Goal: Information Seeking & Learning: Check status

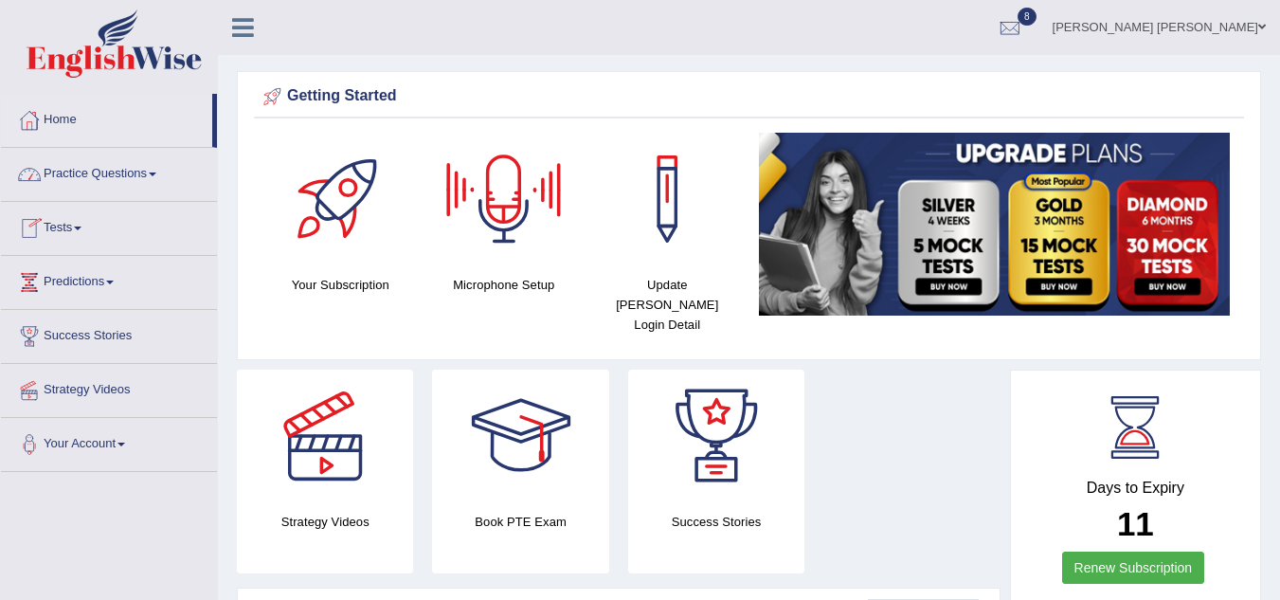
click at [62, 123] on link "Home" at bounding box center [106, 117] width 211 height 47
click at [56, 112] on link "Home" at bounding box center [106, 117] width 211 height 47
click at [58, 120] on link "Home" at bounding box center [106, 117] width 211 height 47
click at [69, 239] on link "Tests" at bounding box center [109, 225] width 216 height 47
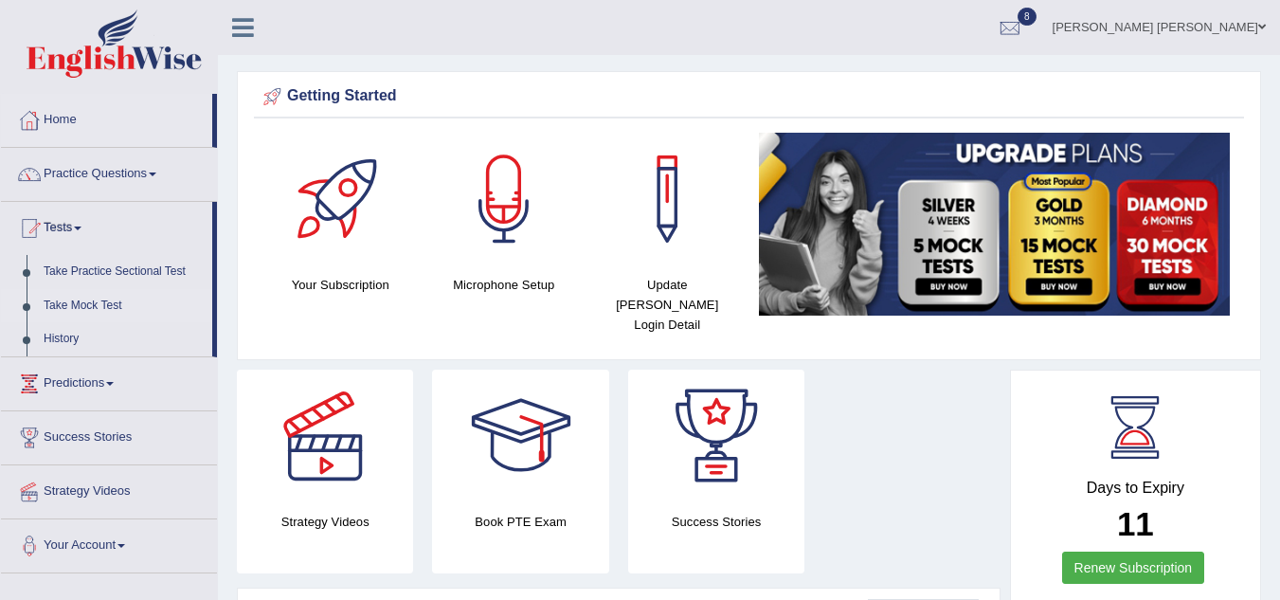
click at [74, 303] on link "Take Mock Test" at bounding box center [123, 306] width 177 height 34
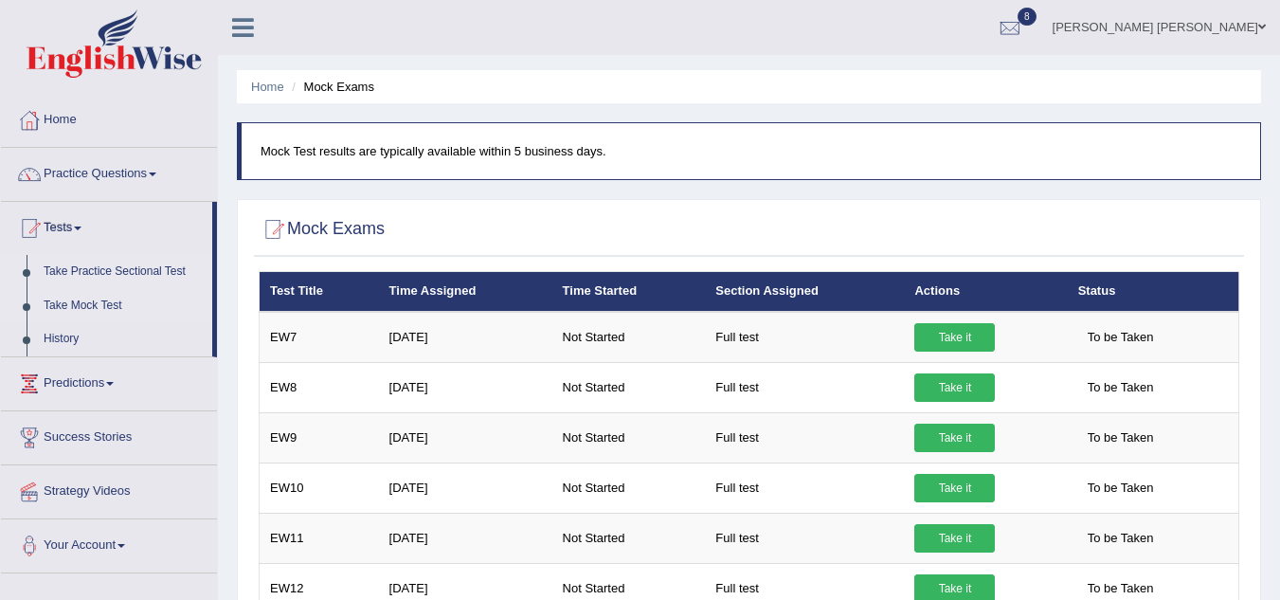
click at [81, 274] on link "Take Practice Sectional Test" at bounding box center [123, 272] width 177 height 34
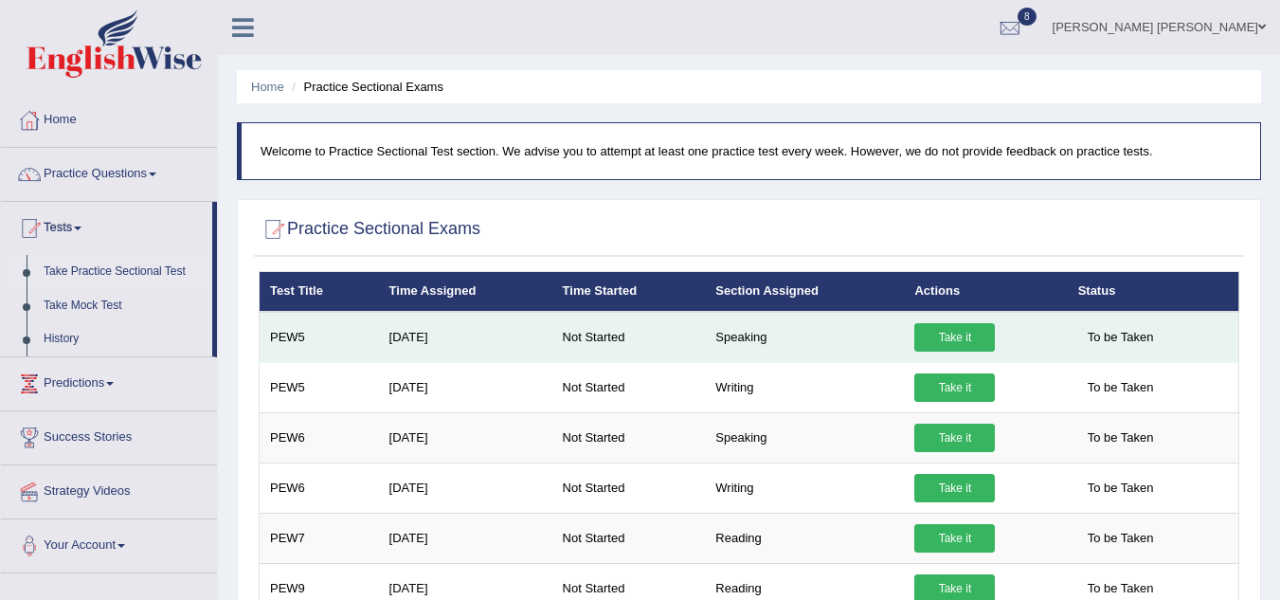
click at [958, 336] on link "Take it" at bounding box center [954, 337] width 81 height 28
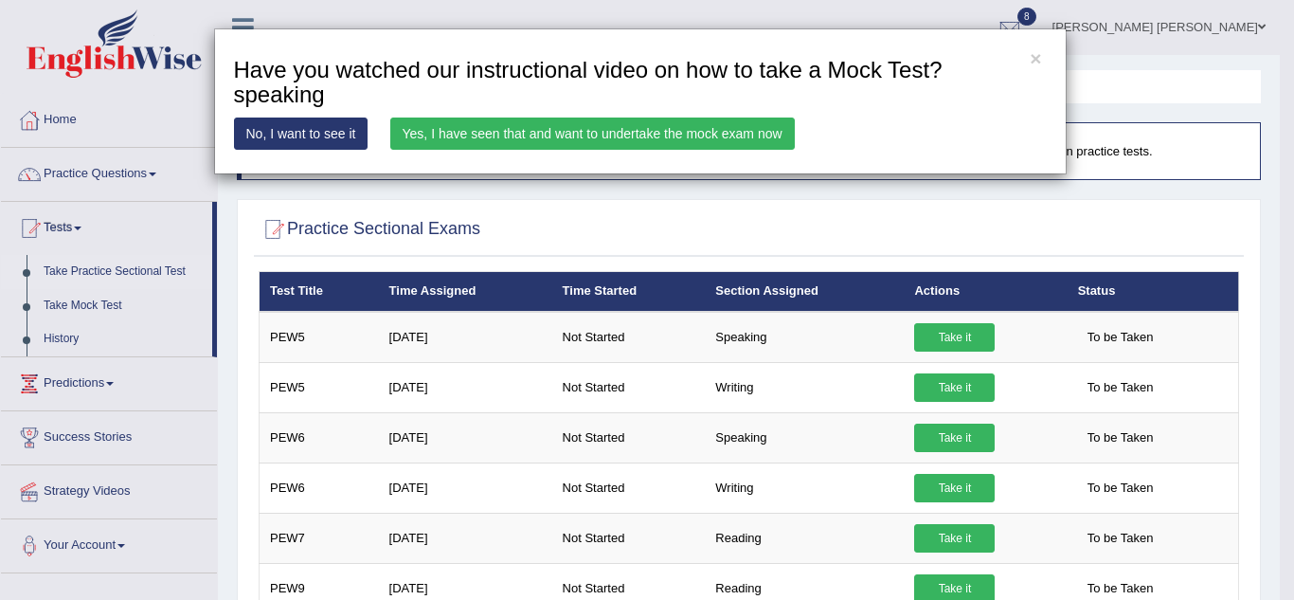
click at [637, 143] on link "Yes, I have seen that and want to undertake the mock exam now" at bounding box center [592, 133] width 404 height 32
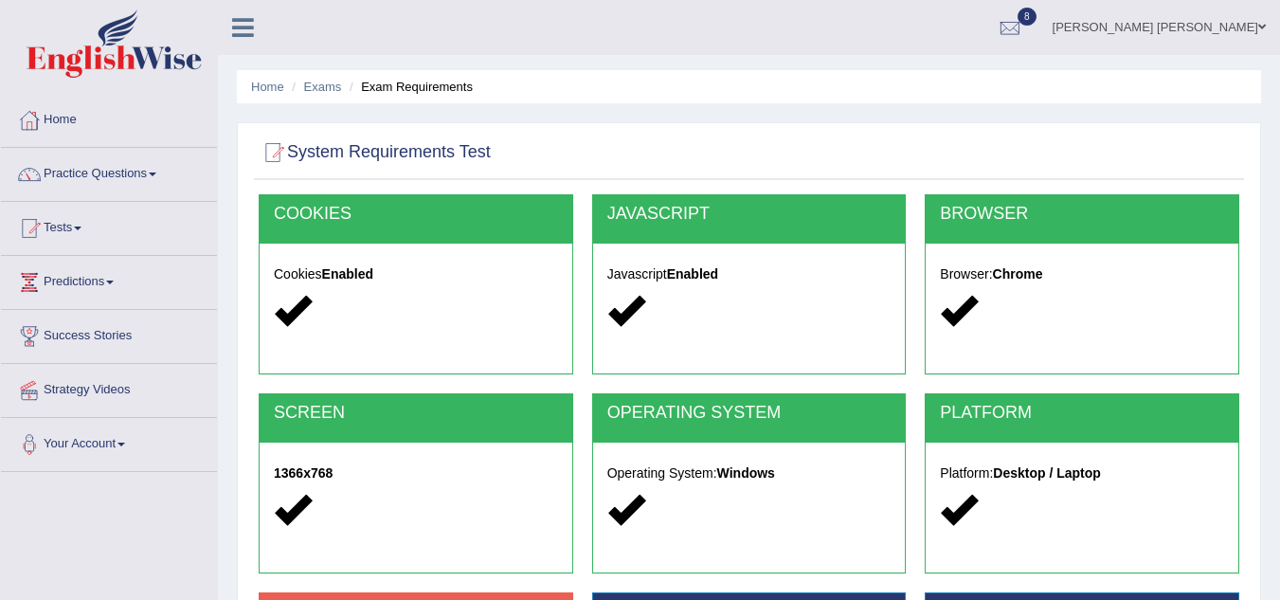
click at [887, 123] on div "System Requirements Test [GEOGRAPHIC_DATA] Cookies Enabled JAVASCRIPT Javascrip…" at bounding box center [749, 495] width 1024 height 746
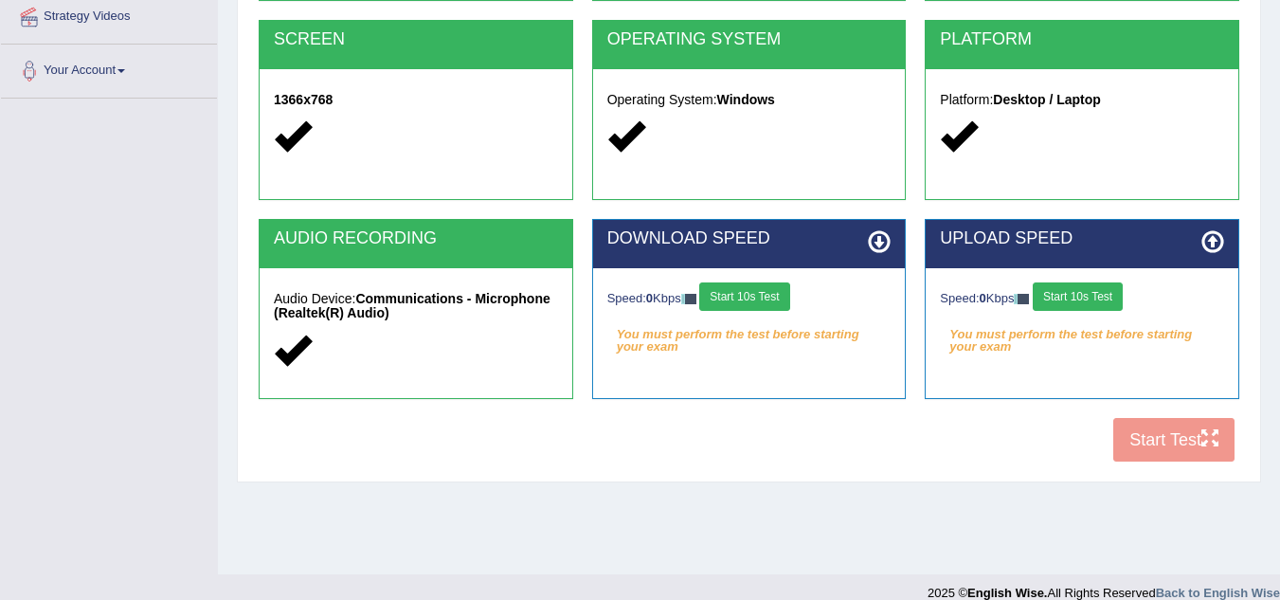
scroll to position [395, 0]
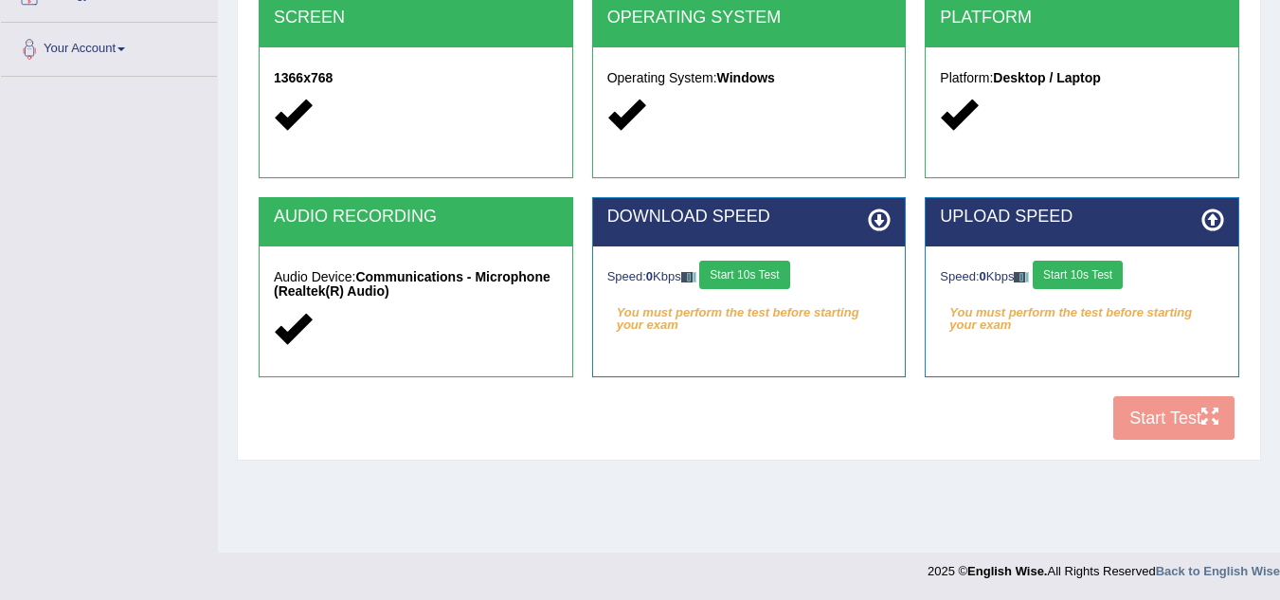
click at [757, 266] on button "Start 10s Test" at bounding box center [744, 274] width 90 height 28
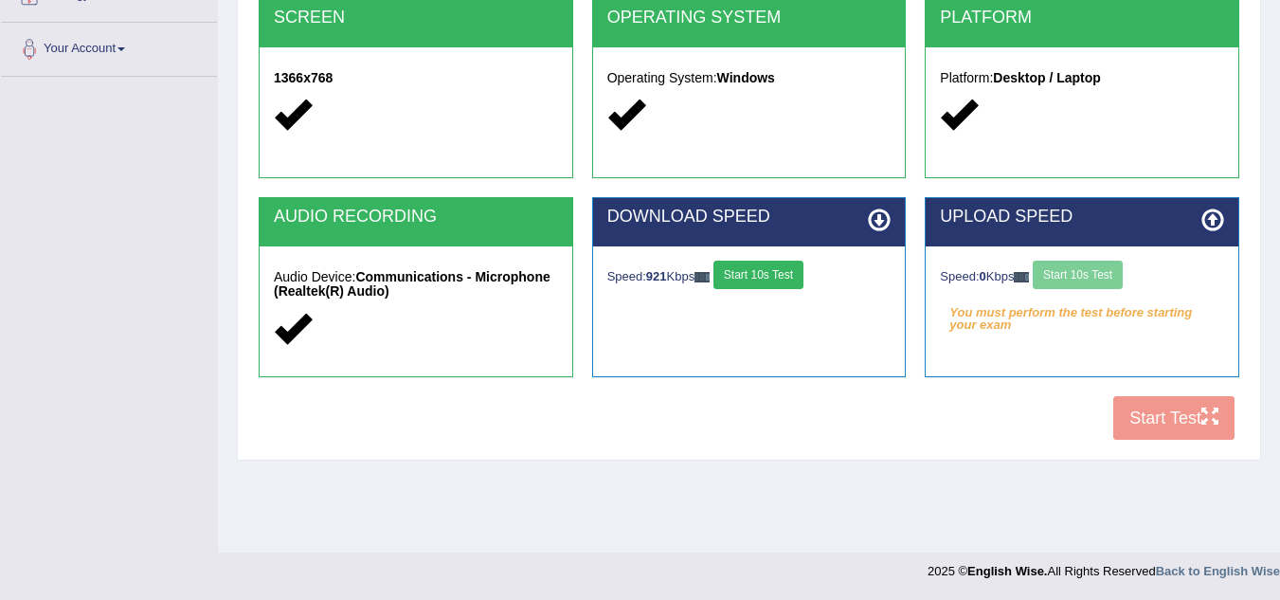
click at [1066, 272] on div "Speed: 0 Kbps Start 10s Test" at bounding box center [1082, 276] width 284 height 33
click at [780, 282] on button "Start 10s Test" at bounding box center [765, 274] width 90 height 28
click at [1074, 278] on div "Speed: 0 Kbps Start 10s Test" at bounding box center [1082, 276] width 284 height 33
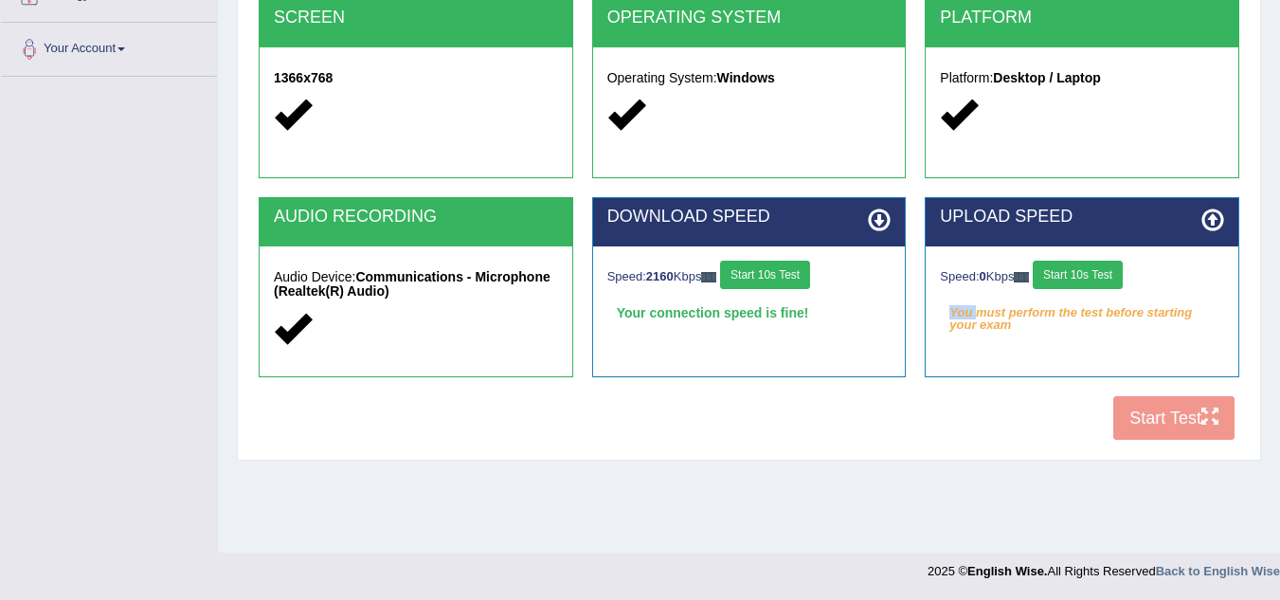
click at [778, 267] on button "Start 10s Test" at bounding box center [765, 274] width 90 height 28
click at [1074, 271] on div "Speed: 0 Kbps Start 10s Test" at bounding box center [1082, 276] width 284 height 33
click at [1074, 271] on button "Start 10s Test" at bounding box center [1077, 274] width 90 height 28
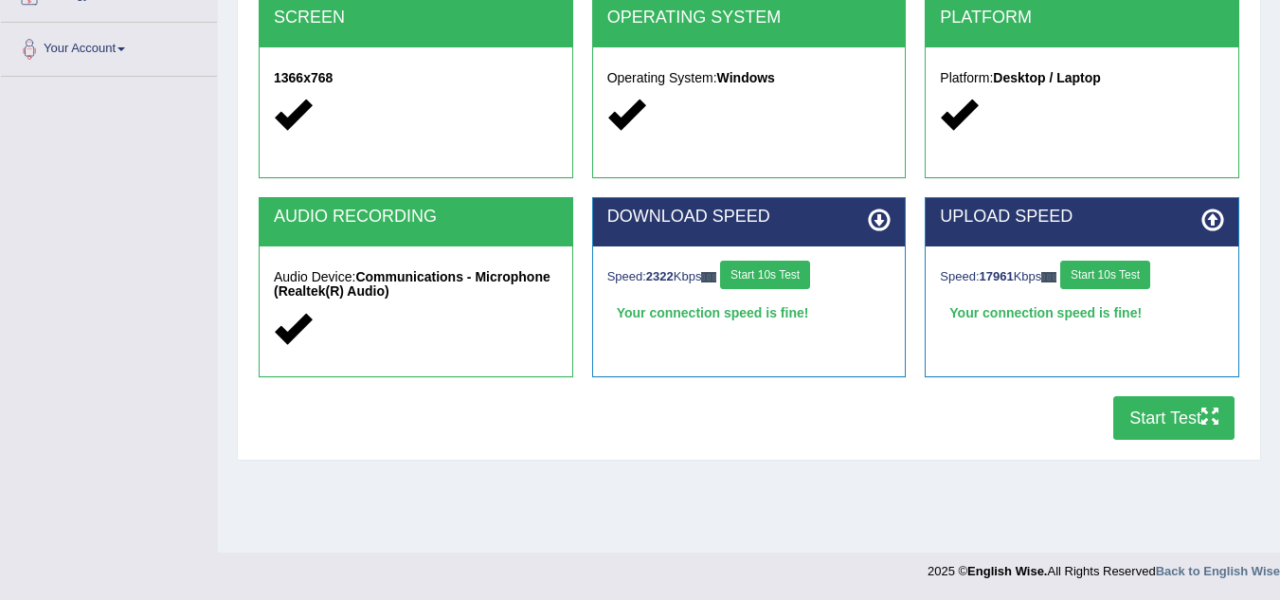
click at [1148, 424] on button "Start Test" at bounding box center [1173, 418] width 121 height 44
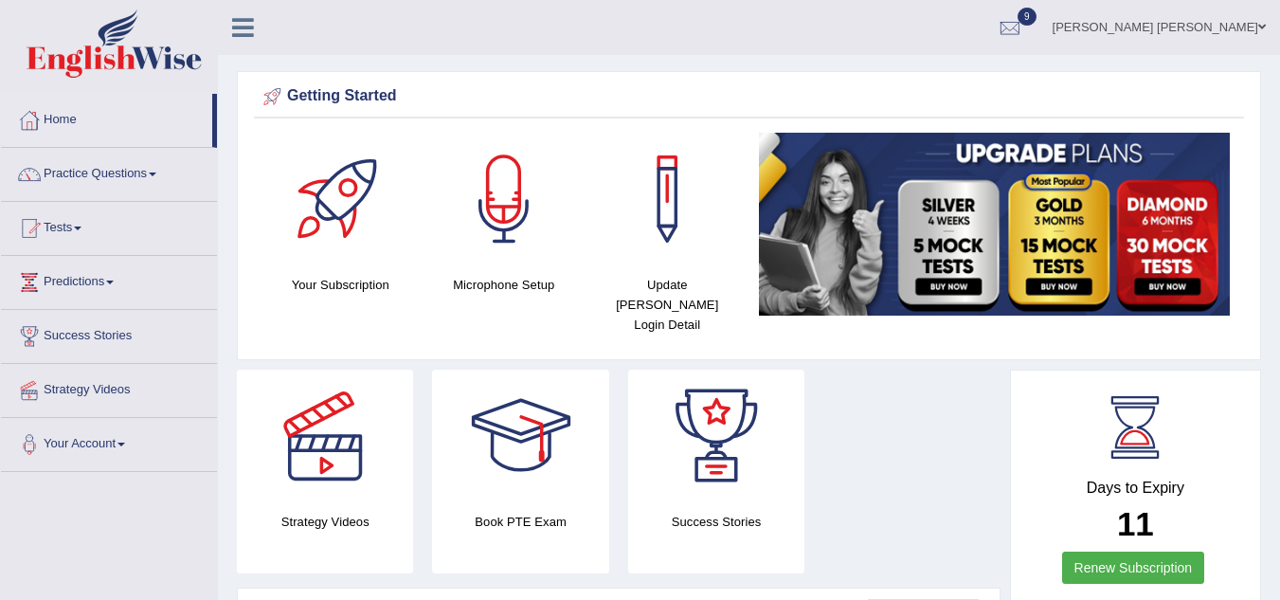
click at [73, 111] on link "Home" at bounding box center [106, 117] width 211 height 47
click at [69, 228] on link "Tests" at bounding box center [109, 225] width 216 height 47
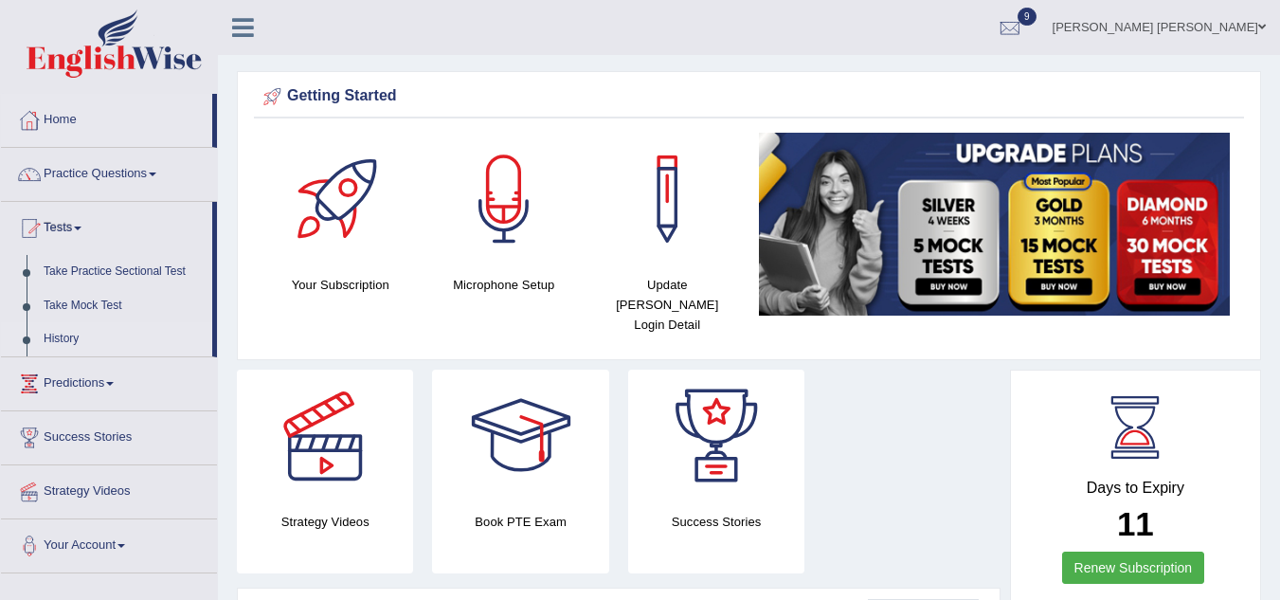
click at [63, 338] on link "History" at bounding box center [123, 339] width 177 height 34
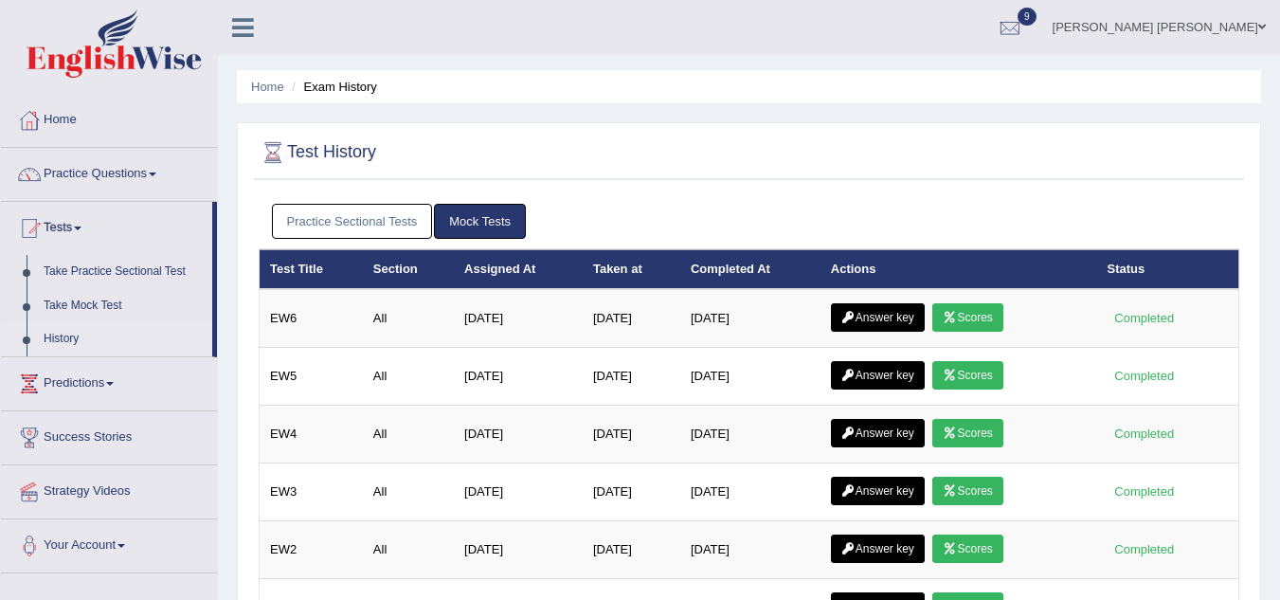
click at [353, 227] on link "Practice Sectional Tests" at bounding box center [352, 221] width 161 height 35
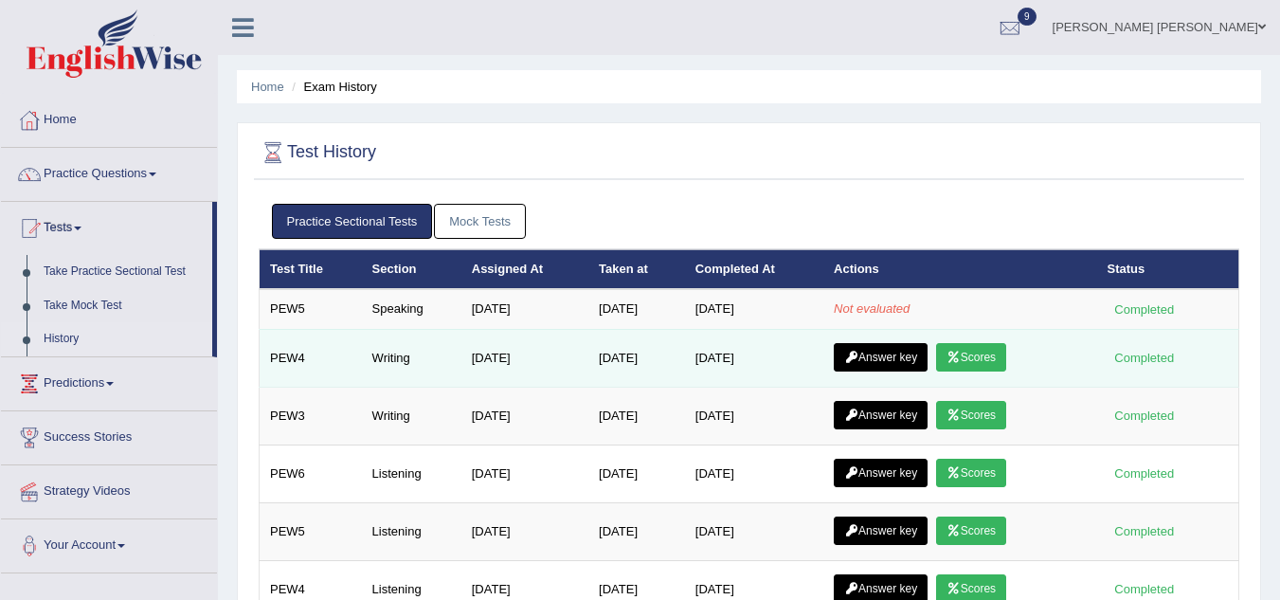
click at [971, 361] on link "Scores" at bounding box center [971, 357] width 70 height 28
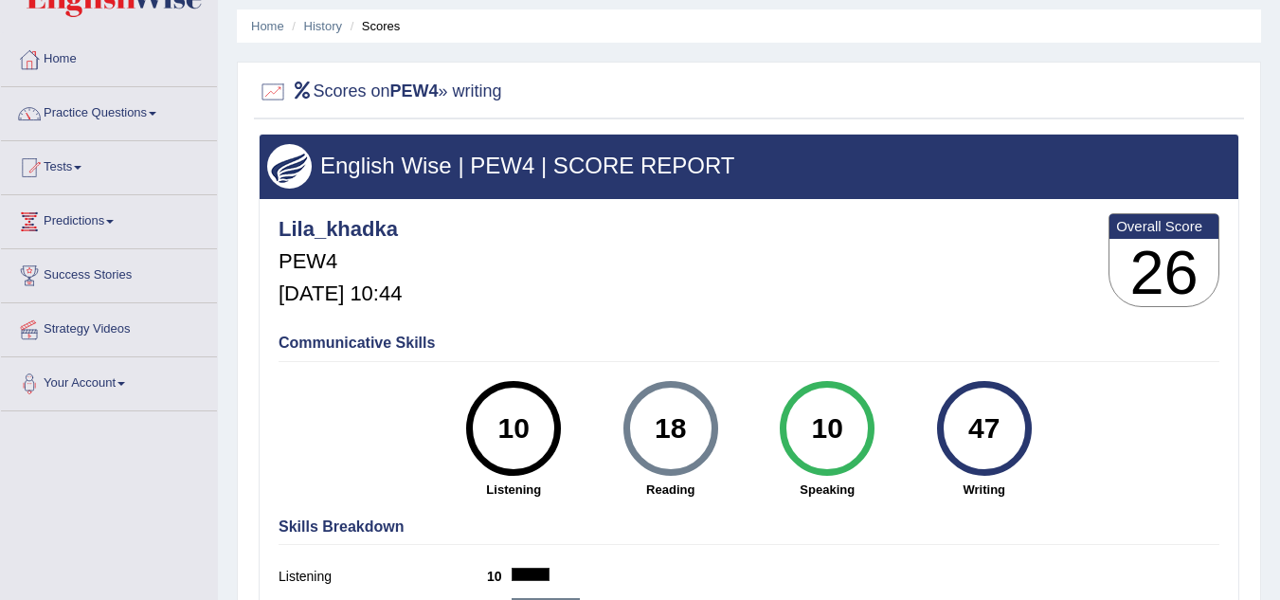
scroll to position [38, 0]
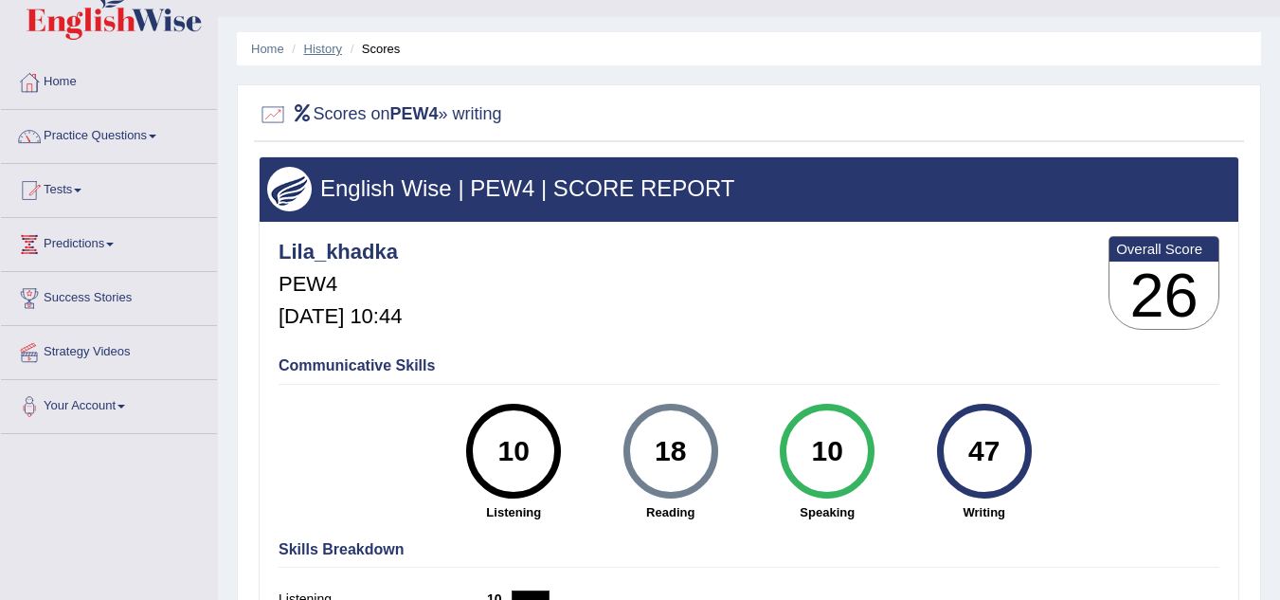
click at [329, 55] on link "History" at bounding box center [323, 49] width 38 height 14
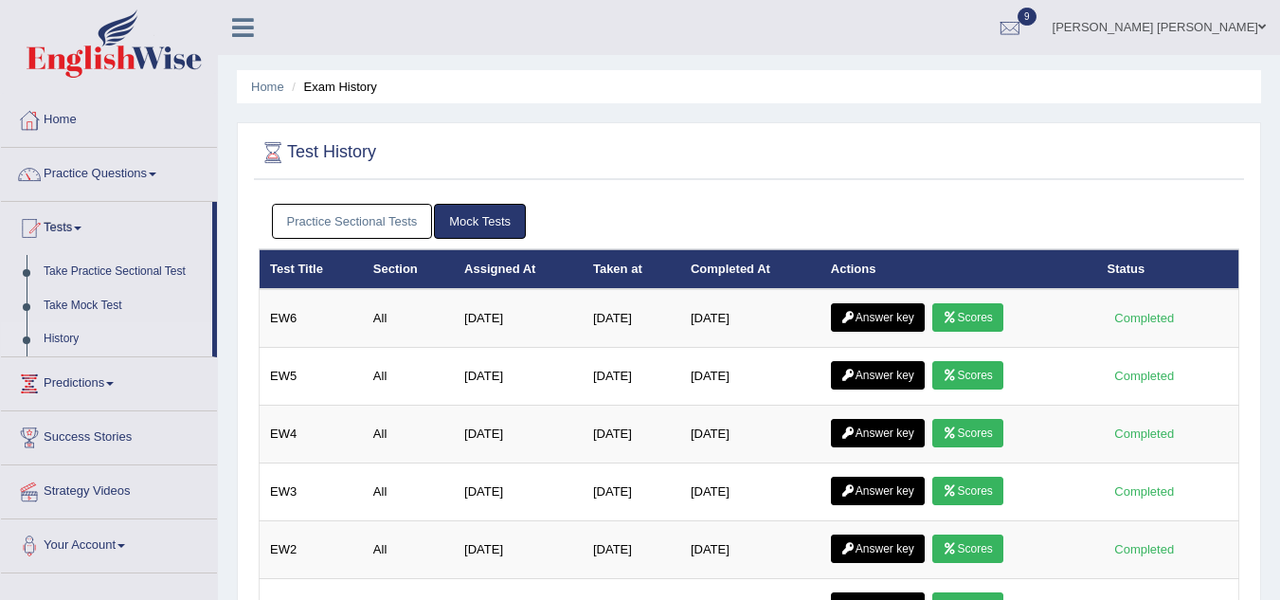
click at [353, 224] on link "Practice Sectional Tests" at bounding box center [352, 221] width 161 height 35
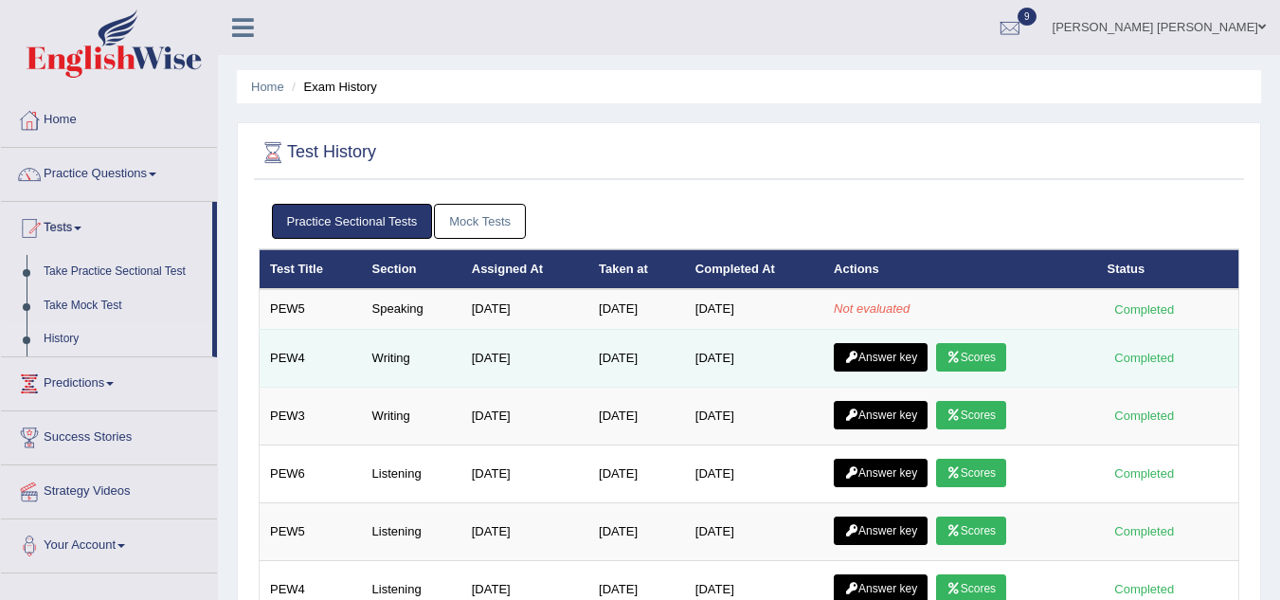
click at [896, 355] on link "Answer key" at bounding box center [881, 357] width 94 height 28
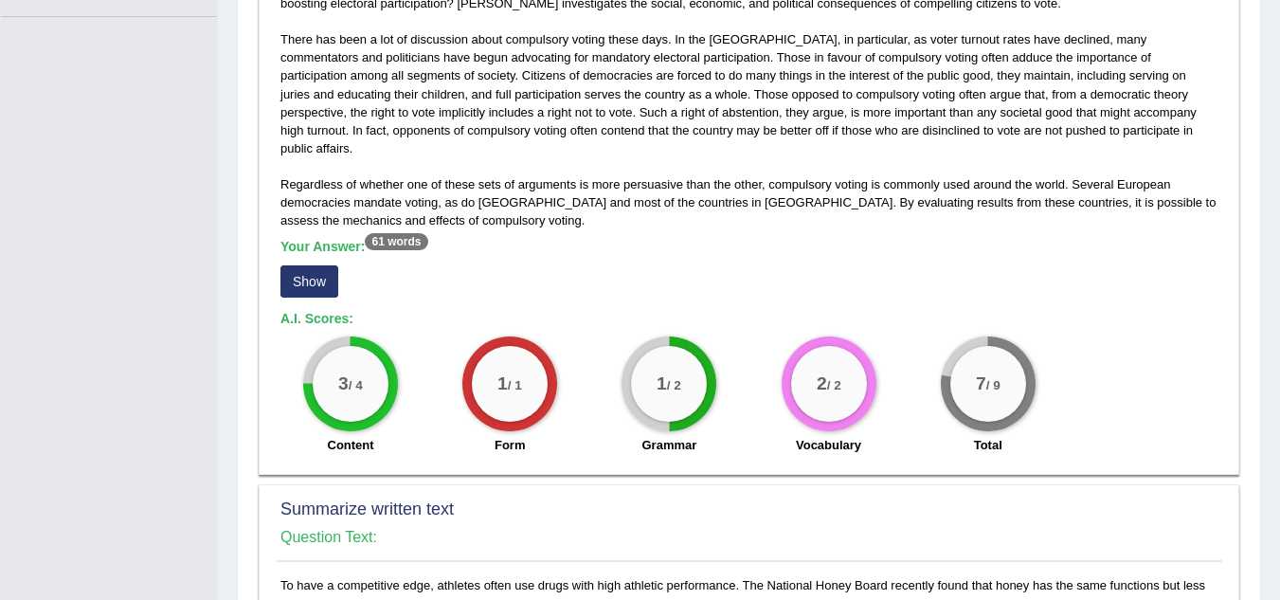
scroll to position [493, 0]
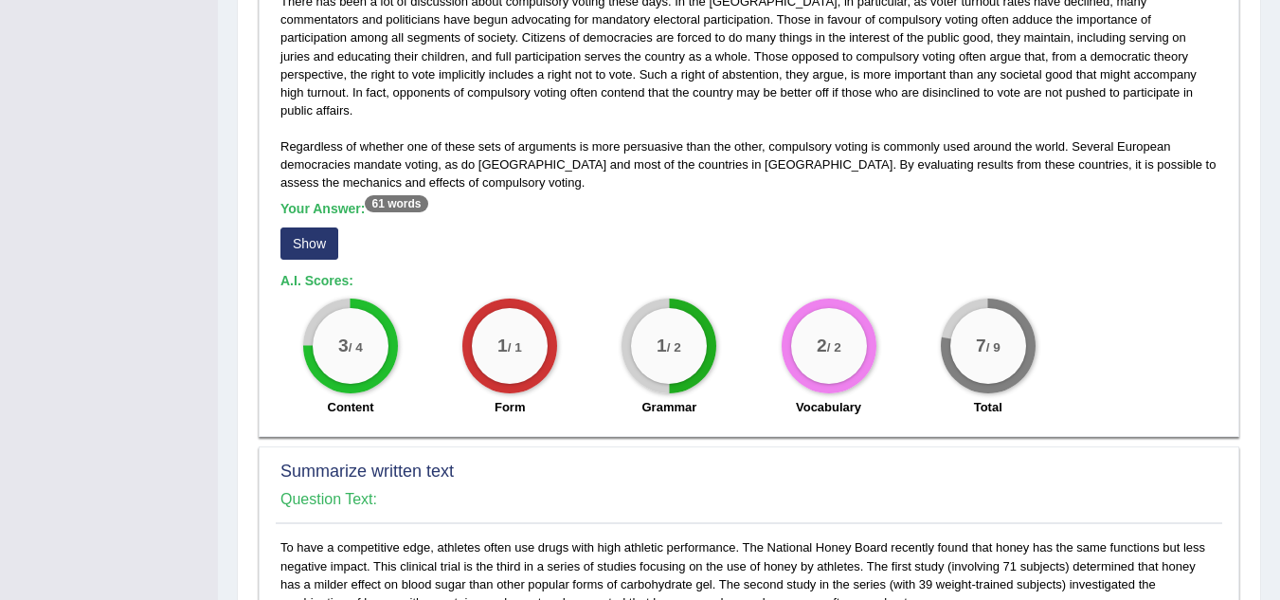
click at [300, 227] on button "Show" at bounding box center [309, 243] width 58 height 32
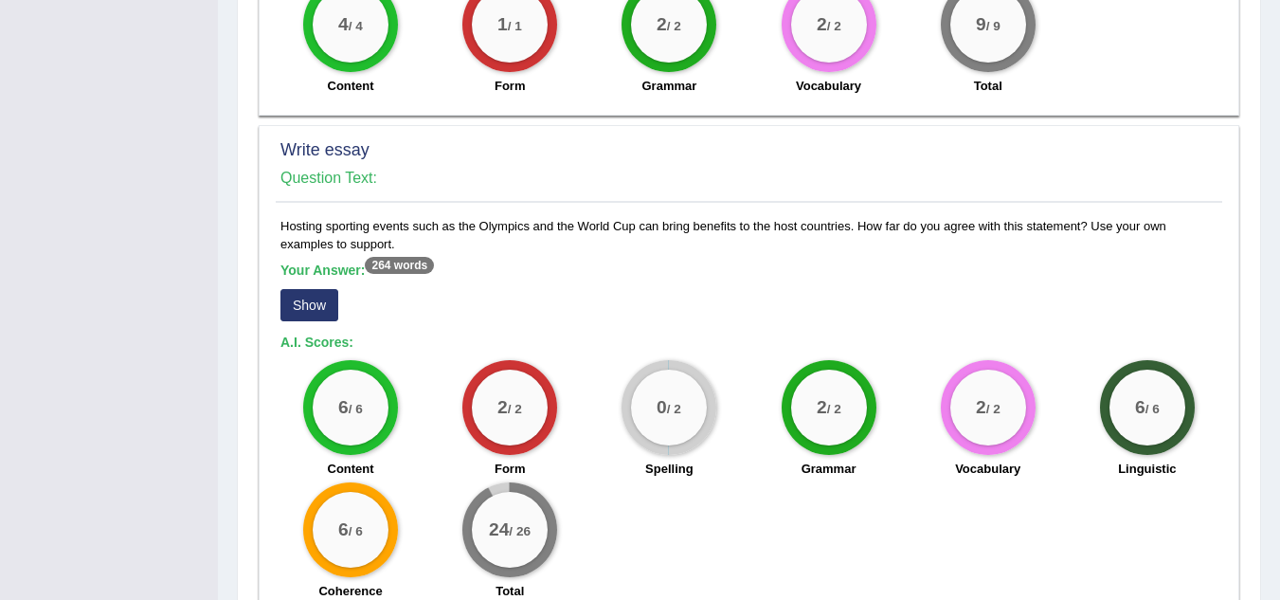
scroll to position [1288, 0]
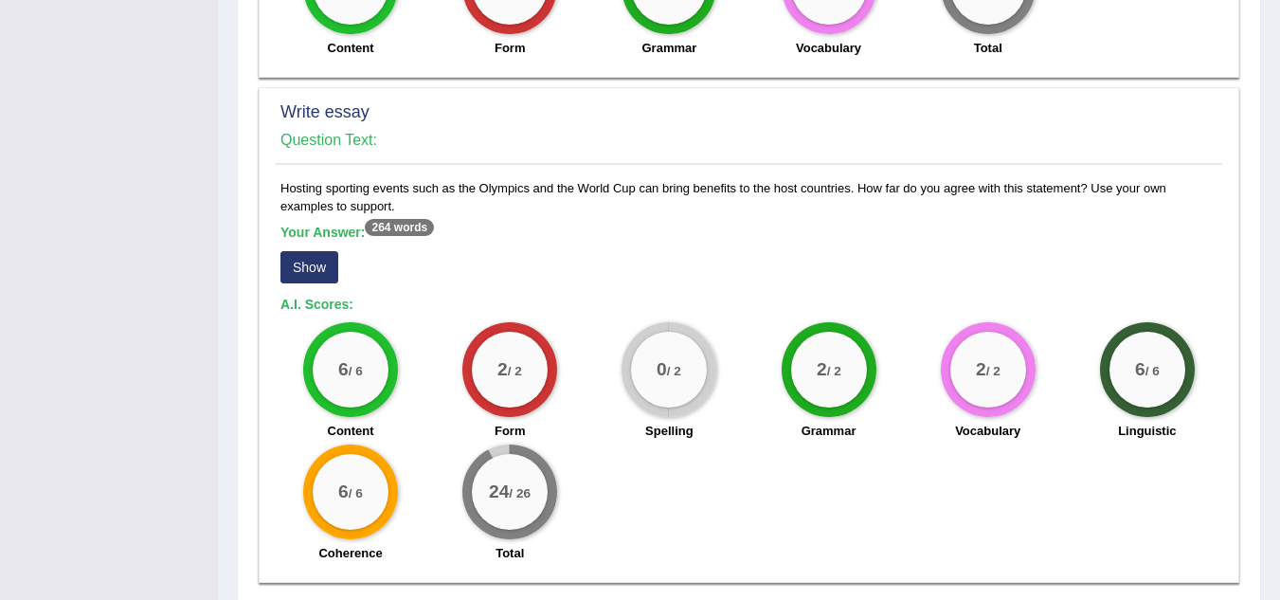
click at [305, 254] on button "Show" at bounding box center [309, 267] width 58 height 32
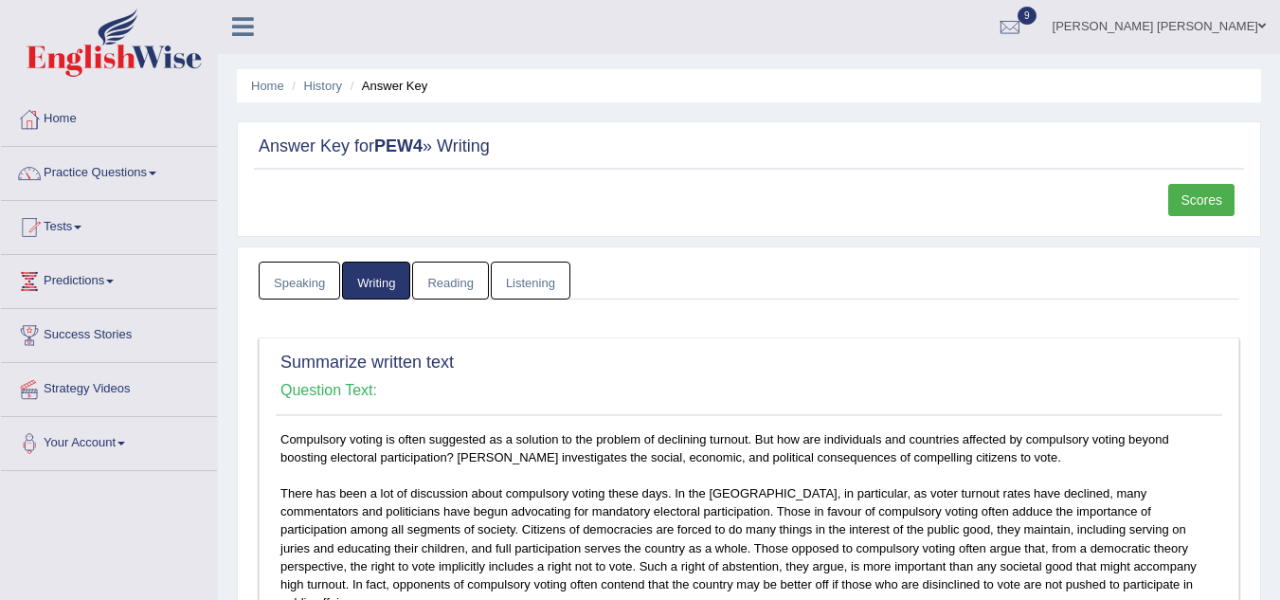
scroll to position [0, 0]
click at [69, 119] on link "Home" at bounding box center [109, 117] width 216 height 47
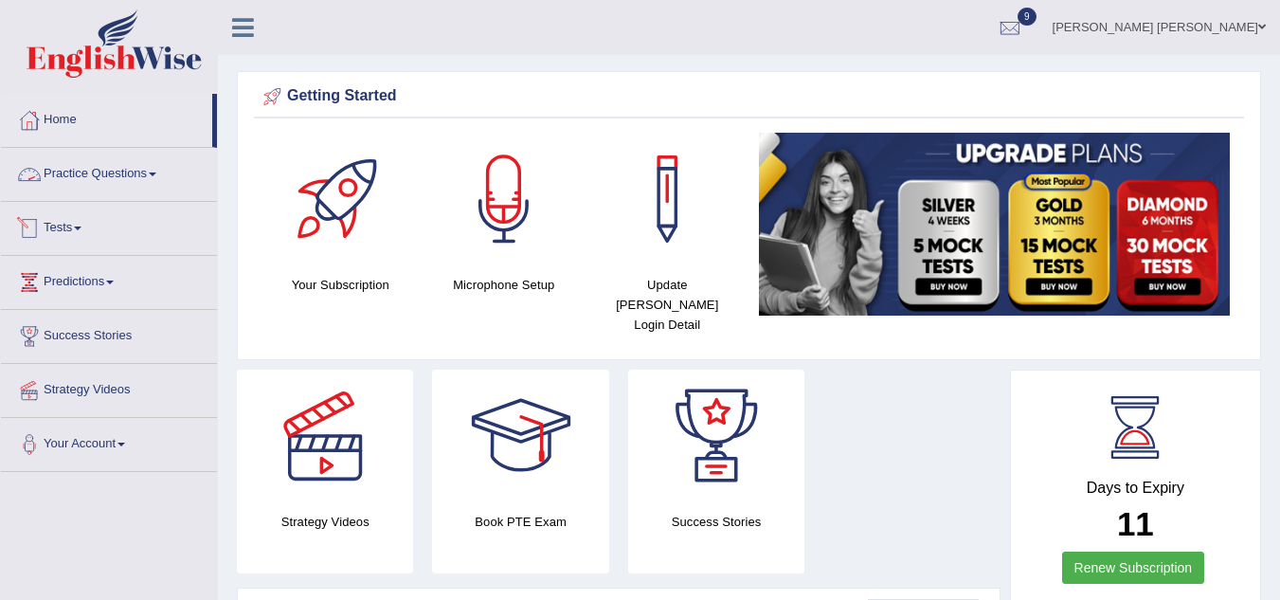
click at [66, 237] on link "Tests" at bounding box center [109, 225] width 216 height 47
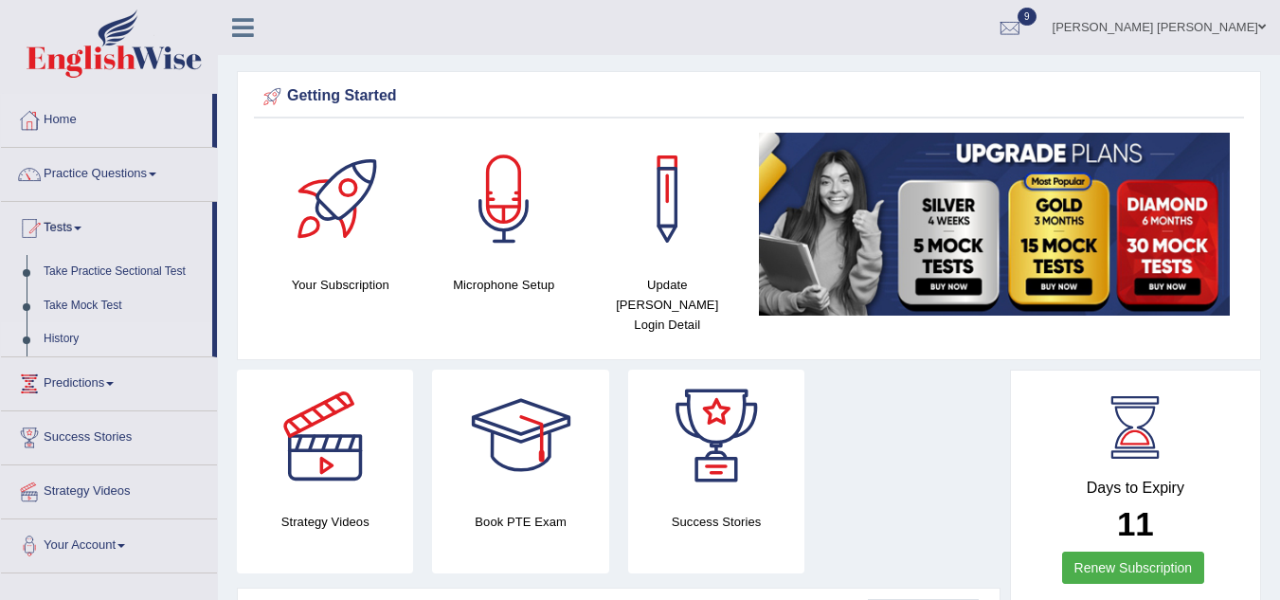
click at [71, 333] on link "History" at bounding box center [123, 339] width 177 height 34
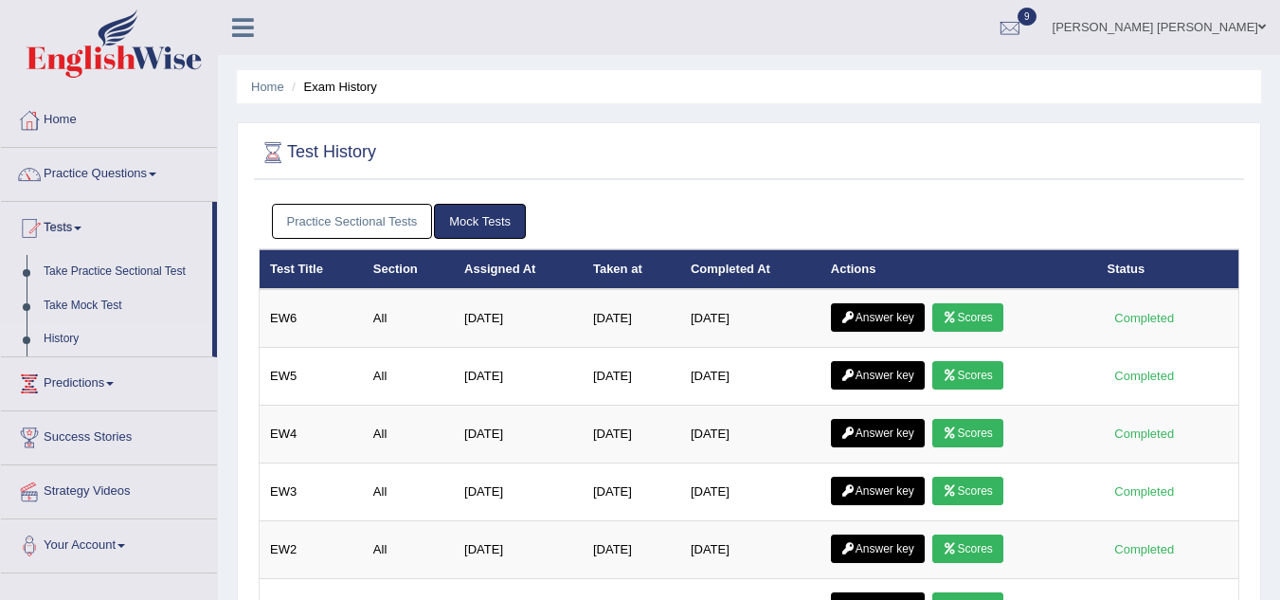
click at [374, 224] on link "Practice Sectional Tests" at bounding box center [352, 221] width 161 height 35
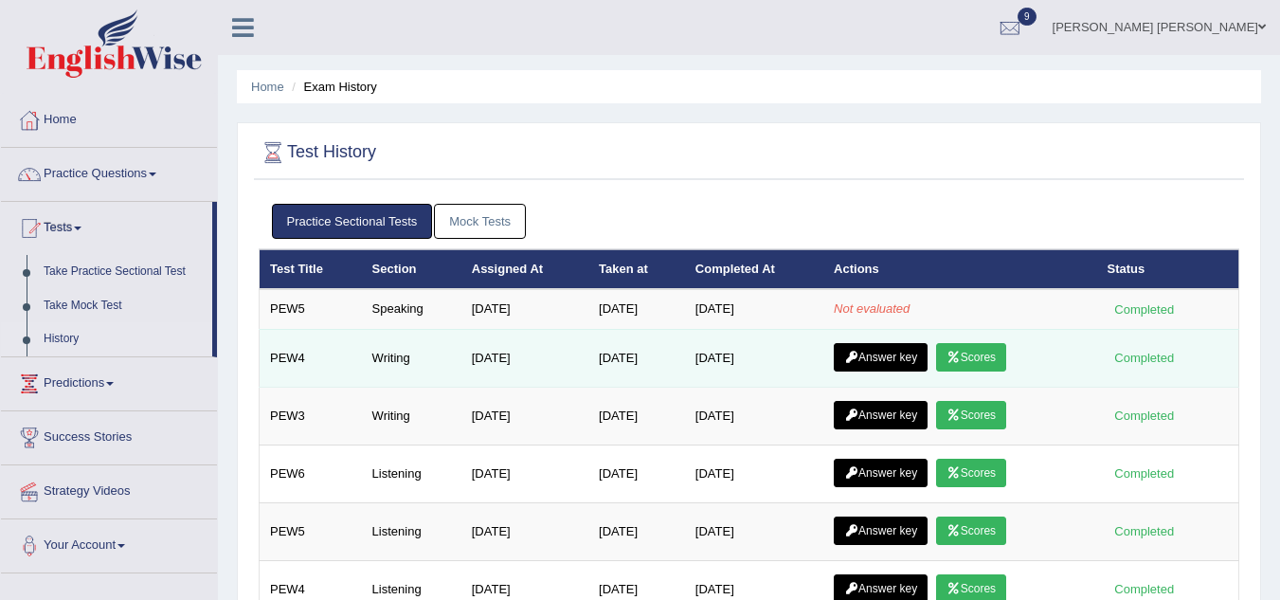
click at [880, 352] on link "Answer key" at bounding box center [881, 357] width 94 height 28
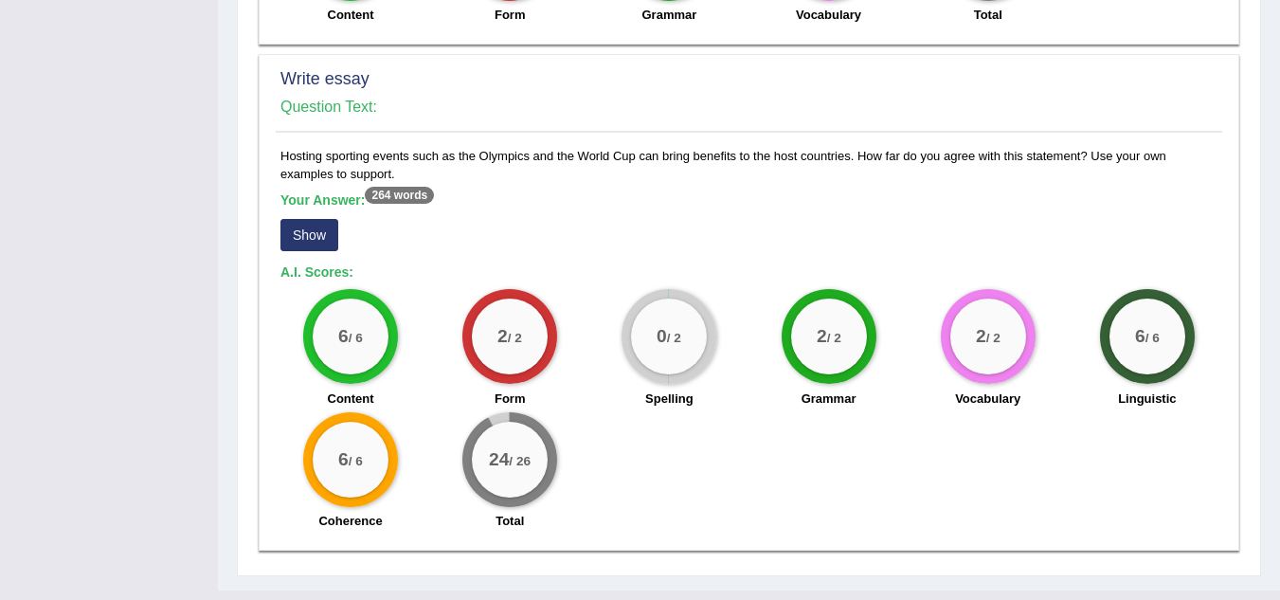
scroll to position [1323, 0]
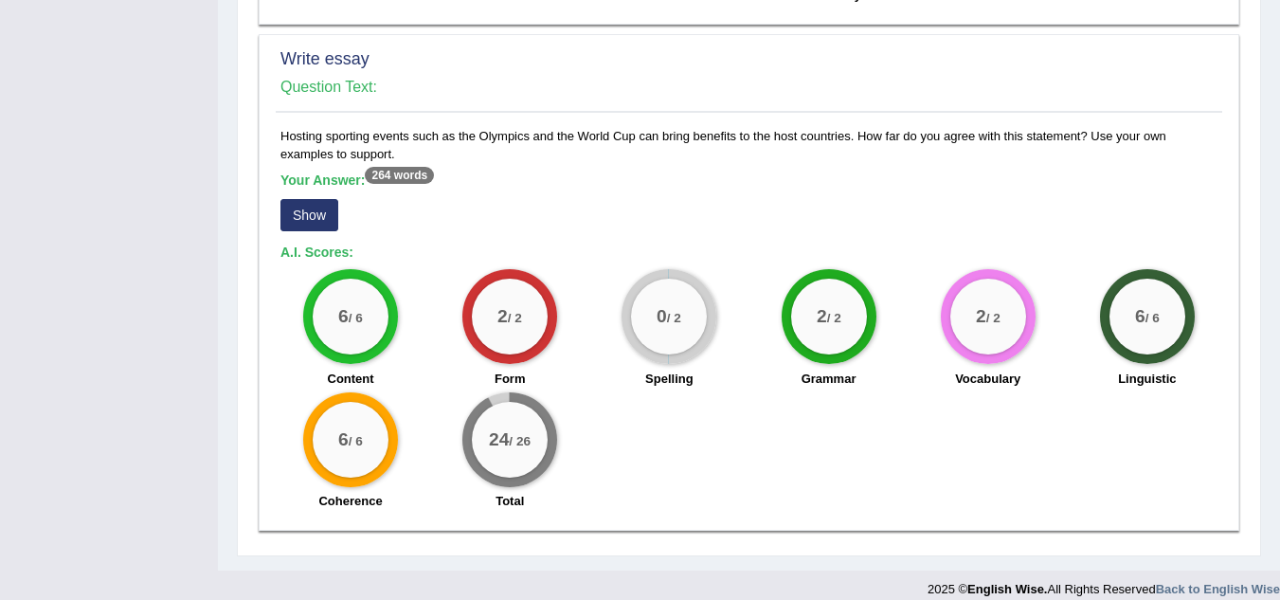
click at [690, 369] on label "Spelling" at bounding box center [669, 378] width 48 height 18
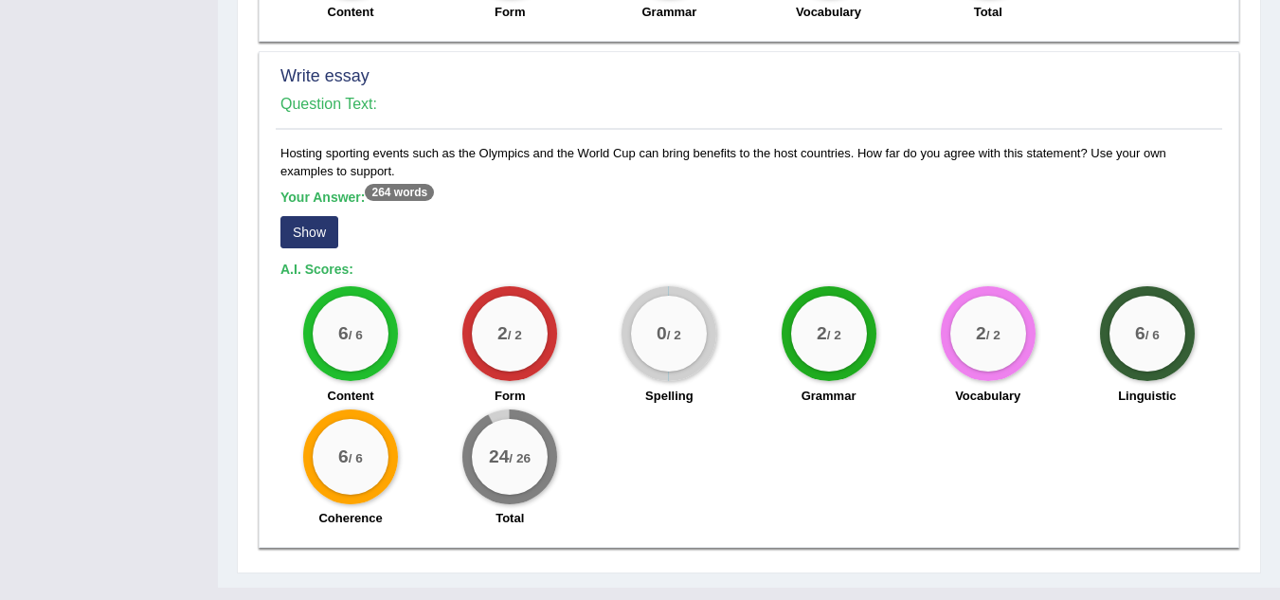
click at [1029, 189] on h5 "Your Answer: 264 words" at bounding box center [748, 197] width 937 height 17
click at [863, 207] on div "Your Answer: 264 words Show" at bounding box center [748, 220] width 937 height 63
click at [861, 236] on div "Hosting sporting events such as the Olympics and the World Cup can bring benefi…" at bounding box center [749, 340] width 946 height 393
click at [857, 223] on div "Your Answer: 264 words Show" at bounding box center [748, 220] width 937 height 63
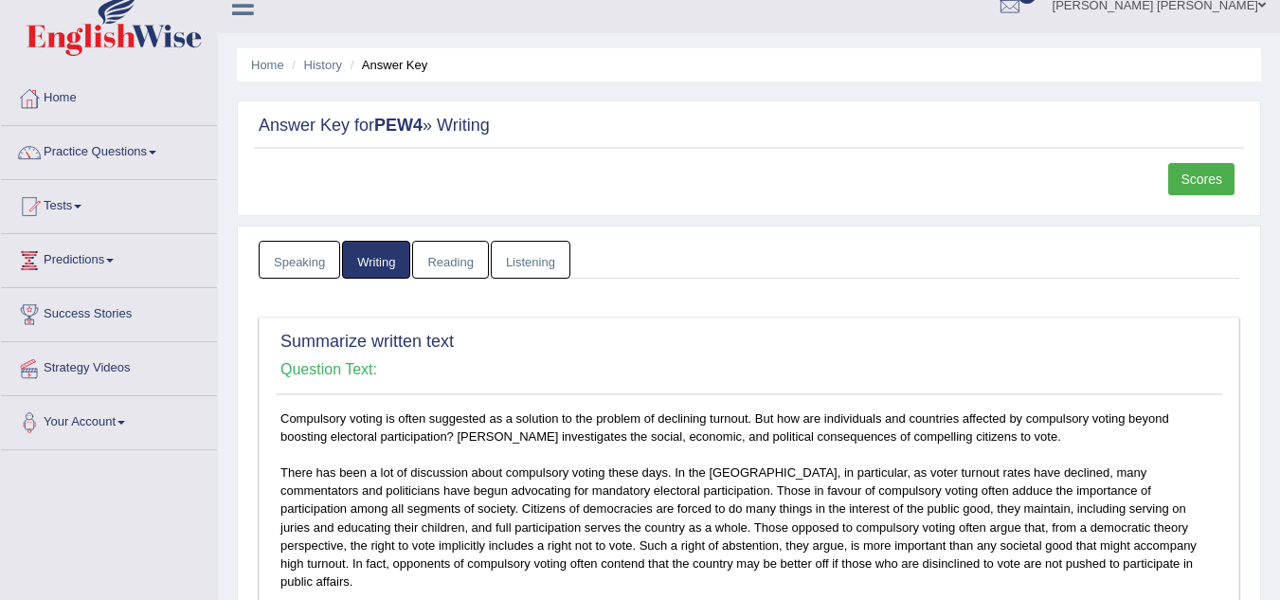
scroll to position [0, 0]
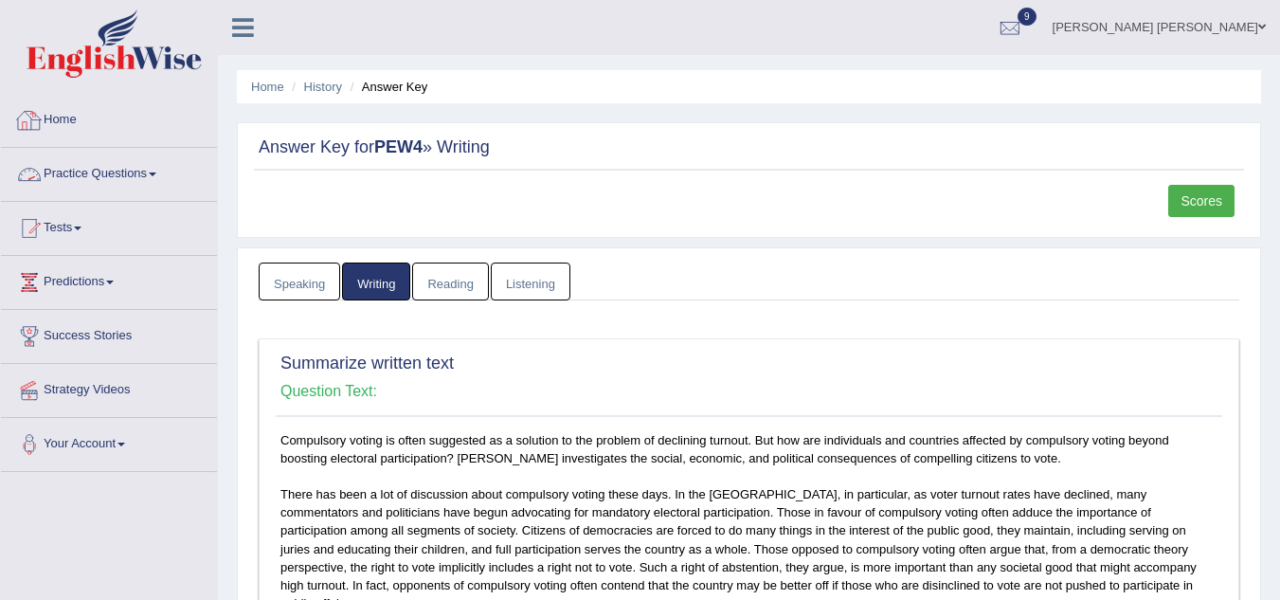
click at [62, 115] on link "Home" at bounding box center [109, 117] width 216 height 47
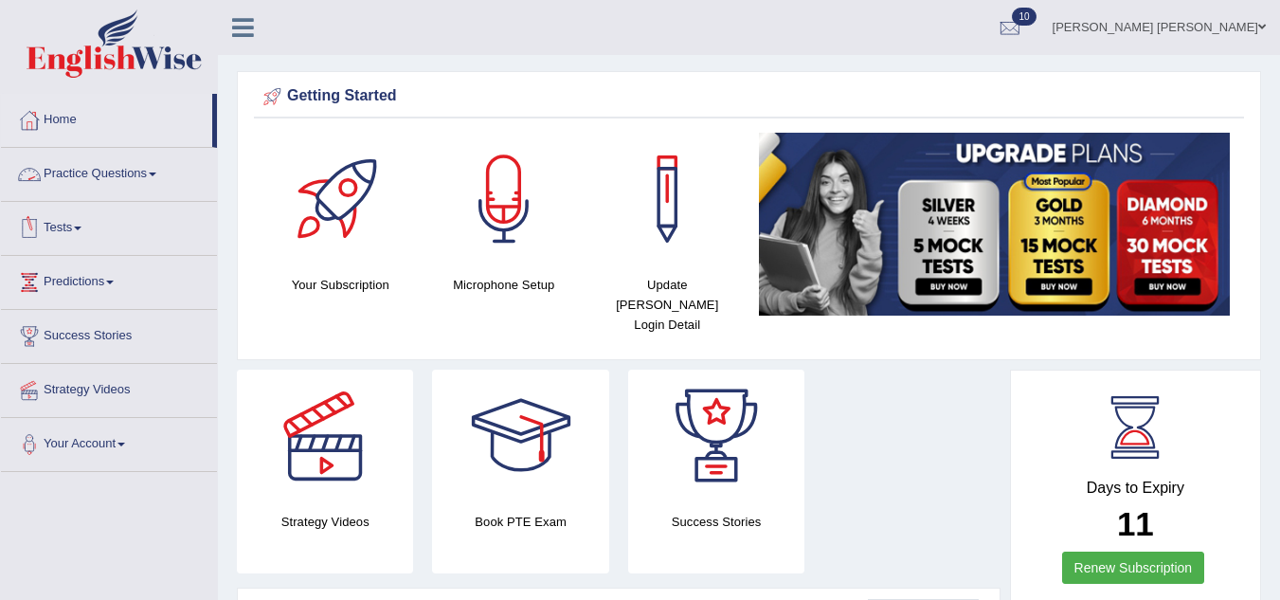
click at [63, 210] on link "Tests" at bounding box center [109, 225] width 216 height 47
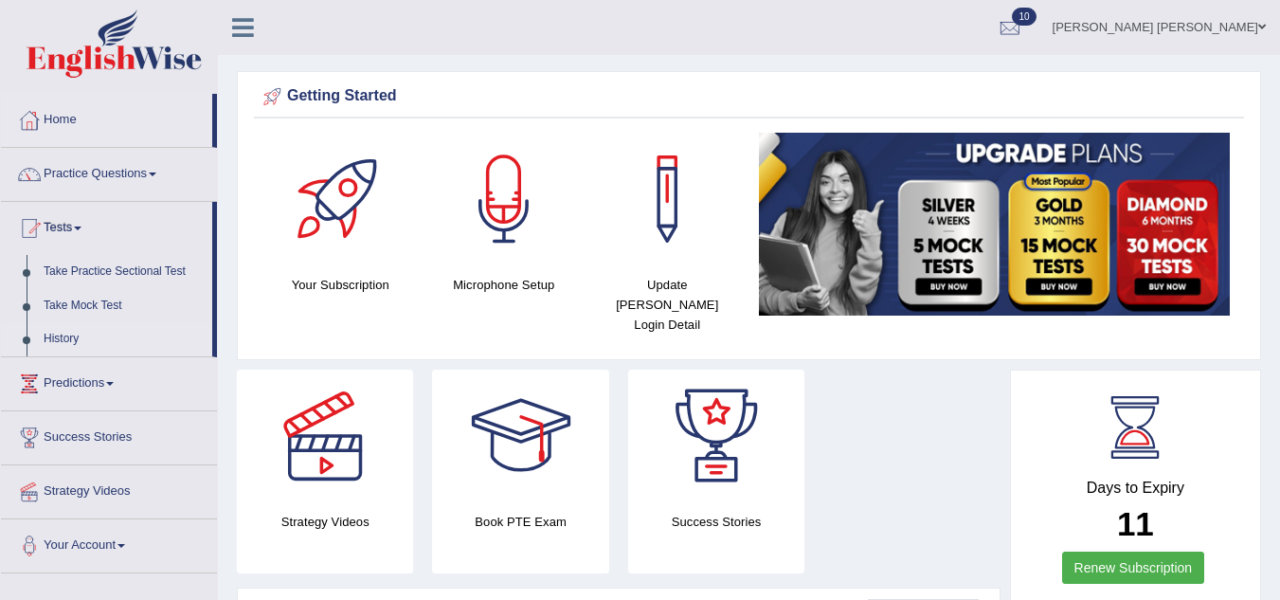
click at [54, 332] on link "History" at bounding box center [123, 339] width 177 height 34
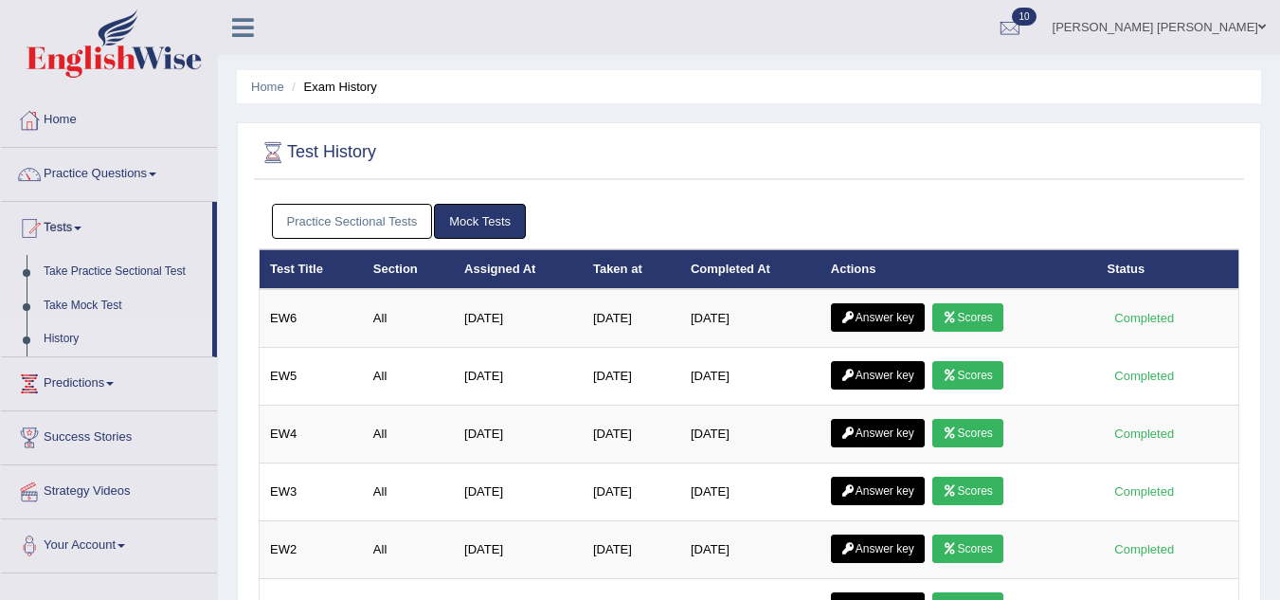
click at [352, 220] on link "Practice Sectional Tests" at bounding box center [352, 221] width 161 height 35
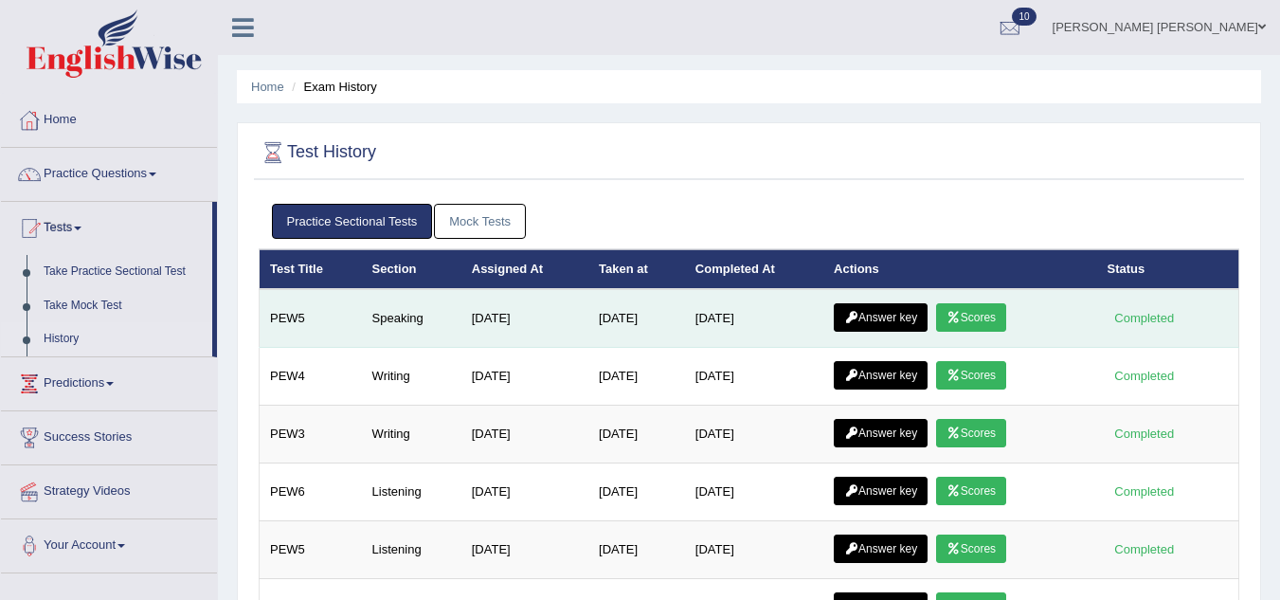
click at [973, 319] on link "Scores" at bounding box center [971, 317] width 70 height 28
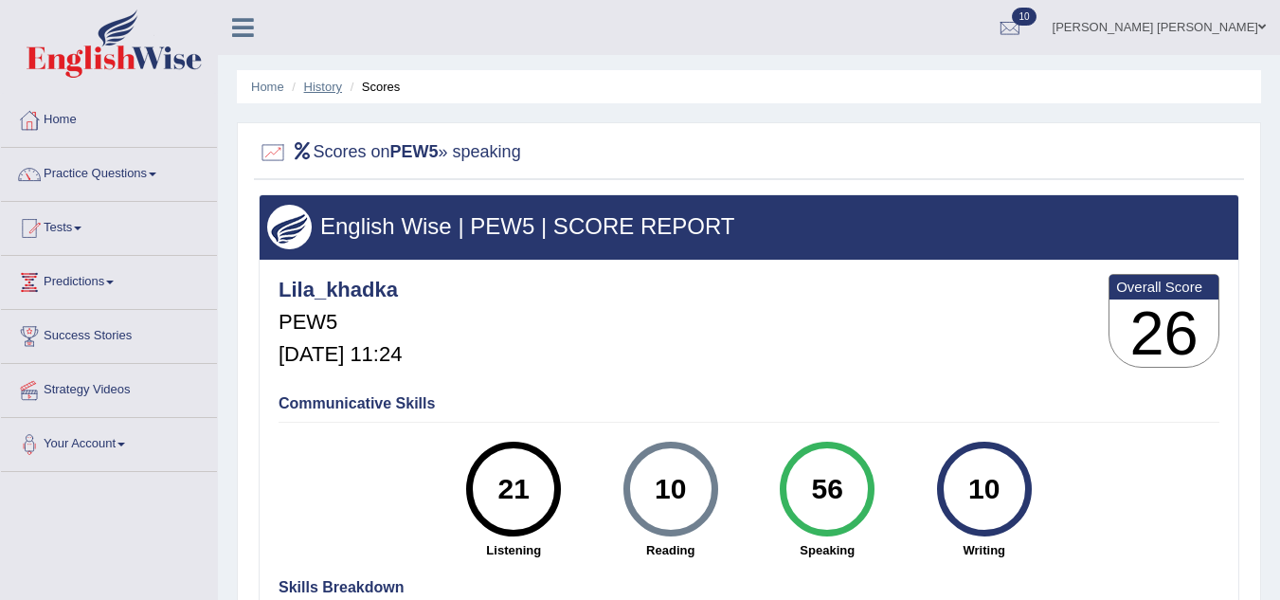
click at [314, 83] on link "History" at bounding box center [323, 87] width 38 height 14
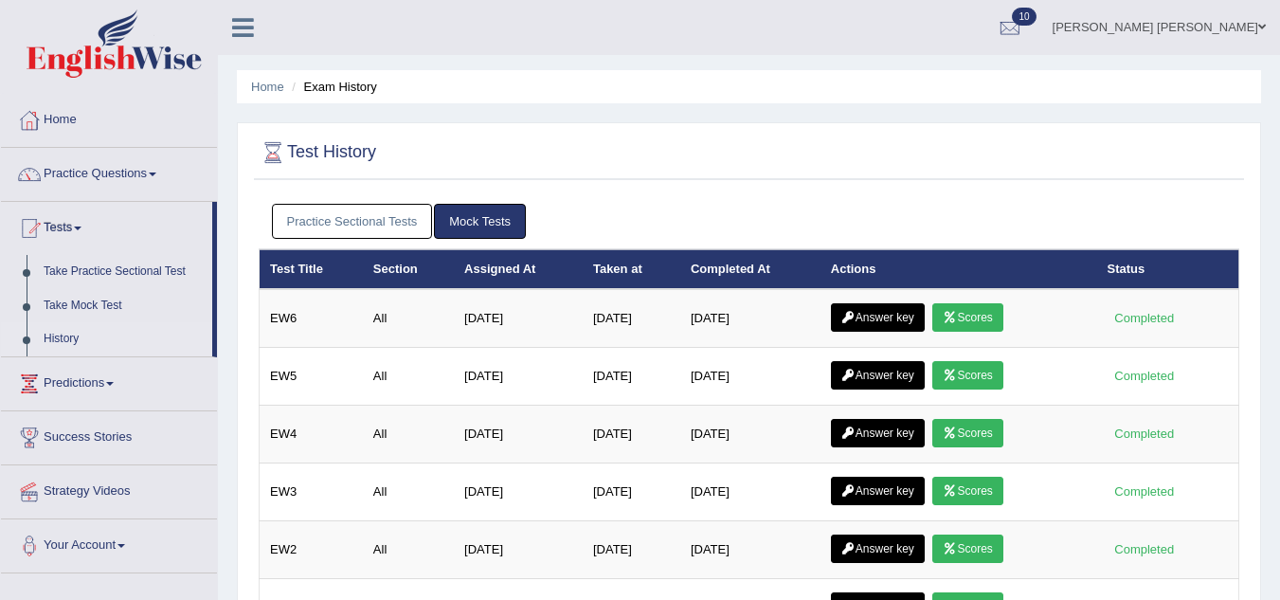
click at [367, 224] on link "Practice Sectional Tests" at bounding box center [352, 221] width 161 height 35
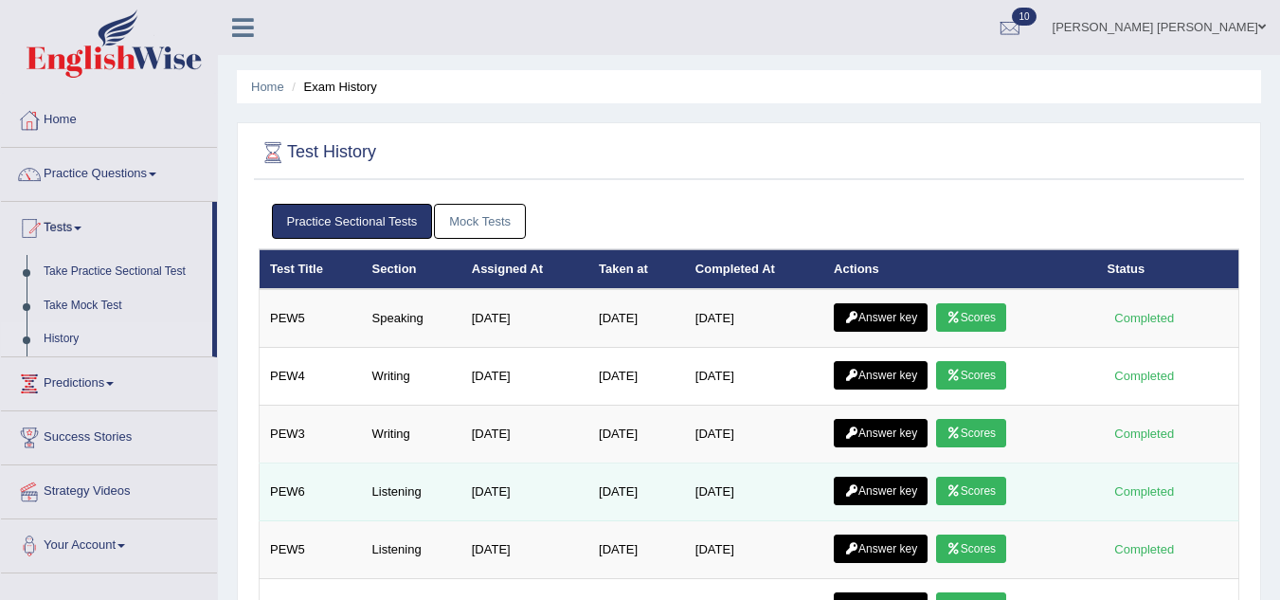
click at [972, 500] on link "Scores" at bounding box center [971, 490] width 70 height 28
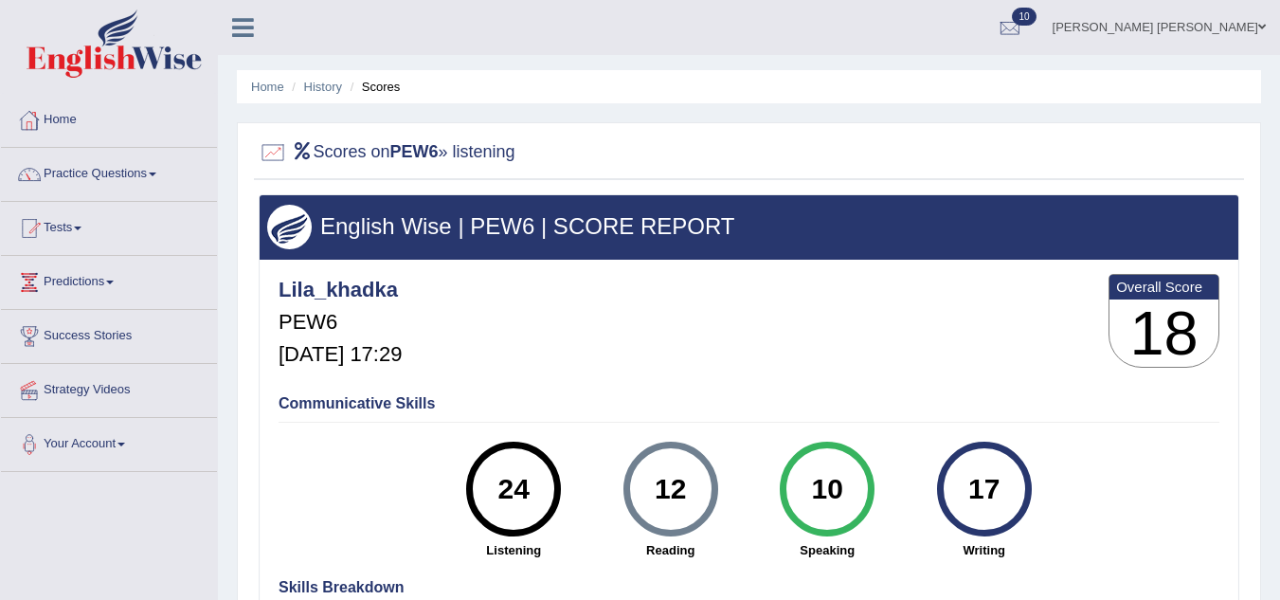
click at [67, 116] on link "Home" at bounding box center [109, 117] width 216 height 47
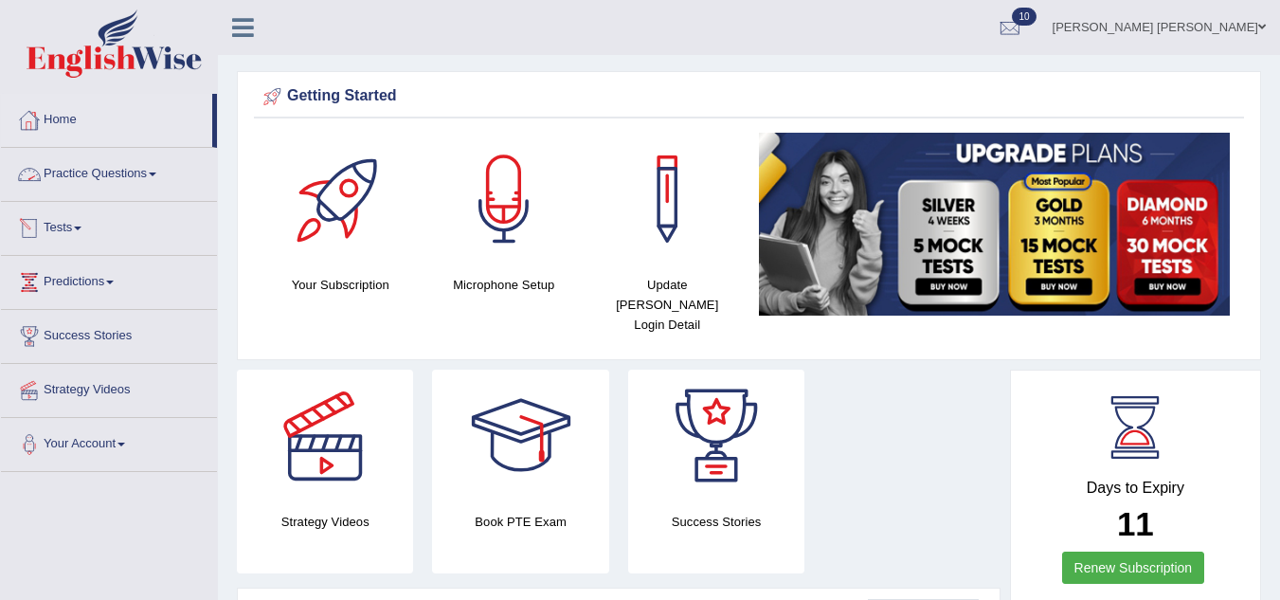
click at [66, 232] on link "Tests" at bounding box center [109, 225] width 216 height 47
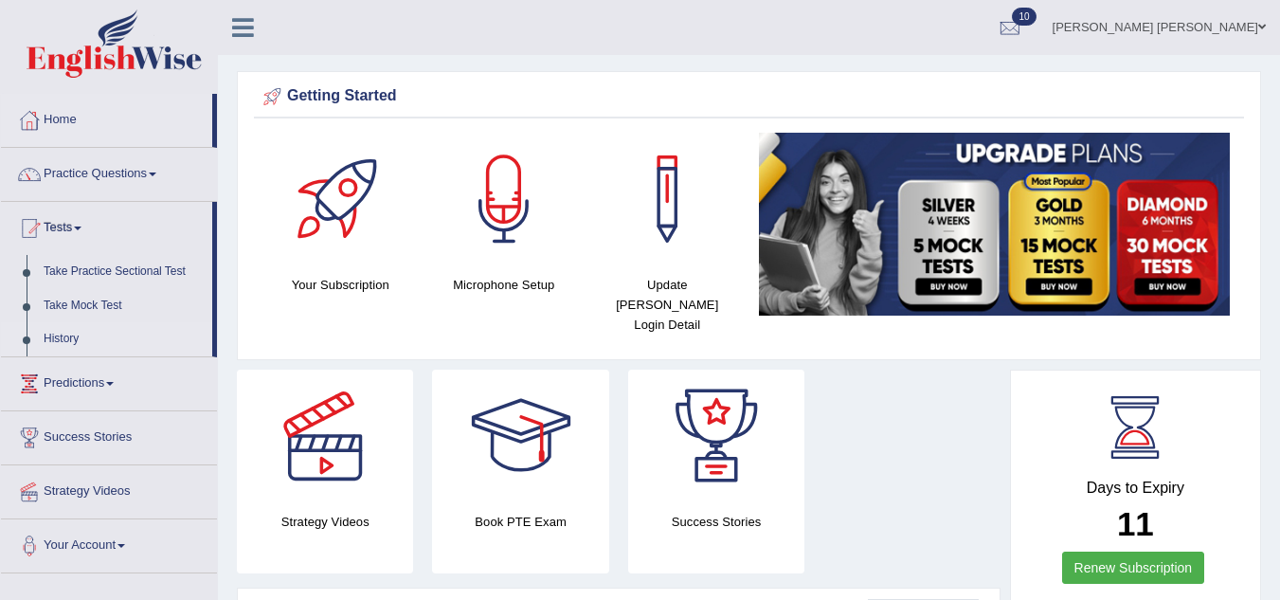
click at [57, 336] on link "History" at bounding box center [123, 339] width 177 height 34
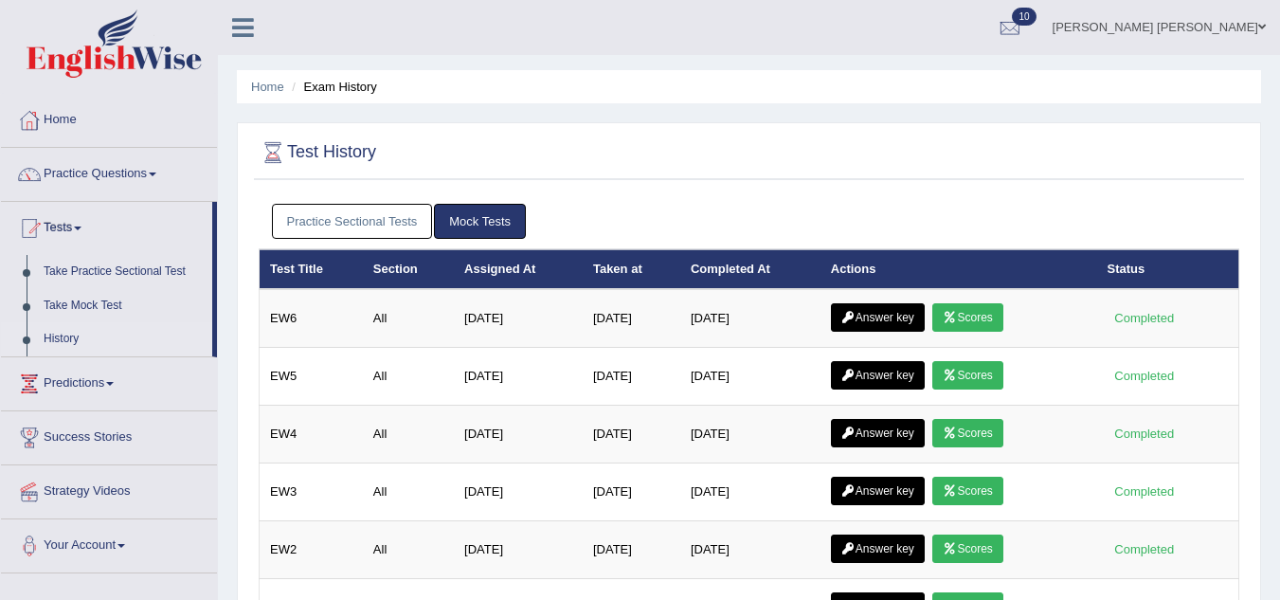
click at [363, 210] on link "Practice Sectional Tests" at bounding box center [352, 221] width 161 height 35
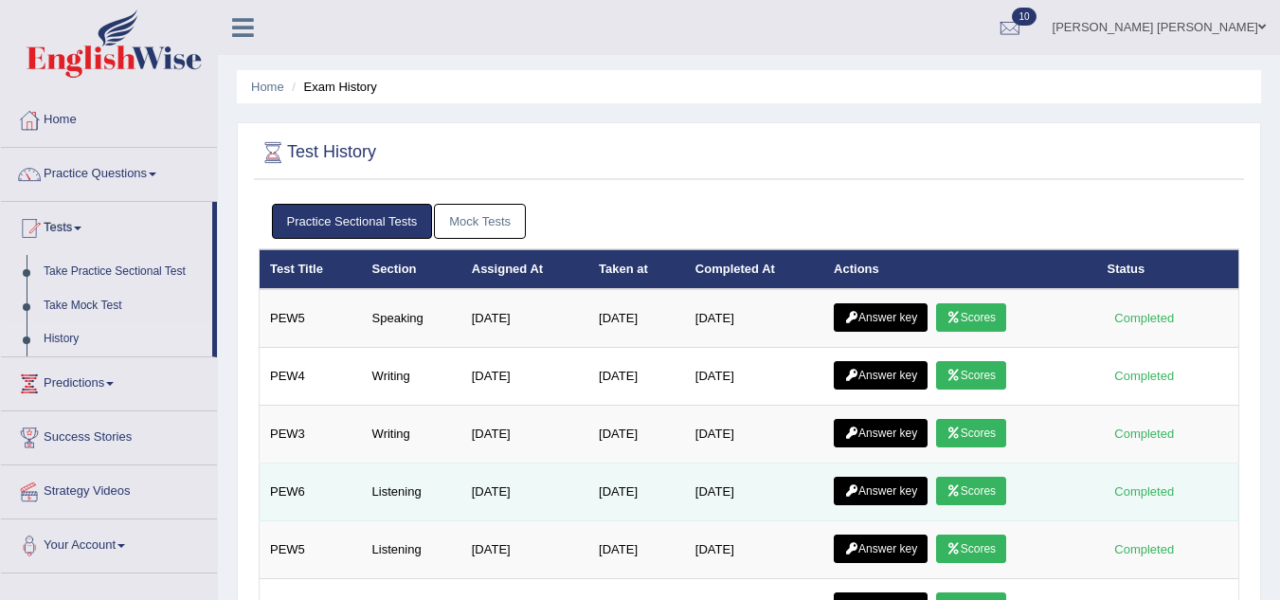
click at [885, 495] on link "Answer key" at bounding box center [881, 490] width 94 height 28
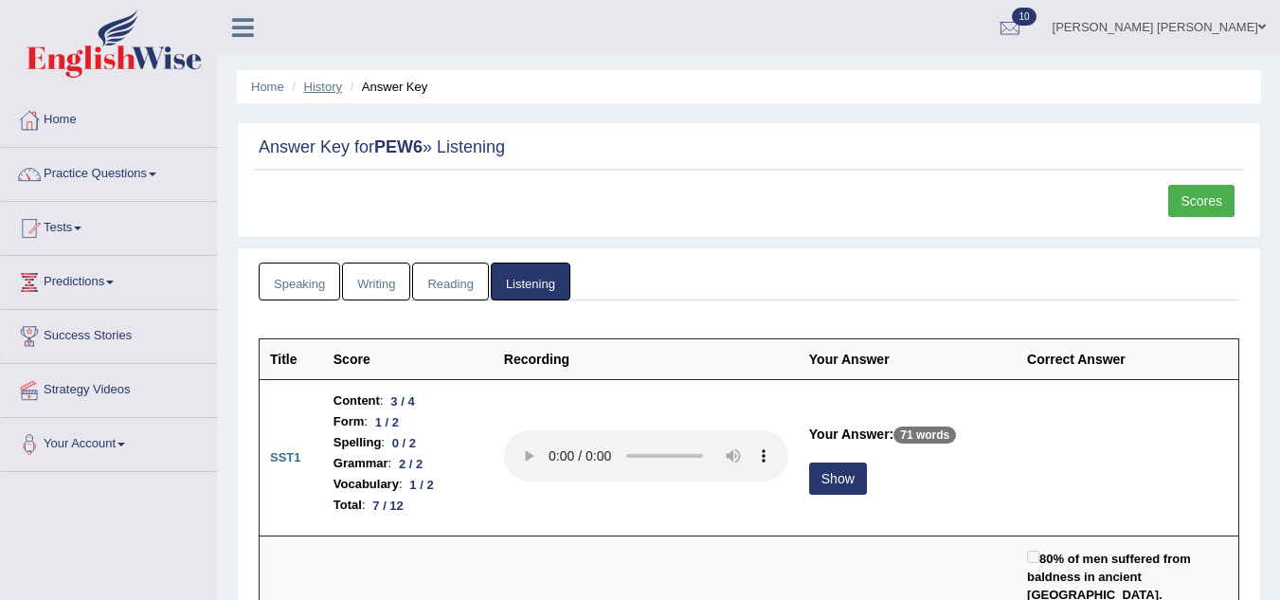
click at [331, 84] on link "History" at bounding box center [323, 87] width 38 height 14
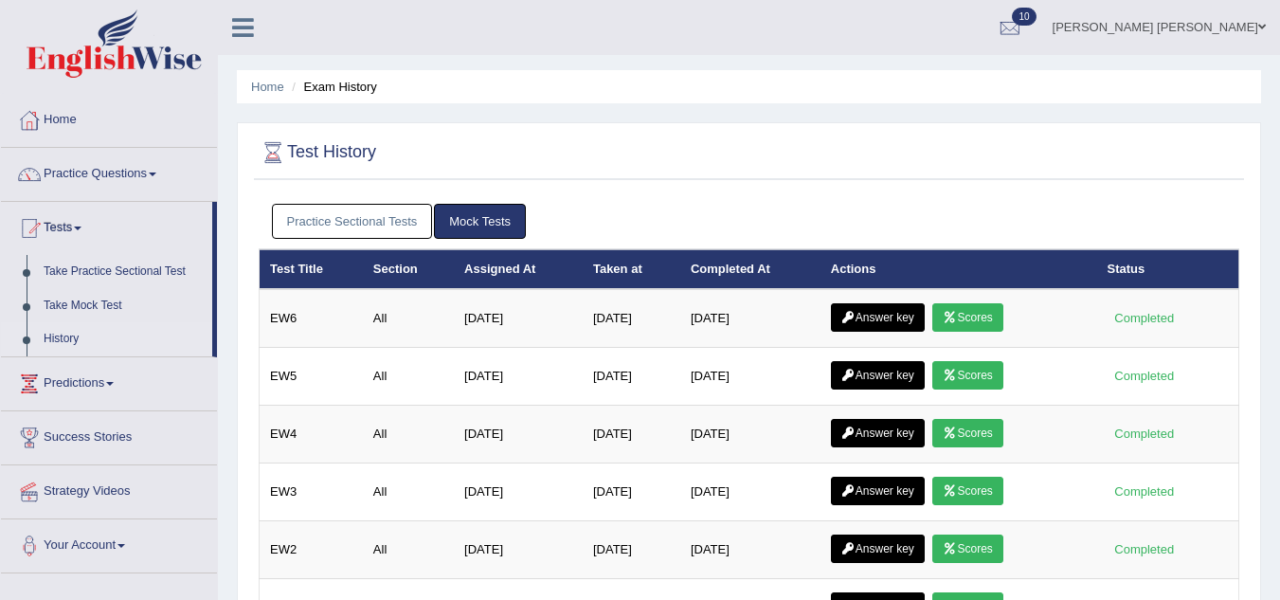
click at [404, 211] on link "Practice Sectional Tests" at bounding box center [352, 221] width 161 height 35
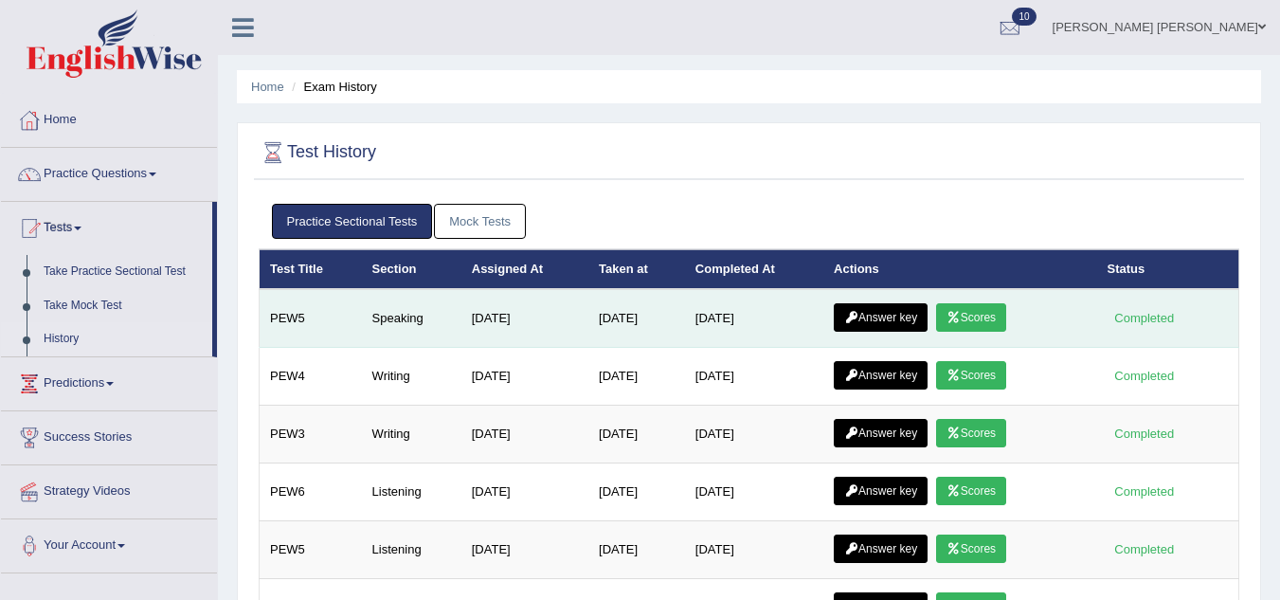
click at [986, 328] on link "Scores" at bounding box center [971, 317] width 70 height 28
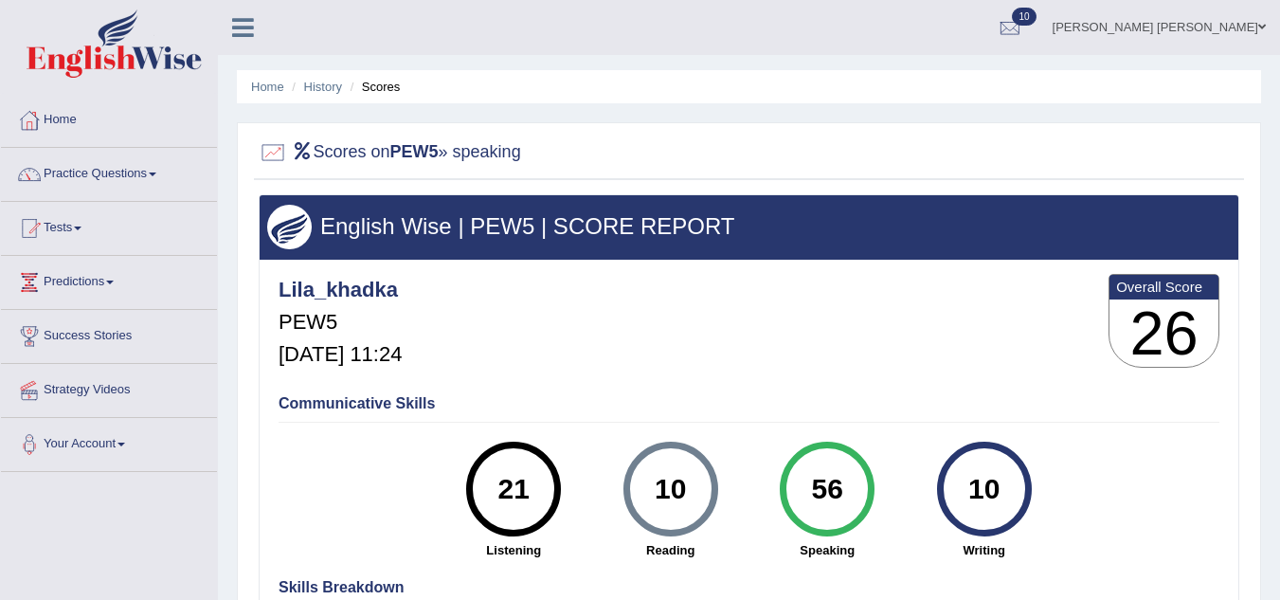
click at [386, 86] on li "Scores" at bounding box center [373, 87] width 55 height 18
click at [370, 91] on li "Scores" at bounding box center [373, 87] width 55 height 18
click at [307, 78] on li "History" at bounding box center [314, 87] width 55 height 18
click at [316, 85] on link "History" at bounding box center [323, 87] width 38 height 14
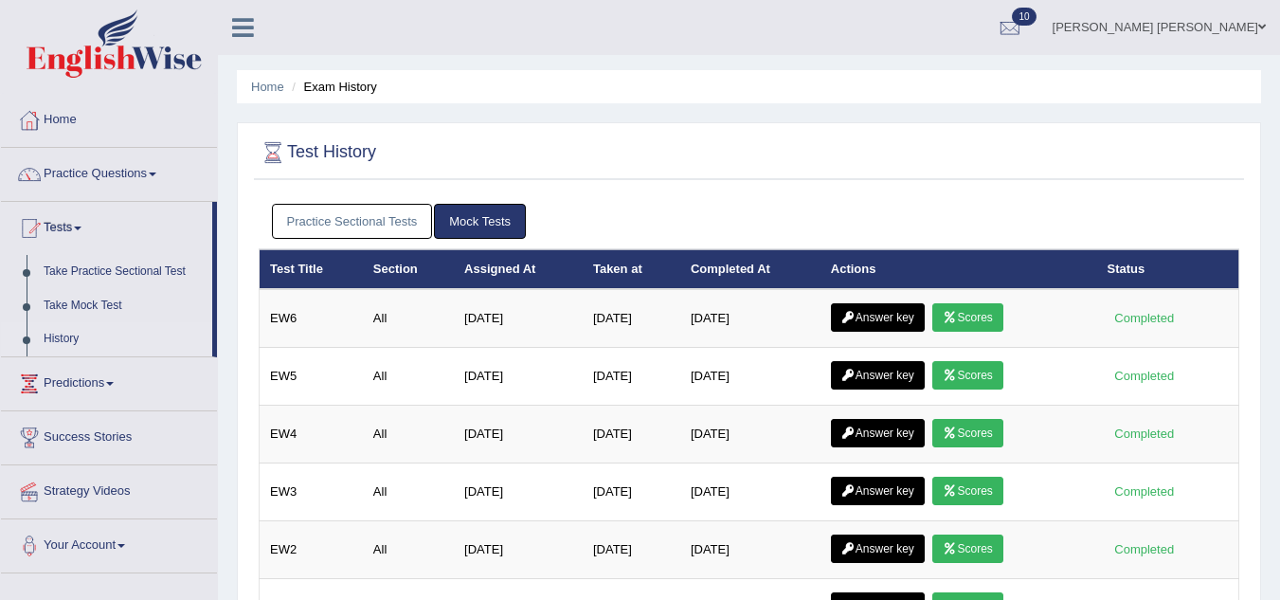
click at [348, 216] on link "Practice Sectional Tests" at bounding box center [352, 221] width 161 height 35
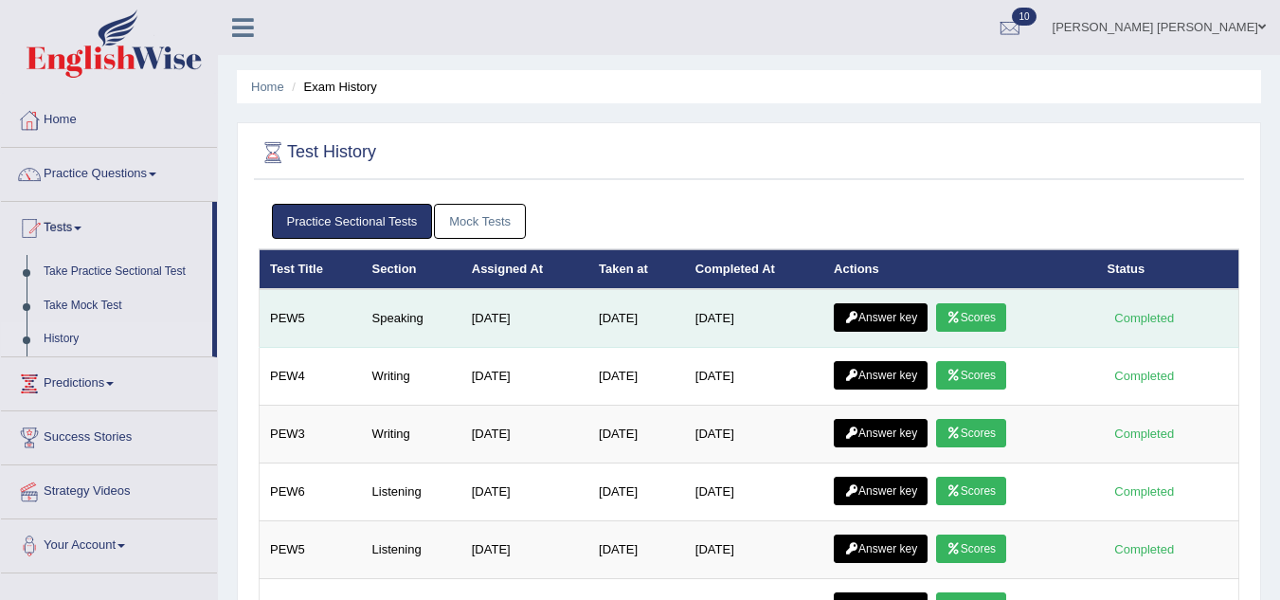
click at [890, 310] on link "Answer key" at bounding box center [881, 317] width 94 height 28
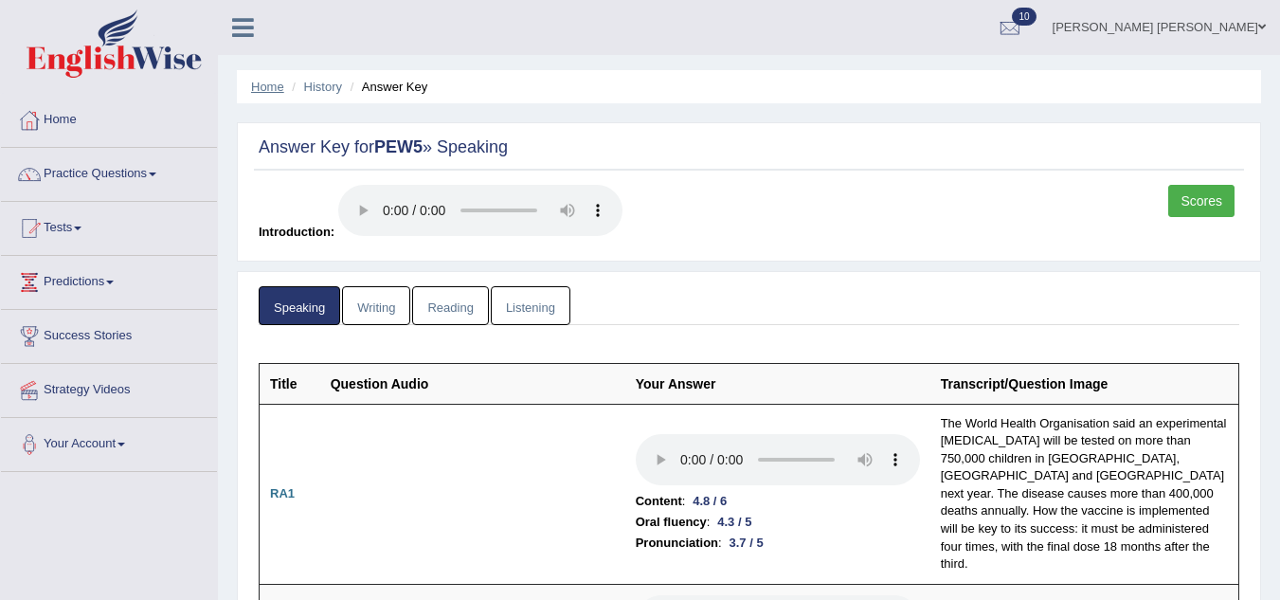
click at [268, 85] on link "Home" at bounding box center [267, 87] width 33 height 14
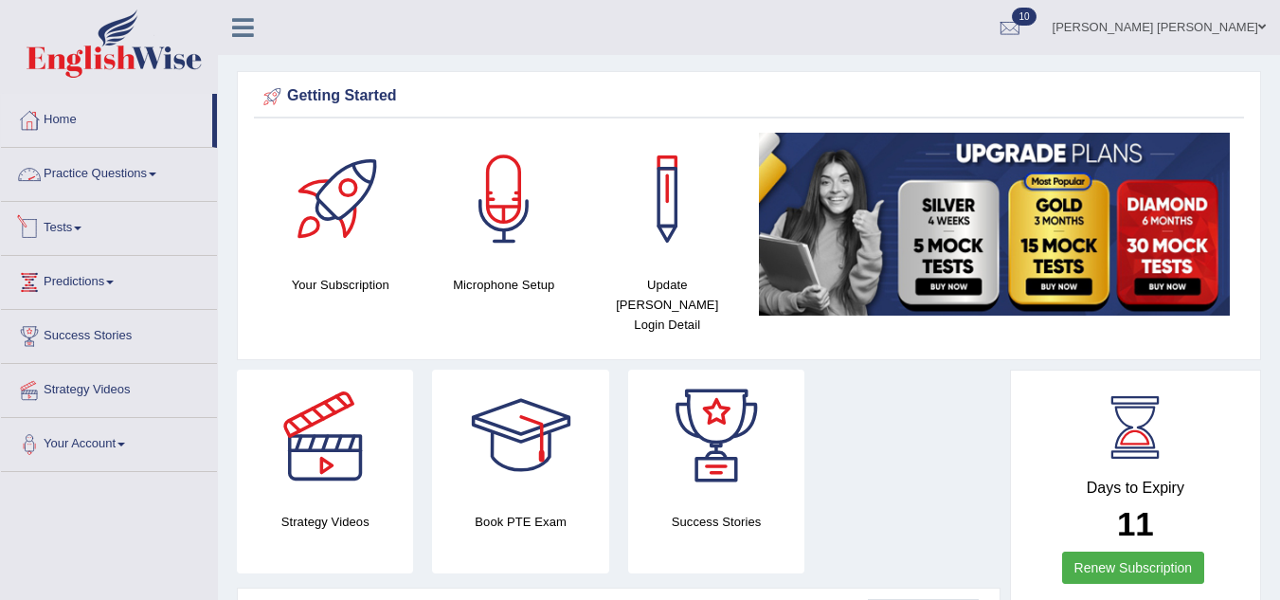
click at [58, 227] on link "Tests" at bounding box center [109, 225] width 216 height 47
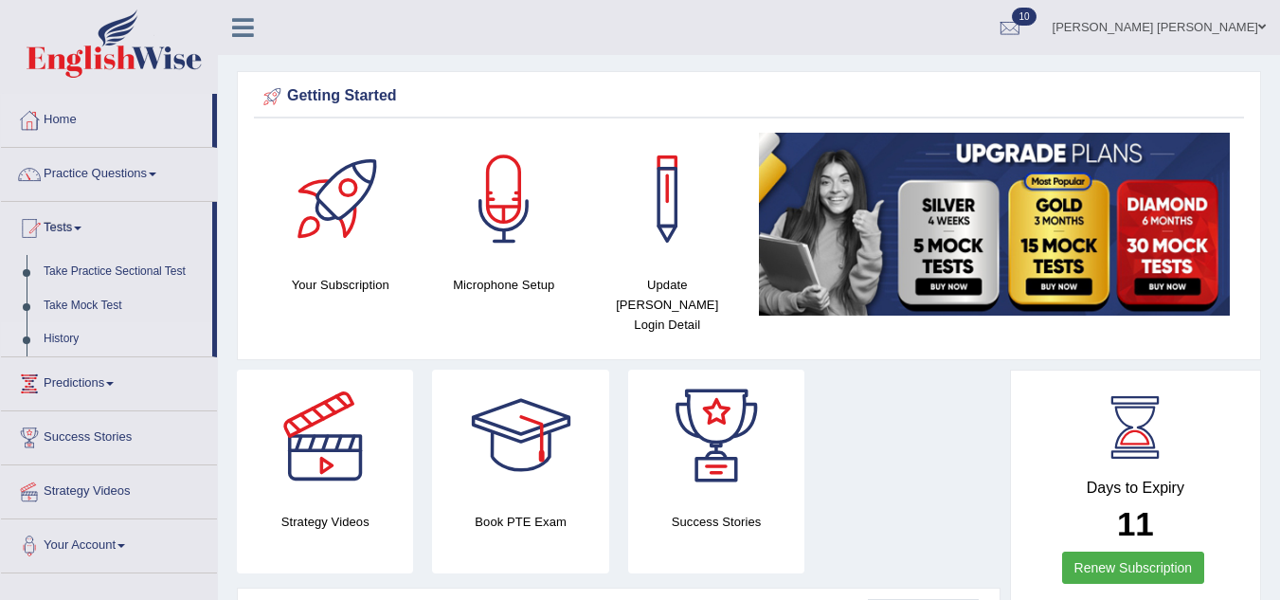
click at [54, 328] on link "History" at bounding box center [123, 339] width 177 height 34
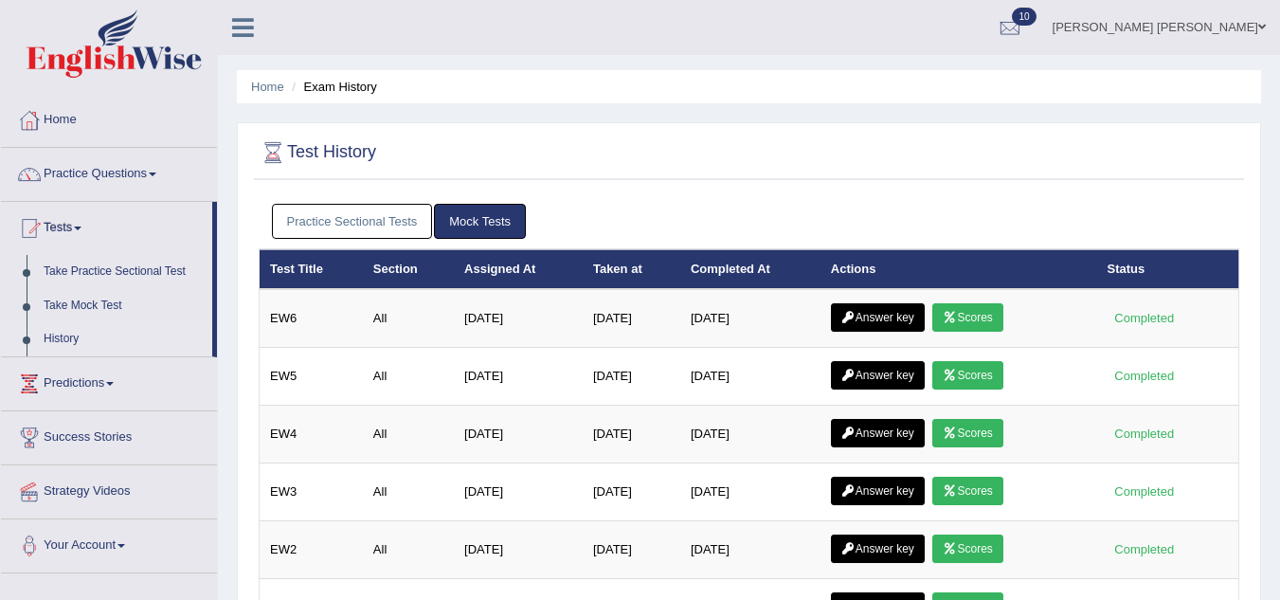
click at [963, 214] on ul "Practice Sectional Tests Mock Tests" at bounding box center [749, 221] width 955 height 35
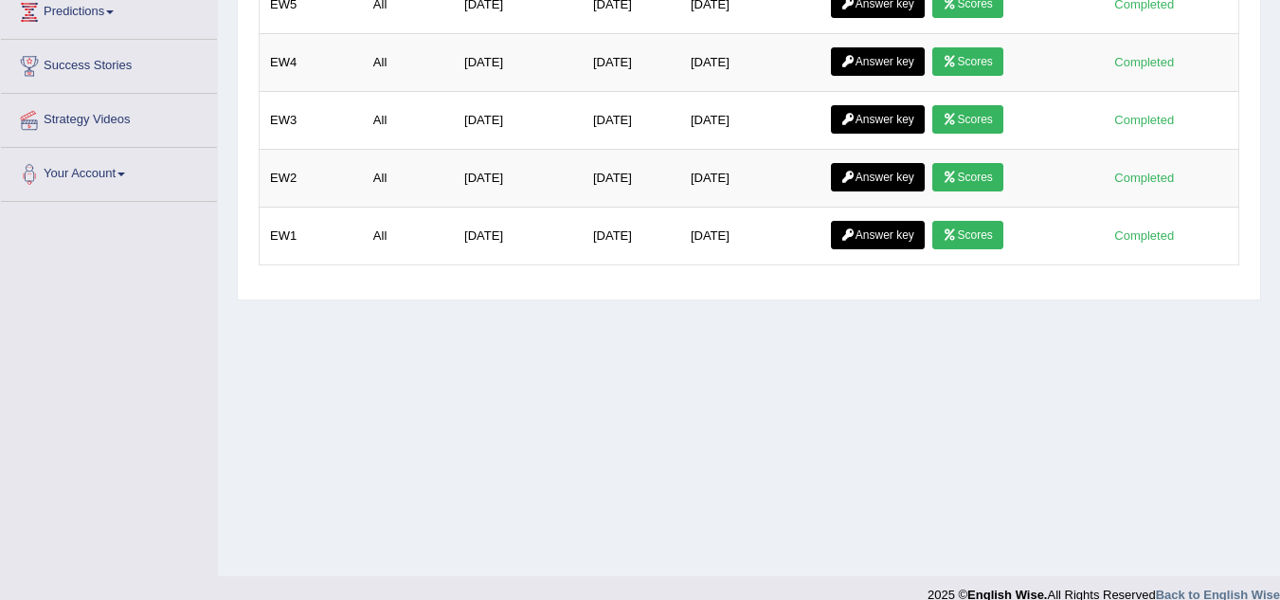
scroll to position [395, 0]
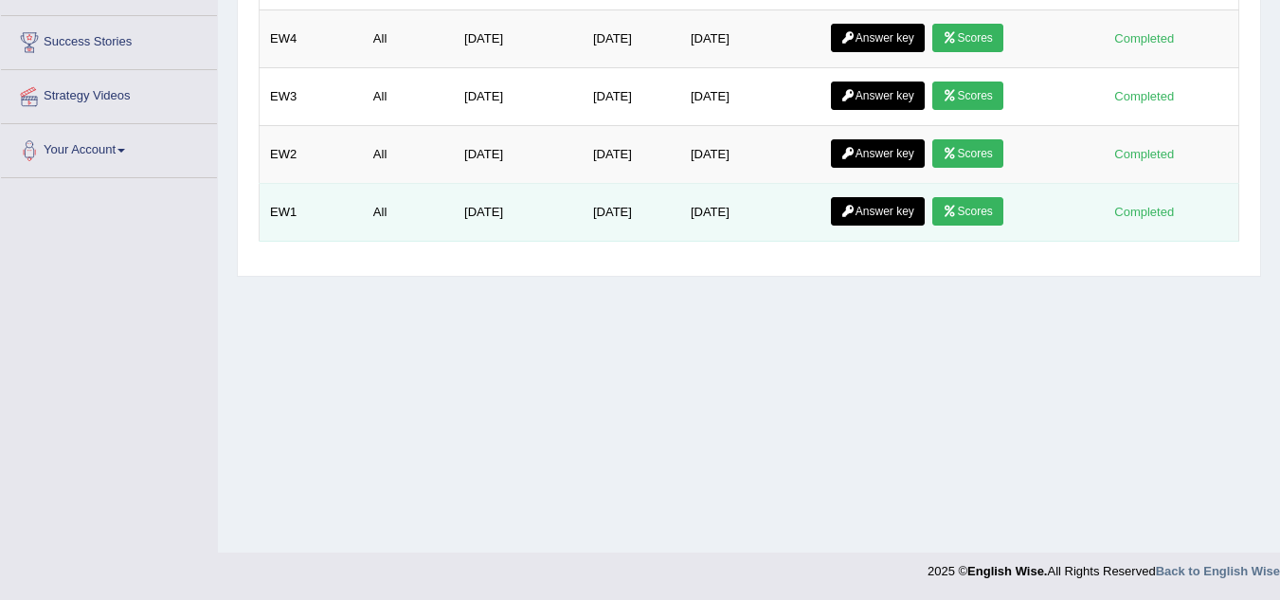
click at [957, 214] on icon at bounding box center [949, 211] width 14 height 11
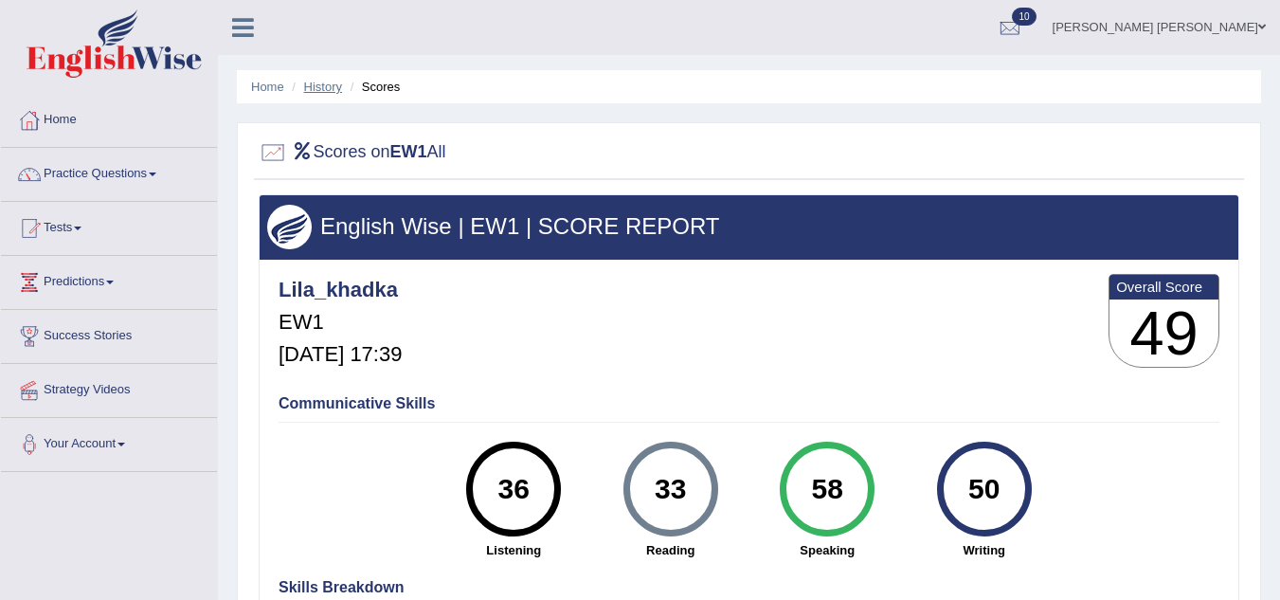
click at [324, 88] on link "History" at bounding box center [323, 87] width 38 height 14
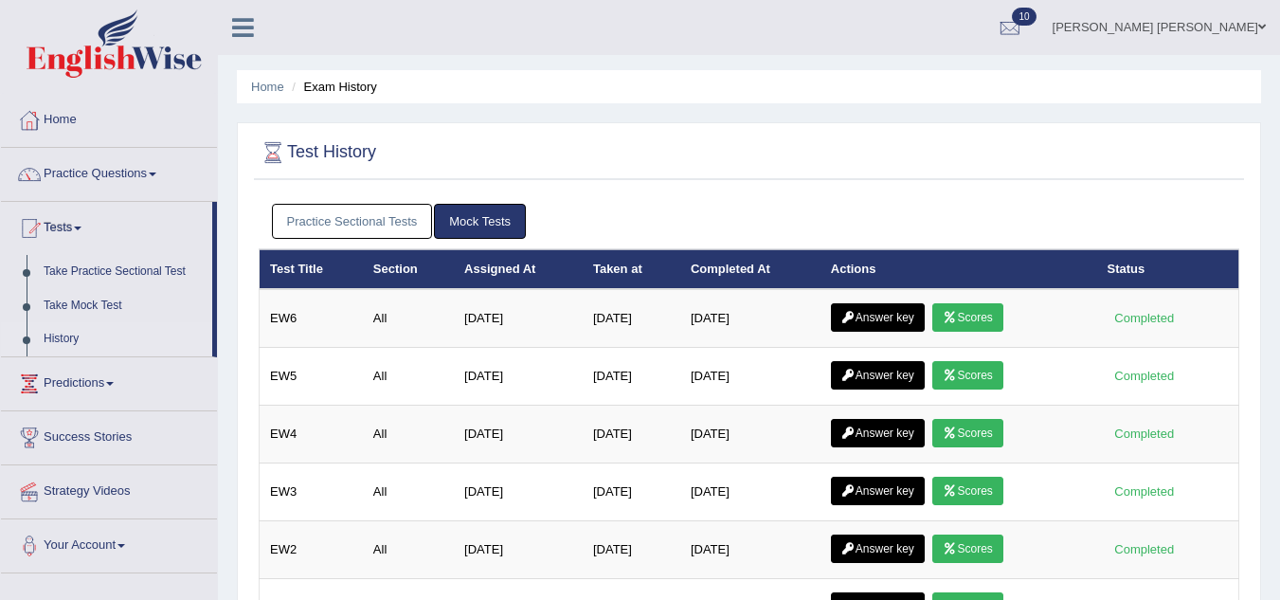
click at [747, 184] on div "Test History Practice Sectional Tests Mock Tests Test Title Section Assigned At…" at bounding box center [749, 396] width 1024 height 549
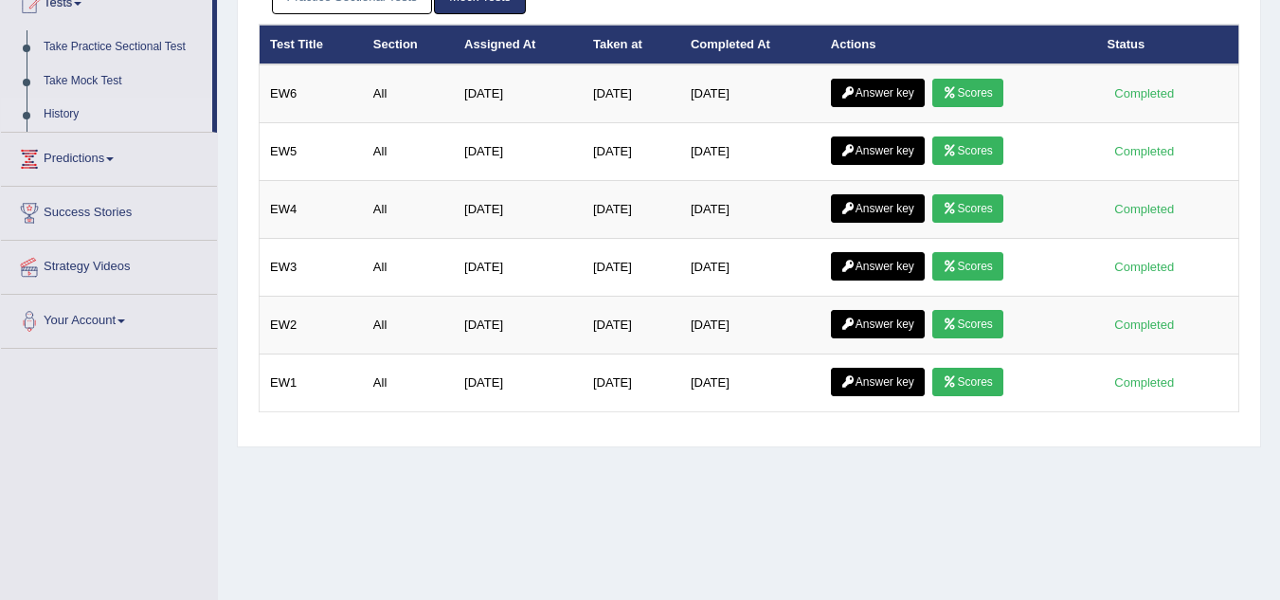
scroll to position [395, 0]
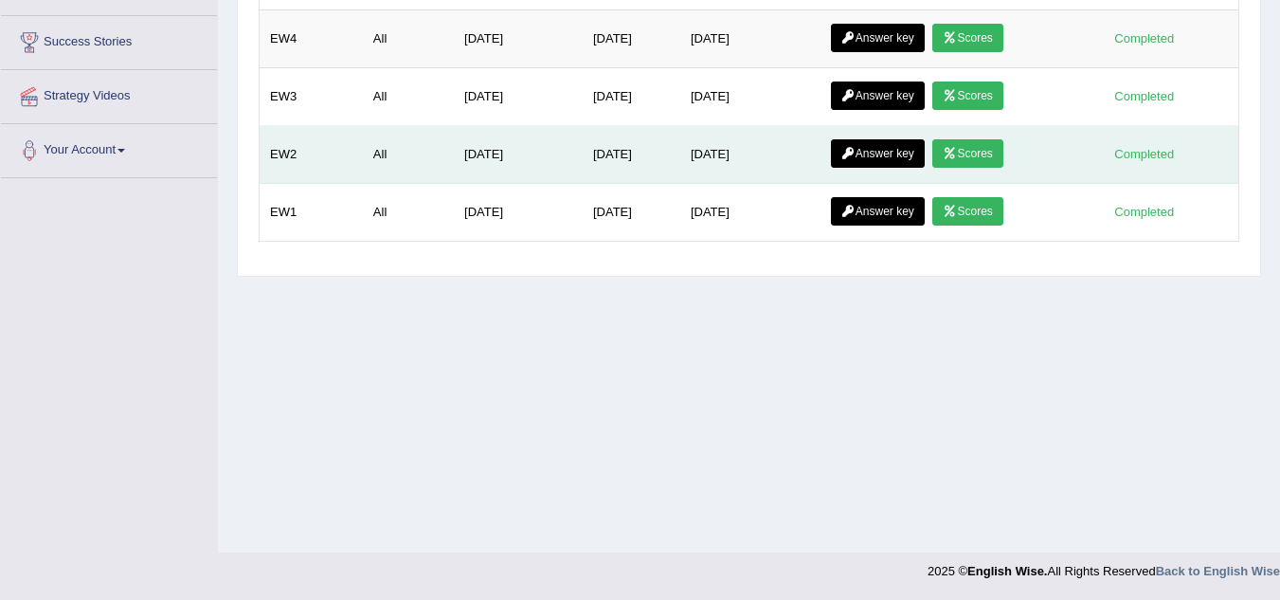
click at [966, 147] on link "Scores" at bounding box center [967, 153] width 70 height 28
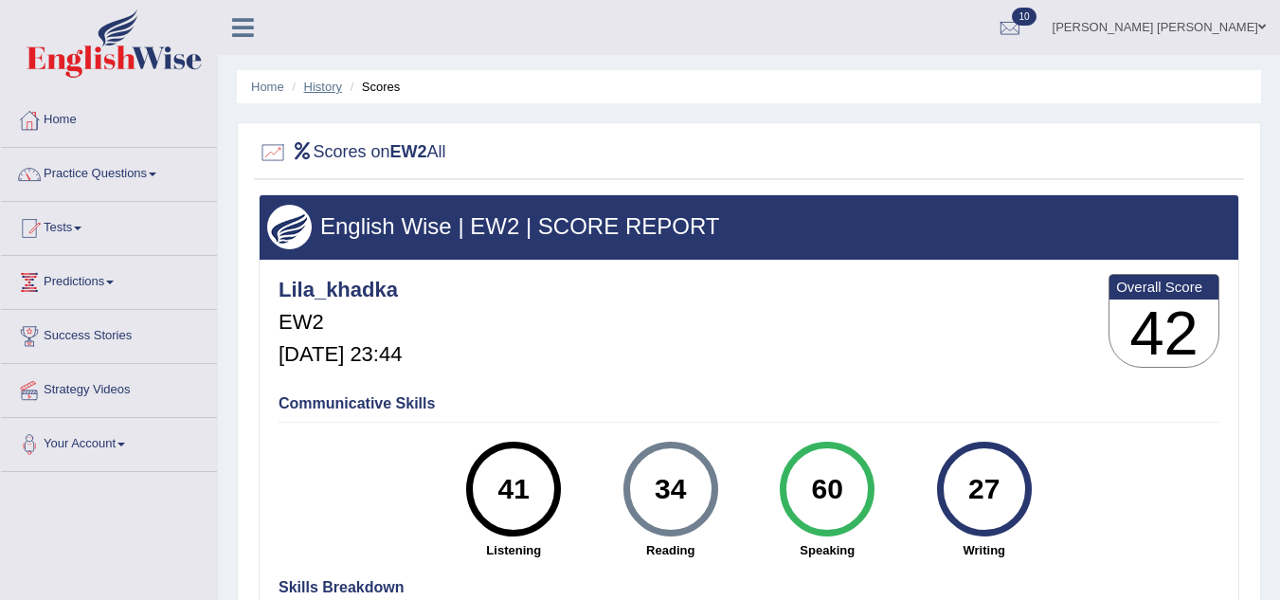
click at [320, 80] on link "History" at bounding box center [323, 87] width 38 height 14
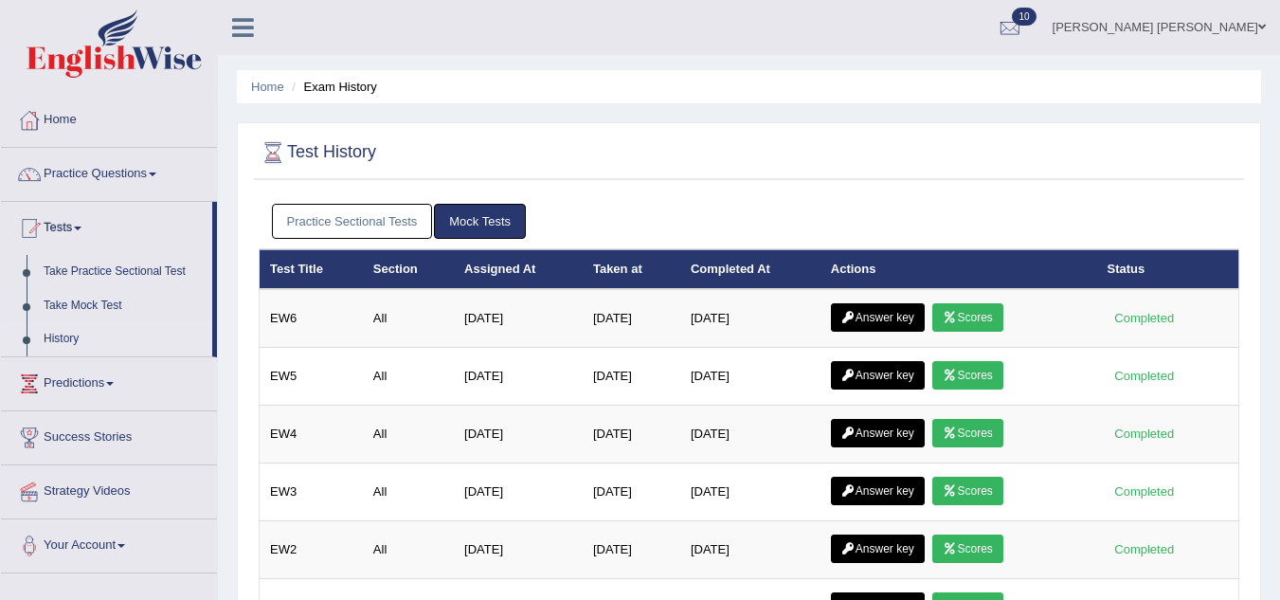
click at [833, 200] on div "Practice Sectional Tests Mock Tests" at bounding box center [749, 221] width 980 height 55
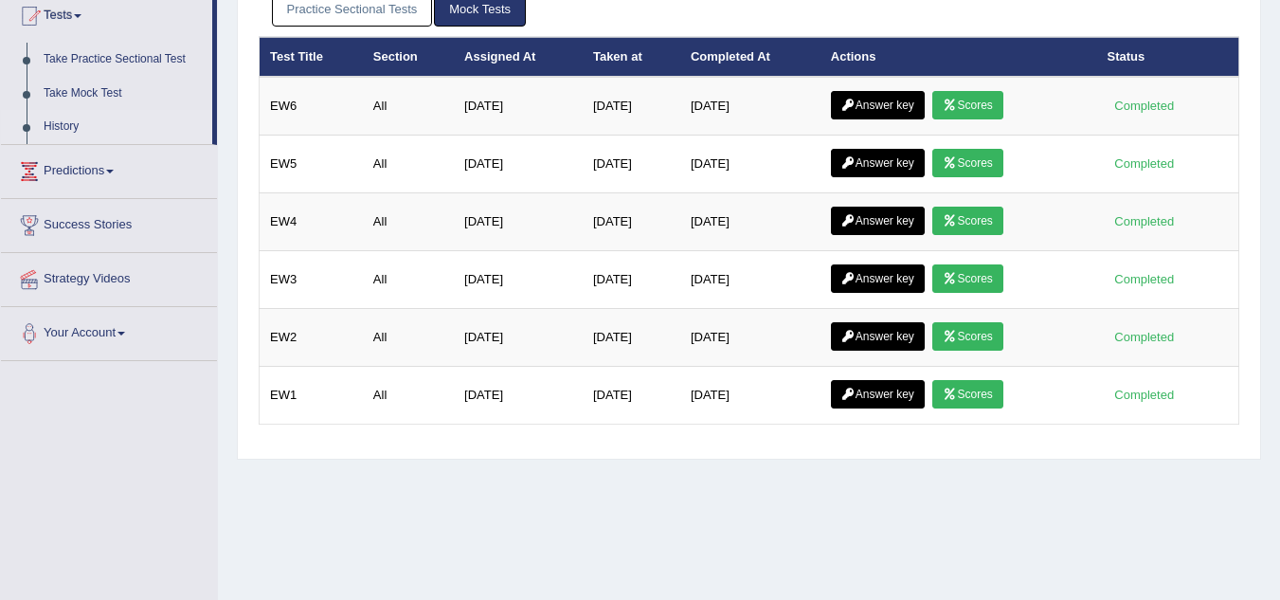
scroll to position [227, 0]
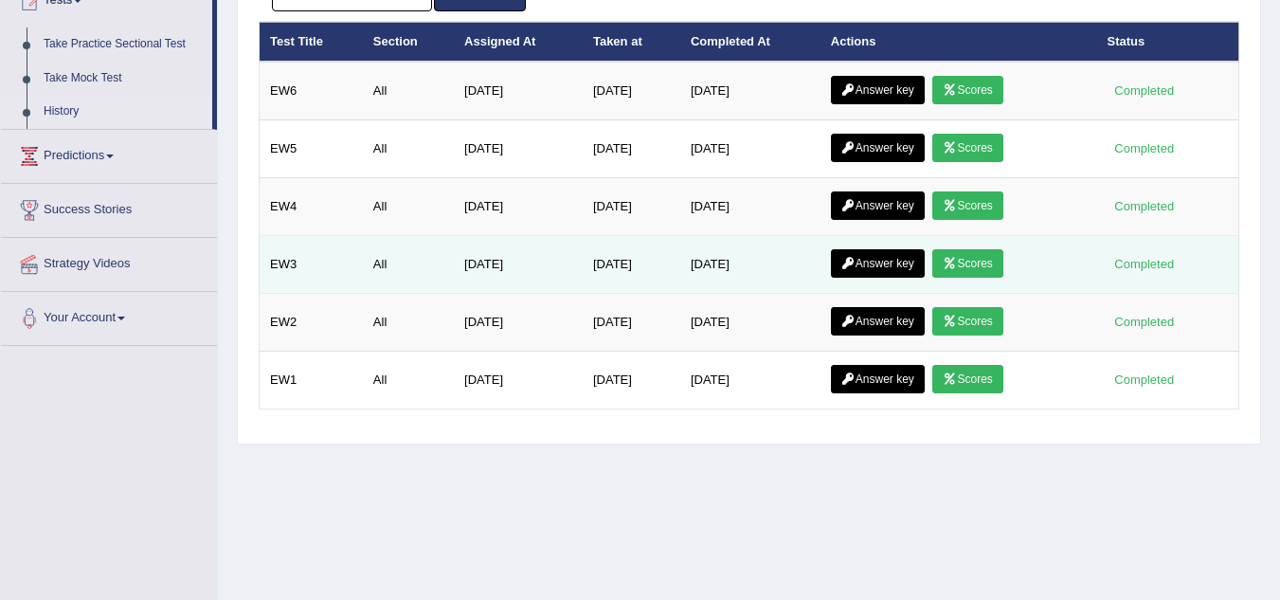
click at [975, 259] on link "Scores" at bounding box center [967, 263] width 70 height 28
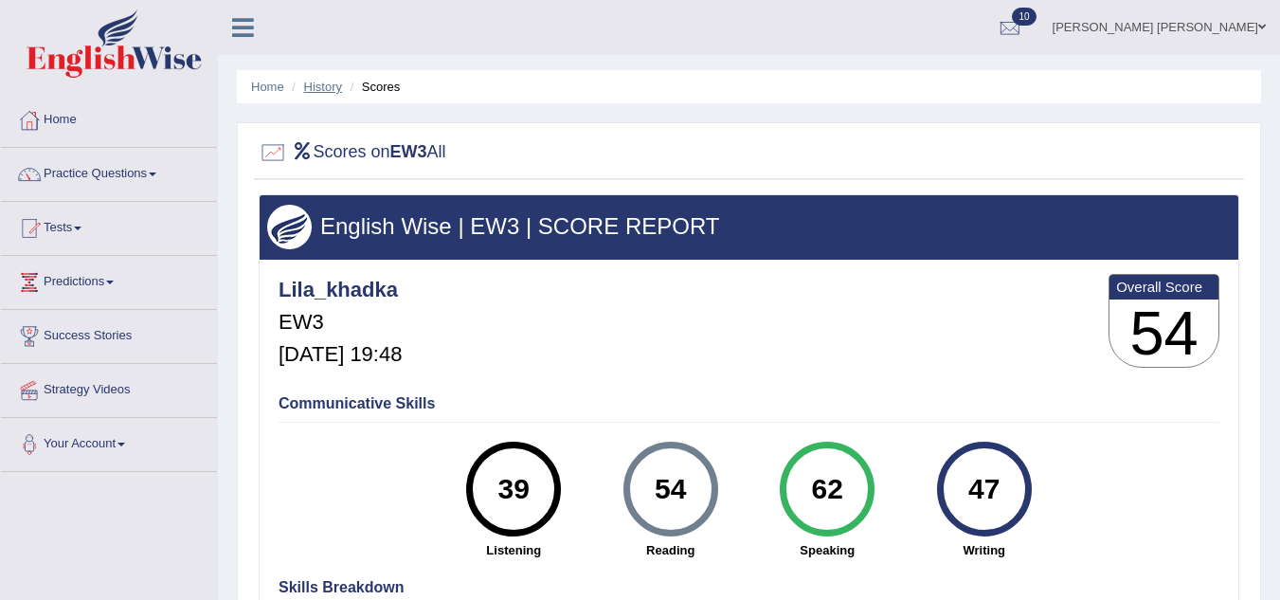
click at [330, 81] on link "History" at bounding box center [323, 87] width 38 height 14
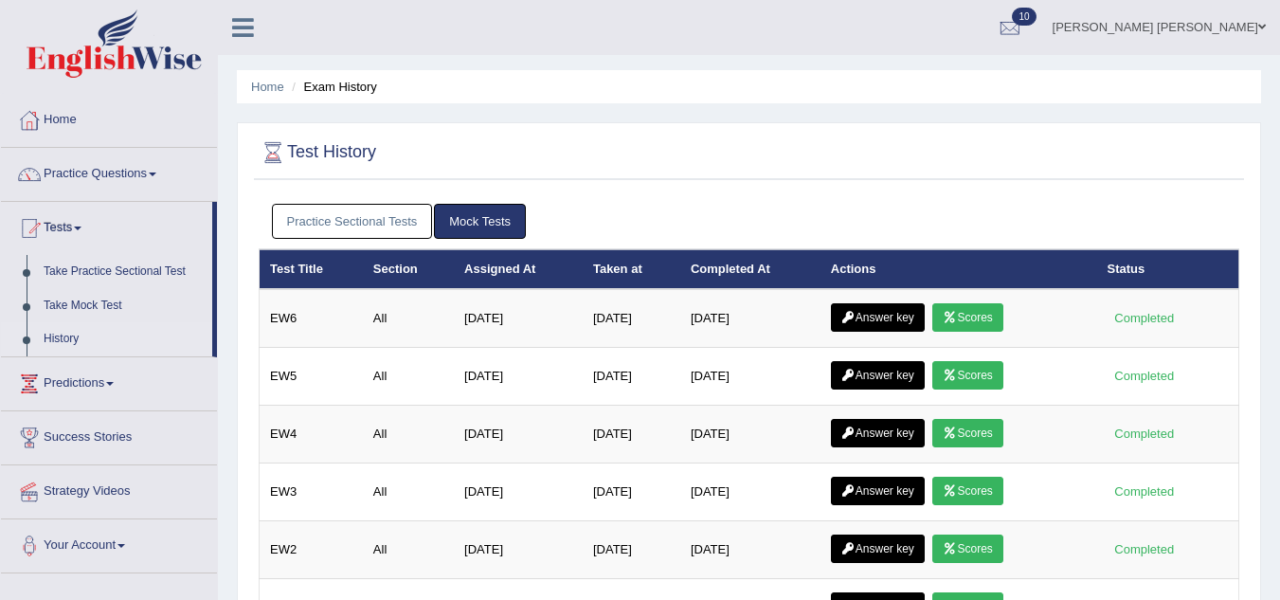
click at [731, 156] on div at bounding box center [749, 153] width 980 height 39
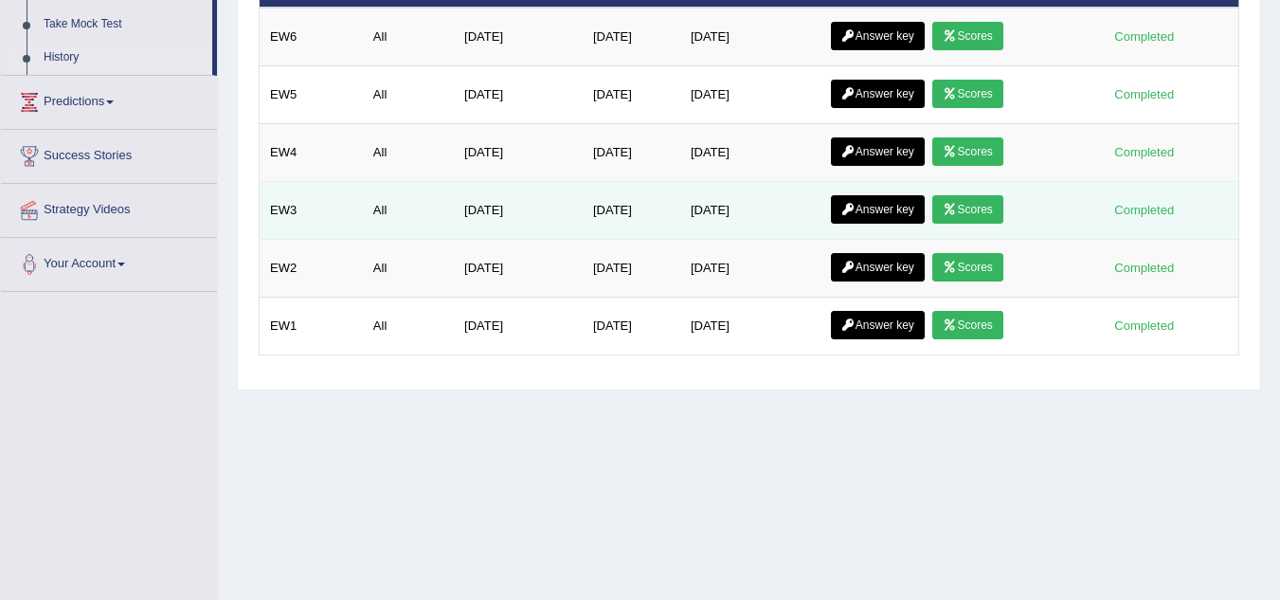
scroll to position [243, 0]
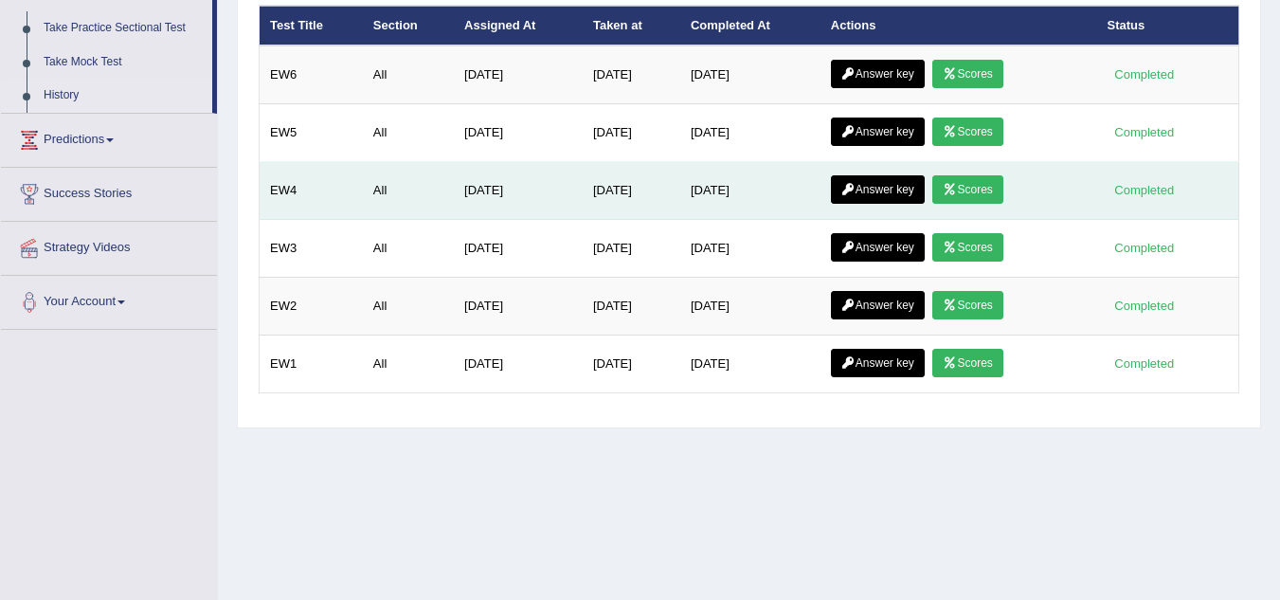
click at [965, 192] on link "Scores" at bounding box center [967, 189] width 70 height 28
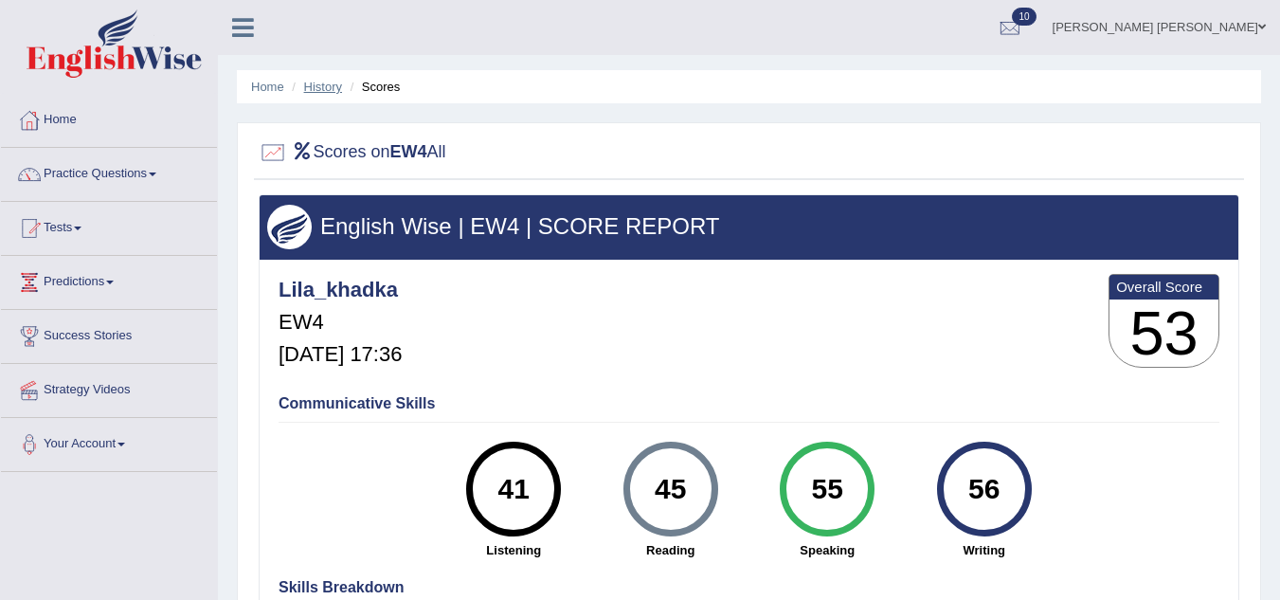
click at [315, 80] on link "History" at bounding box center [323, 87] width 38 height 14
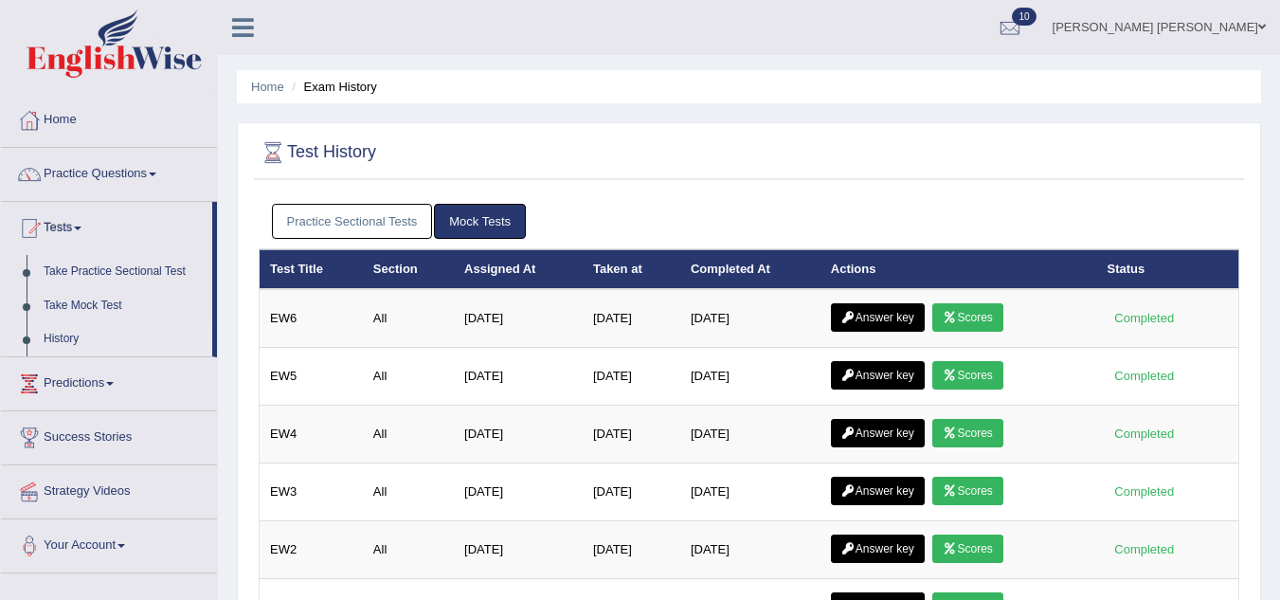
scroll to position [38, 0]
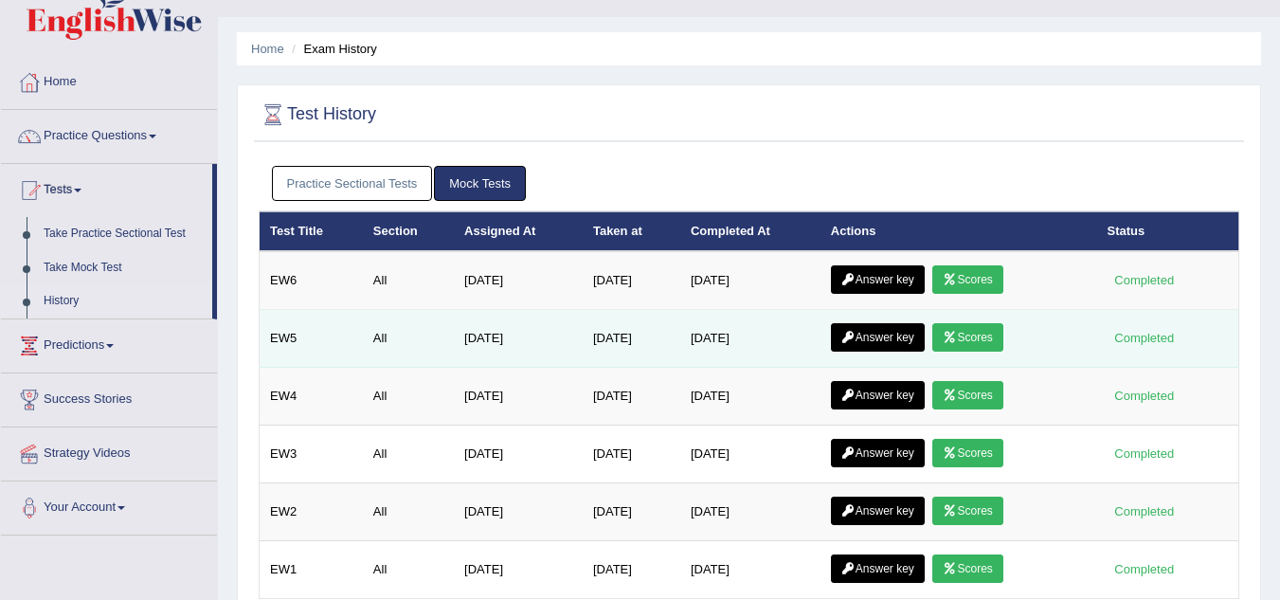
click at [986, 342] on link "Scores" at bounding box center [967, 337] width 70 height 28
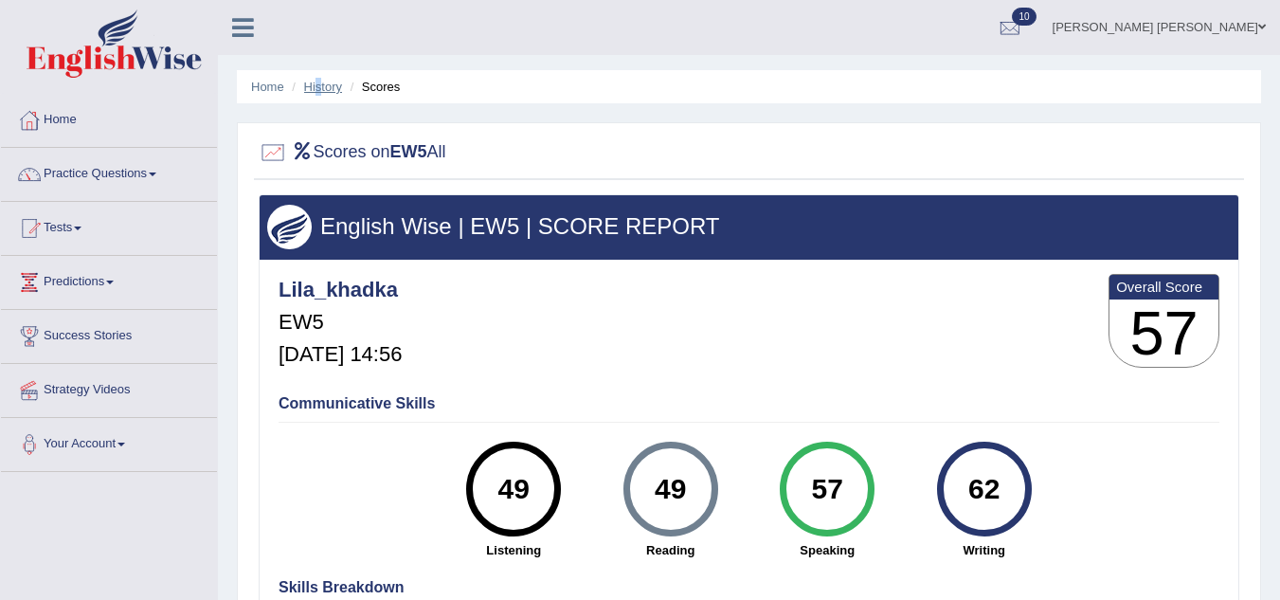
drag, startPoint x: 323, startPoint y: 79, endPoint x: 314, endPoint y: 87, distance: 12.1
click at [314, 87] on li "History" at bounding box center [314, 87] width 55 height 18
click at [314, 87] on link "History" at bounding box center [323, 87] width 38 height 14
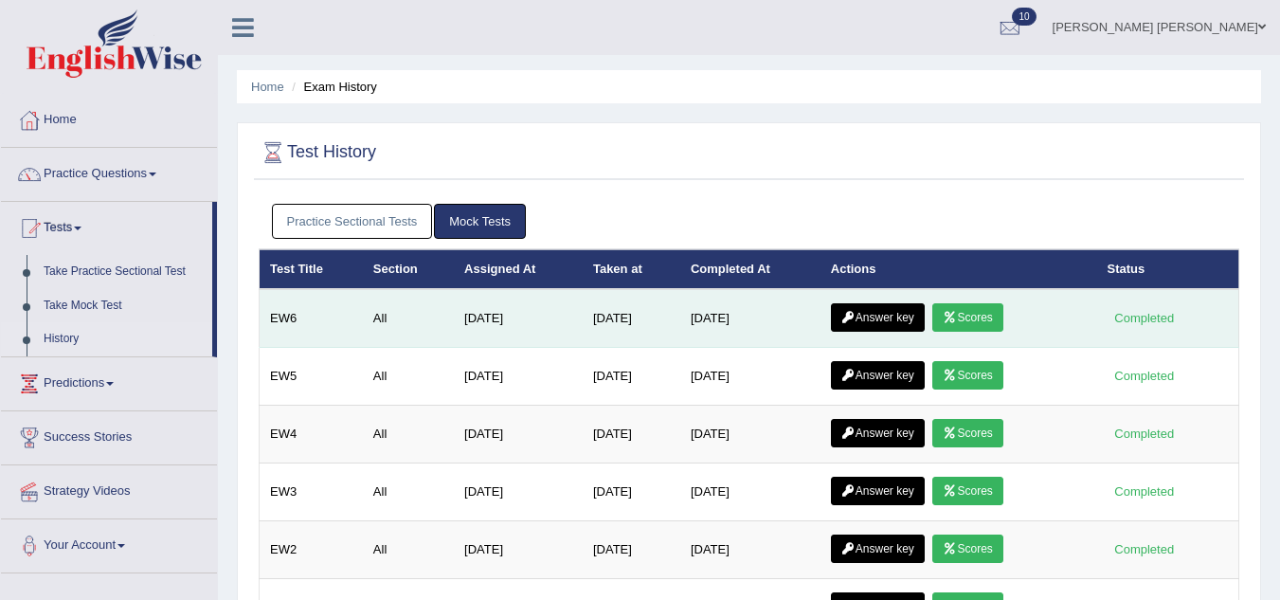
click at [974, 321] on link "Scores" at bounding box center [967, 317] width 70 height 28
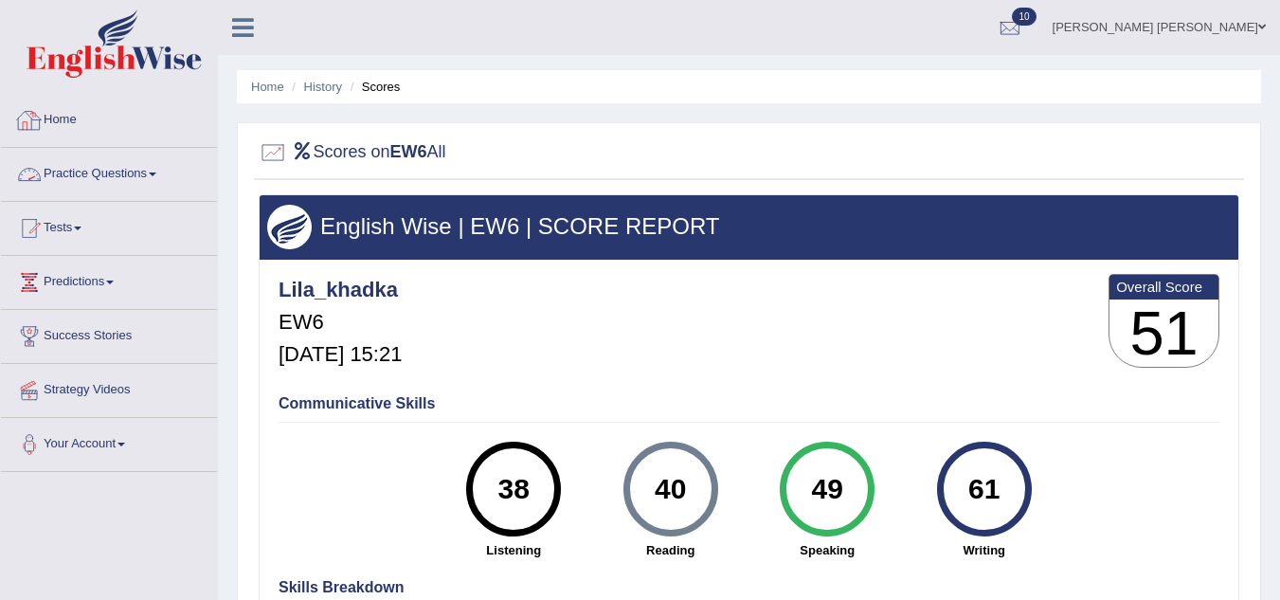
click at [62, 115] on link "Home" at bounding box center [109, 117] width 216 height 47
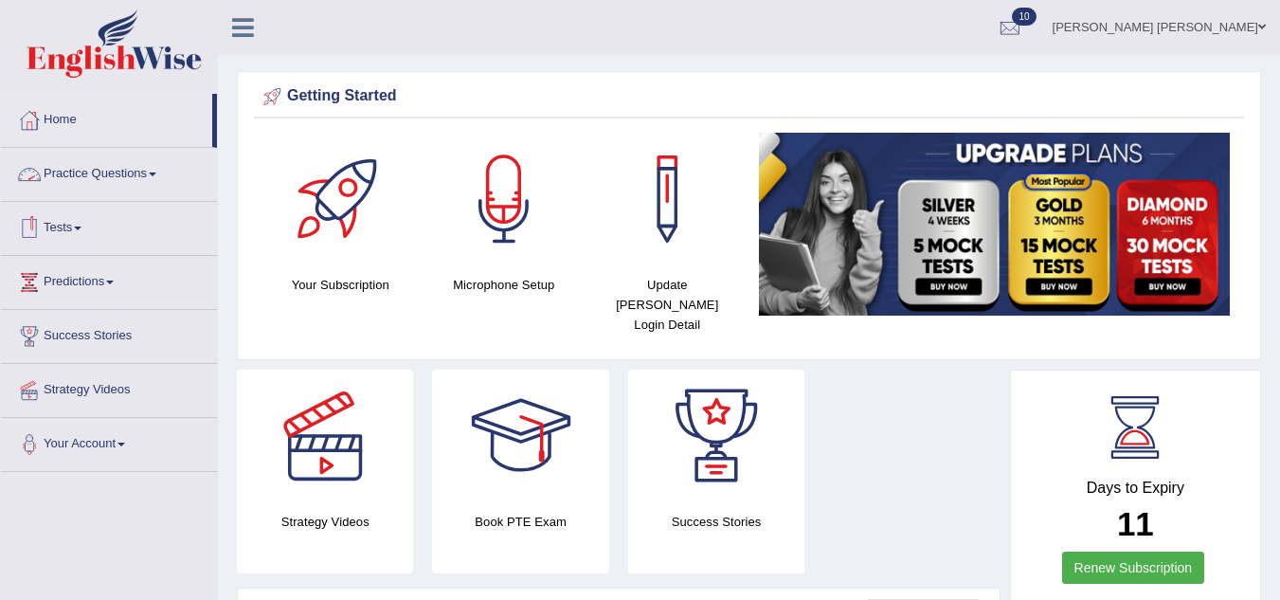
click at [71, 229] on link "Tests" at bounding box center [109, 225] width 216 height 47
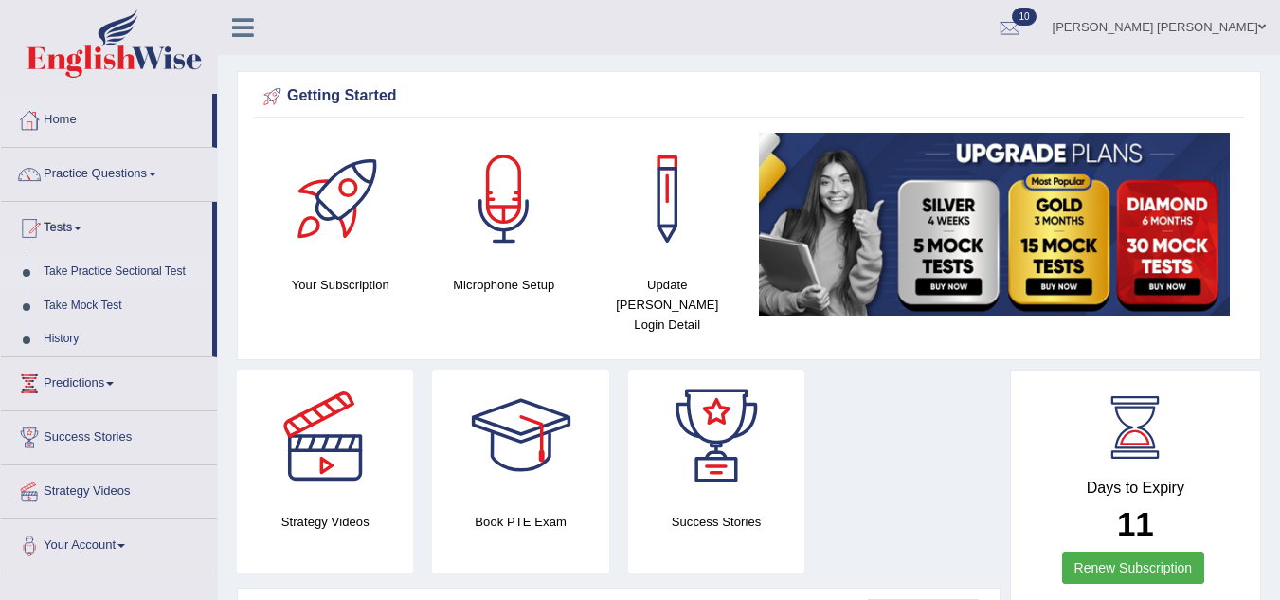
click at [71, 271] on link "Take Practice Sectional Test" at bounding box center [123, 272] width 177 height 34
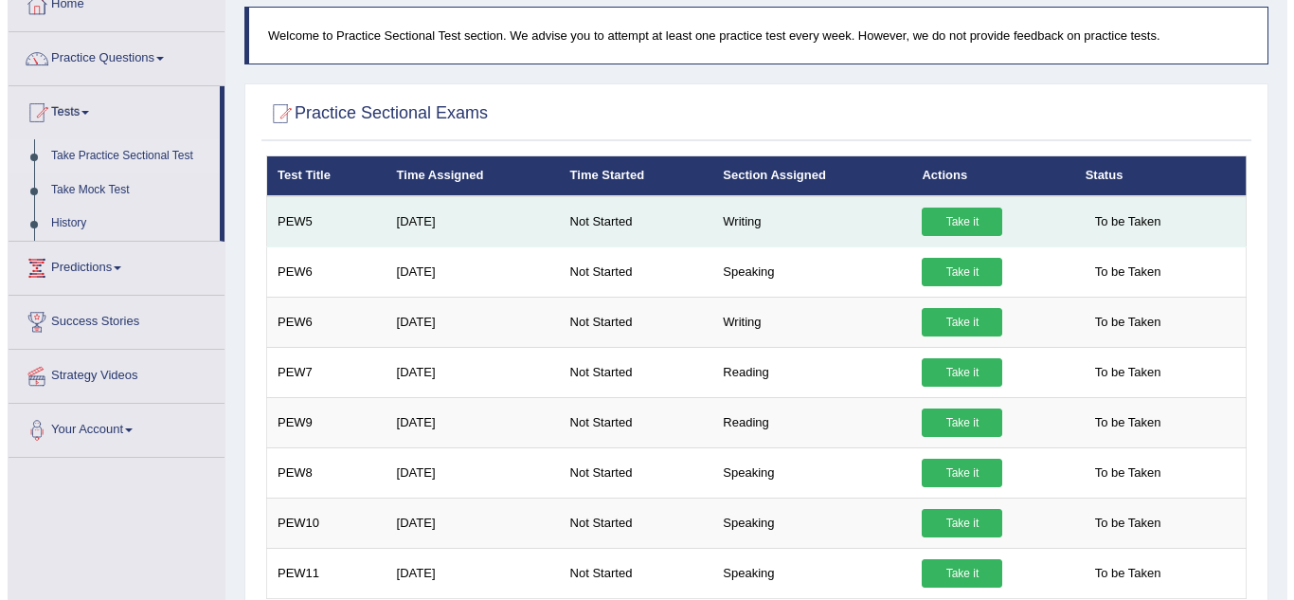
scroll to position [76, 0]
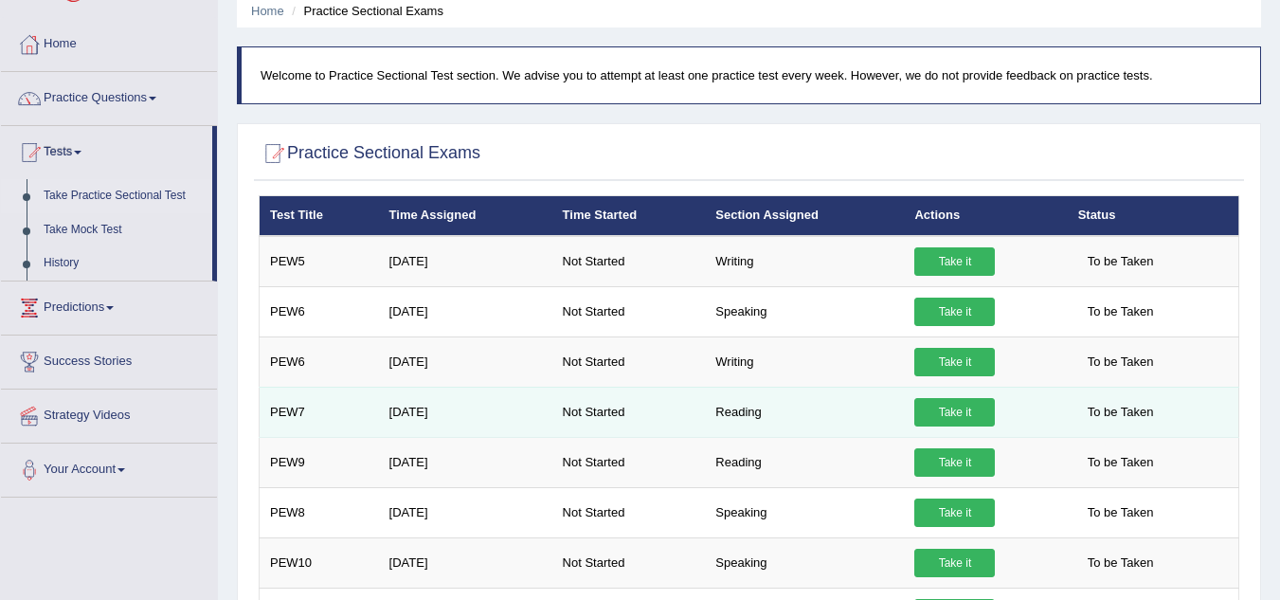
click at [950, 409] on link "Take it" at bounding box center [954, 412] width 81 height 28
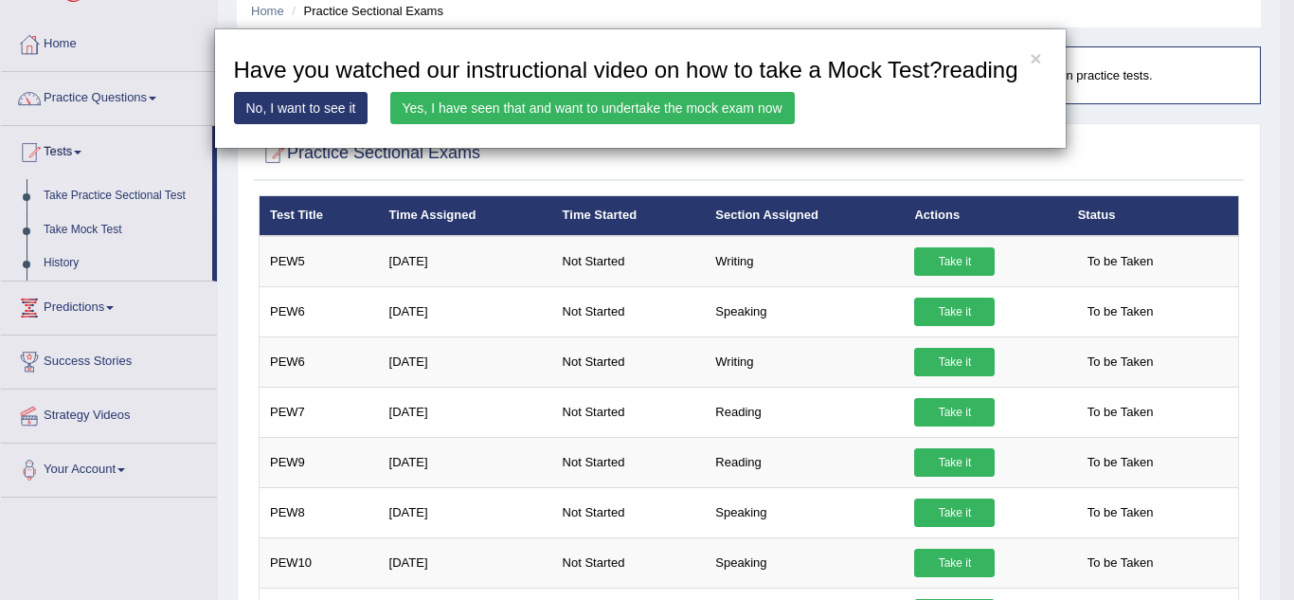
click at [665, 103] on link "Yes, I have seen that and want to undertake the mock exam now" at bounding box center [592, 108] width 404 height 32
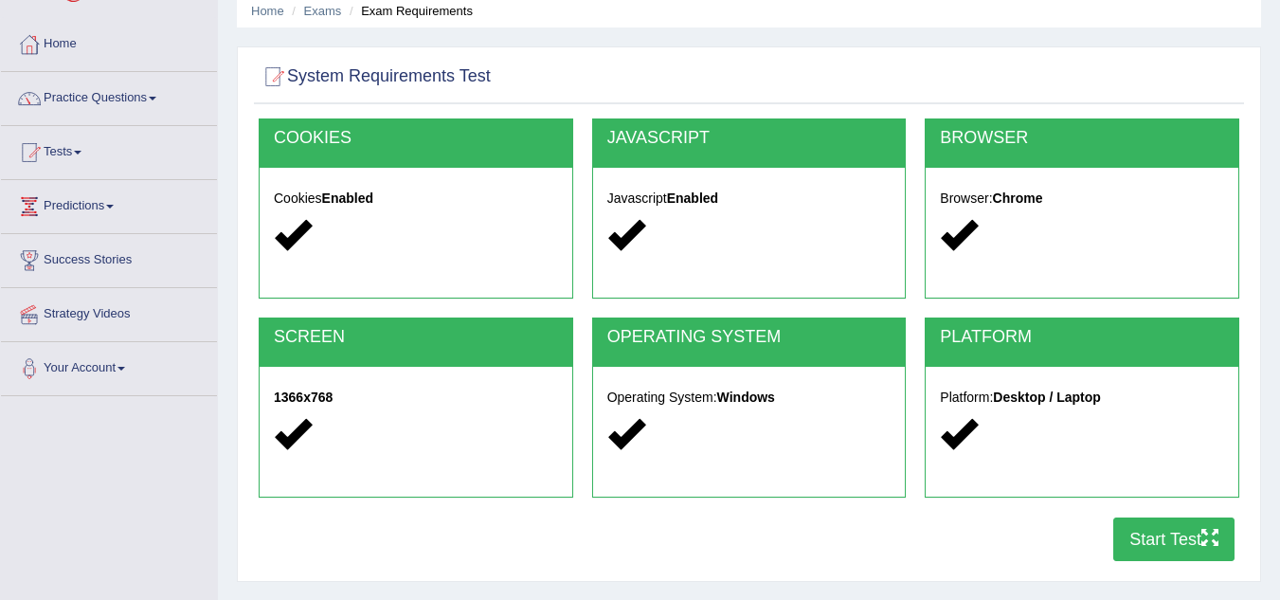
scroll to position [189, 0]
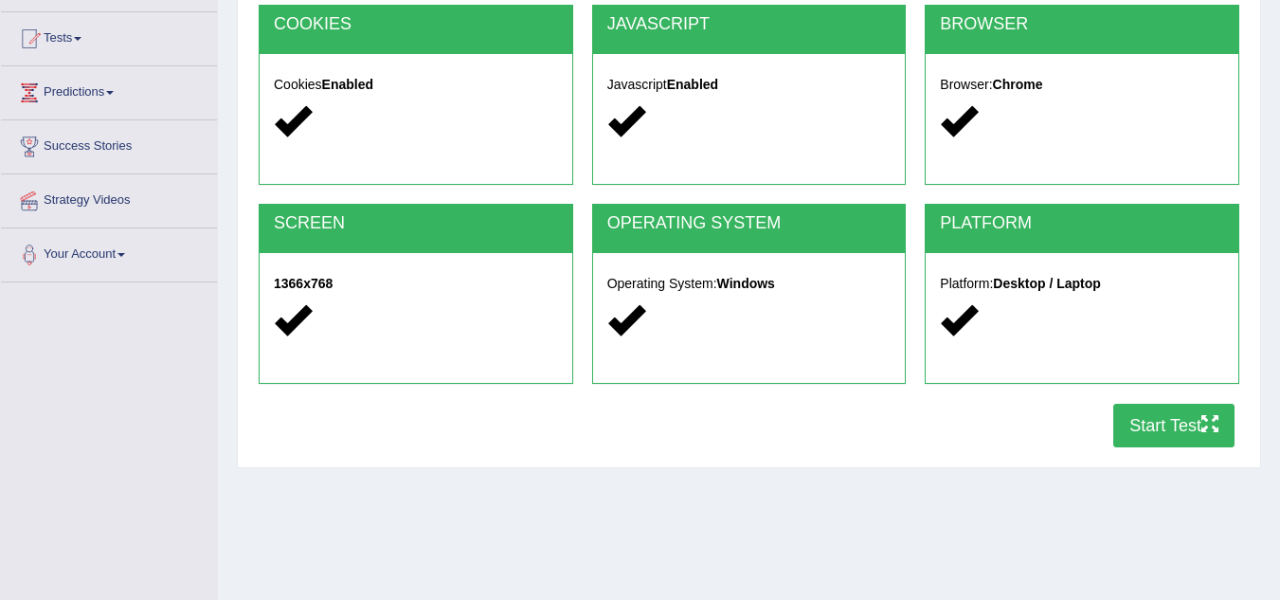
click at [1160, 421] on button "Start Test" at bounding box center [1173, 426] width 121 height 44
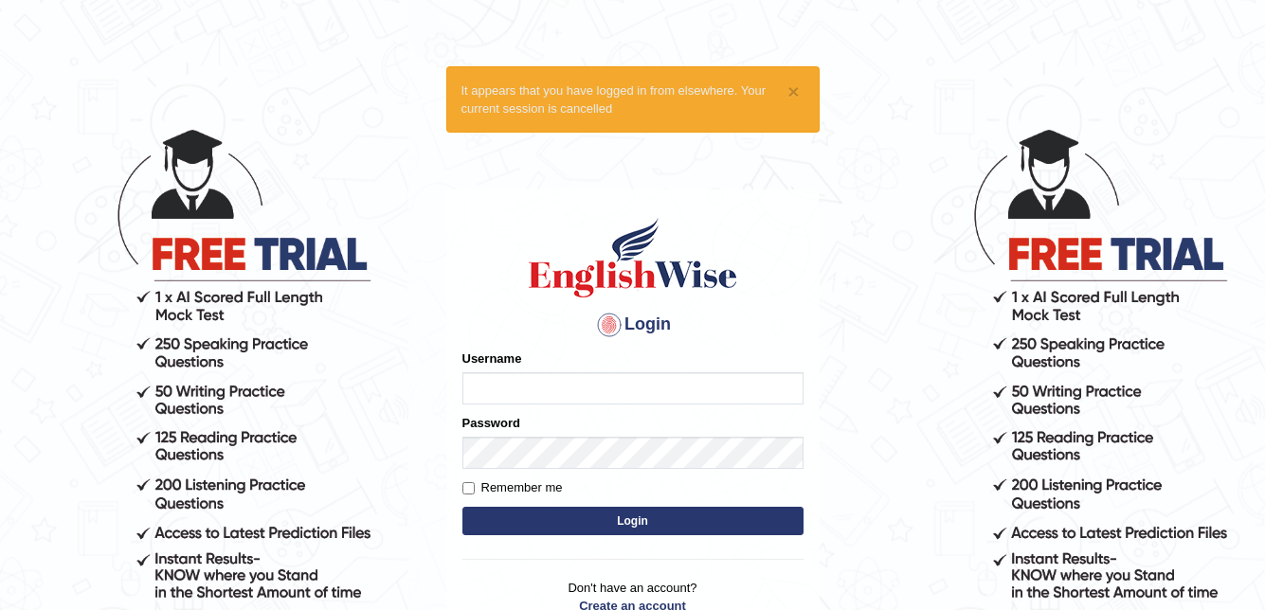
type input "Lila_khadka"
click at [603, 505] on form "Please fix the following errors: Username Lila_khadka Password Remember me Login" at bounding box center [632, 445] width 341 height 190
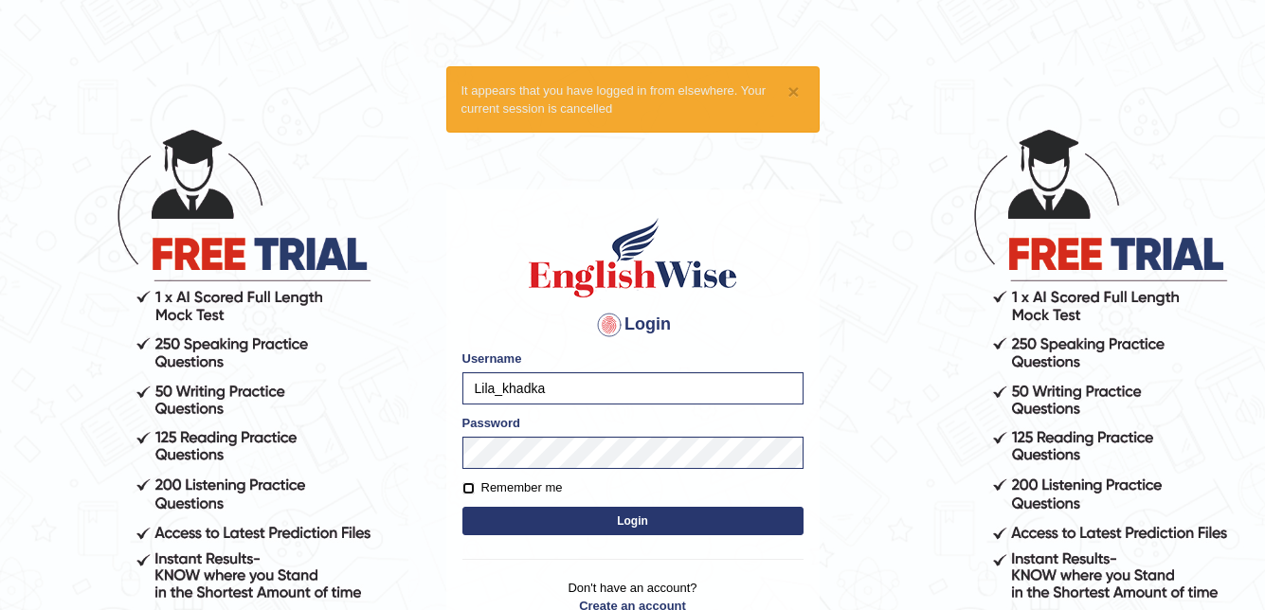
click at [467, 492] on input "Remember me" at bounding box center [468, 488] width 12 height 12
checkbox input "true"
click at [560, 524] on button "Login" at bounding box center [632, 521] width 341 height 28
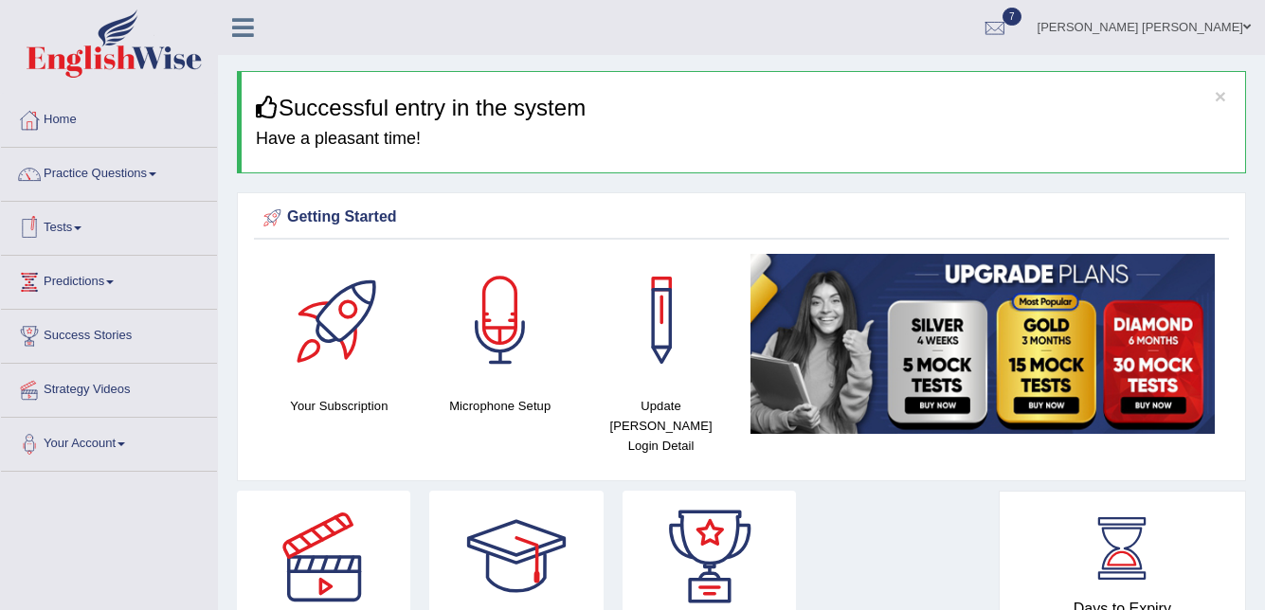
click at [55, 231] on link "Tests" at bounding box center [109, 225] width 216 height 47
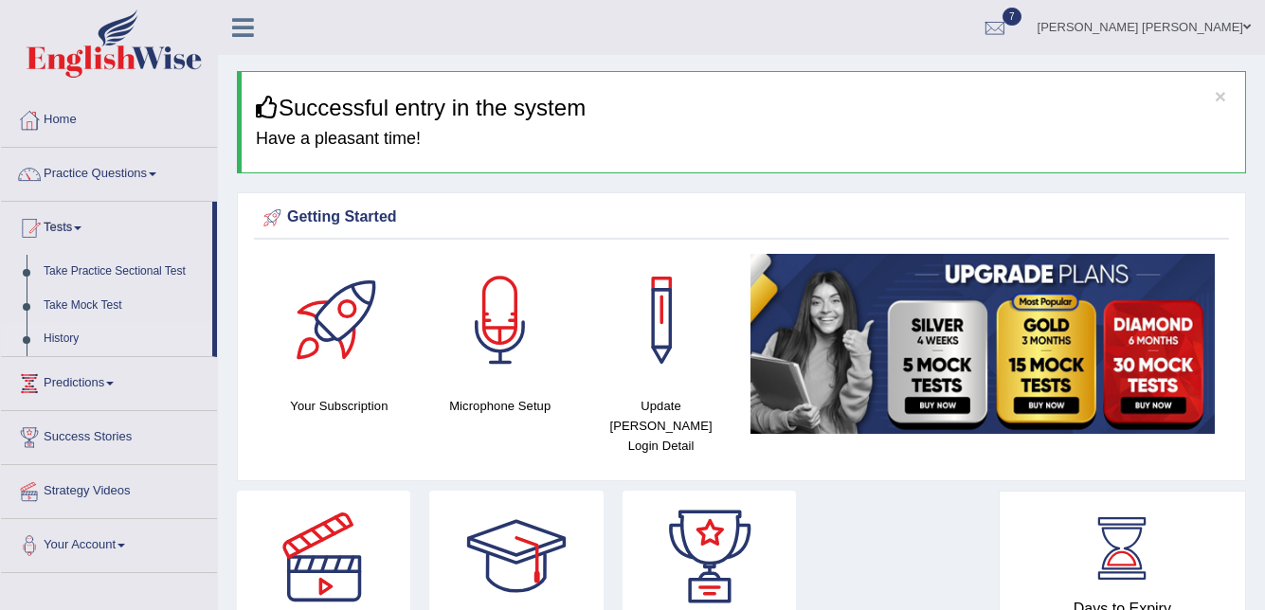
click at [64, 329] on link "History" at bounding box center [123, 339] width 177 height 34
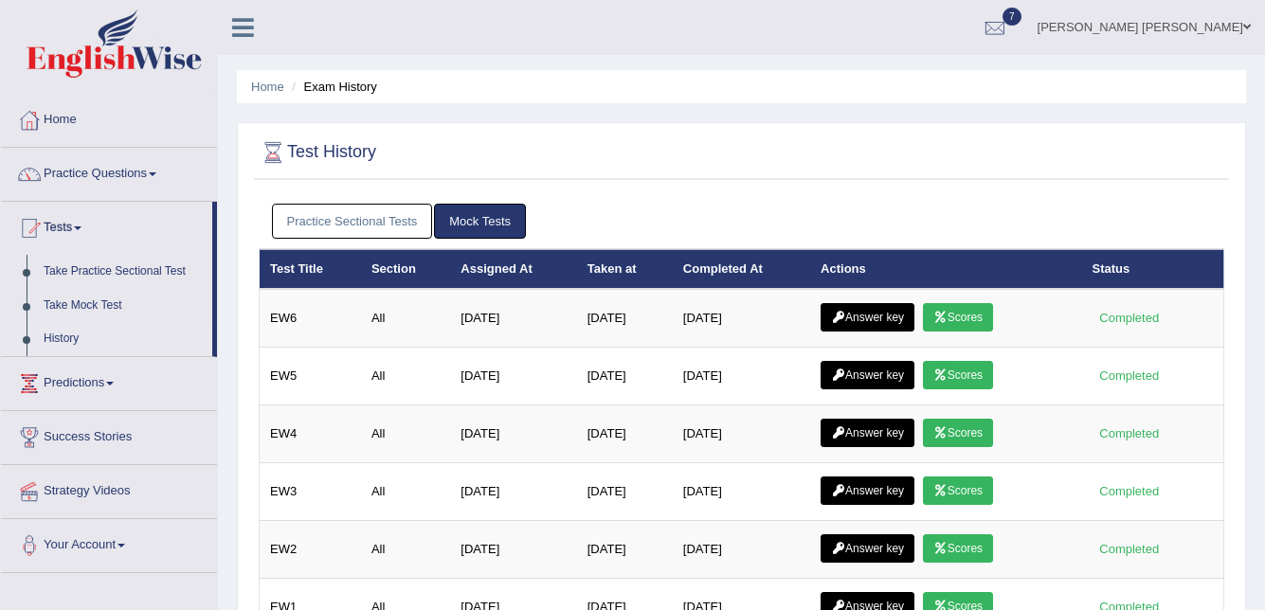
click at [354, 218] on link "Practice Sectional Tests" at bounding box center [352, 221] width 161 height 35
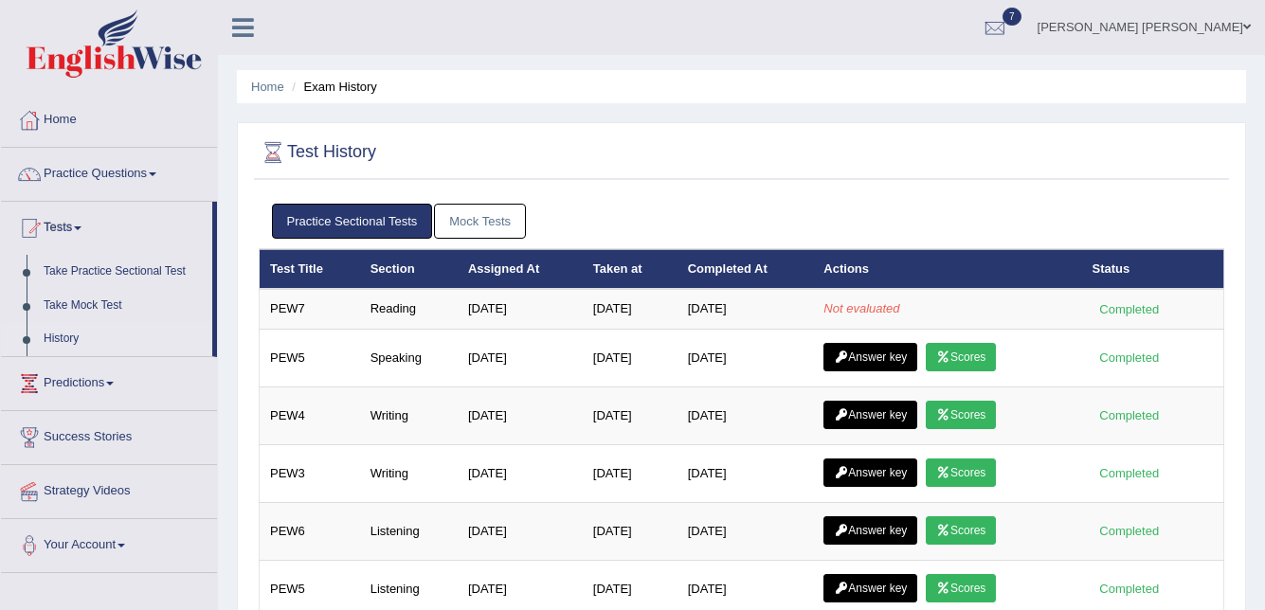
click at [666, 173] on div "Test History" at bounding box center [741, 156] width 975 height 47
click at [483, 225] on link "Mock Tests" at bounding box center [480, 221] width 92 height 35
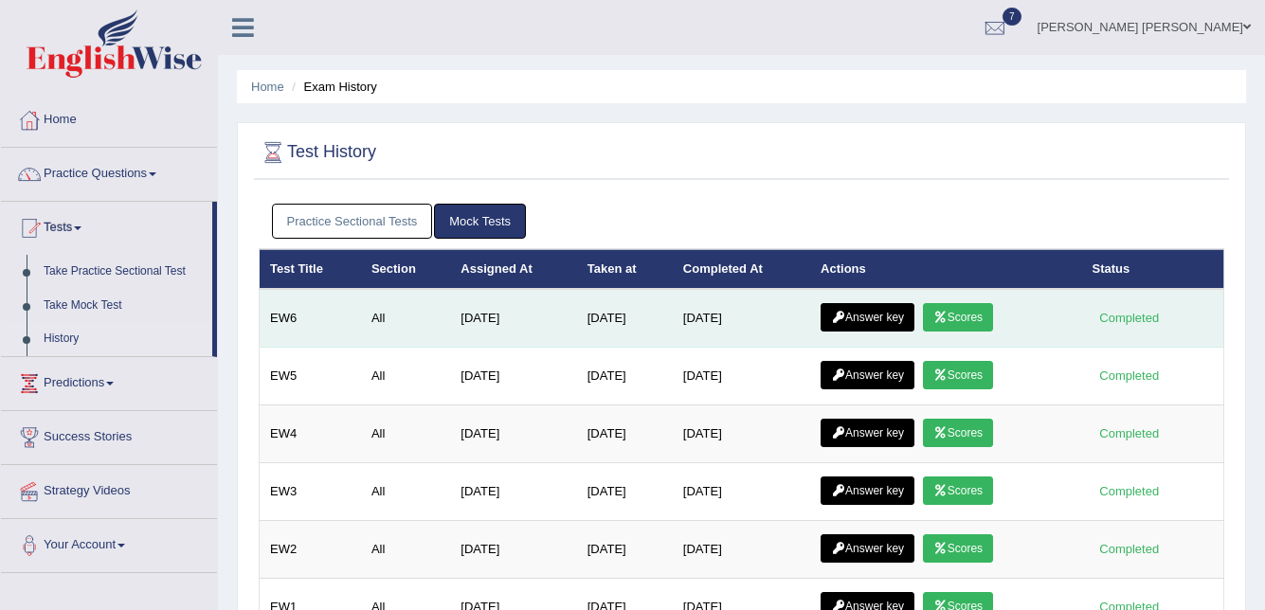
click at [965, 305] on link "Scores" at bounding box center [958, 317] width 70 height 28
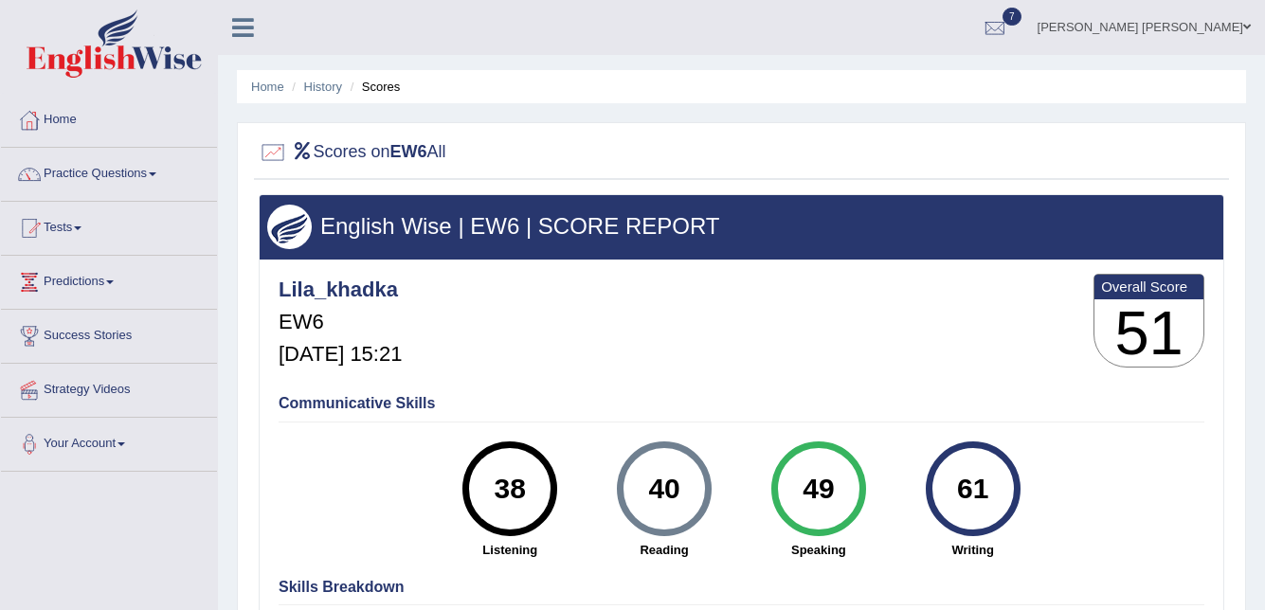
click at [307, 139] on h2 "Scores on EW6 All" at bounding box center [353, 152] width 188 height 28
click at [59, 219] on link "Tests" at bounding box center [109, 225] width 216 height 47
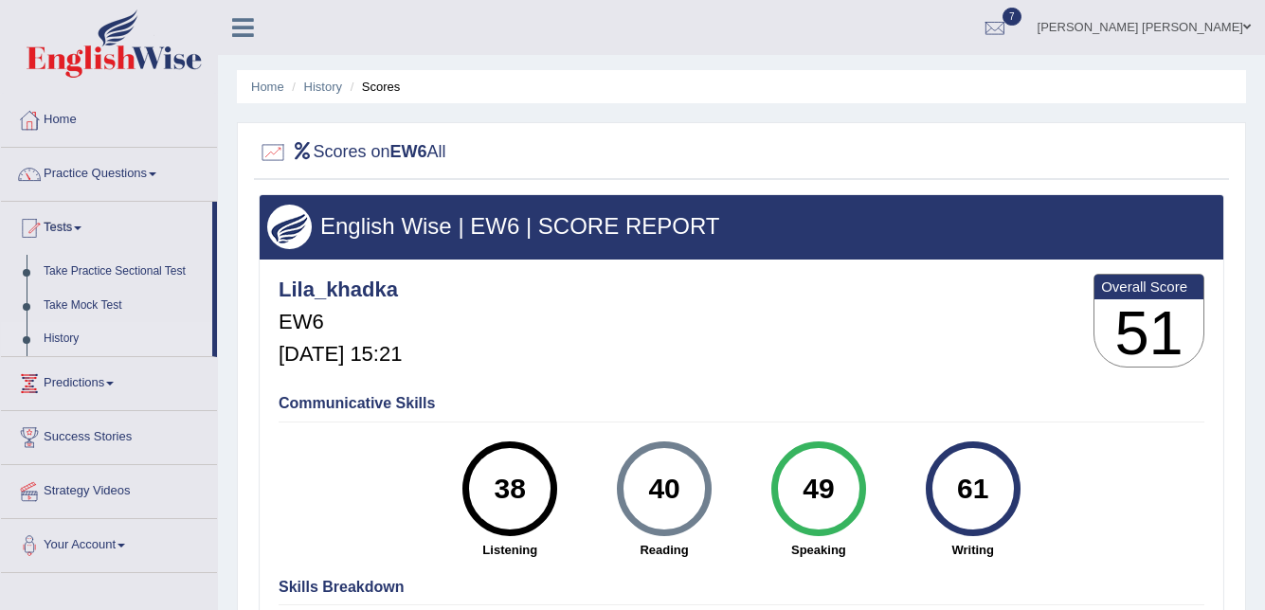
click at [54, 339] on link "History" at bounding box center [123, 339] width 177 height 34
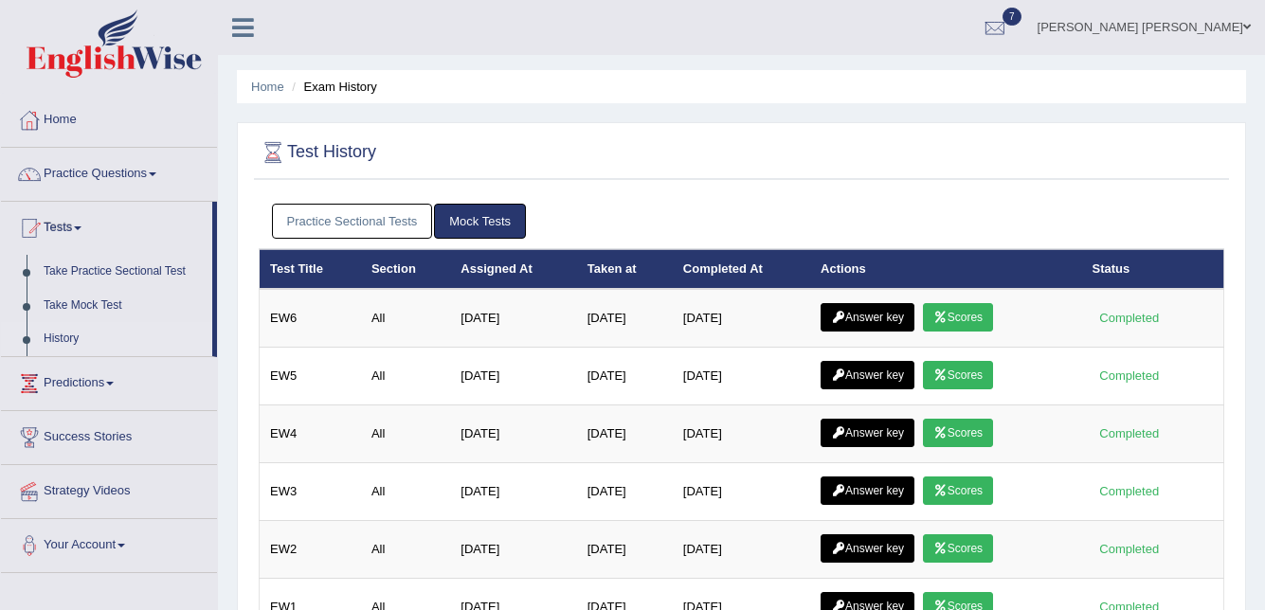
click at [382, 221] on link "Practice Sectional Tests" at bounding box center [352, 221] width 161 height 35
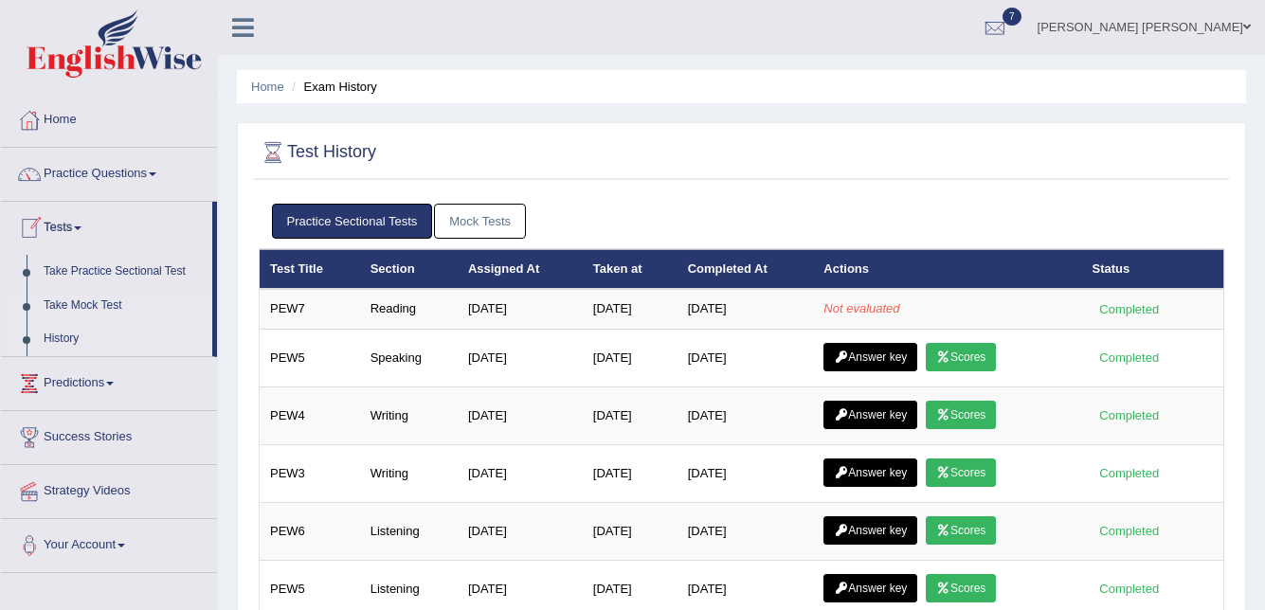
click at [85, 301] on link "Take Mock Test" at bounding box center [123, 306] width 177 height 34
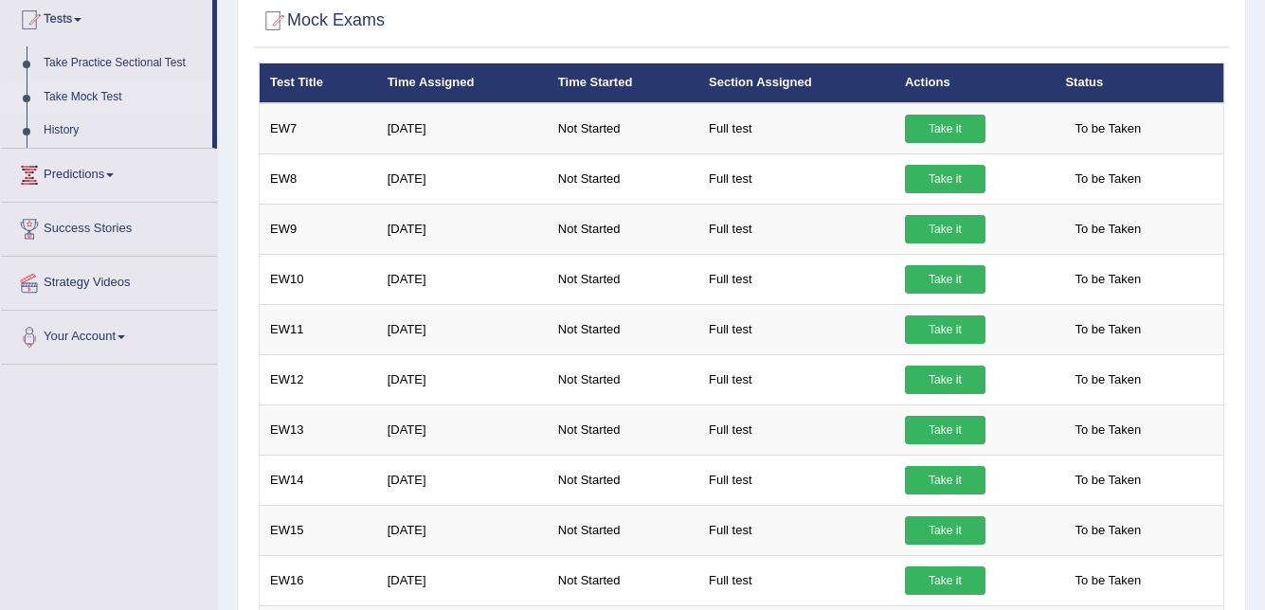
scroll to position [172, 0]
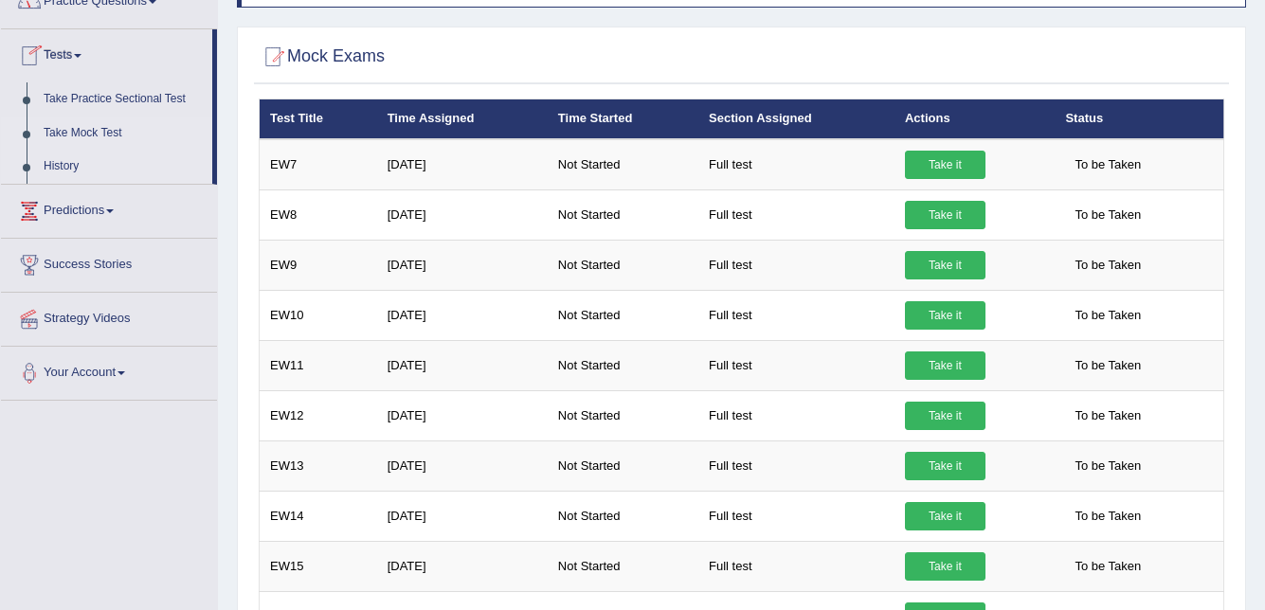
click at [58, 159] on link "History" at bounding box center [123, 167] width 177 height 34
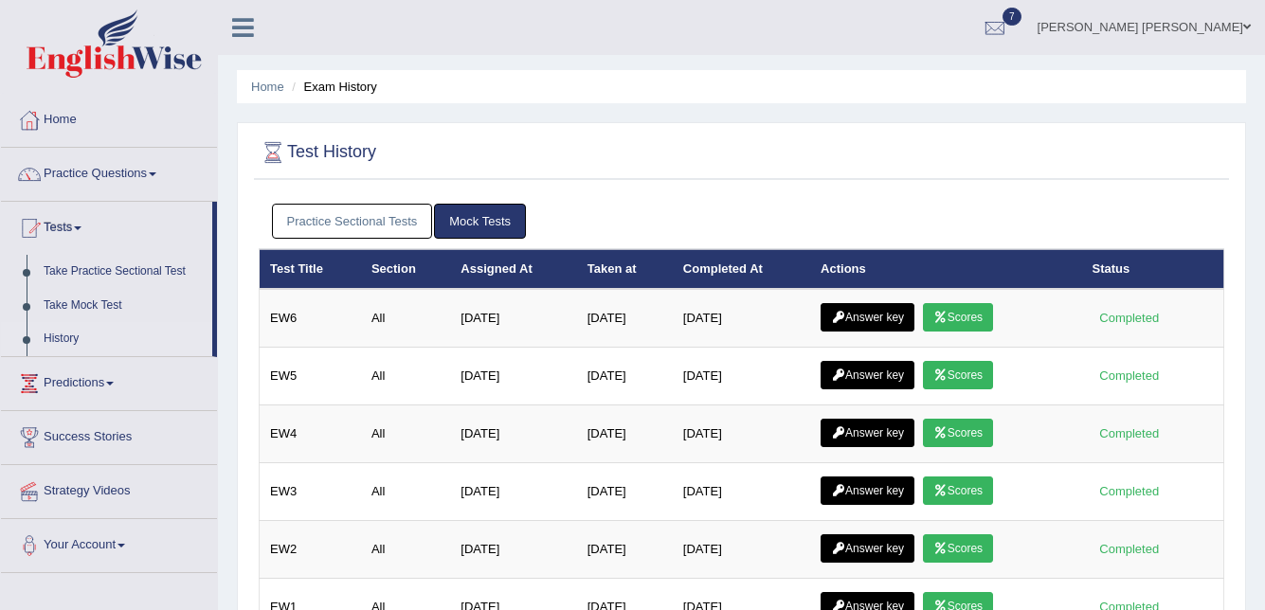
click at [333, 231] on link "Practice Sectional Tests" at bounding box center [352, 221] width 161 height 35
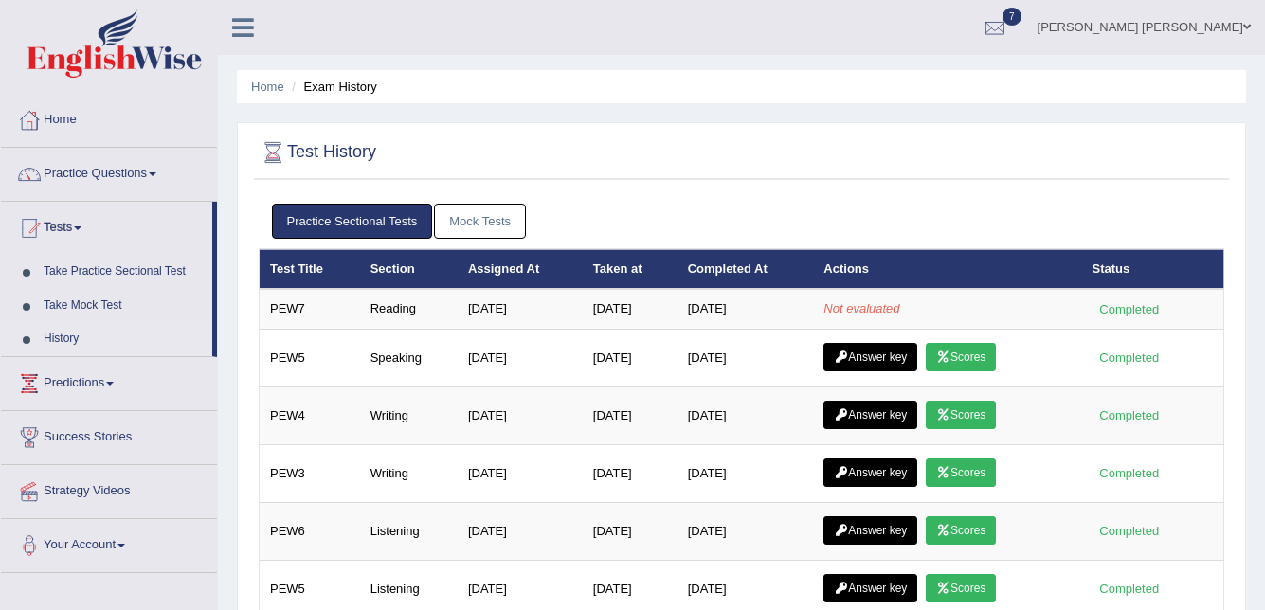
click at [462, 223] on link "Mock Tests" at bounding box center [480, 221] width 92 height 35
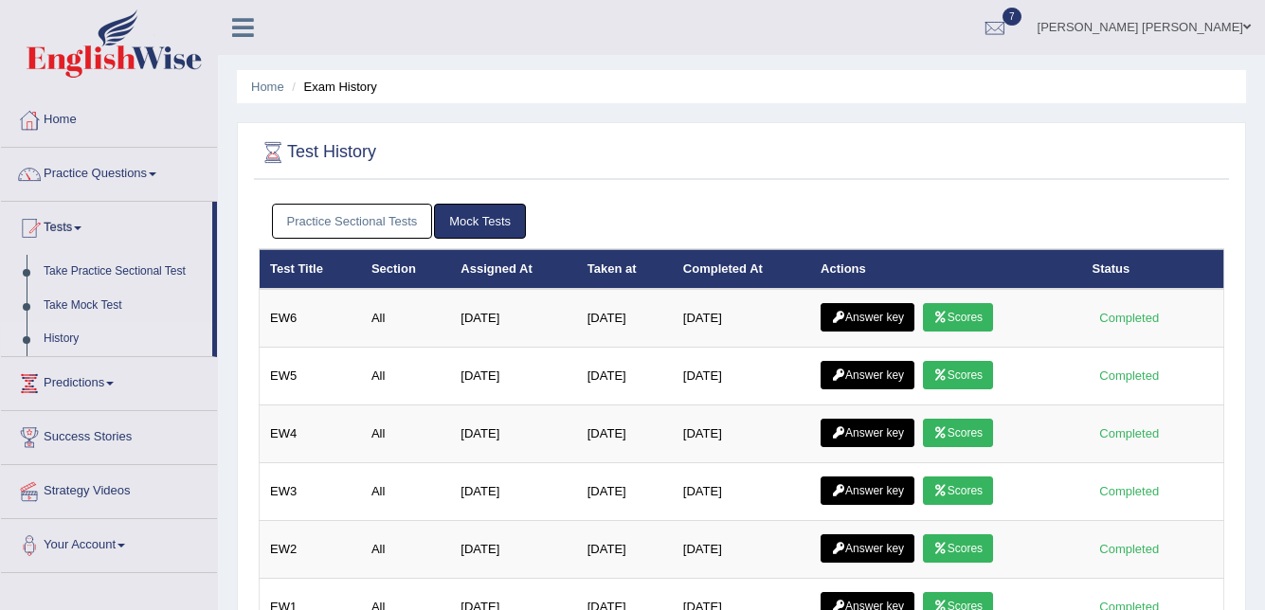
click at [406, 219] on link "Practice Sectional Tests" at bounding box center [352, 221] width 161 height 35
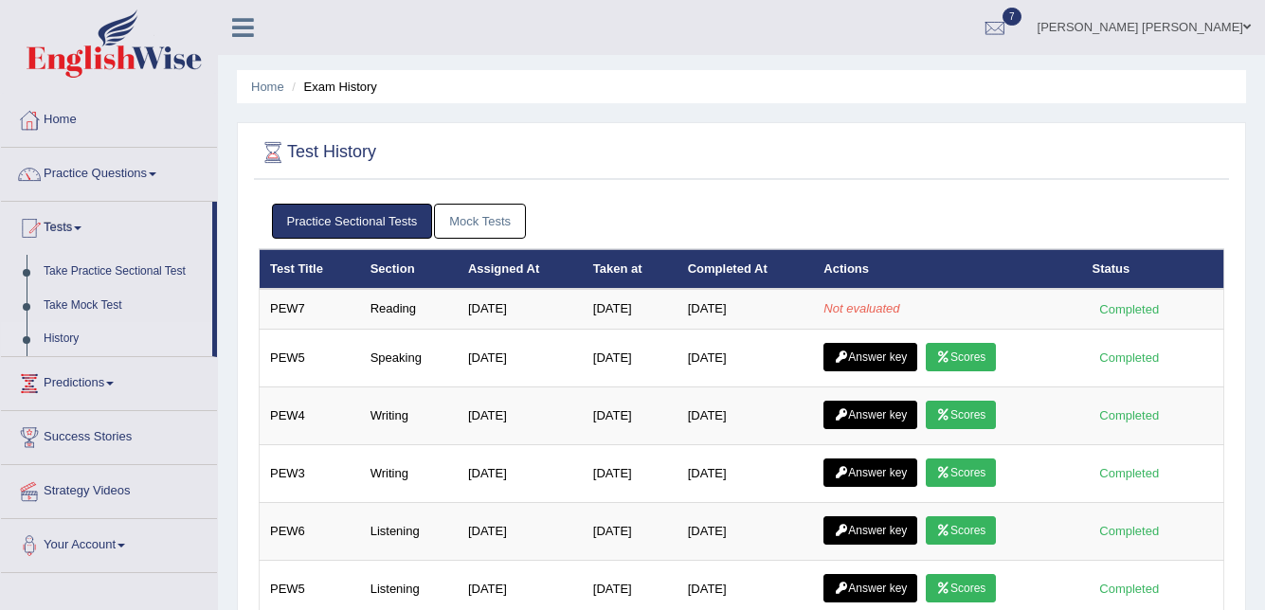
click at [468, 227] on link "Mock Tests" at bounding box center [480, 221] width 92 height 35
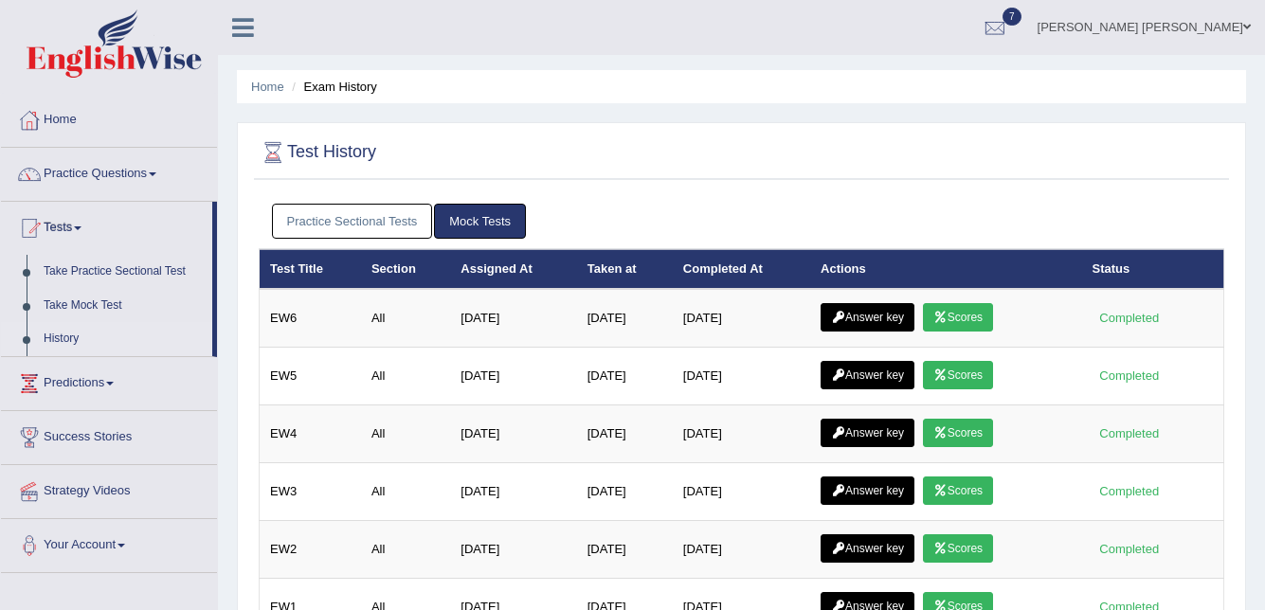
click at [366, 209] on link "Practice Sectional Tests" at bounding box center [352, 221] width 161 height 35
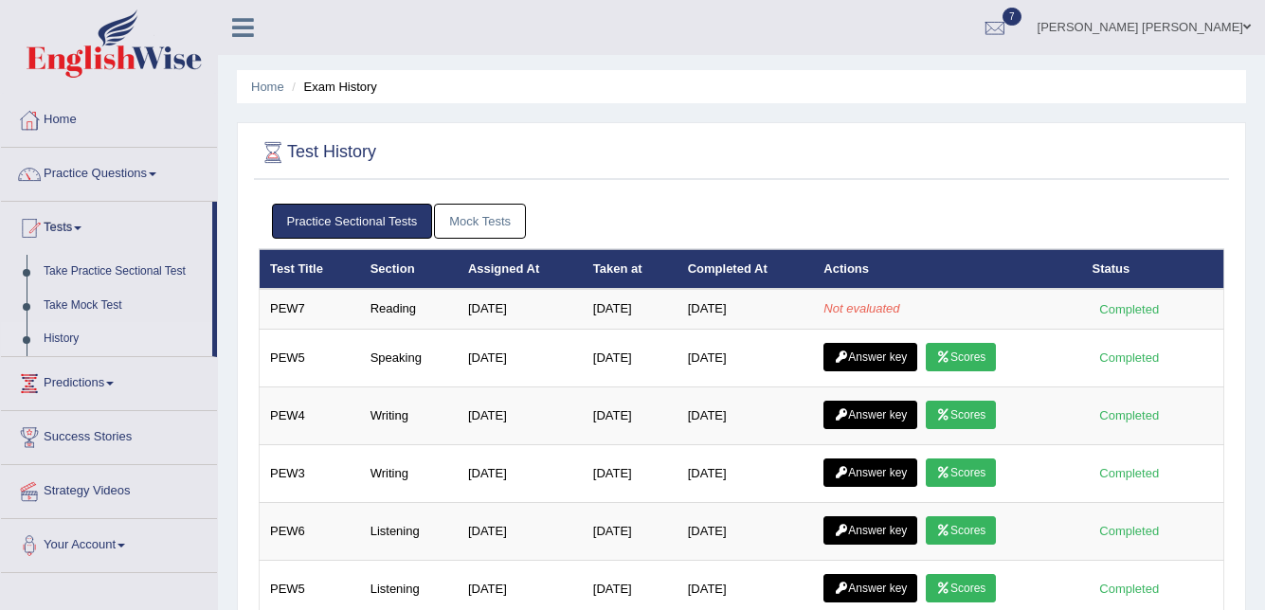
click at [496, 233] on link "Mock Tests" at bounding box center [480, 221] width 92 height 35
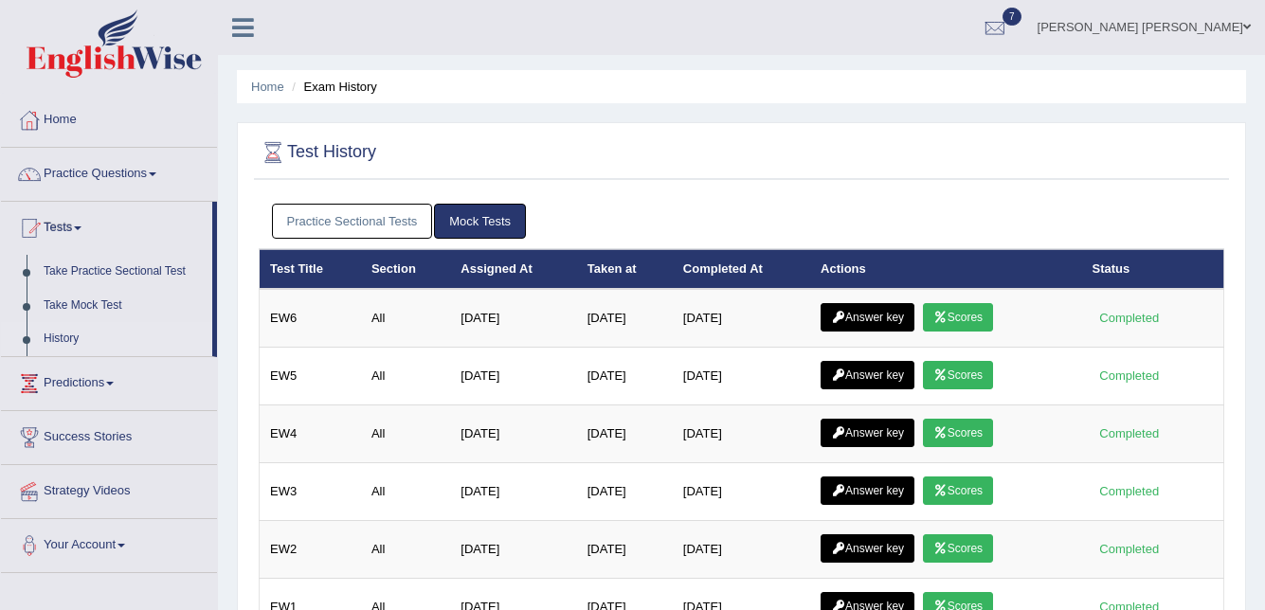
click at [404, 230] on link "Practice Sectional Tests" at bounding box center [352, 221] width 161 height 35
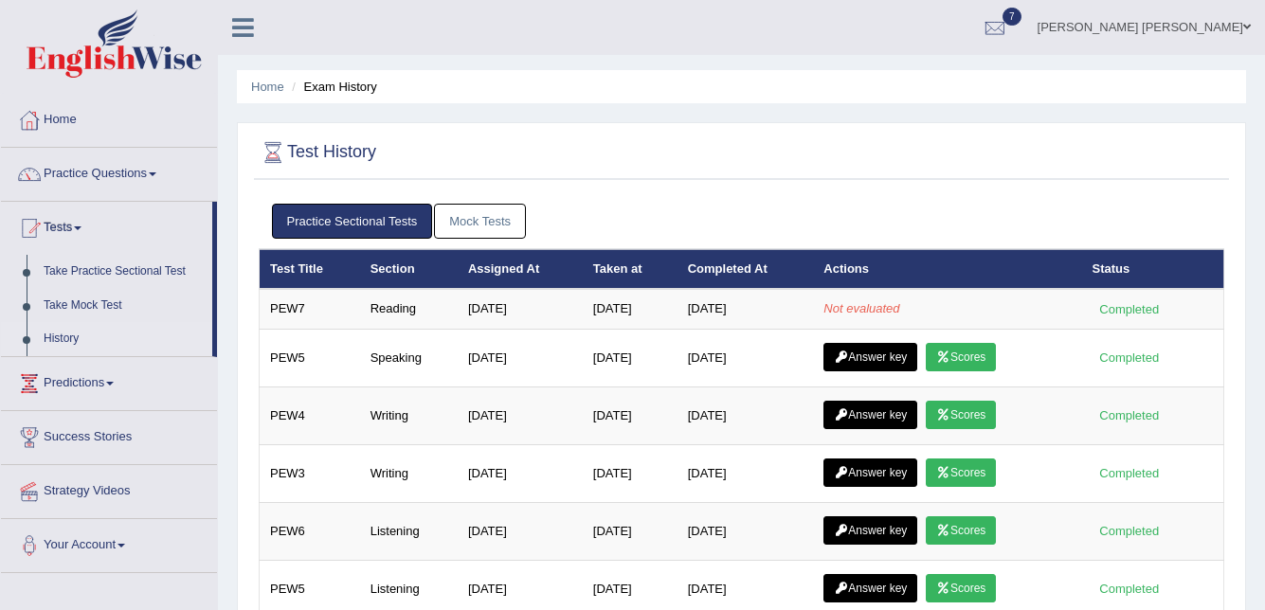
click at [460, 212] on link "Mock Tests" at bounding box center [480, 221] width 92 height 35
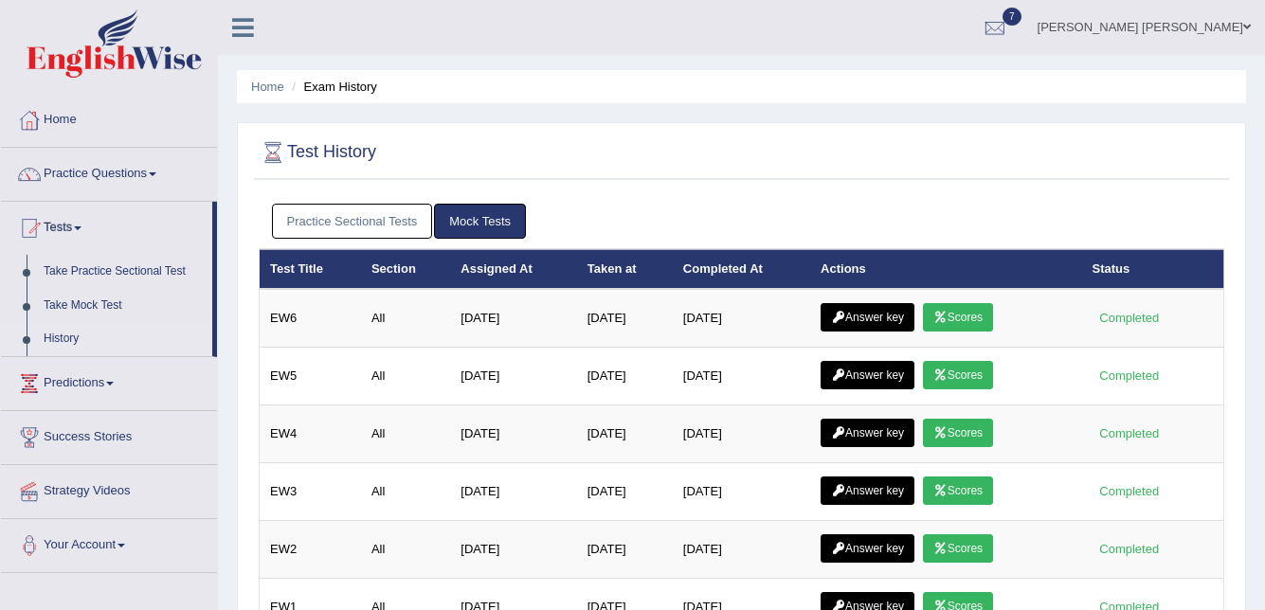
click at [386, 215] on link "Practice Sectional Tests" at bounding box center [352, 221] width 161 height 35
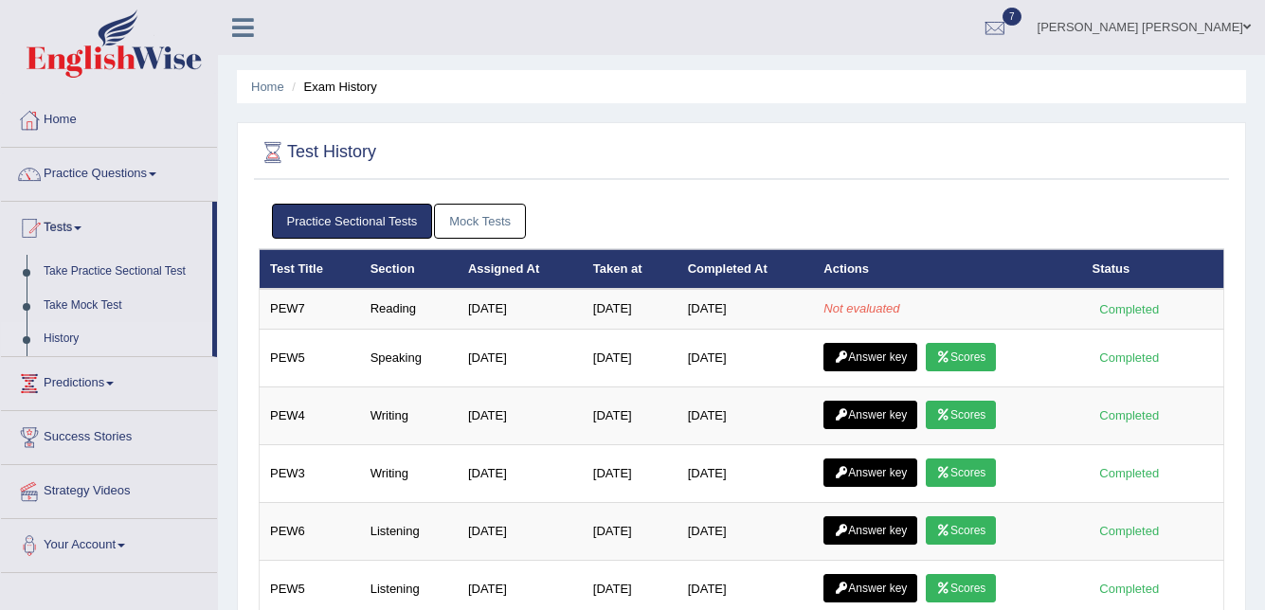
click at [480, 219] on link "Mock Tests" at bounding box center [480, 221] width 92 height 35
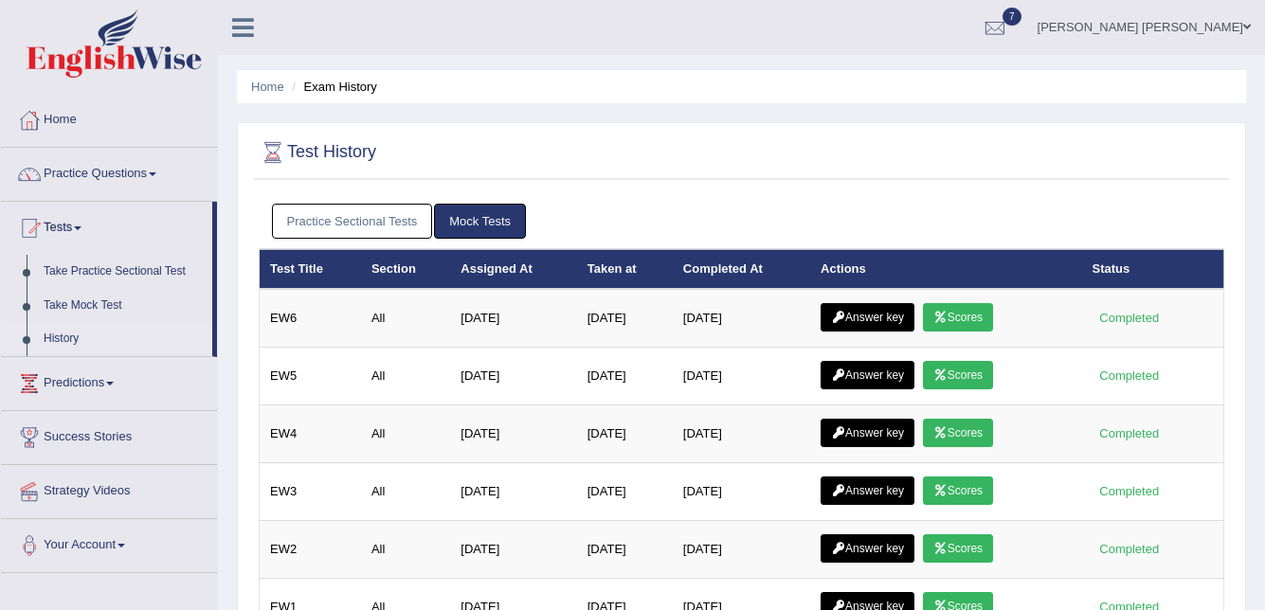
click at [401, 219] on link "Practice Sectional Tests" at bounding box center [352, 221] width 161 height 35
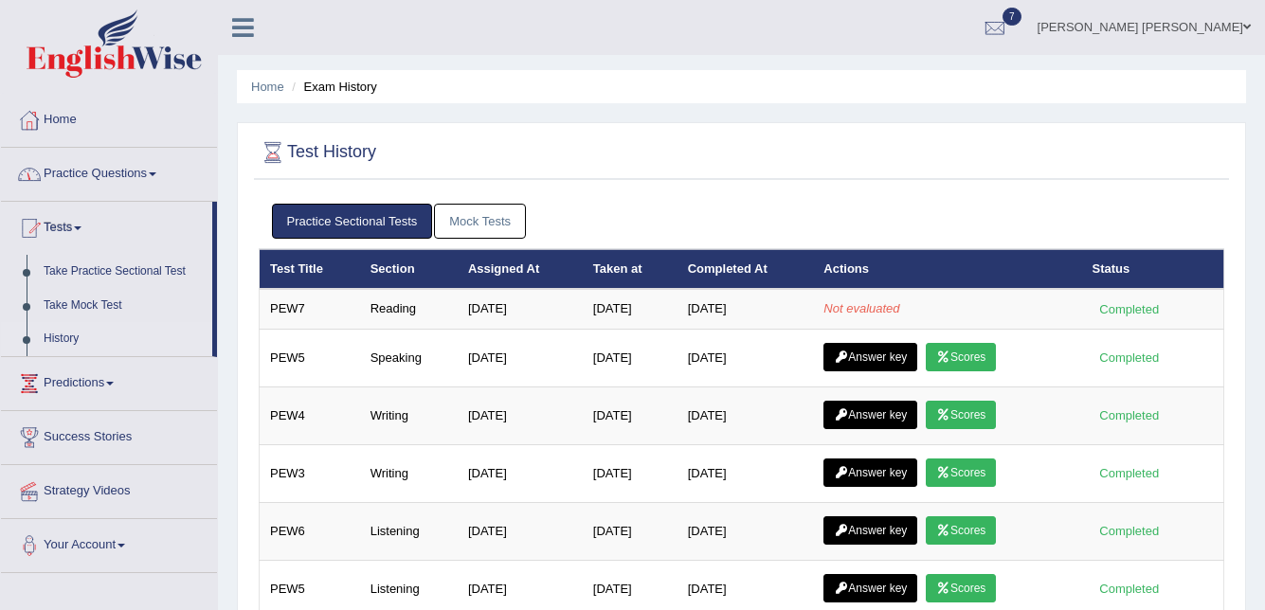
click at [73, 119] on link "Home" at bounding box center [109, 117] width 216 height 47
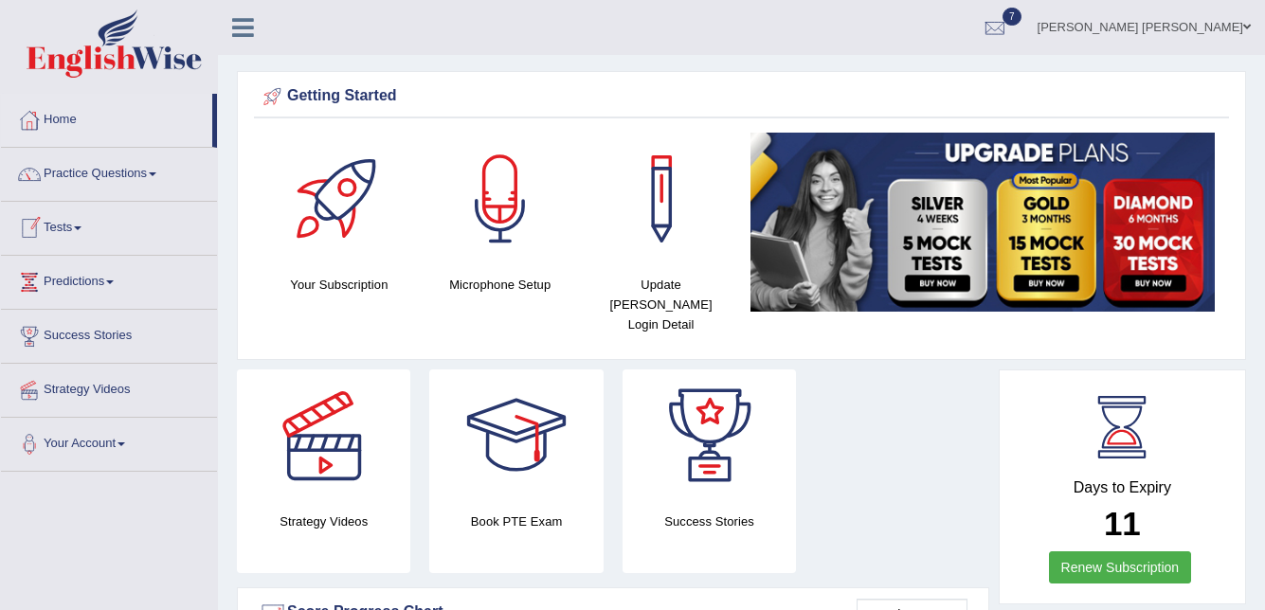
click at [63, 225] on link "Tests" at bounding box center [109, 225] width 216 height 47
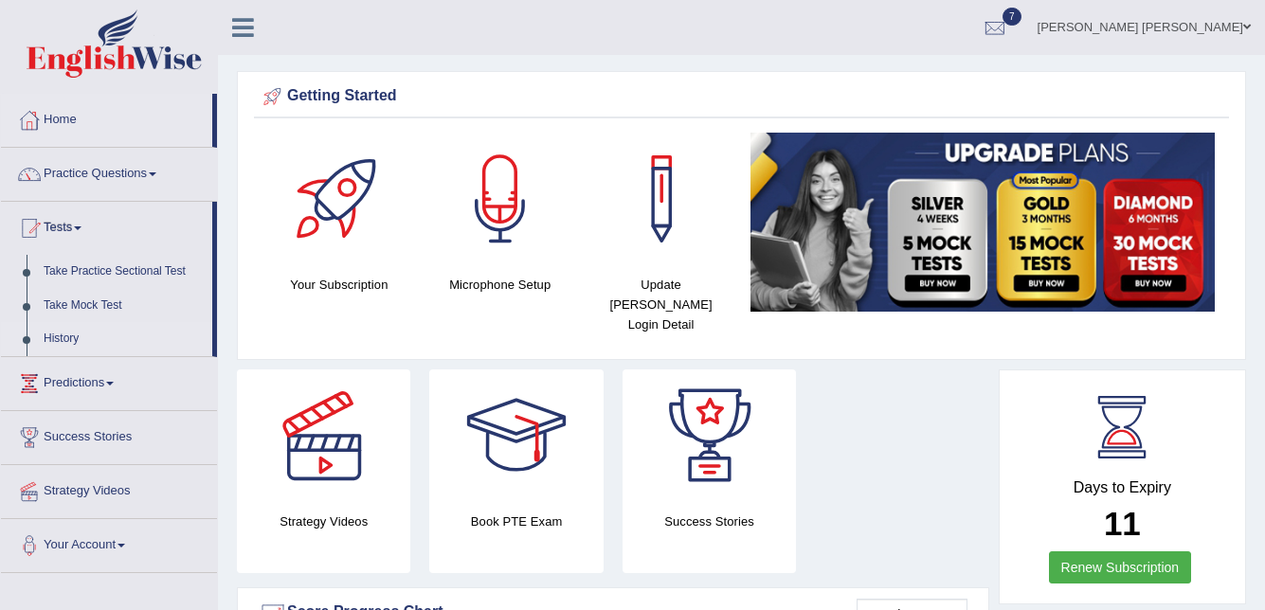
click at [60, 332] on link "History" at bounding box center [123, 339] width 177 height 34
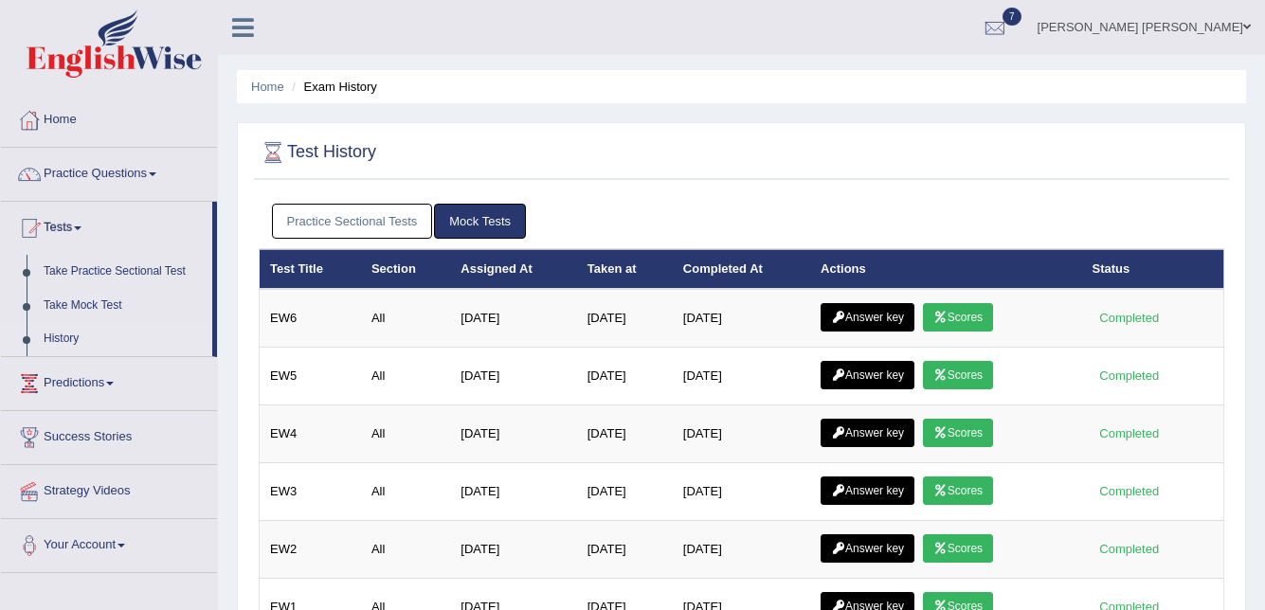
click at [413, 220] on link "Practice Sectional Tests" at bounding box center [352, 221] width 161 height 35
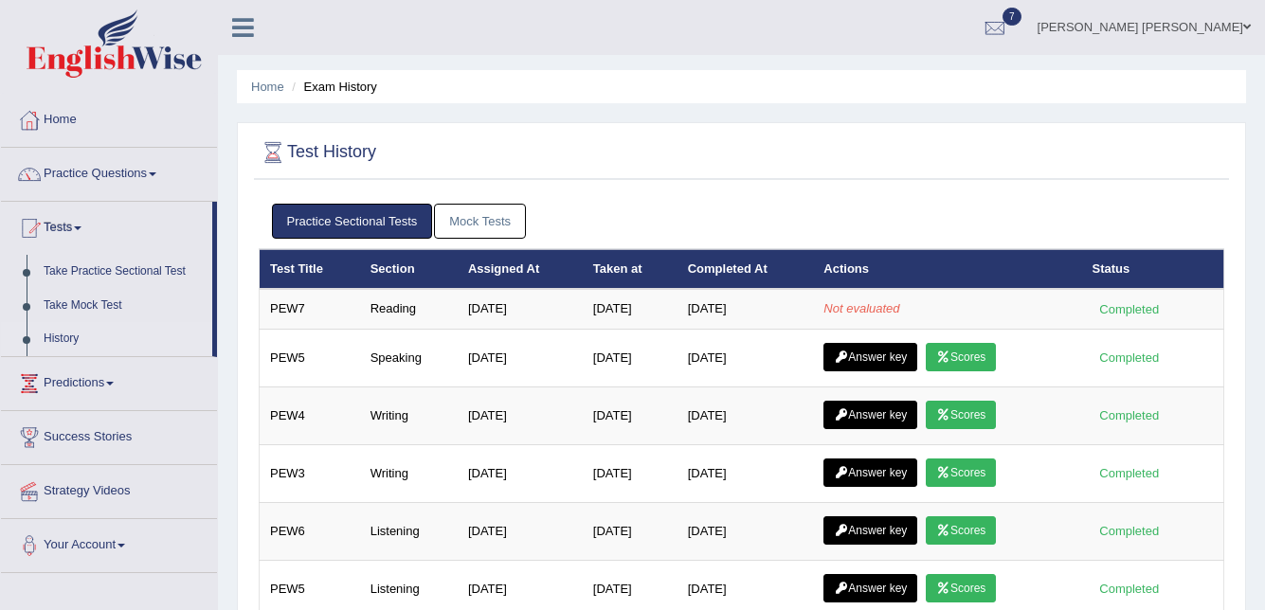
click at [480, 221] on link "Mock Tests" at bounding box center [480, 221] width 92 height 35
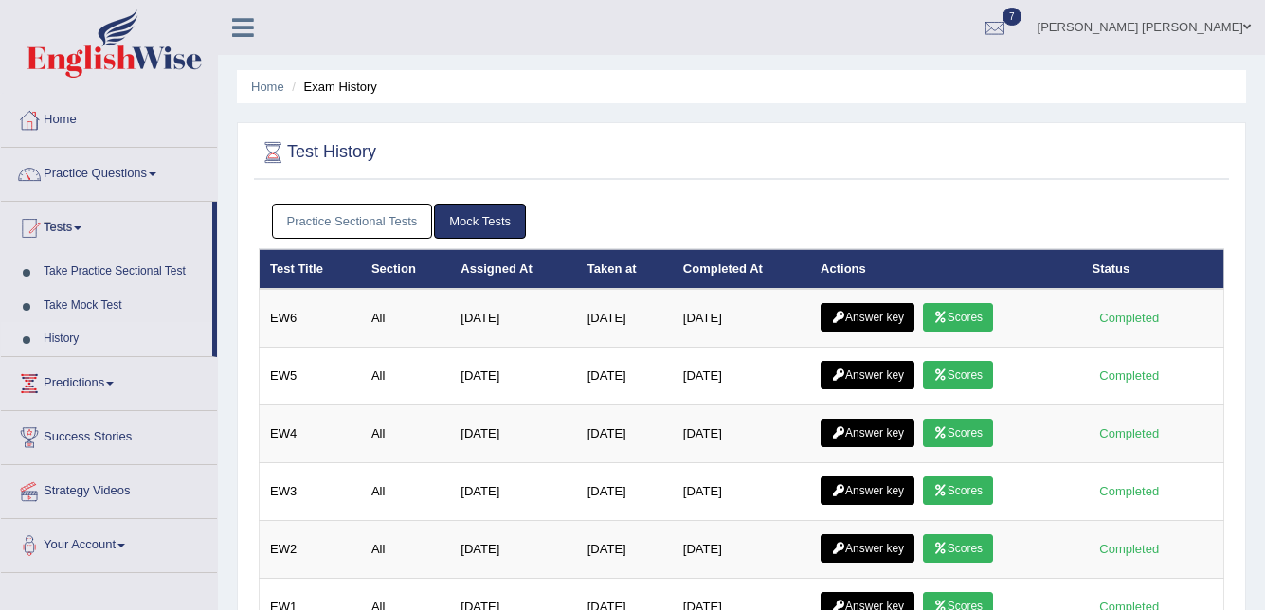
click at [375, 214] on link "Practice Sectional Tests" at bounding box center [352, 221] width 161 height 35
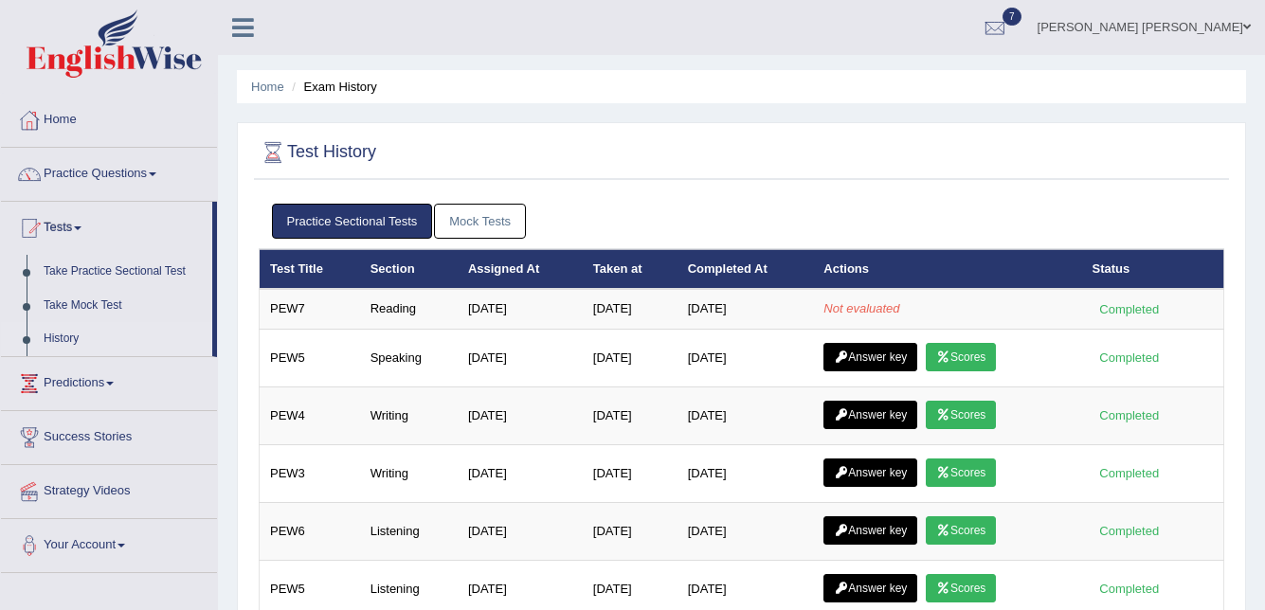
click at [471, 213] on link "Mock Tests" at bounding box center [480, 221] width 92 height 35
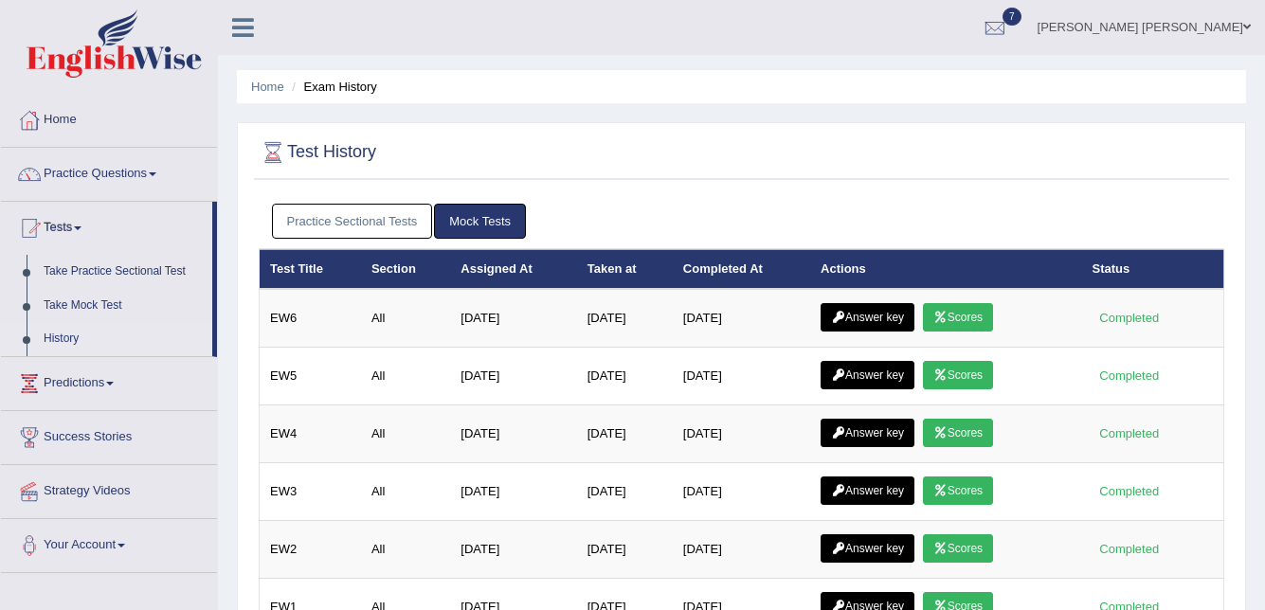
click at [380, 216] on link "Practice Sectional Tests" at bounding box center [352, 221] width 161 height 35
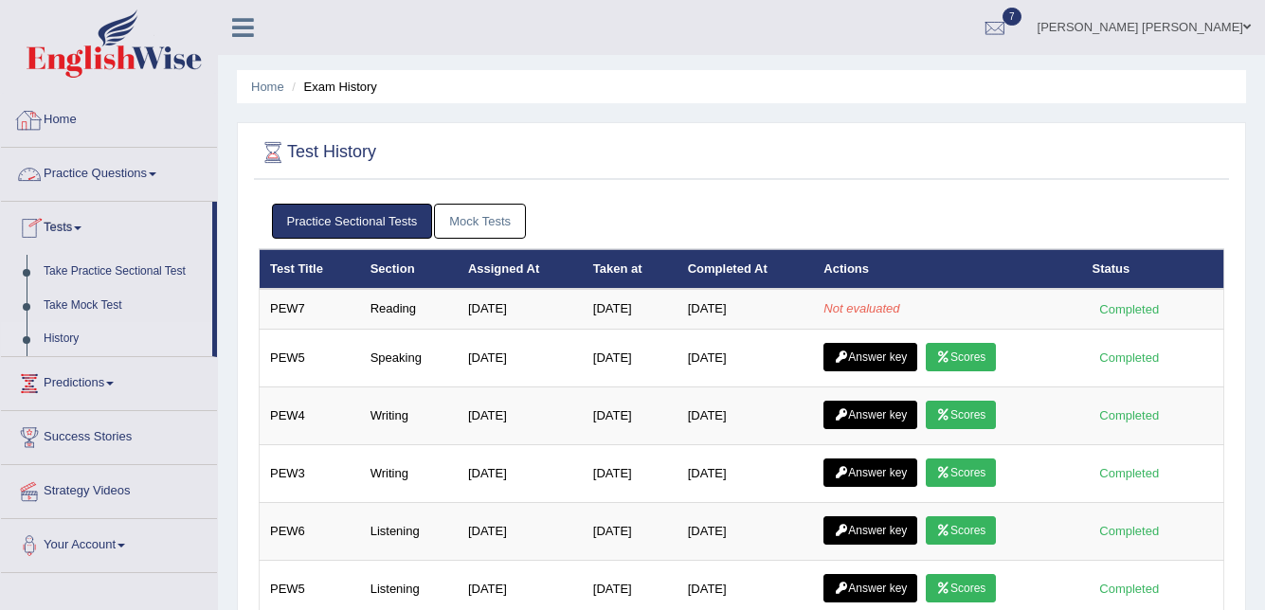
click at [48, 118] on link "Home" at bounding box center [109, 117] width 216 height 47
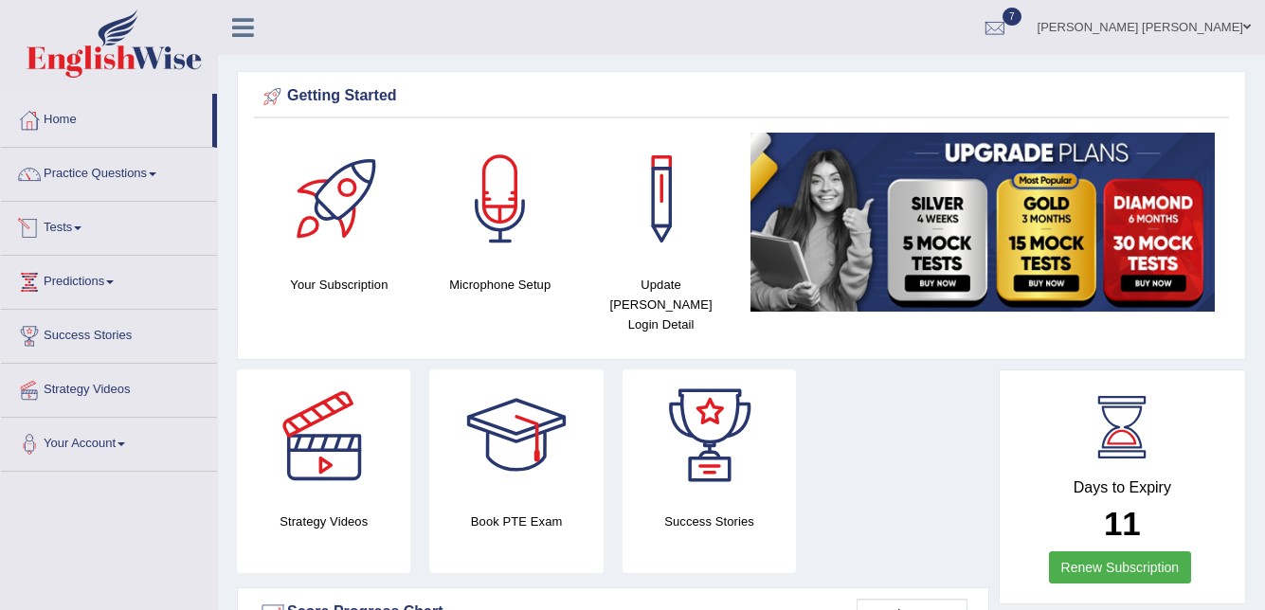
click at [65, 232] on link "Tests" at bounding box center [109, 225] width 216 height 47
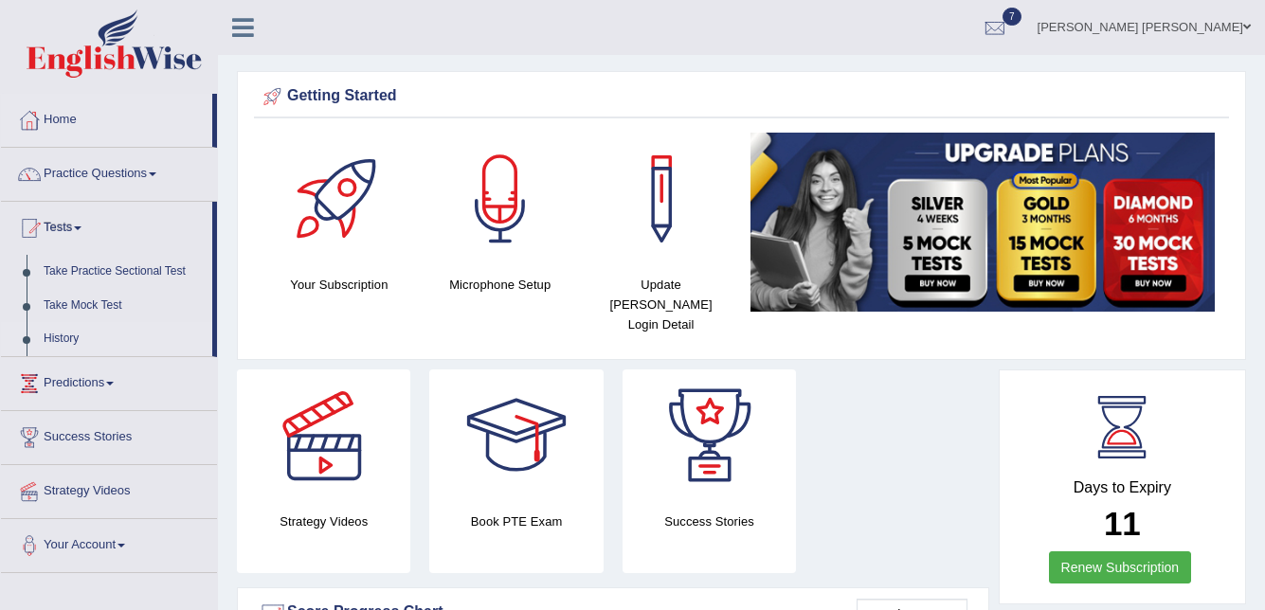
click at [63, 333] on link "History" at bounding box center [123, 339] width 177 height 34
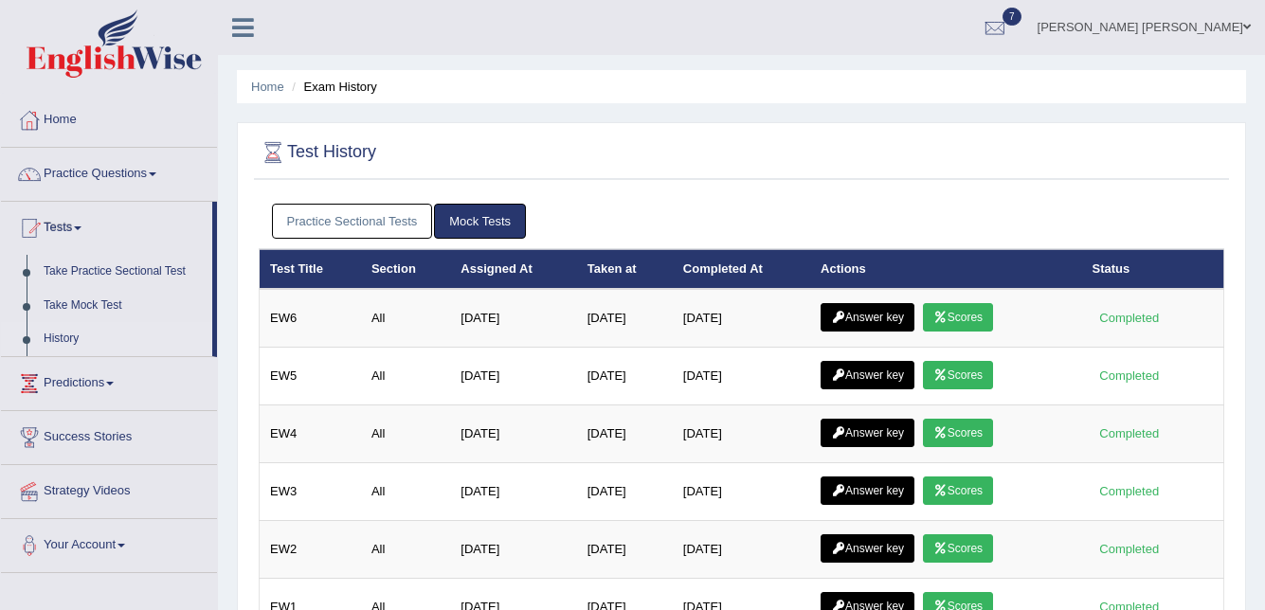
click at [387, 220] on link "Practice Sectional Tests" at bounding box center [352, 221] width 161 height 35
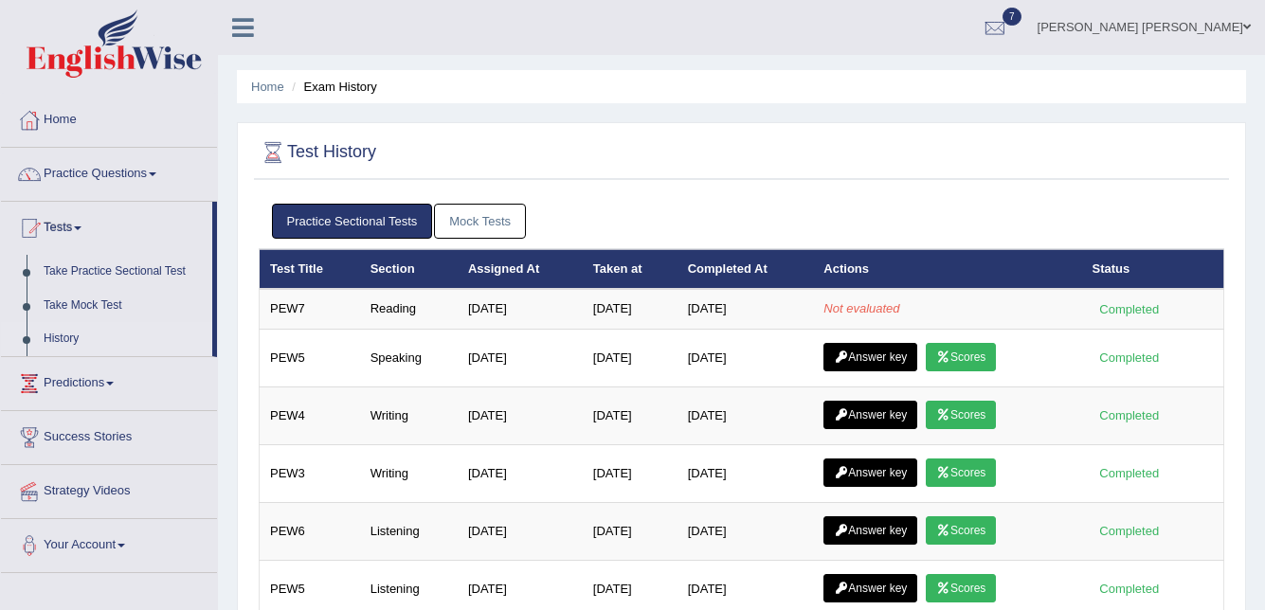
click at [485, 206] on link "Mock Tests" at bounding box center [480, 221] width 92 height 35
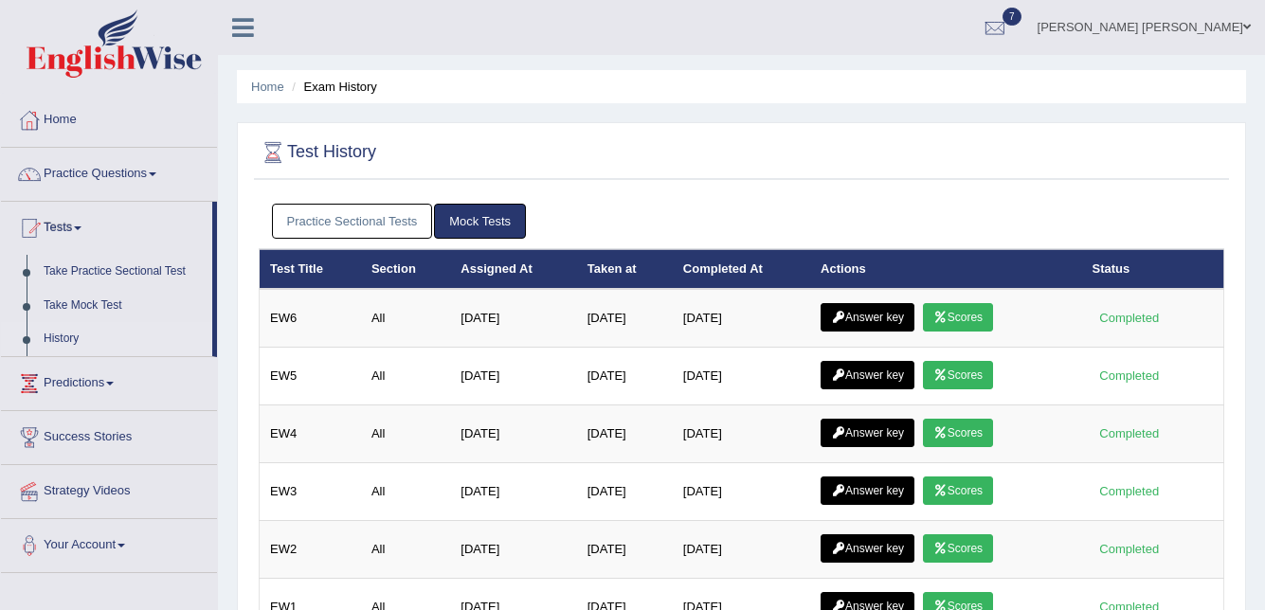
click at [380, 216] on link "Practice Sectional Tests" at bounding box center [352, 221] width 161 height 35
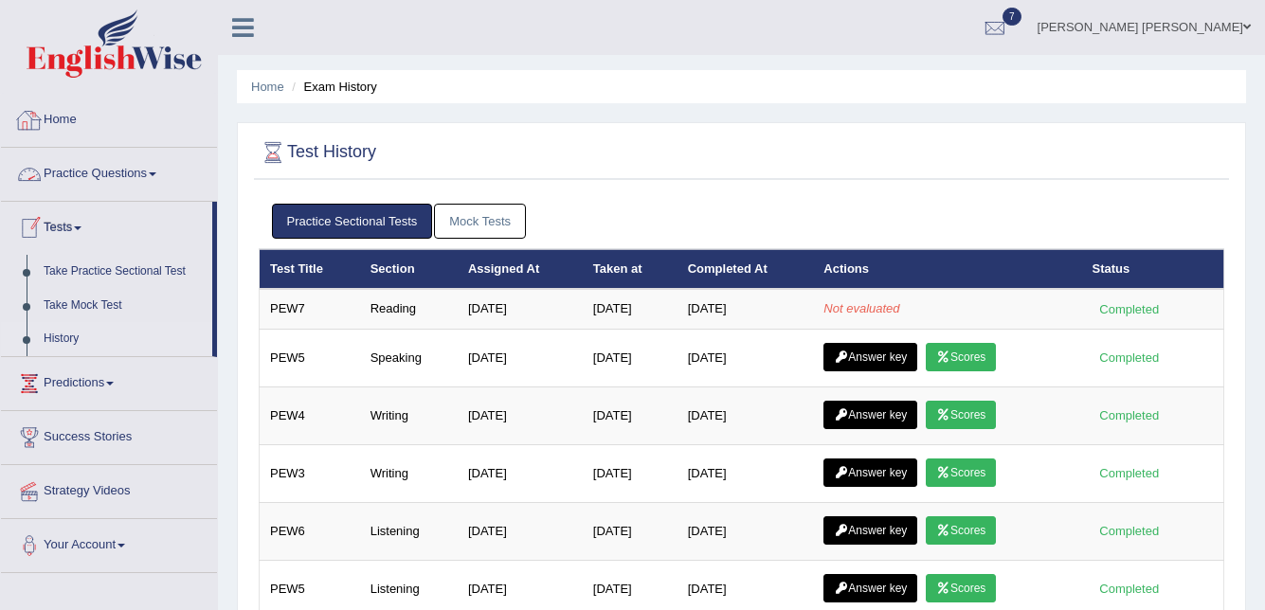
click at [66, 117] on link "Home" at bounding box center [109, 117] width 216 height 47
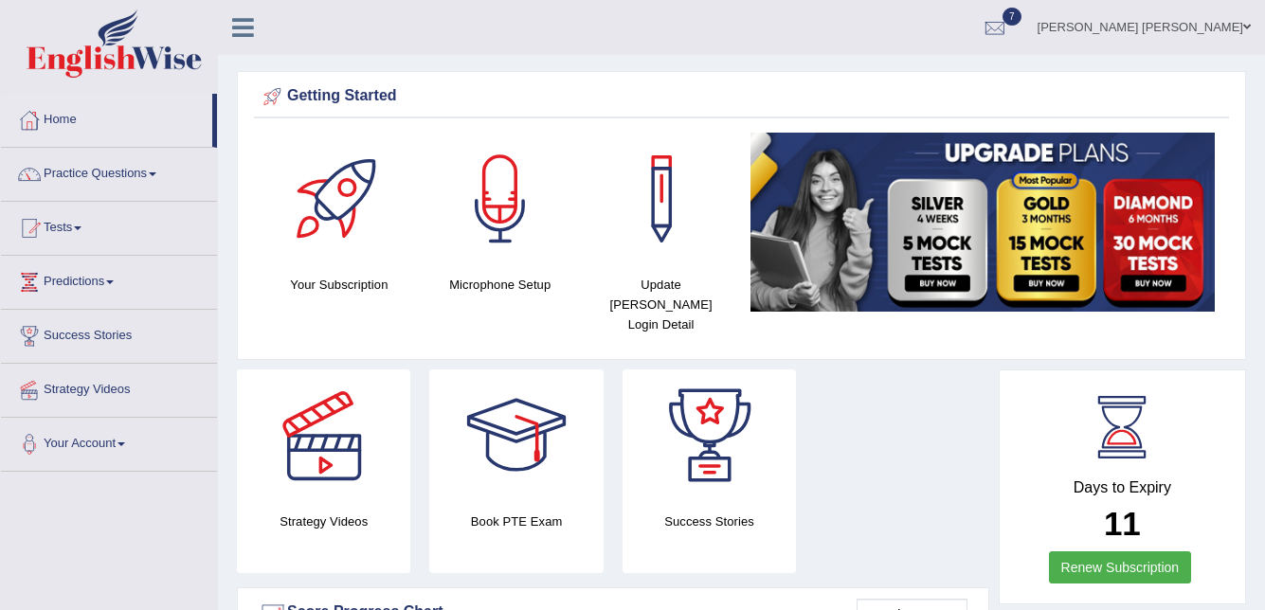
click at [55, 214] on link "Tests" at bounding box center [109, 225] width 216 height 47
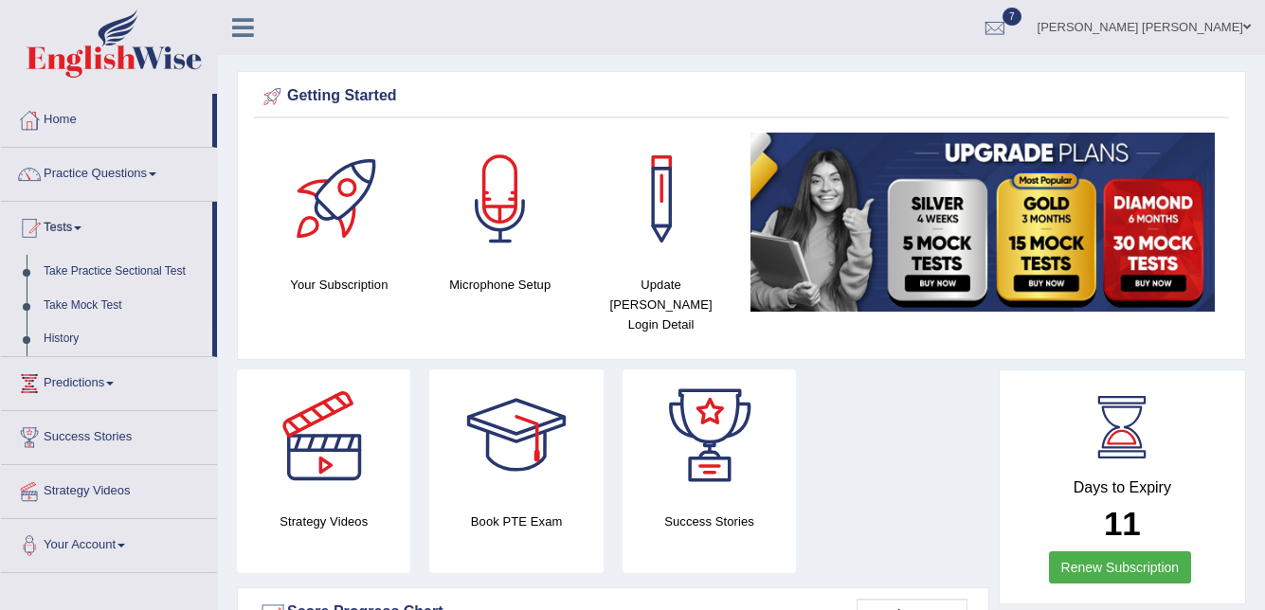
click at [63, 332] on link "History" at bounding box center [123, 339] width 177 height 34
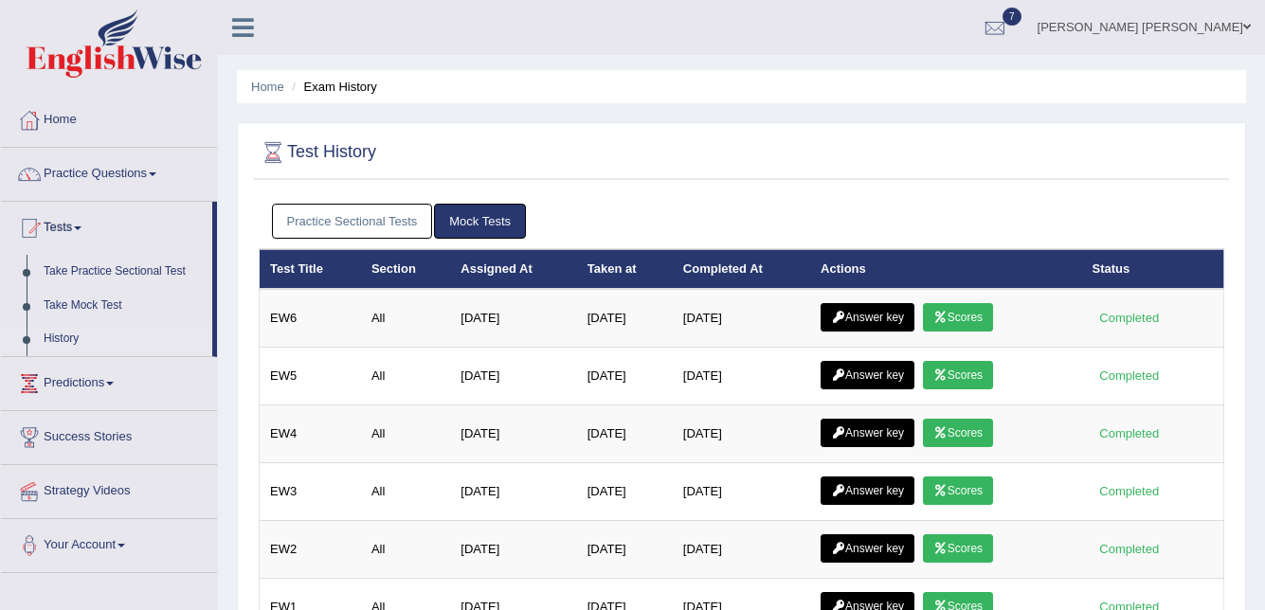
click at [377, 226] on link "Practice Sectional Tests" at bounding box center [352, 221] width 161 height 35
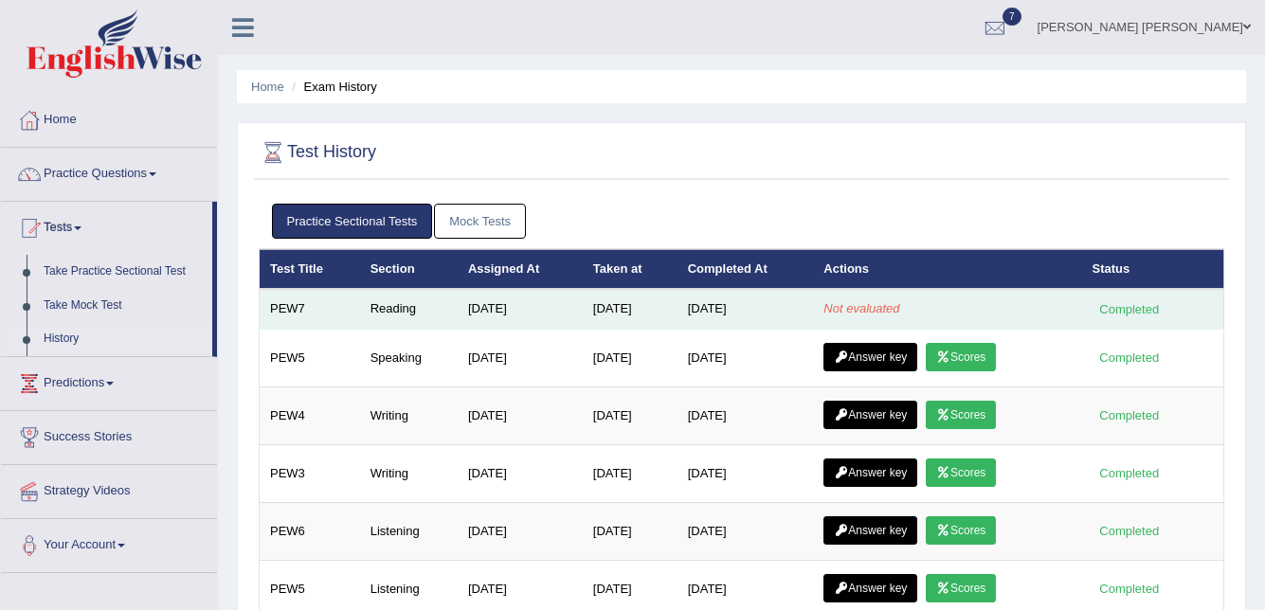
click at [633, 313] on td "[DATE]" at bounding box center [630, 309] width 95 height 40
click at [633, 313] on td "Sep 9, 2025" at bounding box center [630, 309] width 95 height 40
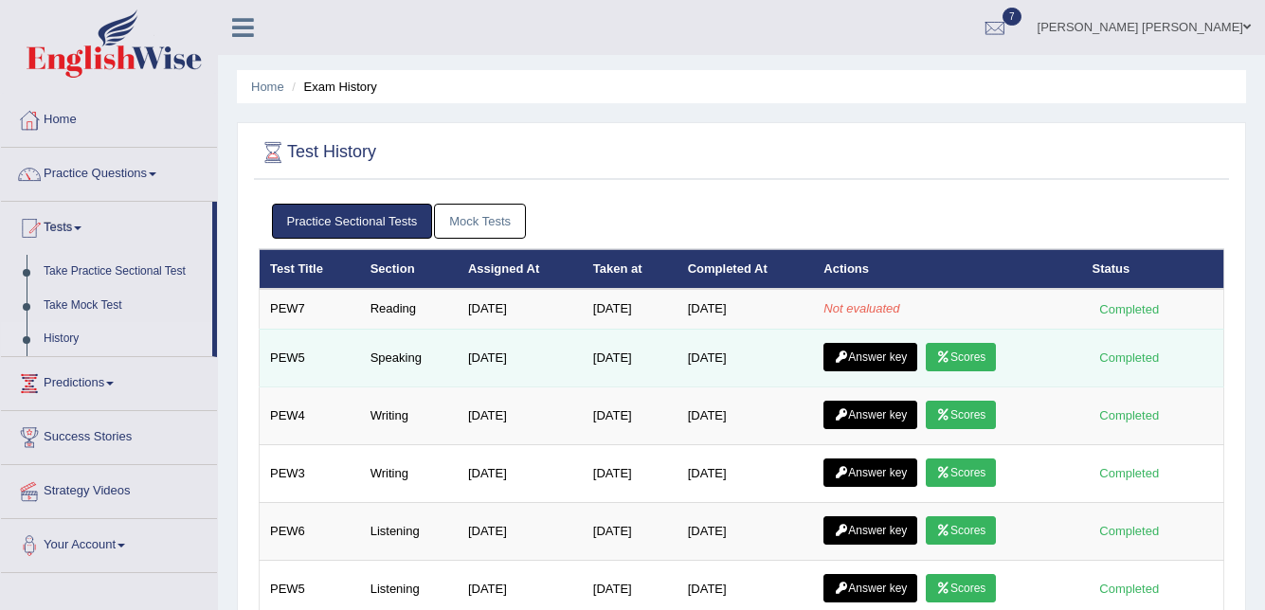
click at [718, 332] on td "[DATE]" at bounding box center [745, 358] width 136 height 58
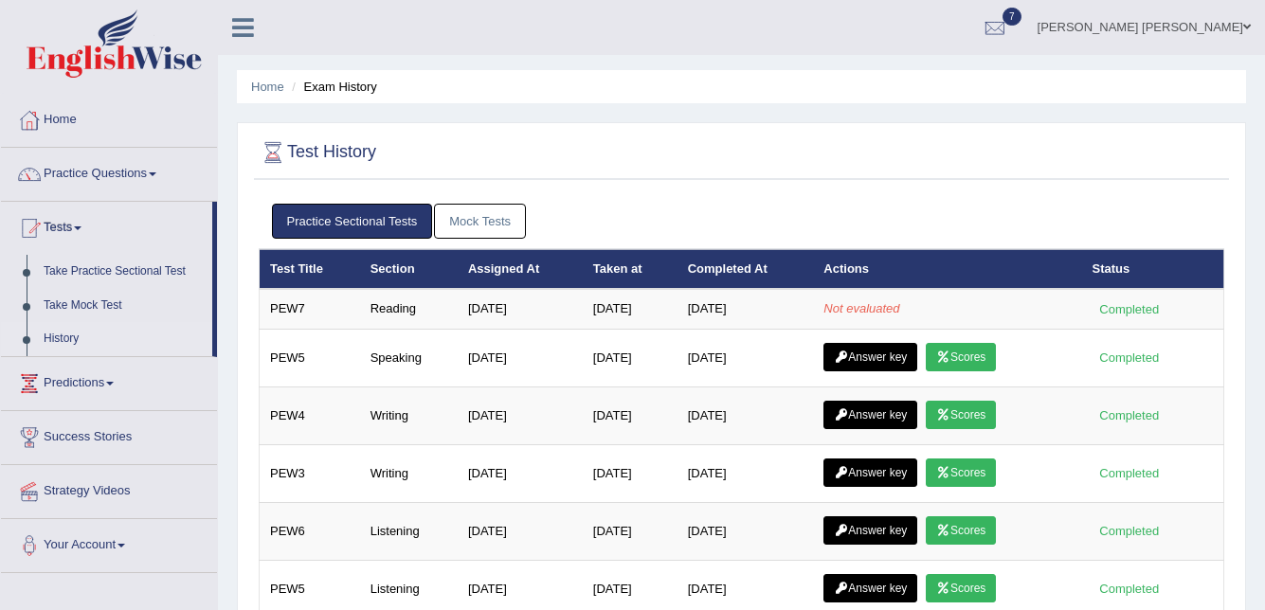
click at [471, 220] on link "Mock Tests" at bounding box center [480, 221] width 92 height 35
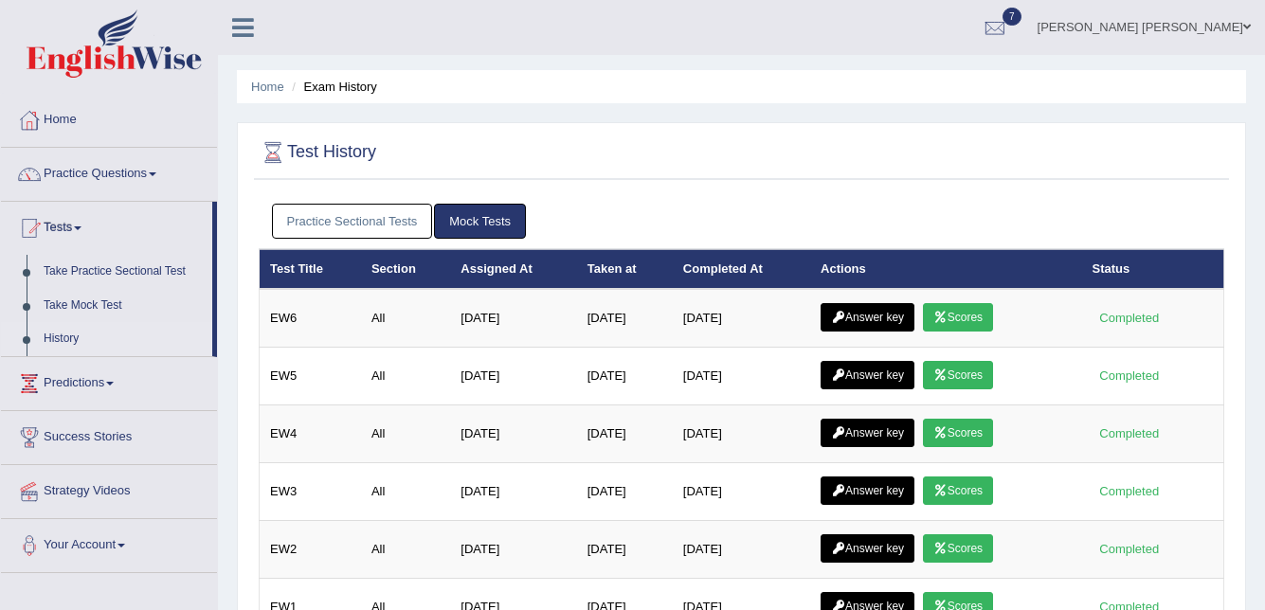
click at [381, 216] on link "Practice Sectional Tests" at bounding box center [352, 221] width 161 height 35
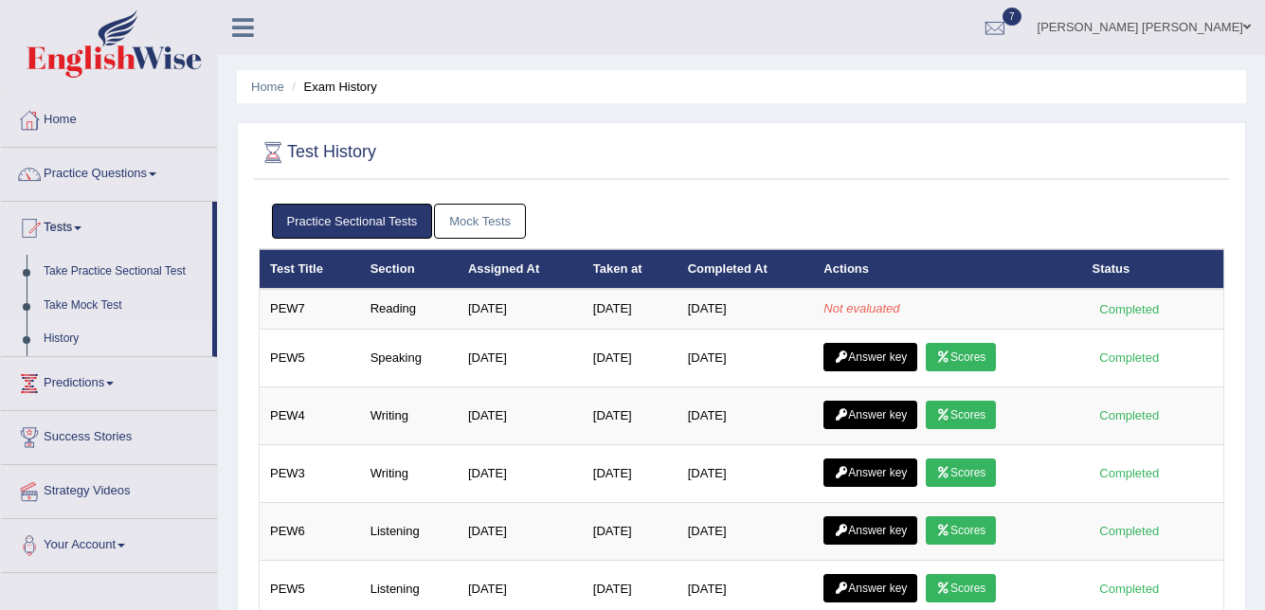
click at [488, 219] on link "Mock Tests" at bounding box center [480, 221] width 92 height 35
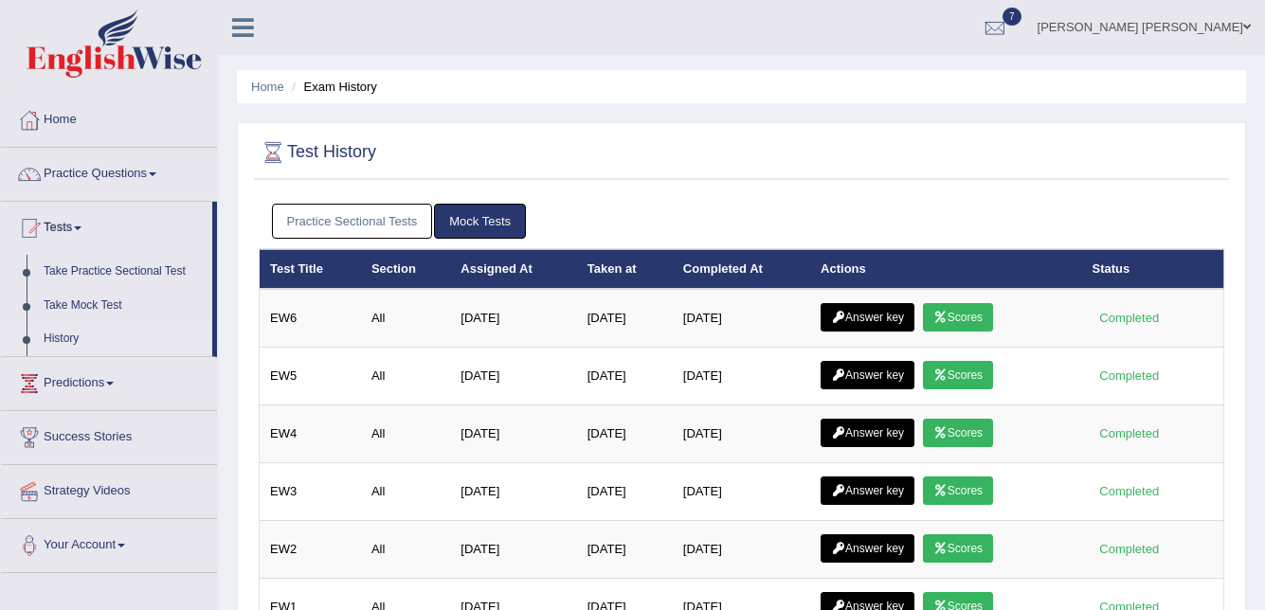
click at [386, 216] on link "Practice Sectional Tests" at bounding box center [352, 221] width 161 height 35
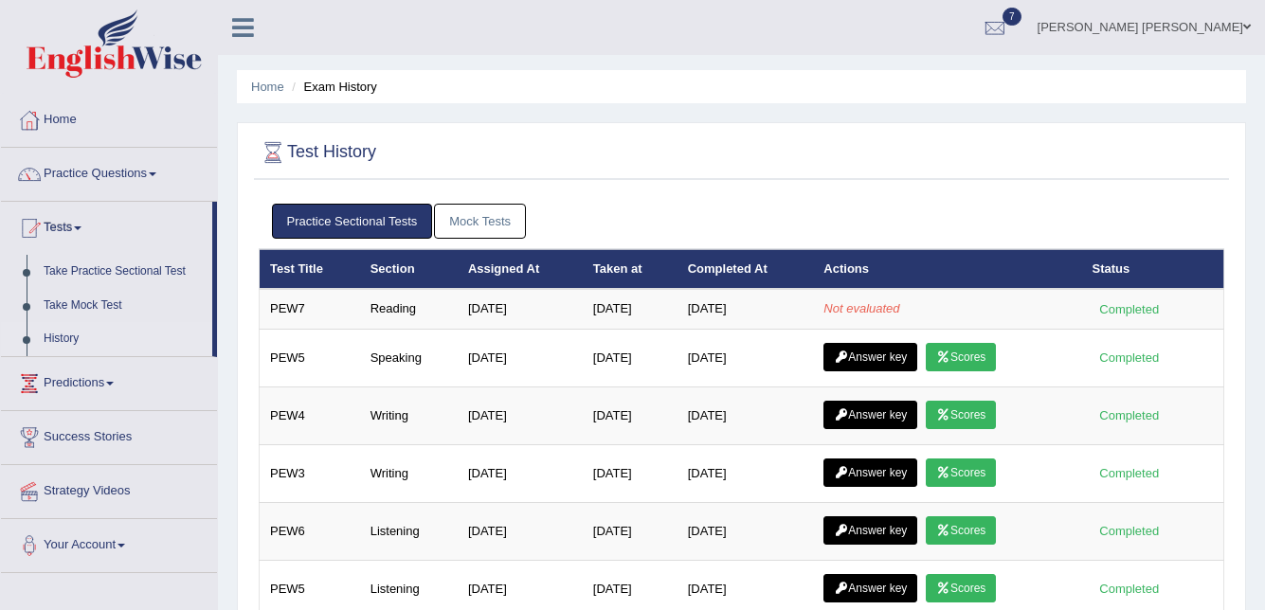
click at [483, 229] on link "Mock Tests" at bounding box center [480, 221] width 92 height 35
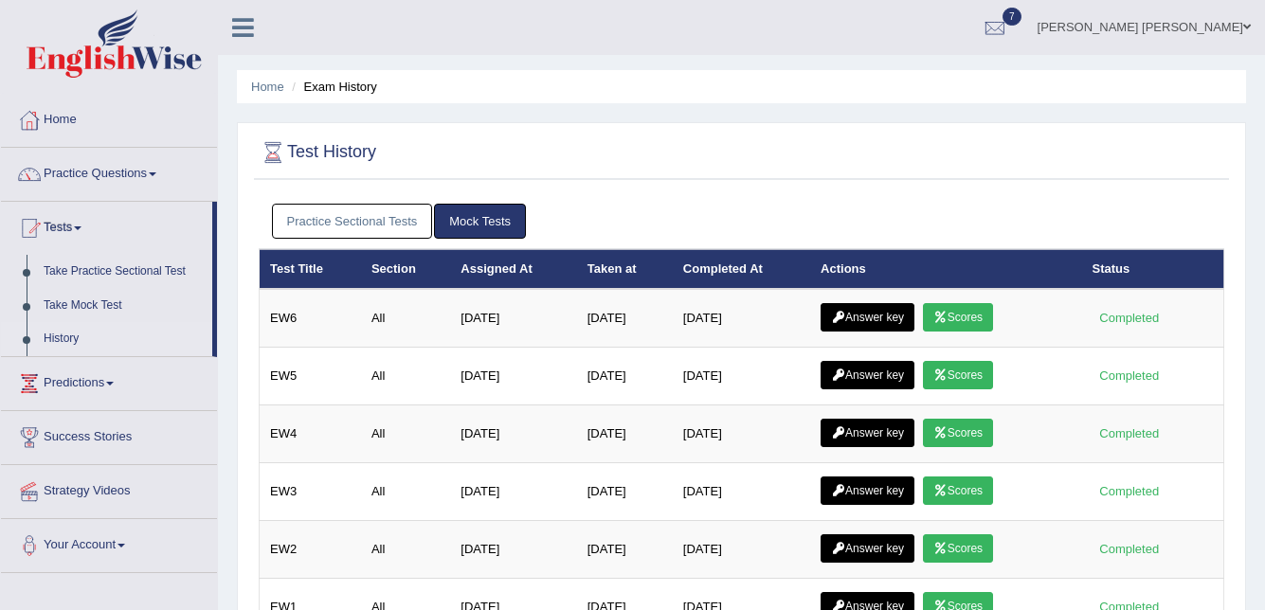
click at [386, 218] on link "Practice Sectional Tests" at bounding box center [352, 221] width 161 height 35
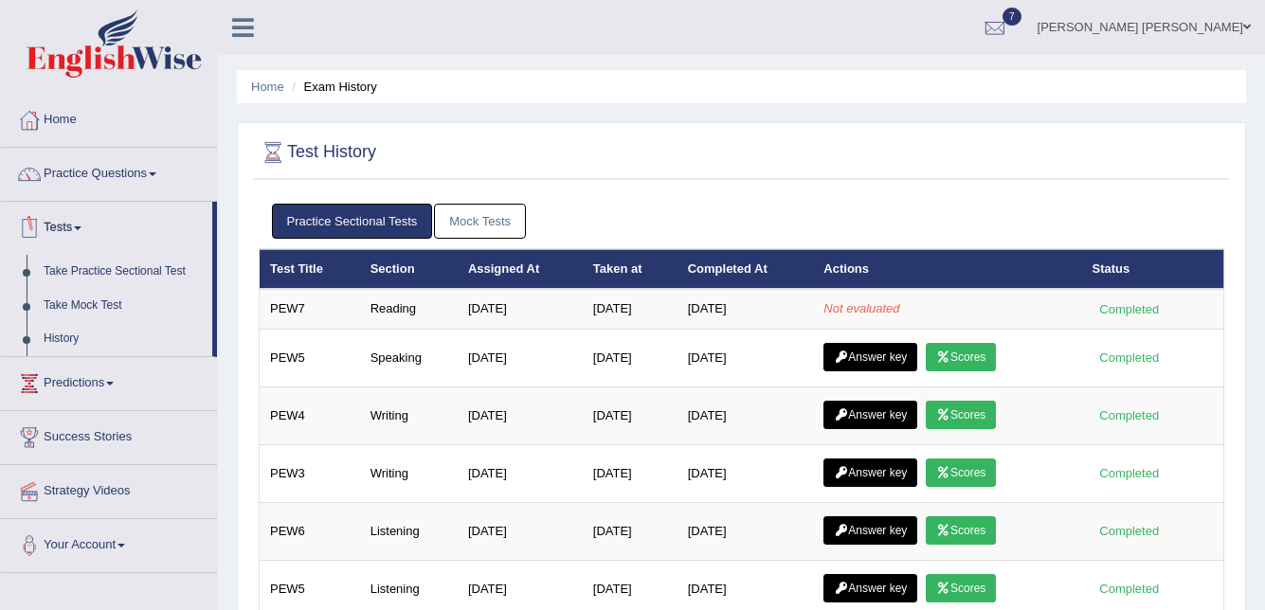
click at [63, 332] on link "History" at bounding box center [123, 339] width 177 height 34
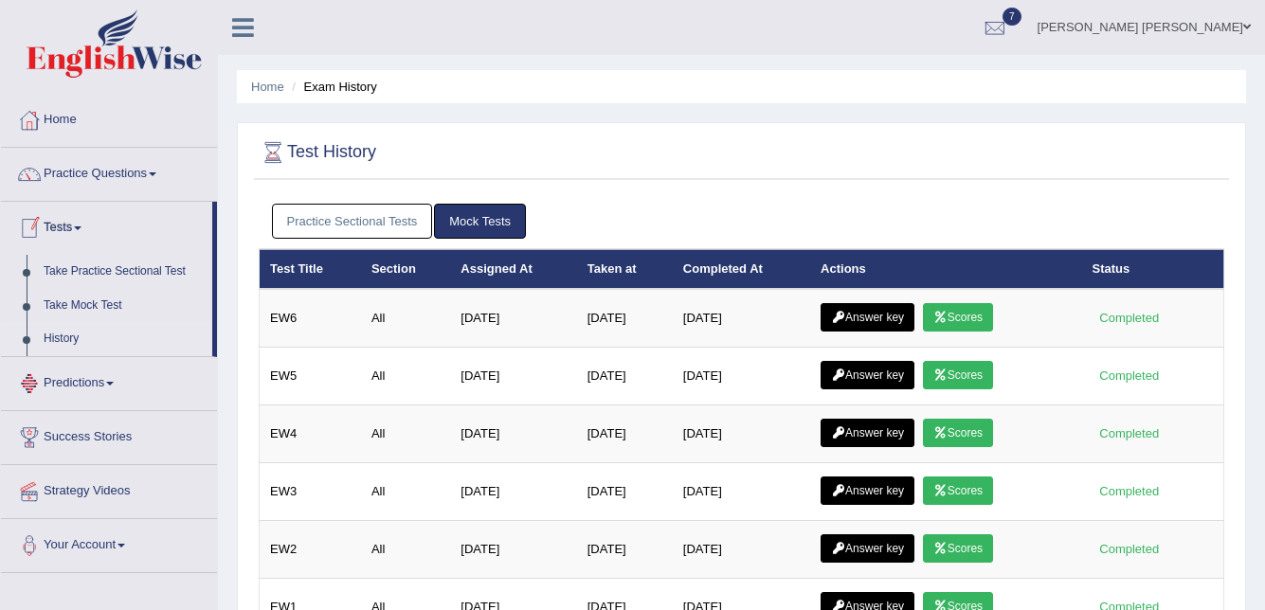
click at [353, 219] on link "Practice Sectional Tests" at bounding box center [352, 221] width 161 height 35
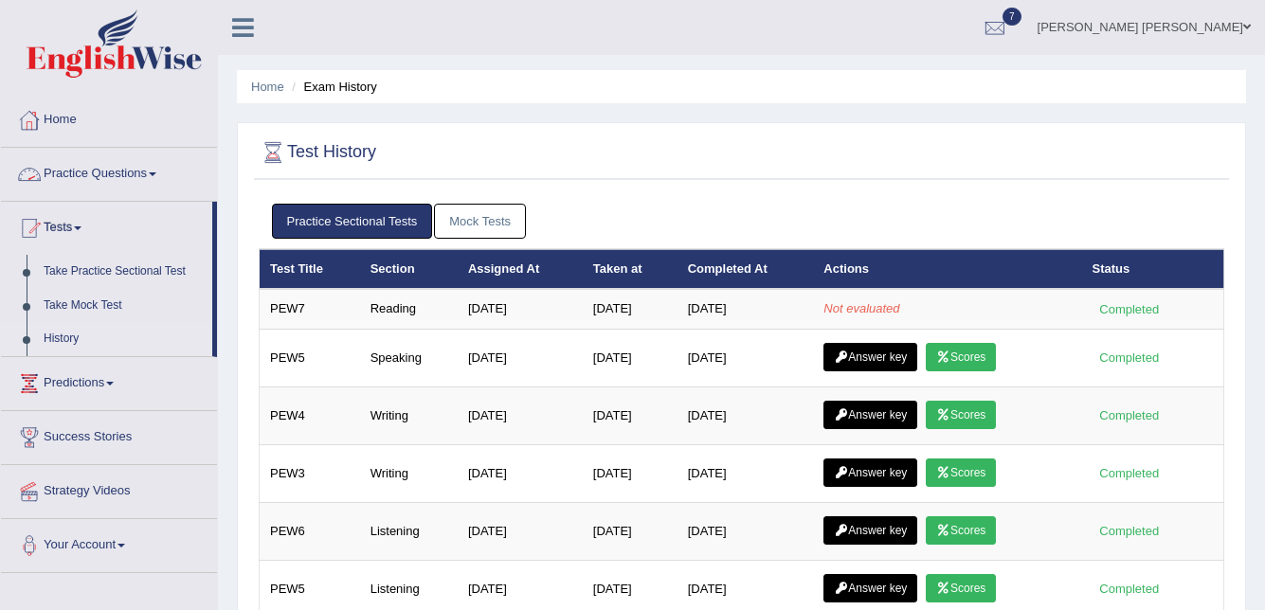
click at [485, 229] on link "Mock Tests" at bounding box center [480, 221] width 92 height 35
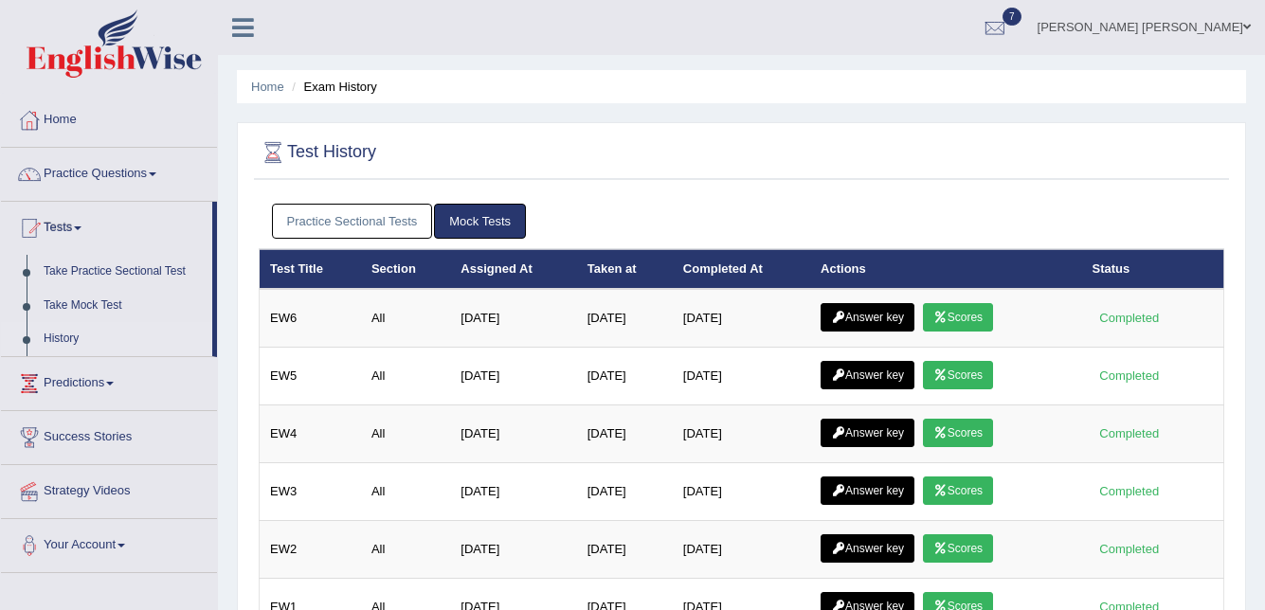
click at [377, 228] on link "Practice Sectional Tests" at bounding box center [352, 221] width 161 height 35
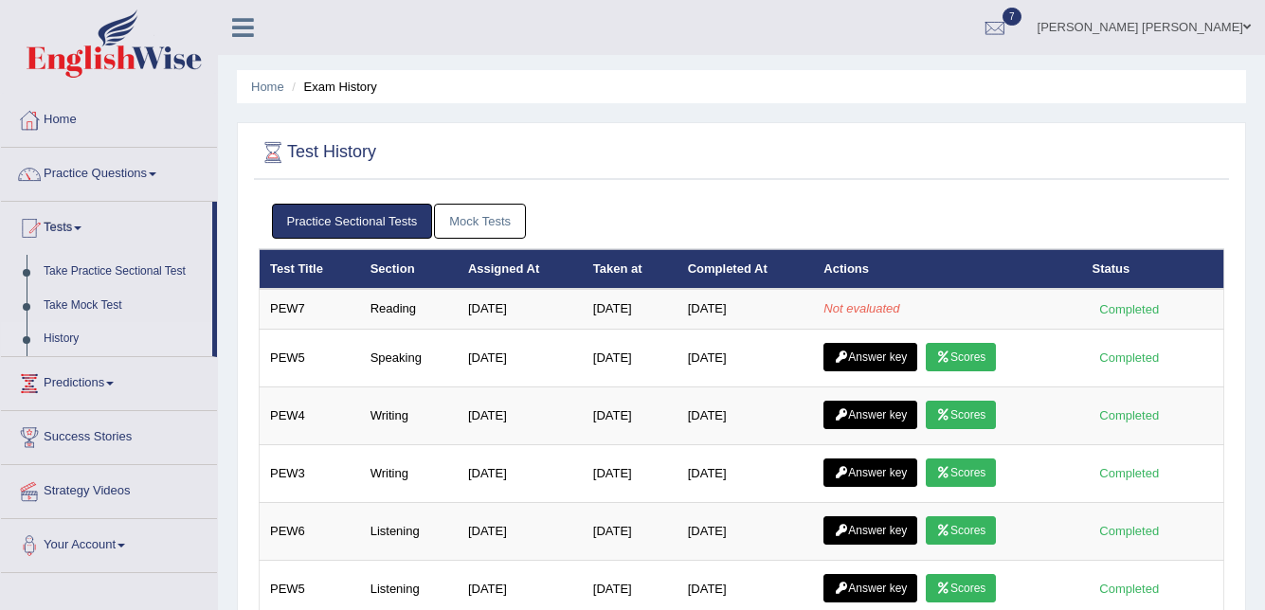
click at [482, 215] on link "Mock Tests" at bounding box center [480, 221] width 92 height 35
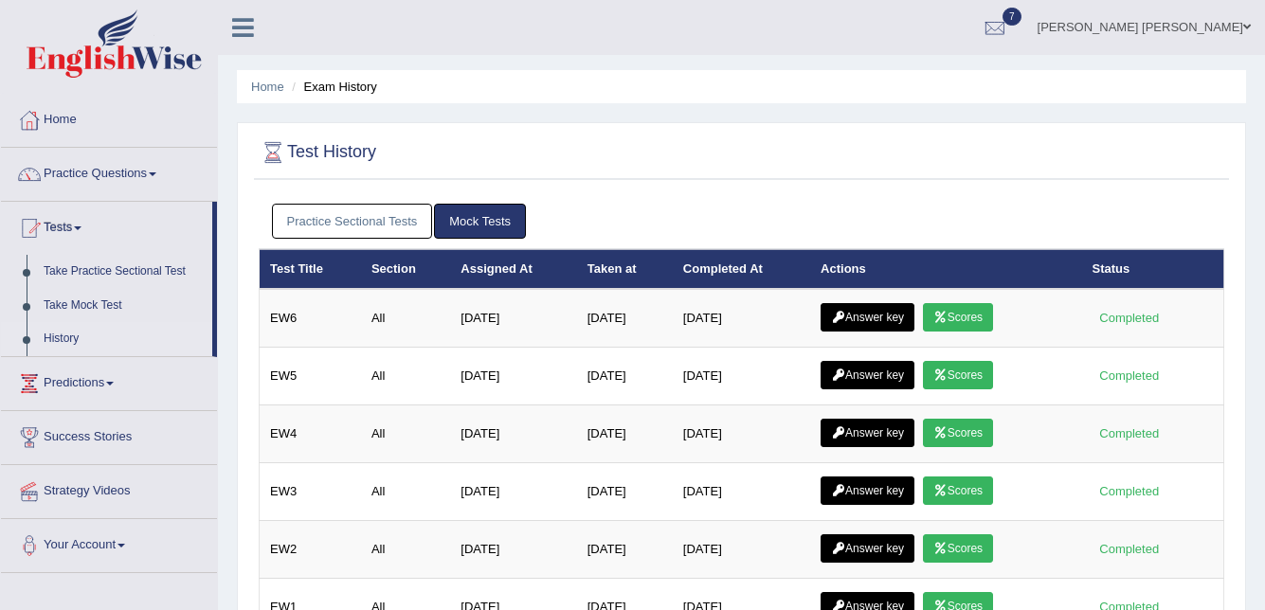
click at [382, 218] on link "Practice Sectional Tests" at bounding box center [352, 221] width 161 height 35
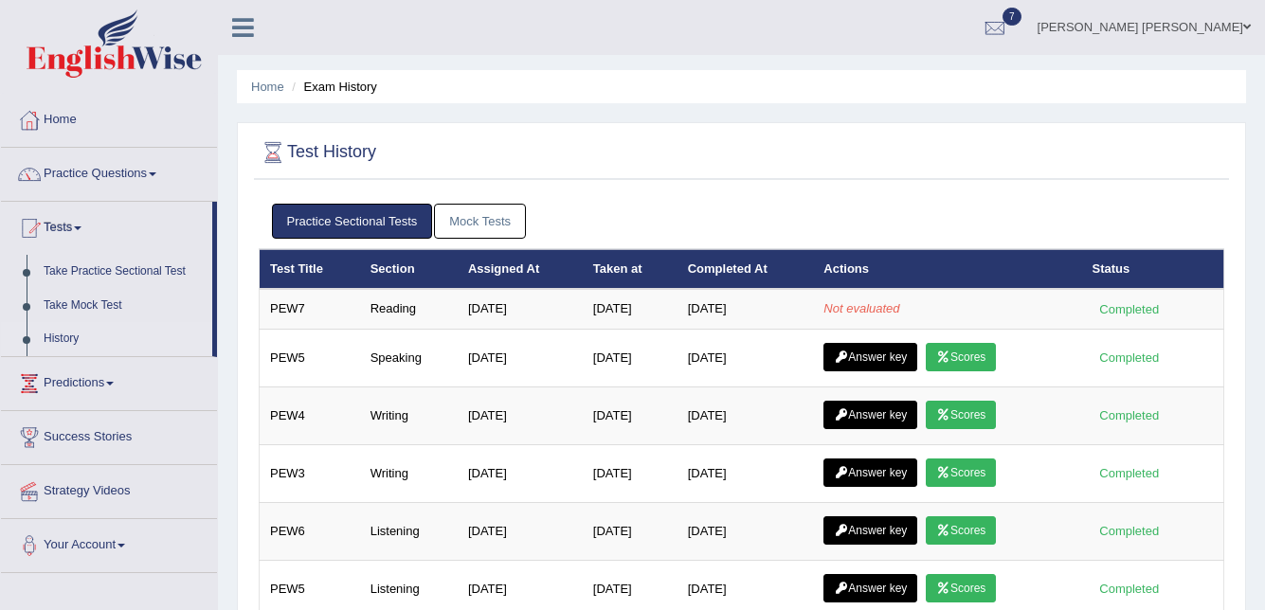
click at [482, 209] on link "Mock Tests" at bounding box center [480, 221] width 92 height 35
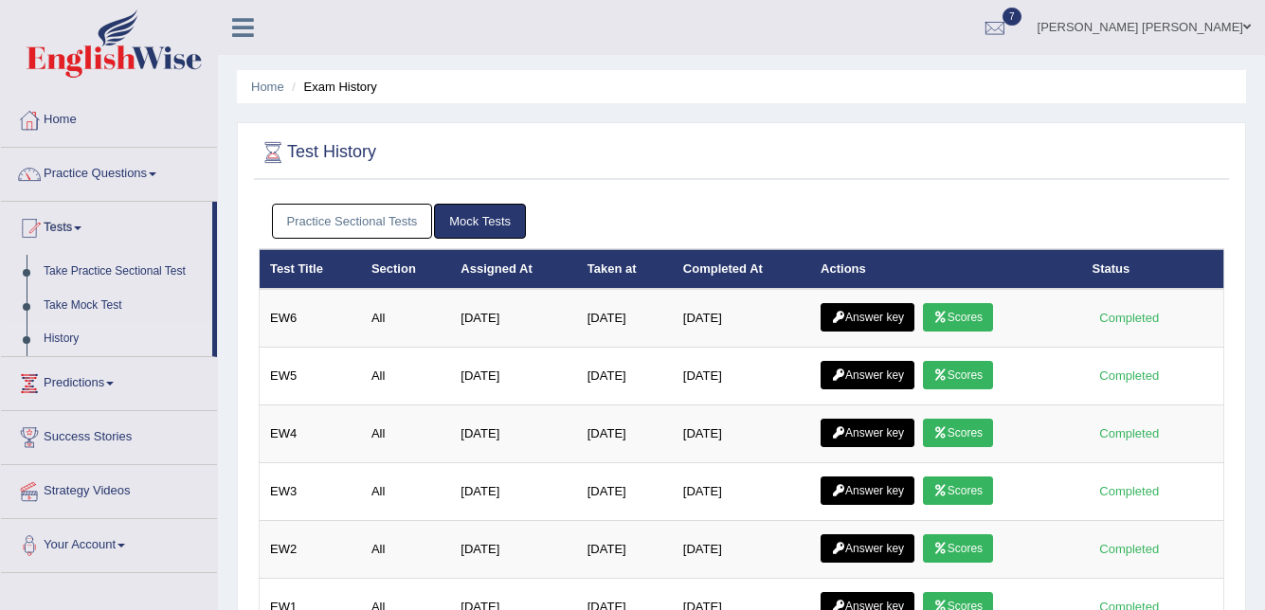
click at [355, 215] on link "Practice Sectional Tests" at bounding box center [352, 221] width 161 height 35
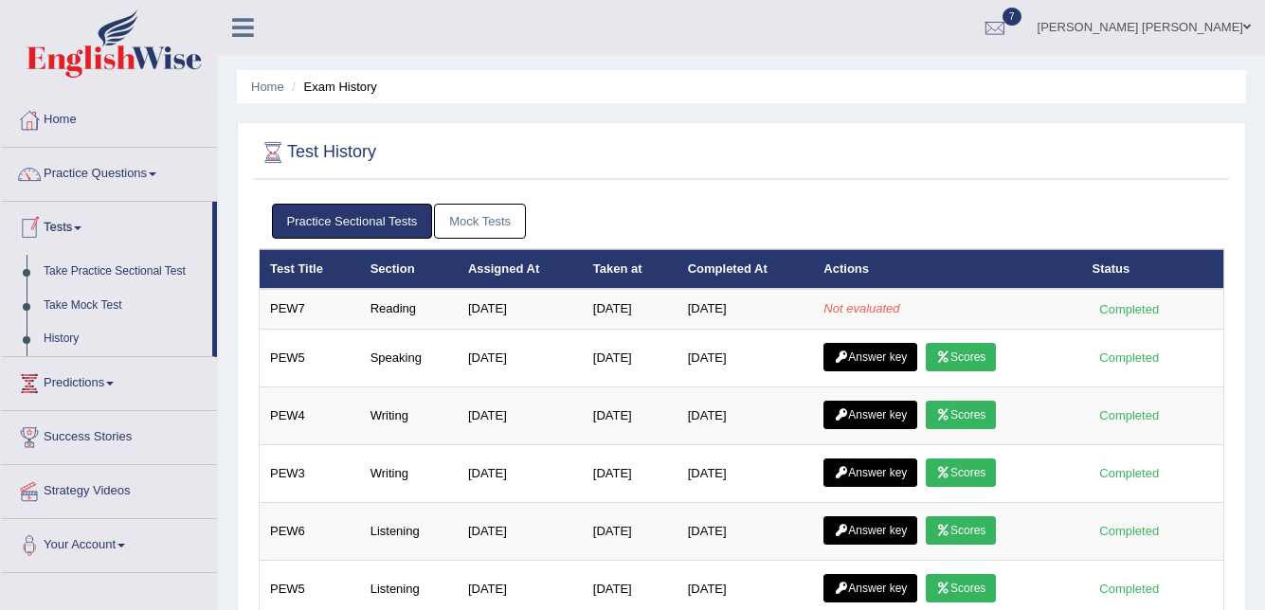
click at [78, 301] on link "Take Mock Test" at bounding box center [123, 306] width 177 height 34
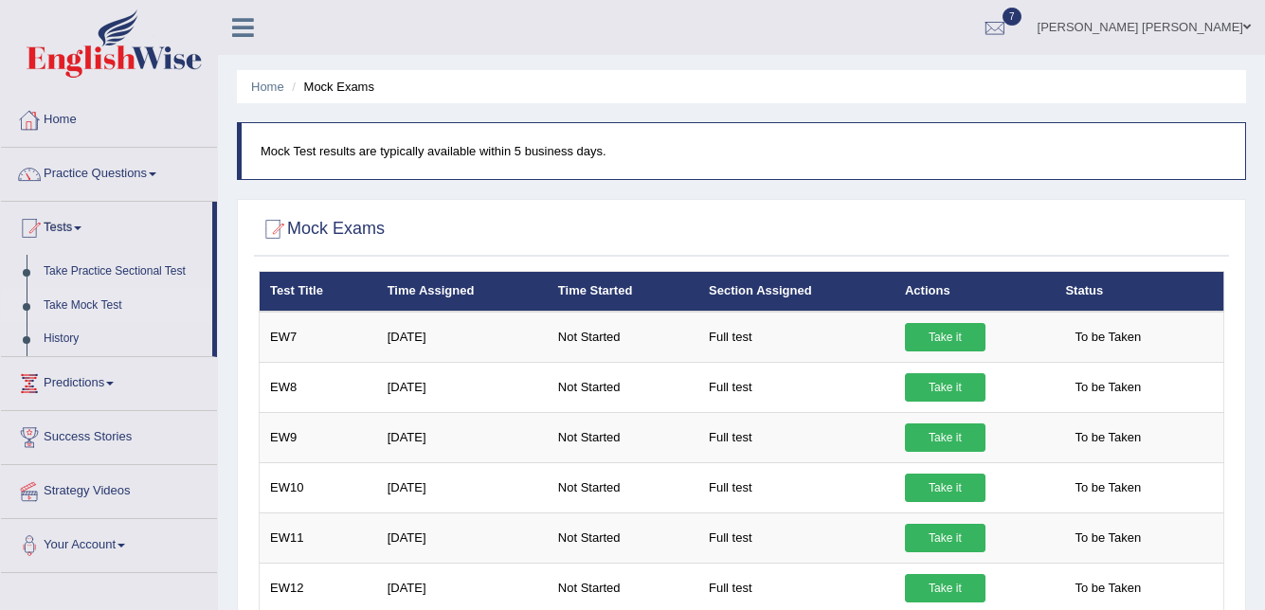
click at [61, 125] on link "Home" at bounding box center [109, 117] width 216 height 47
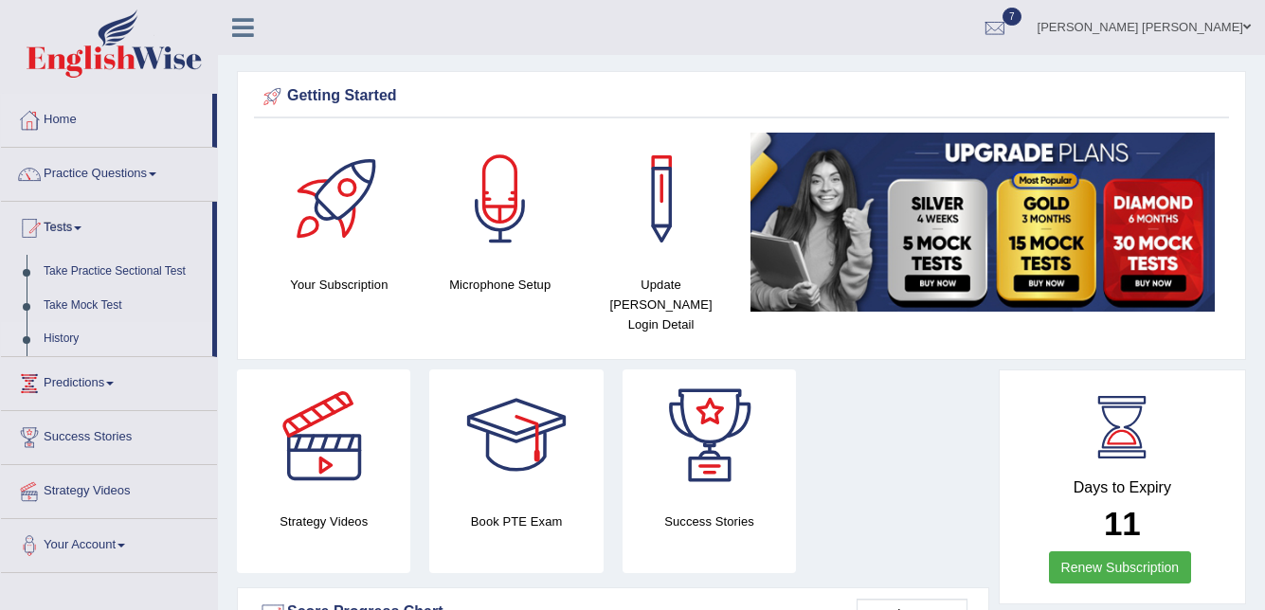
click at [59, 334] on link "History" at bounding box center [123, 339] width 177 height 34
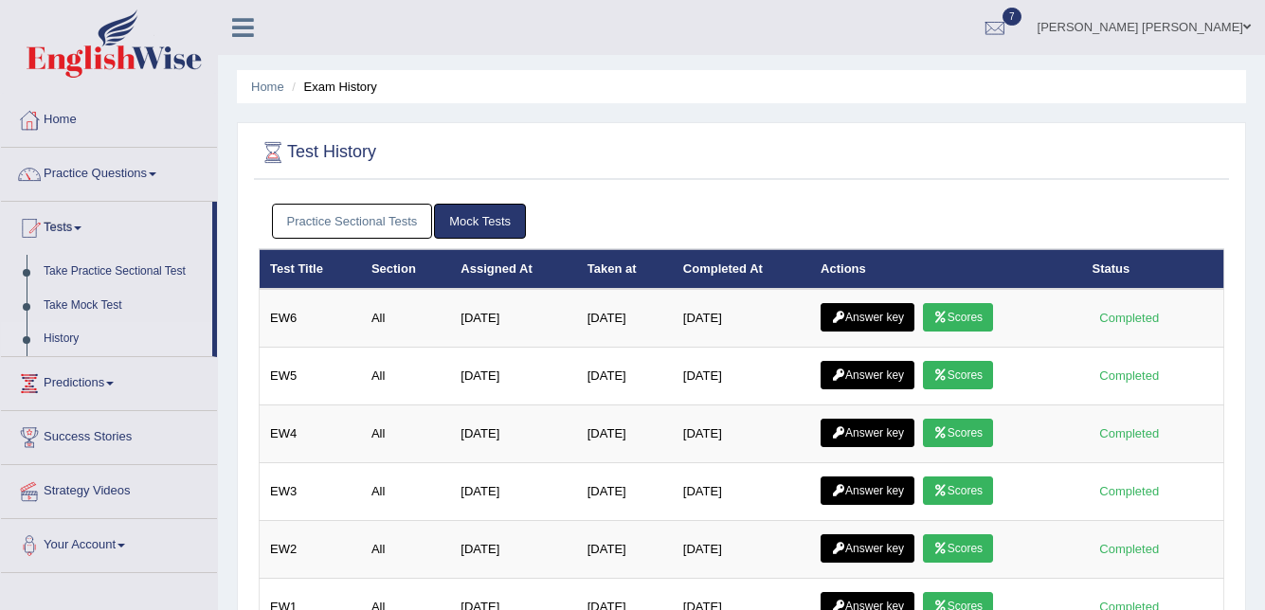
click at [368, 210] on link "Practice Sectional Tests" at bounding box center [352, 221] width 161 height 35
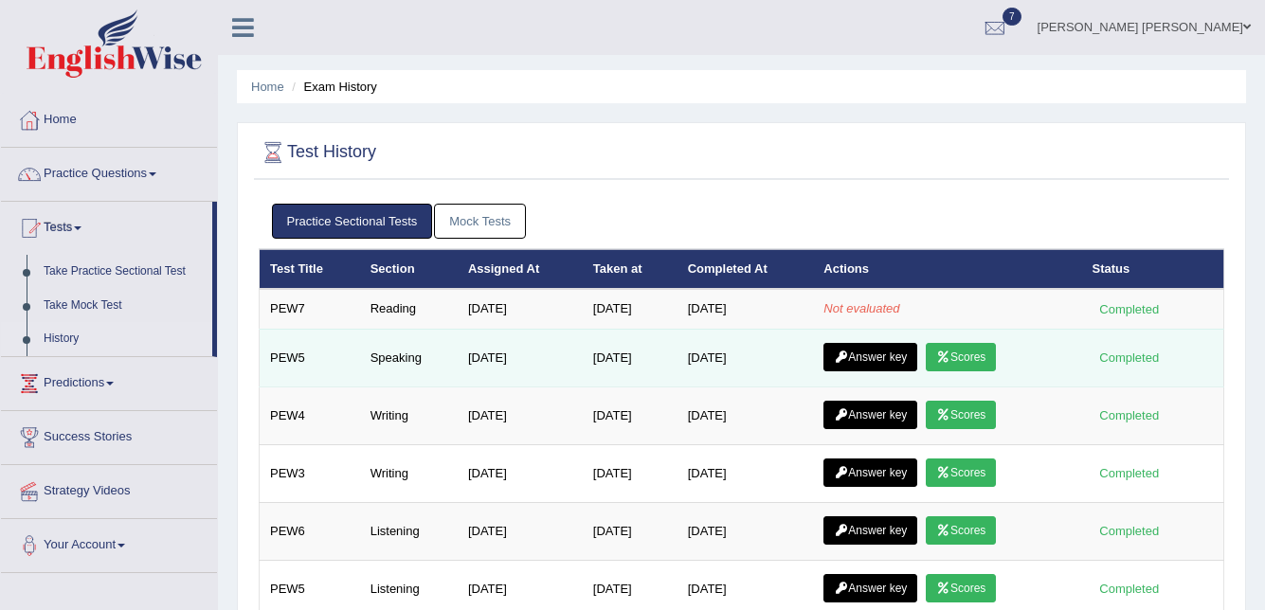
click at [959, 366] on link "Scores" at bounding box center [960, 357] width 70 height 28
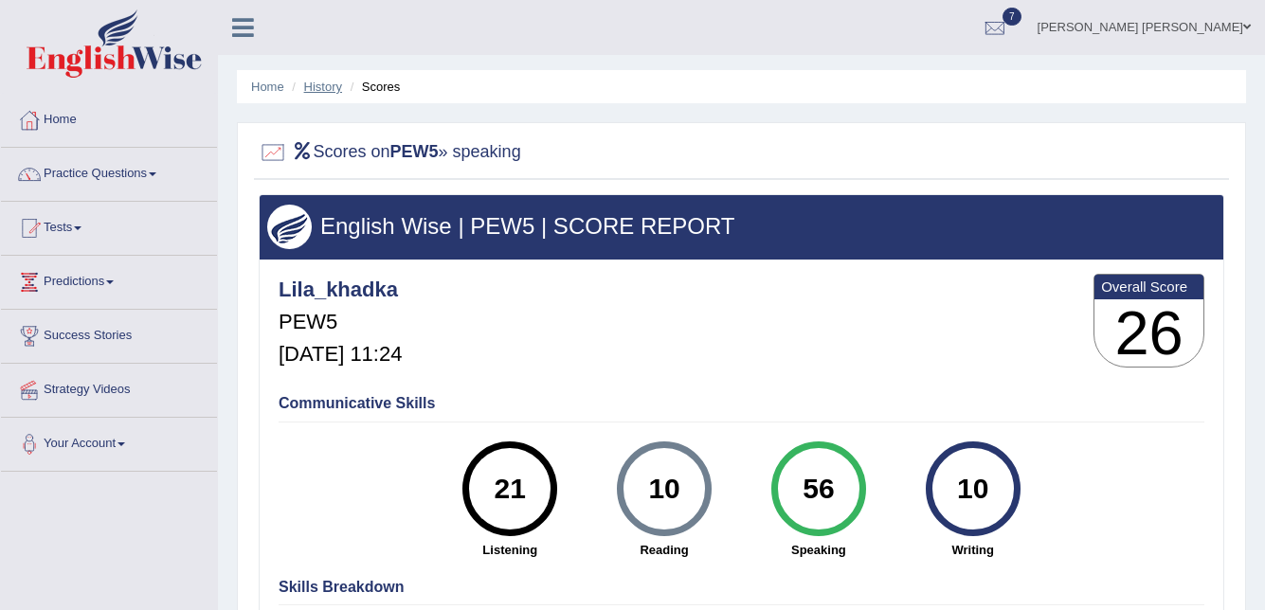
click at [313, 86] on link "History" at bounding box center [323, 87] width 38 height 14
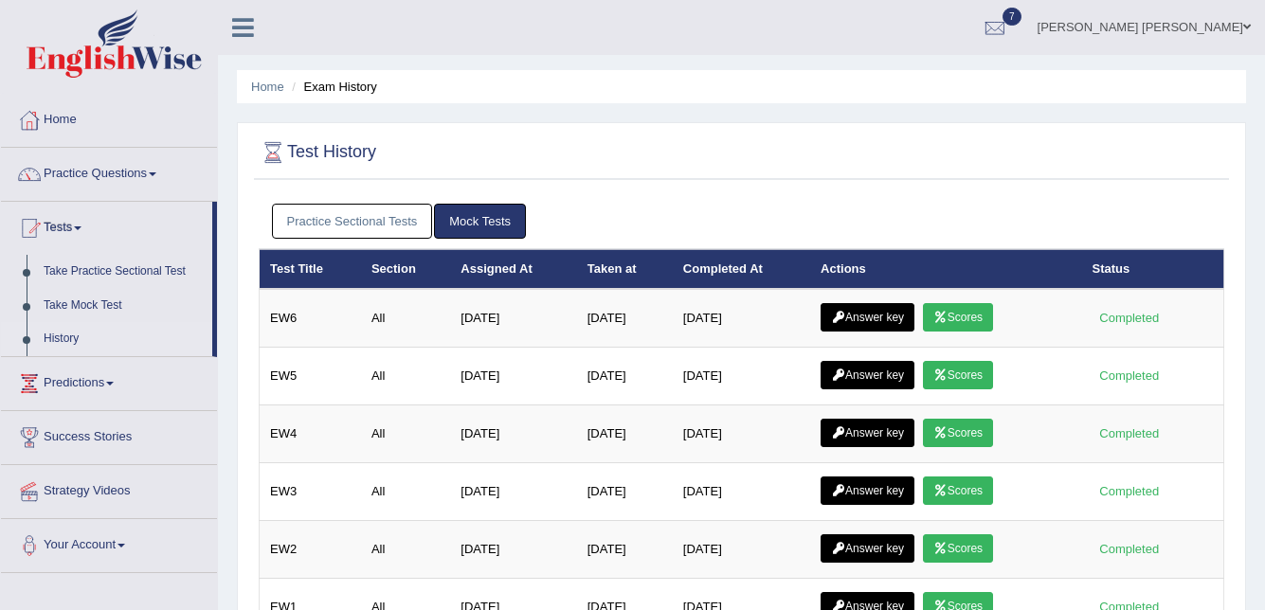
click at [355, 223] on link "Practice Sectional Tests" at bounding box center [352, 221] width 161 height 35
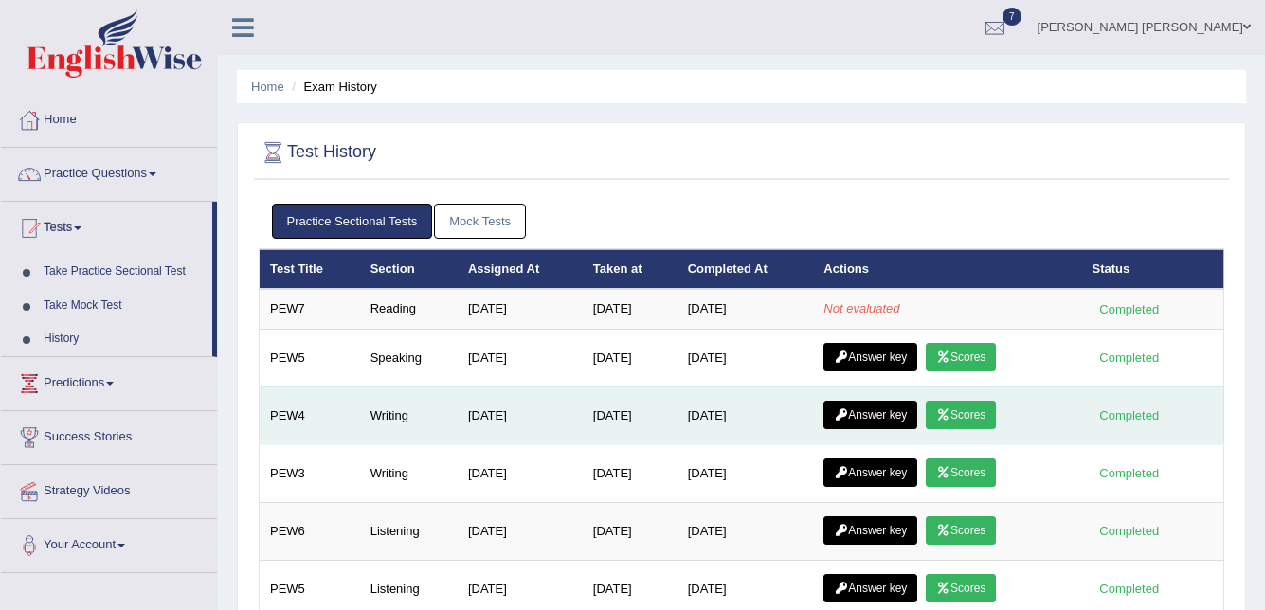
click at [962, 417] on link "Scores" at bounding box center [960, 415] width 70 height 28
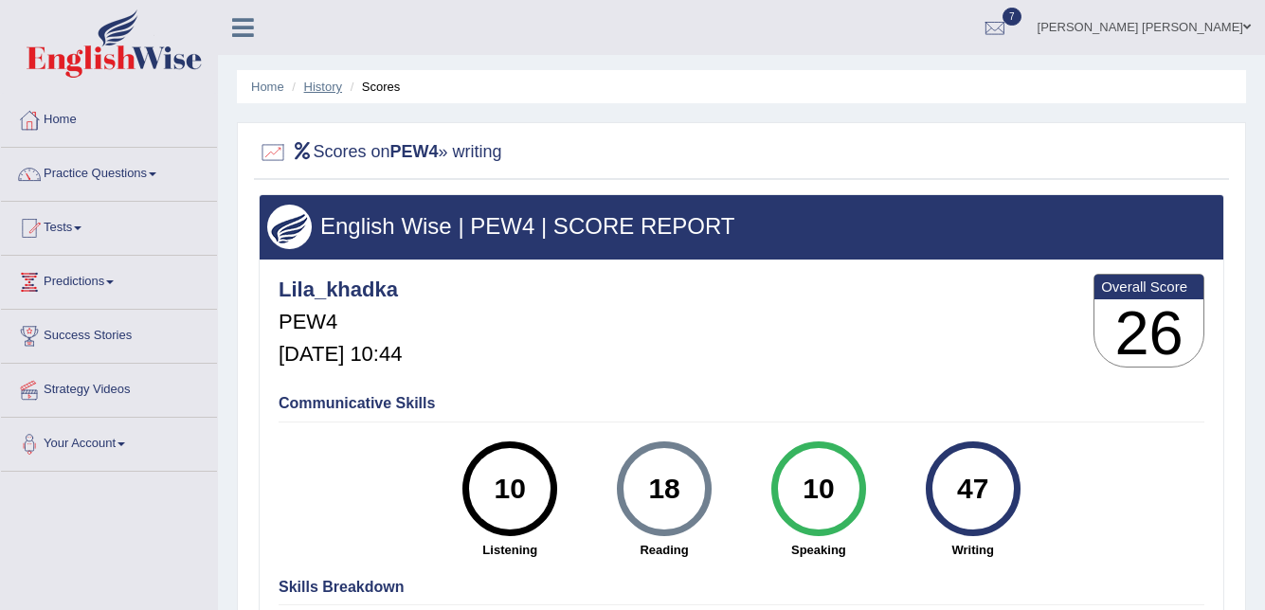
click at [321, 80] on link "History" at bounding box center [323, 87] width 38 height 14
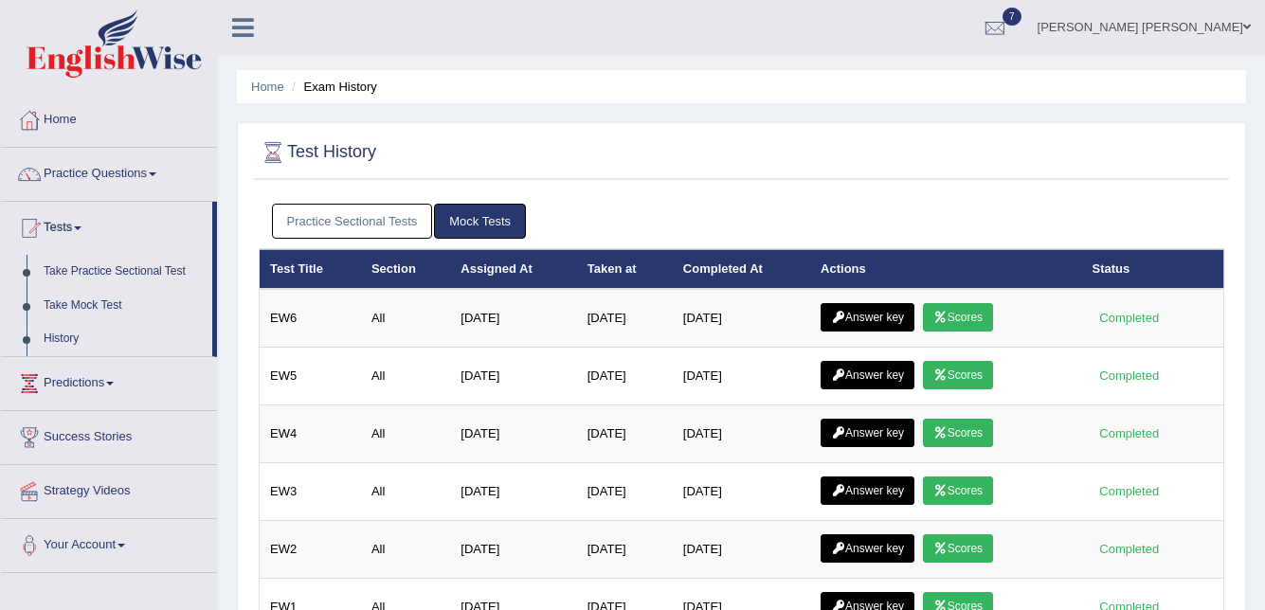
click at [376, 223] on link "Practice Sectional Tests" at bounding box center [352, 221] width 161 height 35
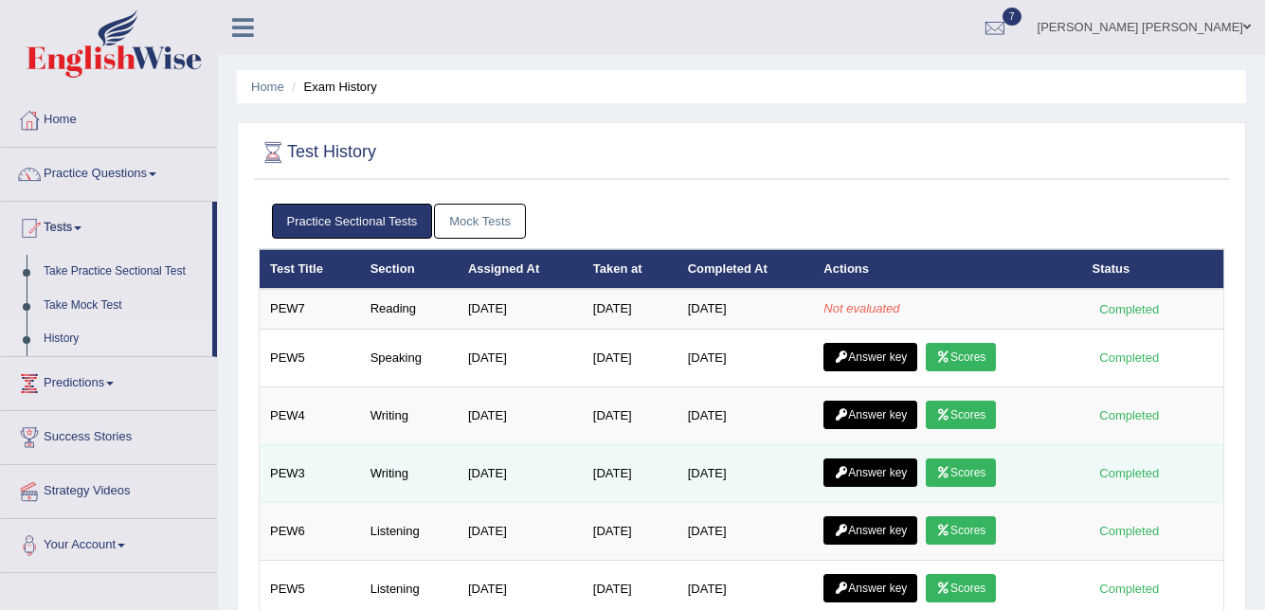
click at [978, 469] on link "Scores" at bounding box center [960, 472] width 70 height 28
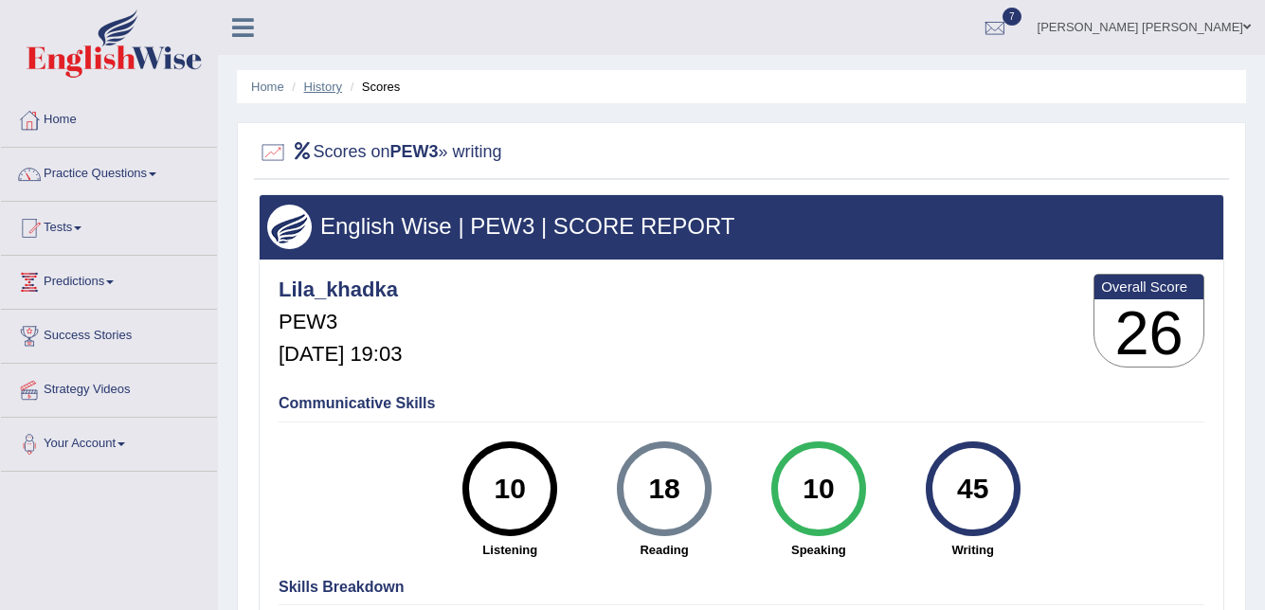
click at [314, 93] on link "History" at bounding box center [323, 87] width 38 height 14
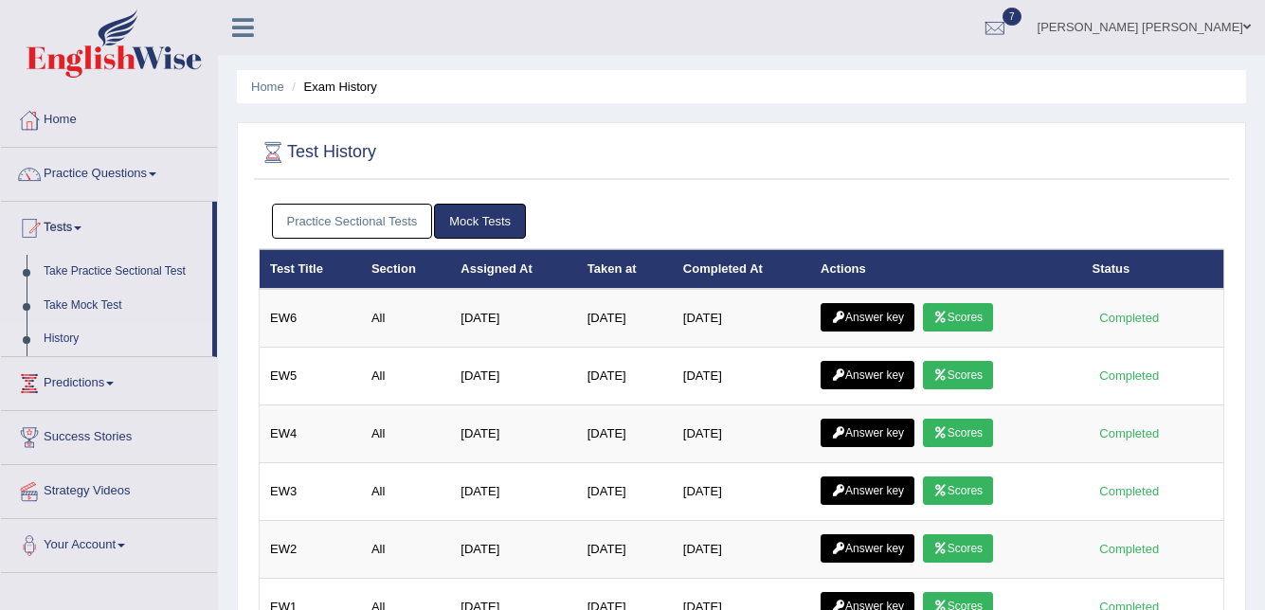
click at [344, 220] on link "Practice Sectional Tests" at bounding box center [352, 221] width 161 height 35
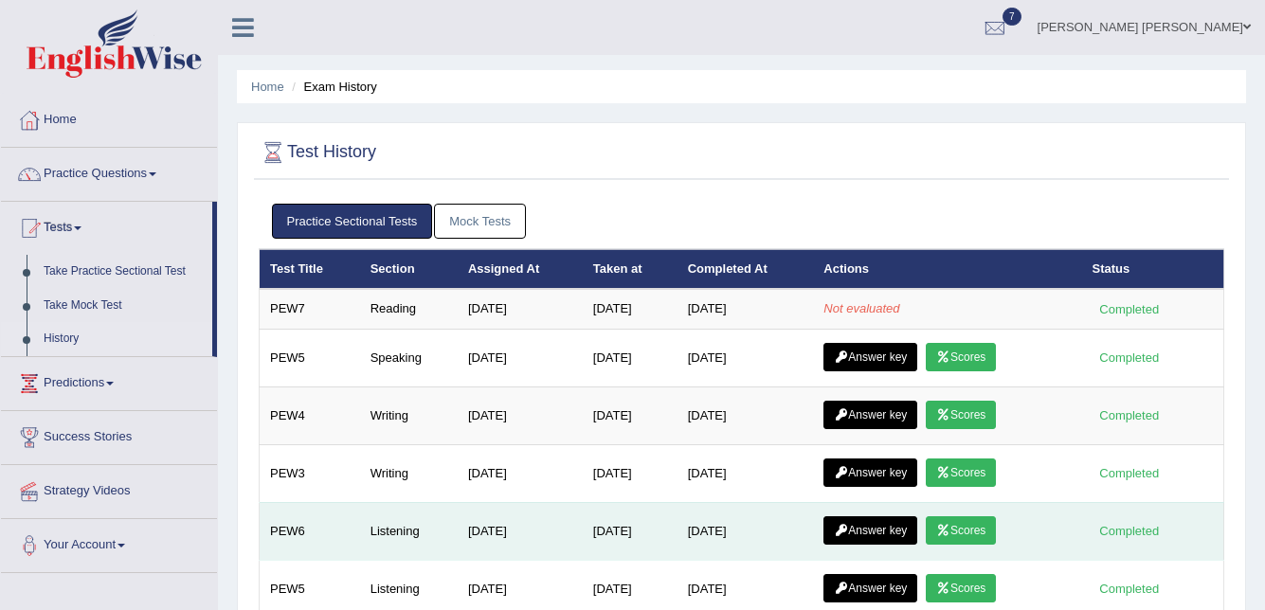
click at [976, 523] on link "Scores" at bounding box center [960, 530] width 70 height 28
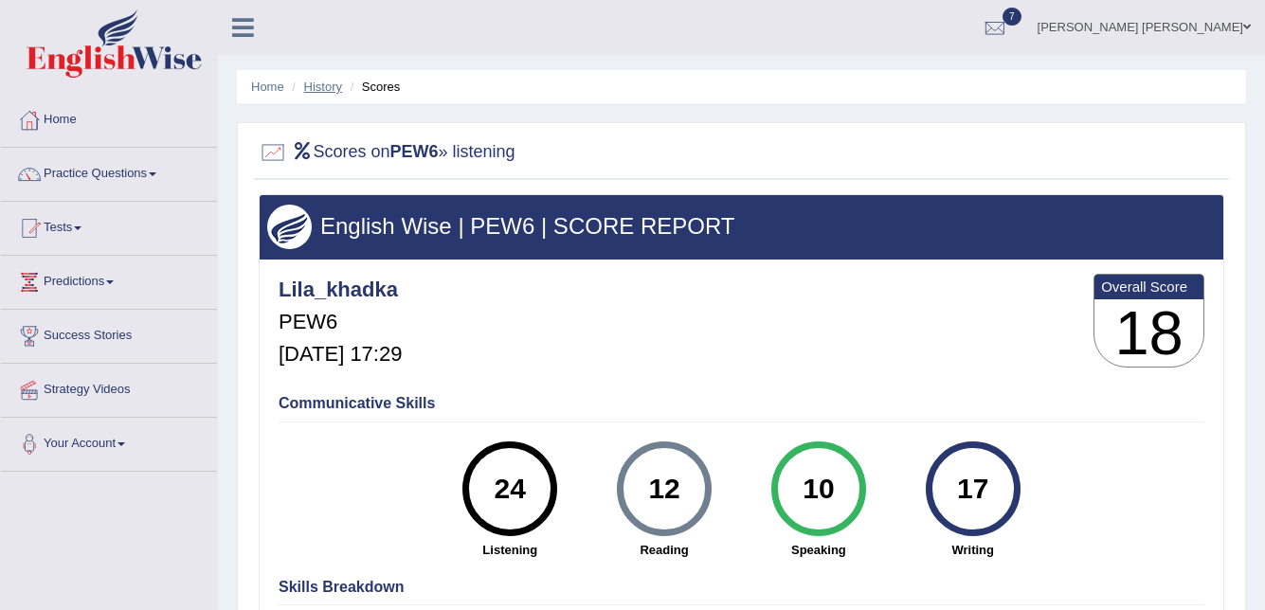
click at [326, 82] on link "History" at bounding box center [323, 87] width 38 height 14
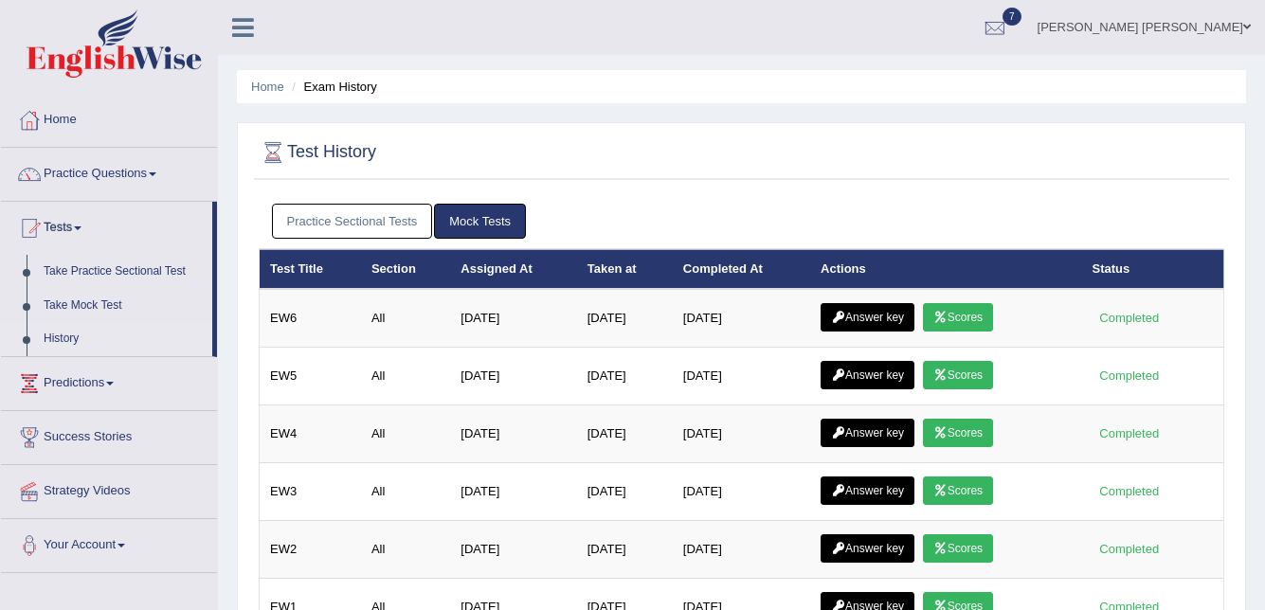
click at [369, 213] on link "Practice Sectional Tests" at bounding box center [352, 221] width 161 height 35
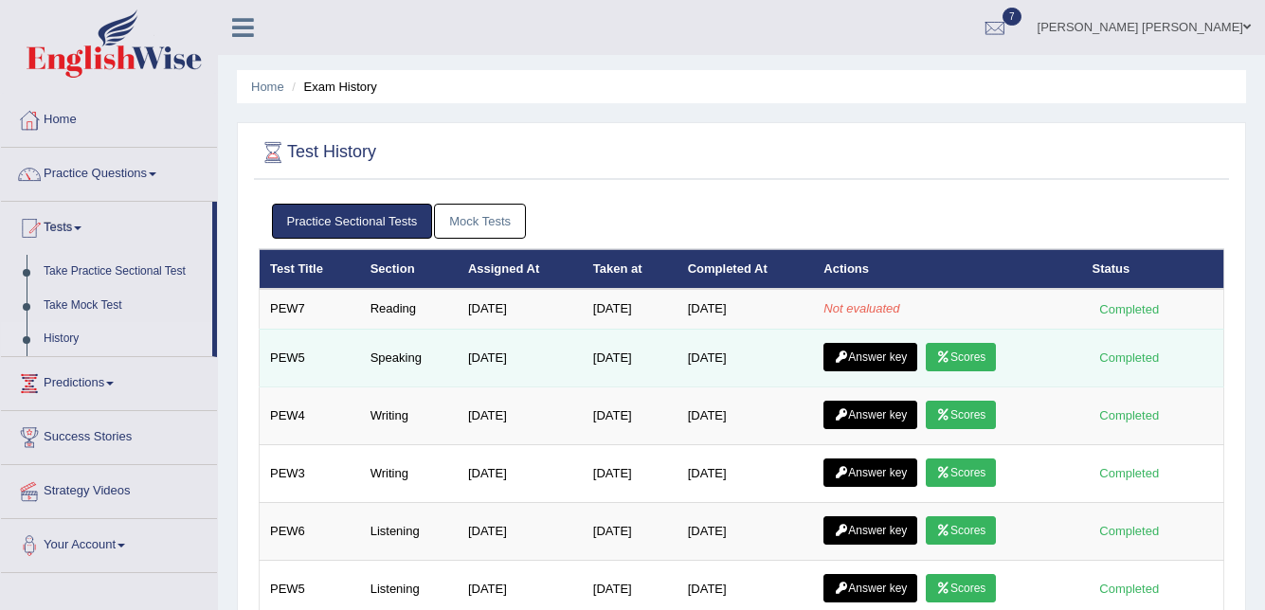
click at [968, 350] on link "Scores" at bounding box center [960, 357] width 70 height 28
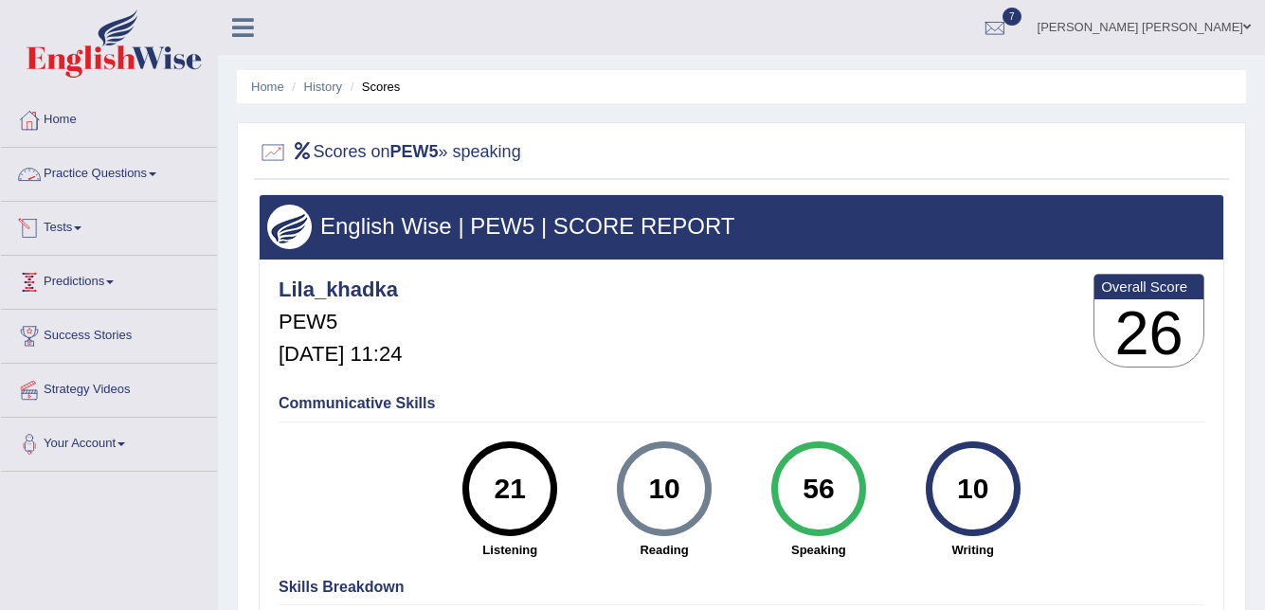
click at [65, 219] on link "Tests" at bounding box center [109, 225] width 216 height 47
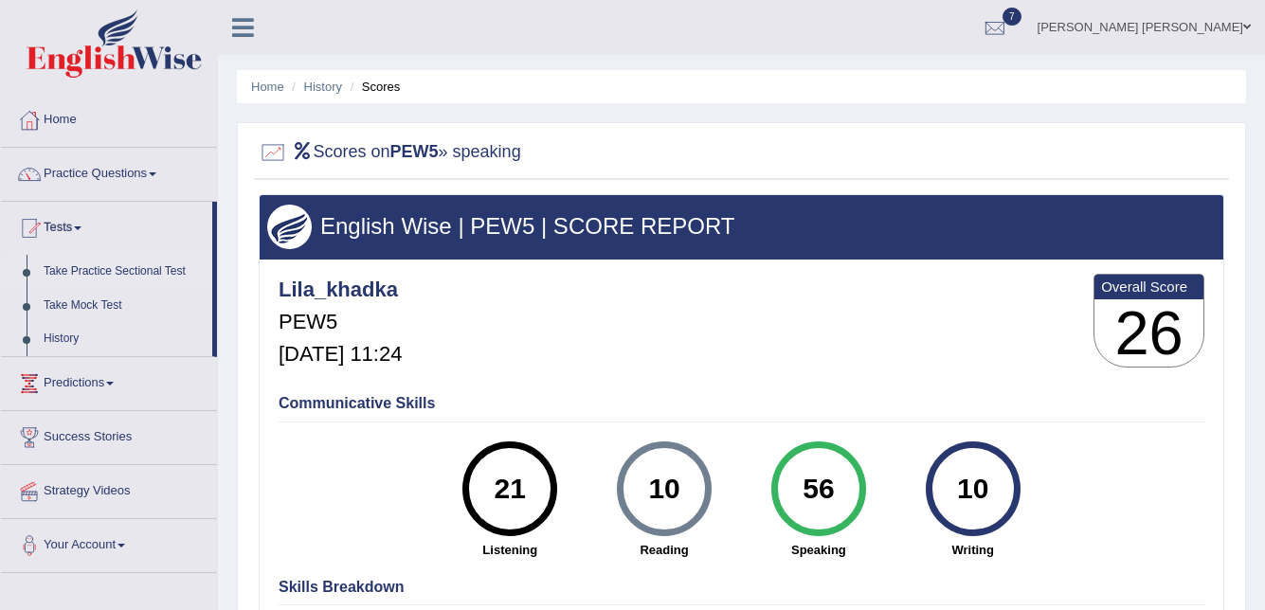
click at [96, 273] on link "Take Practice Sectional Test" at bounding box center [123, 272] width 177 height 34
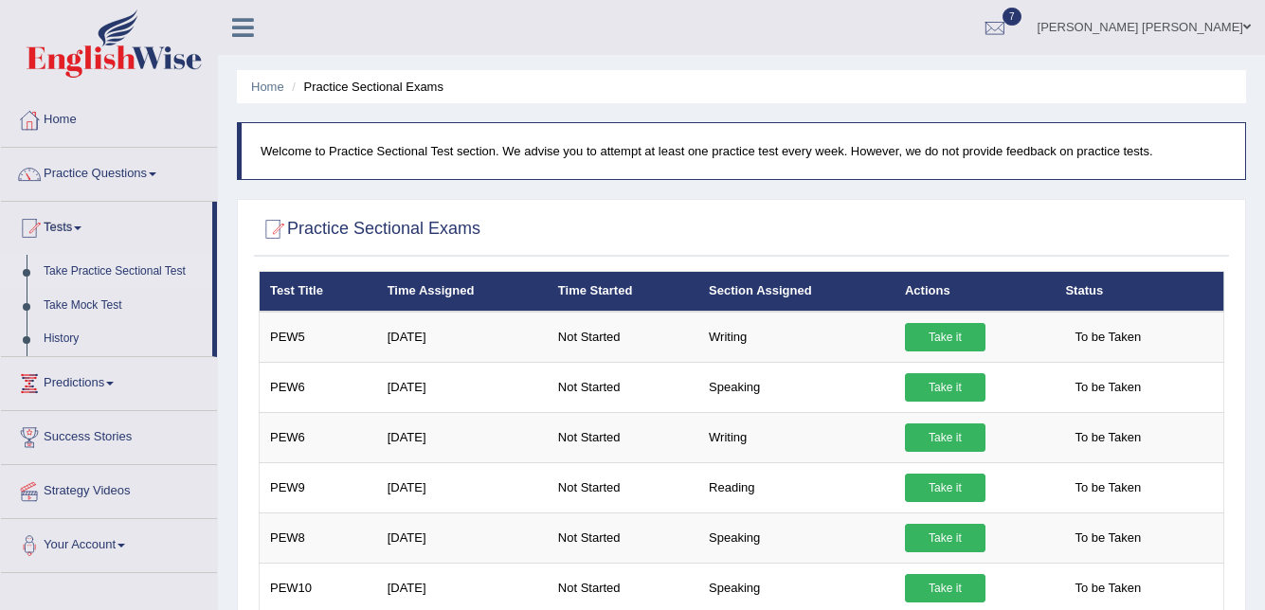
click at [600, 215] on div at bounding box center [741, 229] width 965 height 39
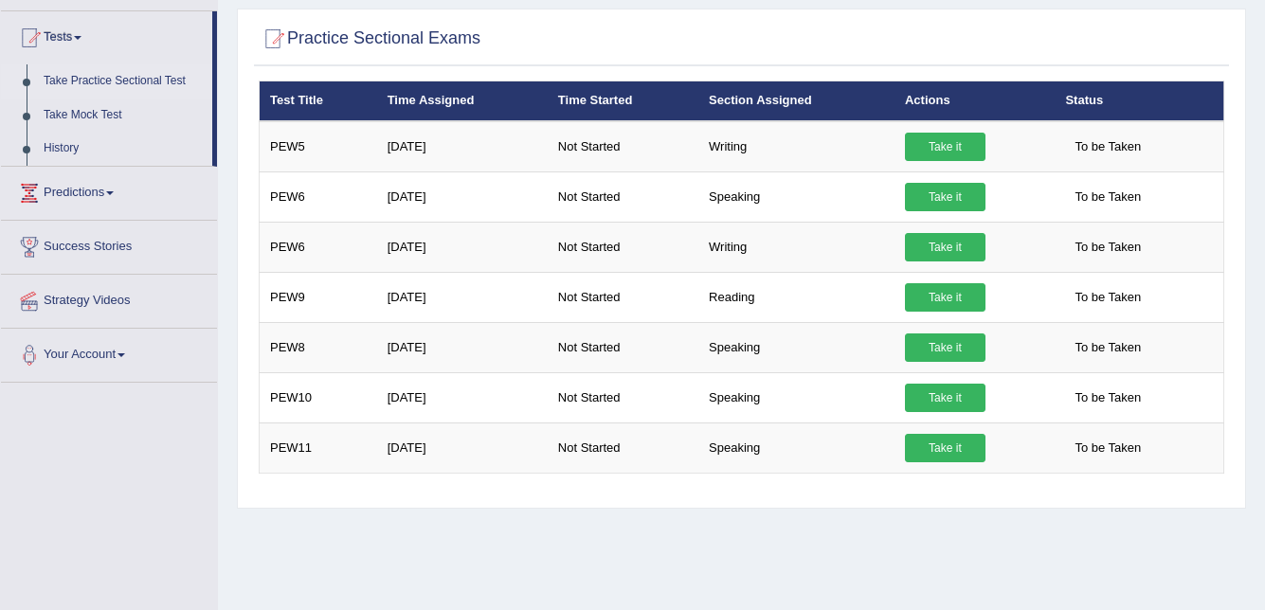
scroll to position [189, 0]
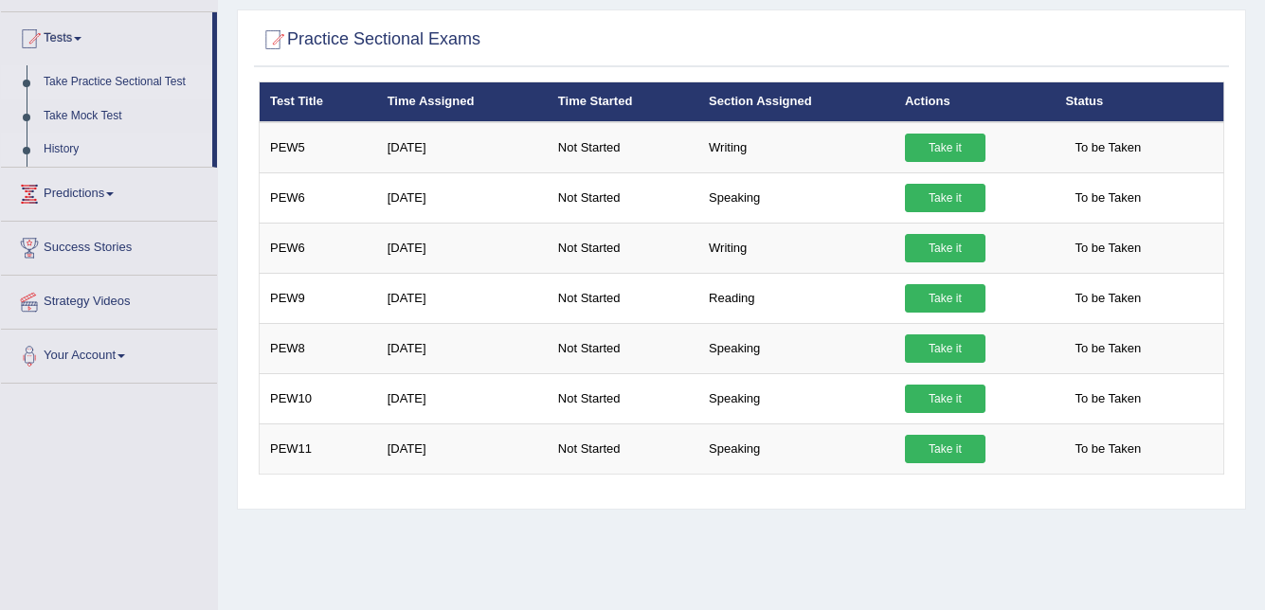
click at [54, 144] on link "History" at bounding box center [123, 150] width 177 height 34
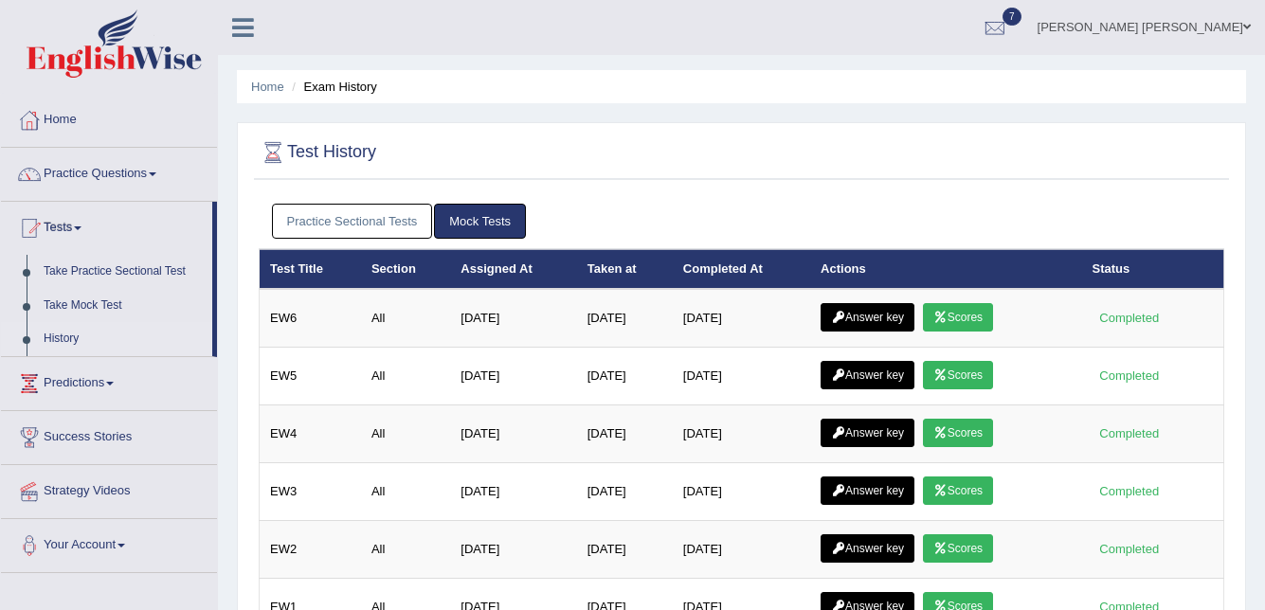
click at [345, 209] on link "Practice Sectional Tests" at bounding box center [352, 221] width 161 height 35
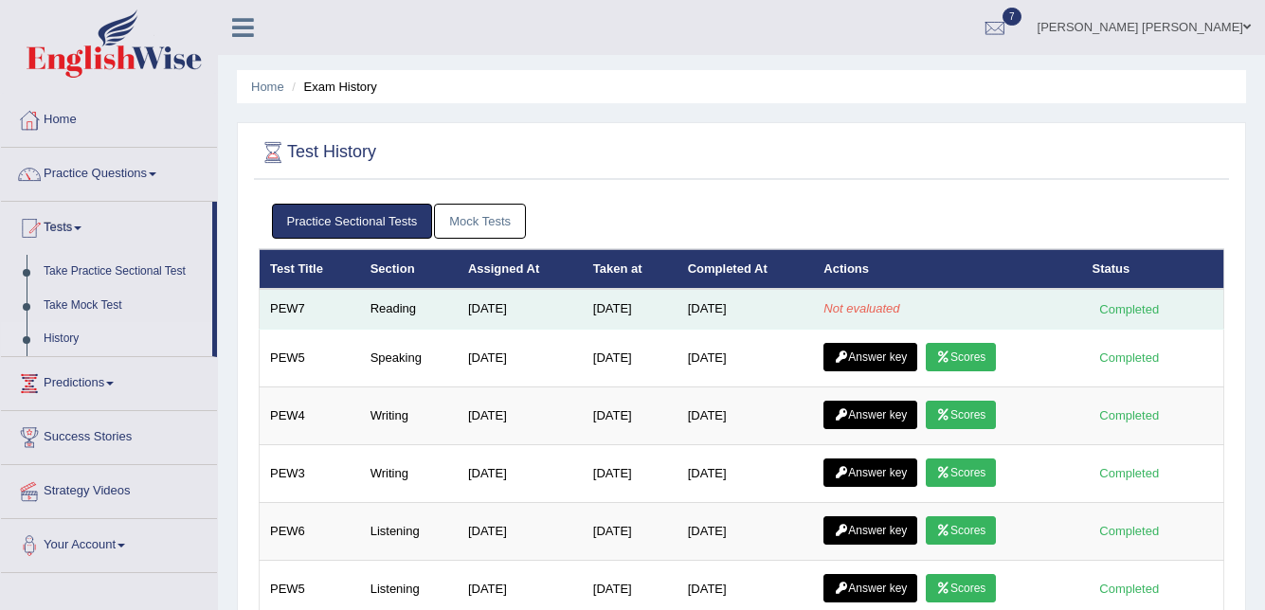
click at [625, 319] on td "Sep 9, 2025" at bounding box center [630, 309] width 95 height 40
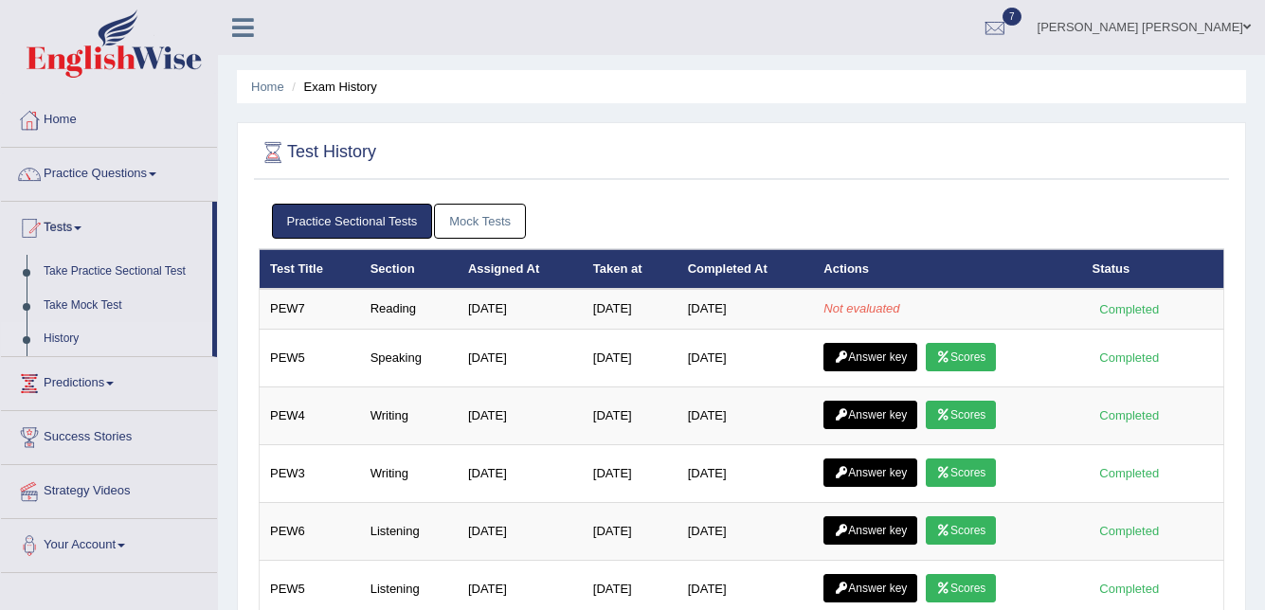
click at [488, 229] on link "Mock Tests" at bounding box center [480, 221] width 92 height 35
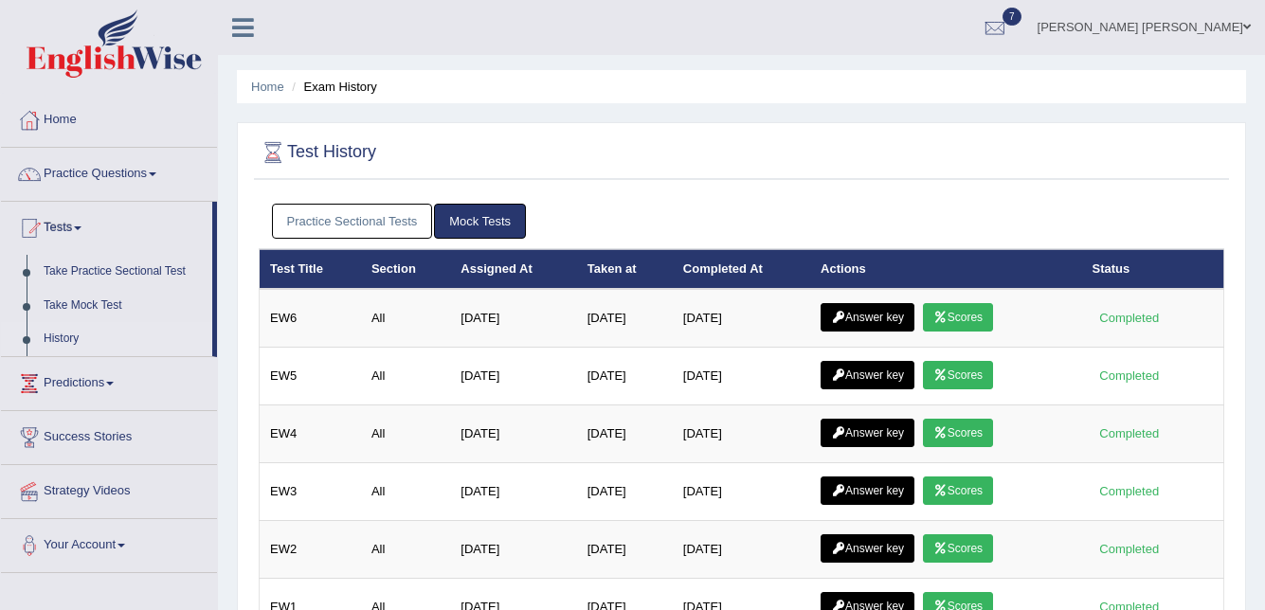
click at [353, 231] on link "Practice Sectional Tests" at bounding box center [352, 221] width 161 height 35
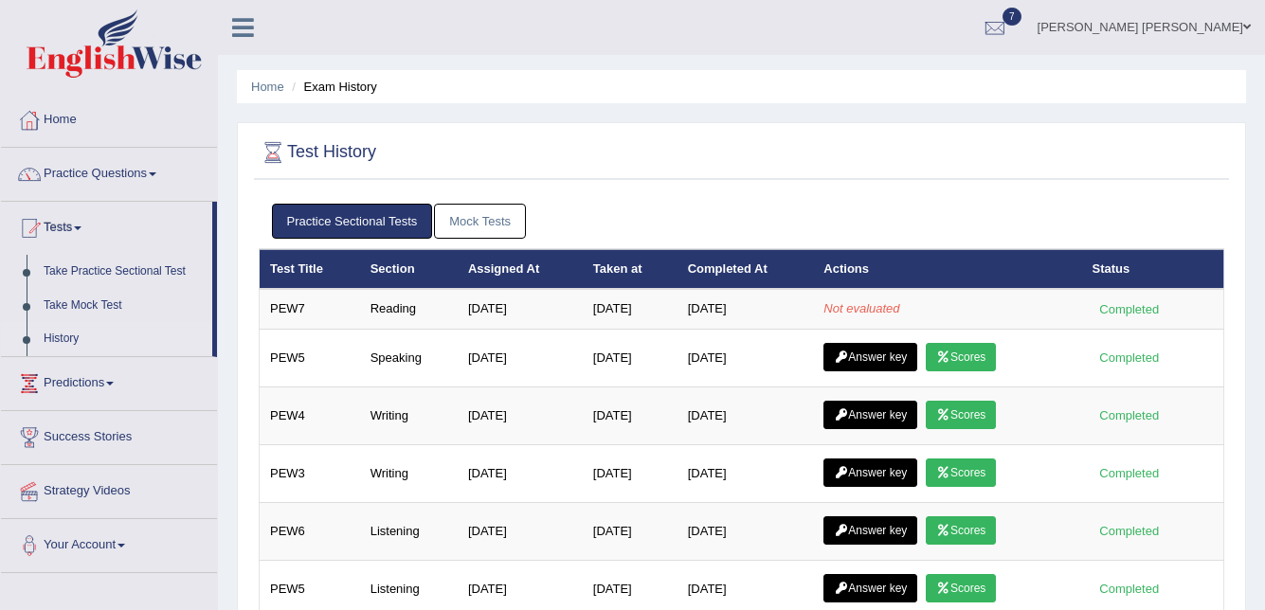
click at [470, 214] on link "Mock Tests" at bounding box center [480, 221] width 92 height 35
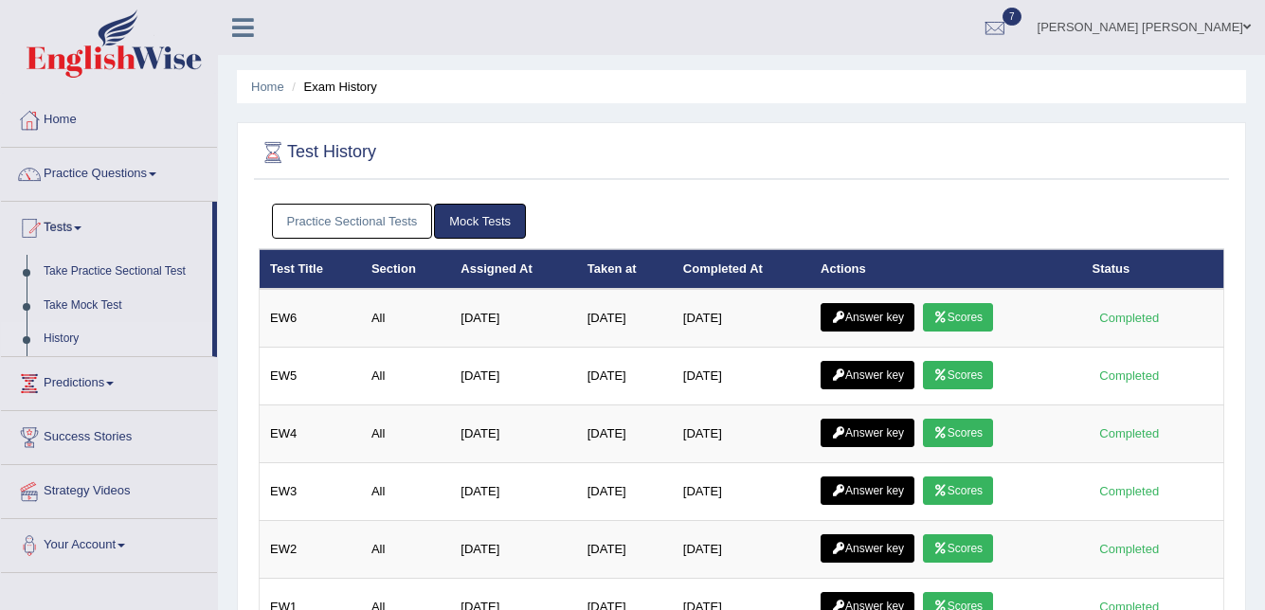
click at [479, 223] on link "Mock Tests" at bounding box center [480, 221] width 92 height 35
click at [681, 157] on div at bounding box center [741, 153] width 965 height 39
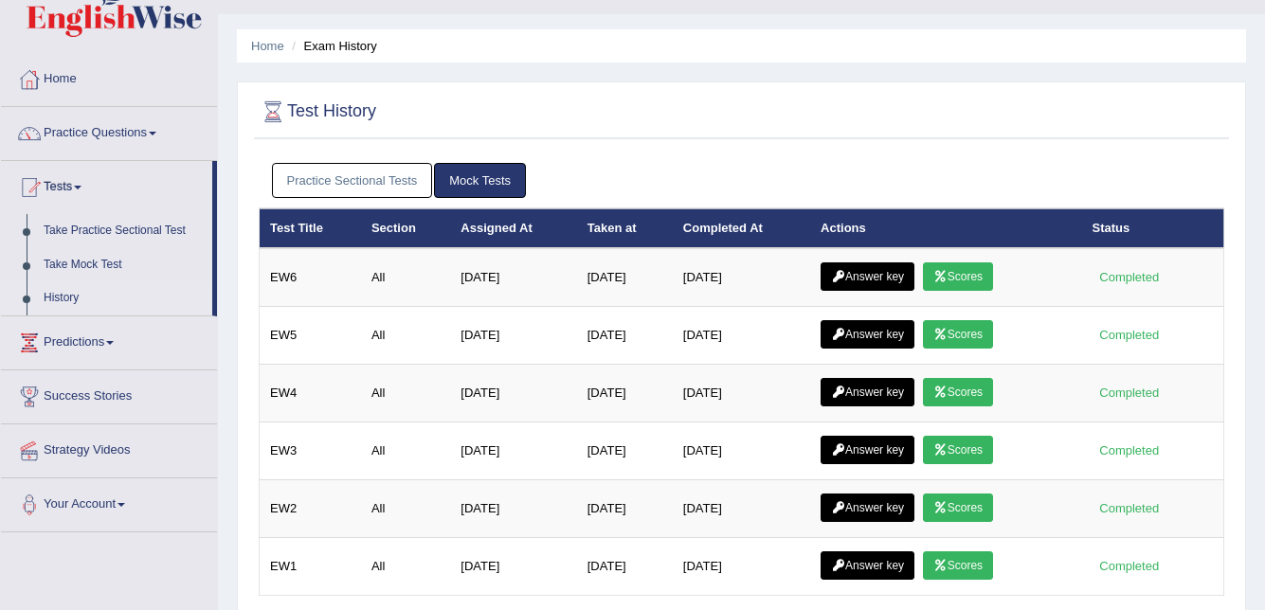
scroll to position [76, 0]
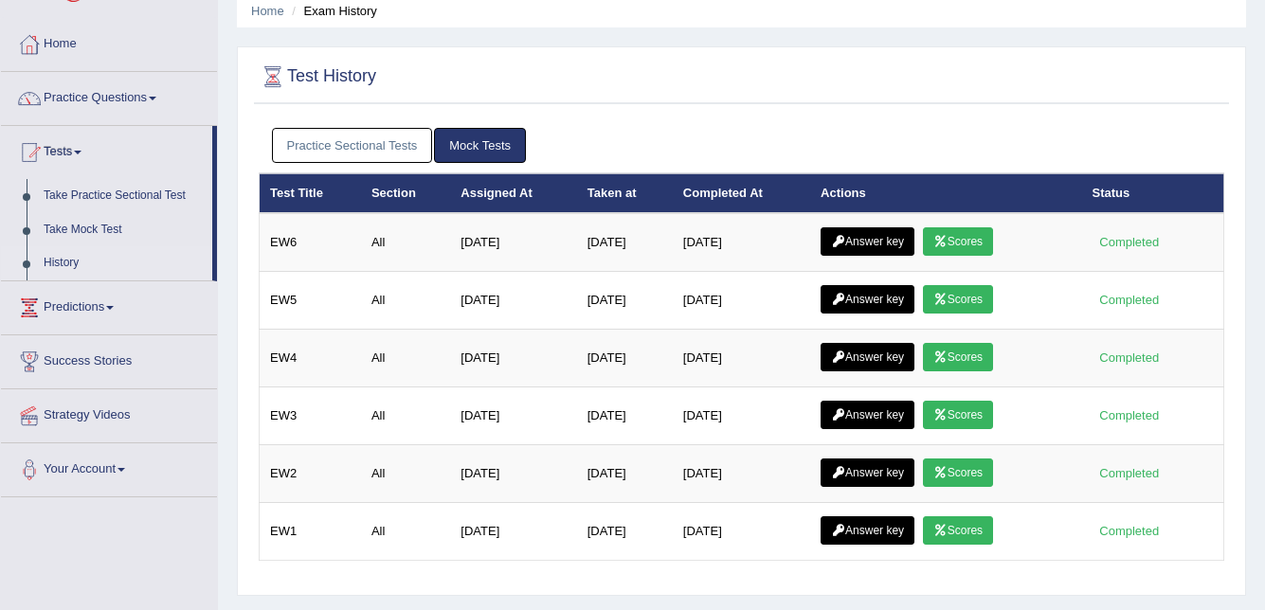
click at [325, 142] on link "Practice Sectional Tests" at bounding box center [352, 145] width 161 height 35
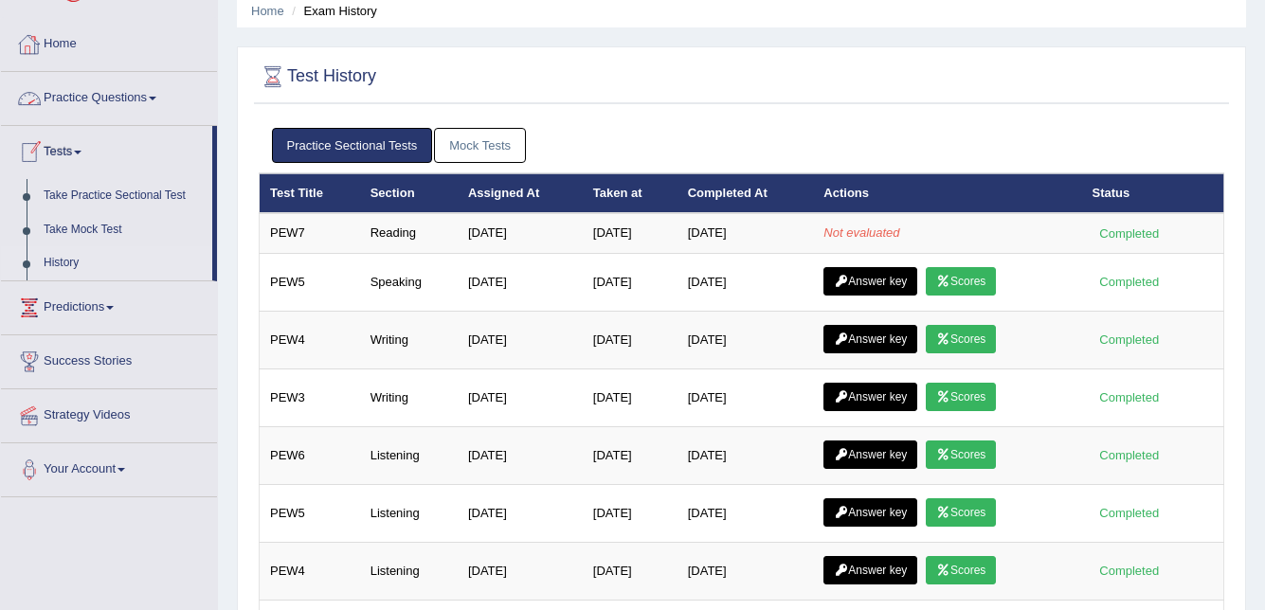
click at [57, 40] on link "Home" at bounding box center [109, 41] width 216 height 47
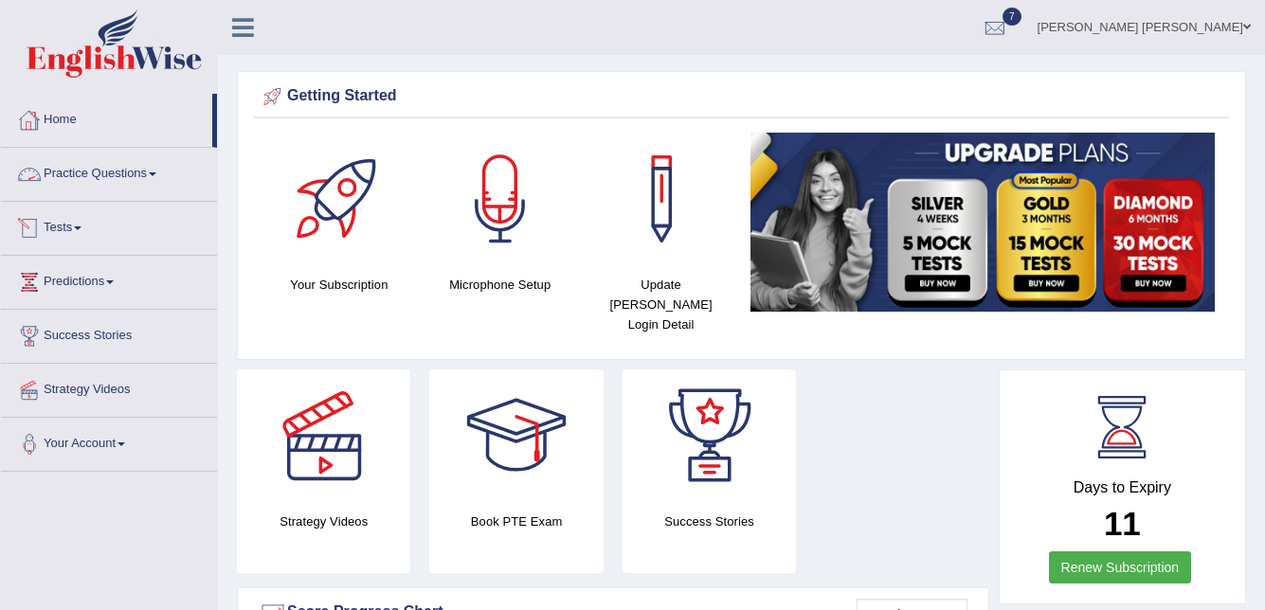
click at [63, 213] on link "Tests" at bounding box center [109, 225] width 216 height 47
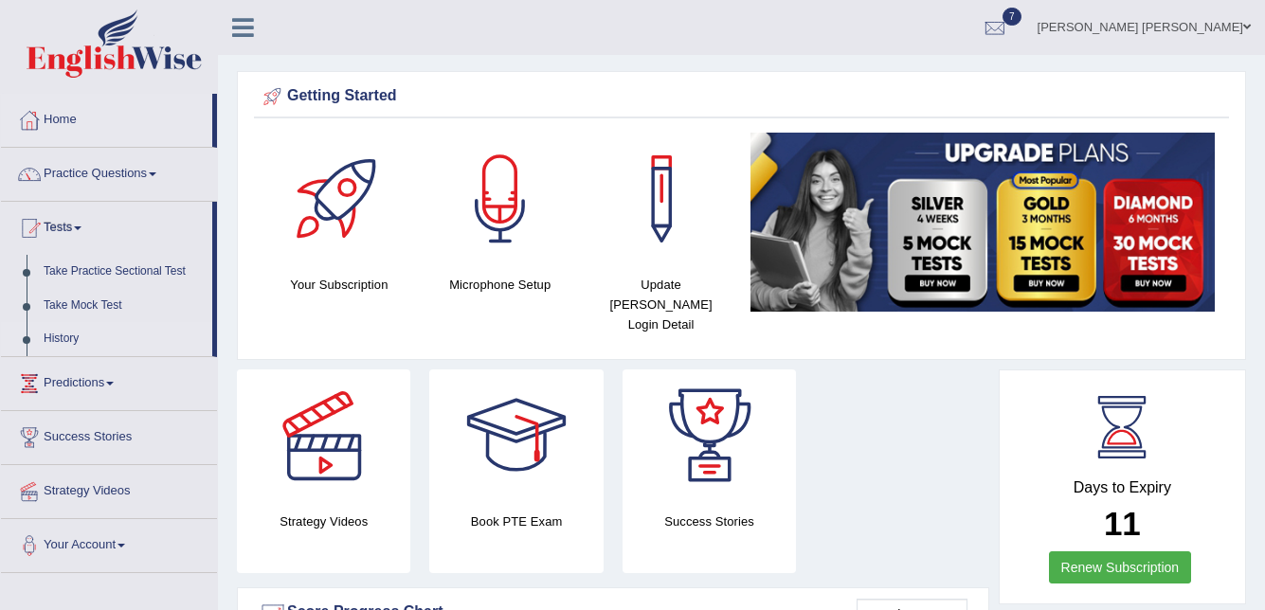
click at [55, 340] on link "History" at bounding box center [123, 339] width 177 height 34
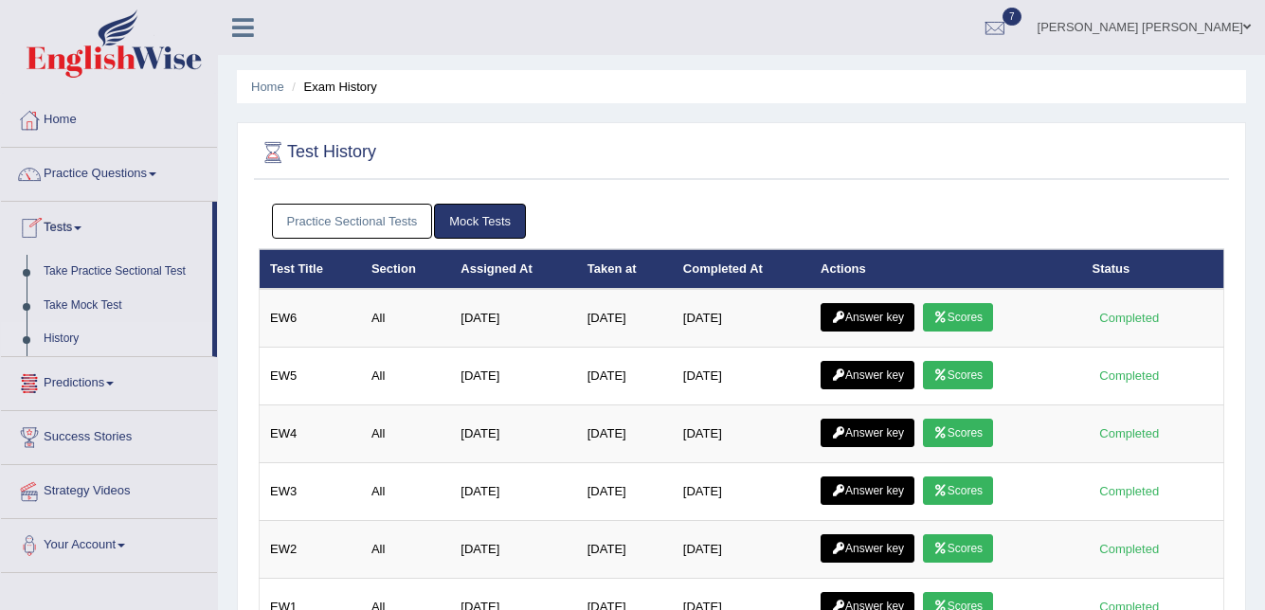
click at [329, 224] on link "Practice Sectional Tests" at bounding box center [352, 221] width 161 height 35
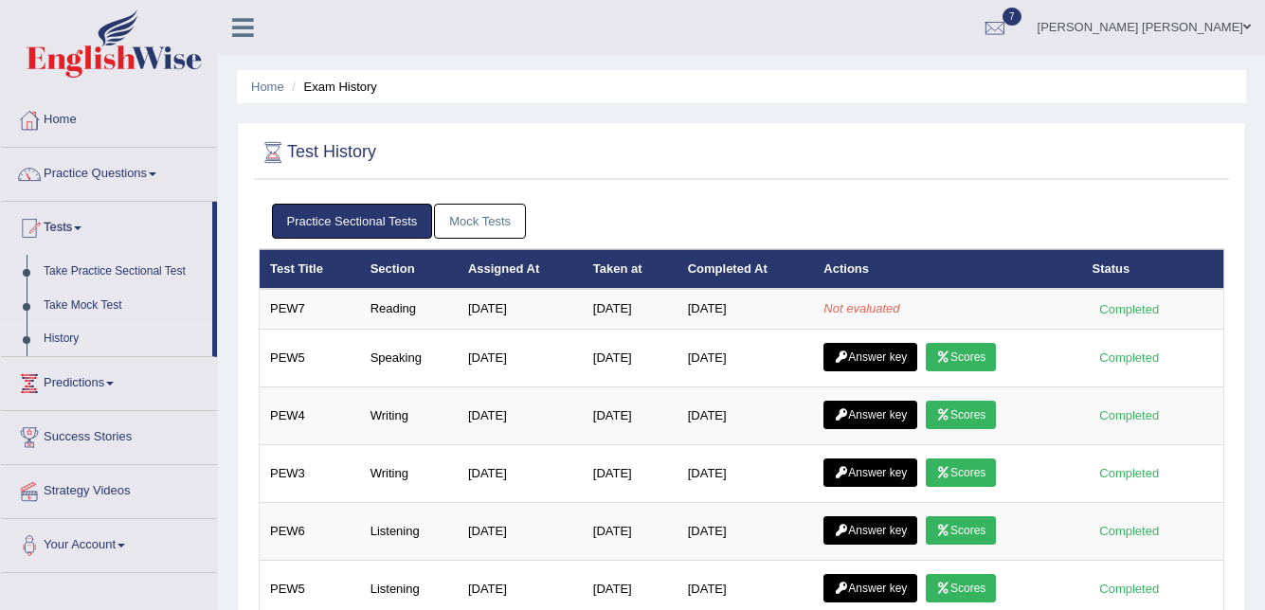
click at [486, 235] on link "Mock Tests" at bounding box center [480, 221] width 92 height 35
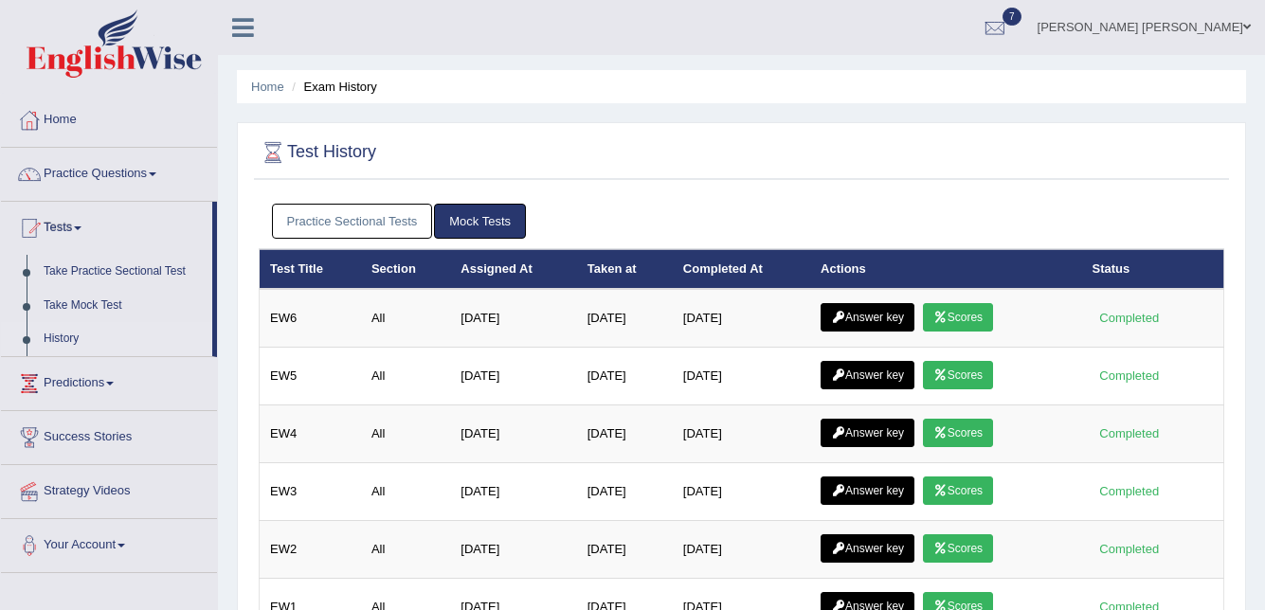
click at [401, 218] on link "Practice Sectional Tests" at bounding box center [352, 221] width 161 height 35
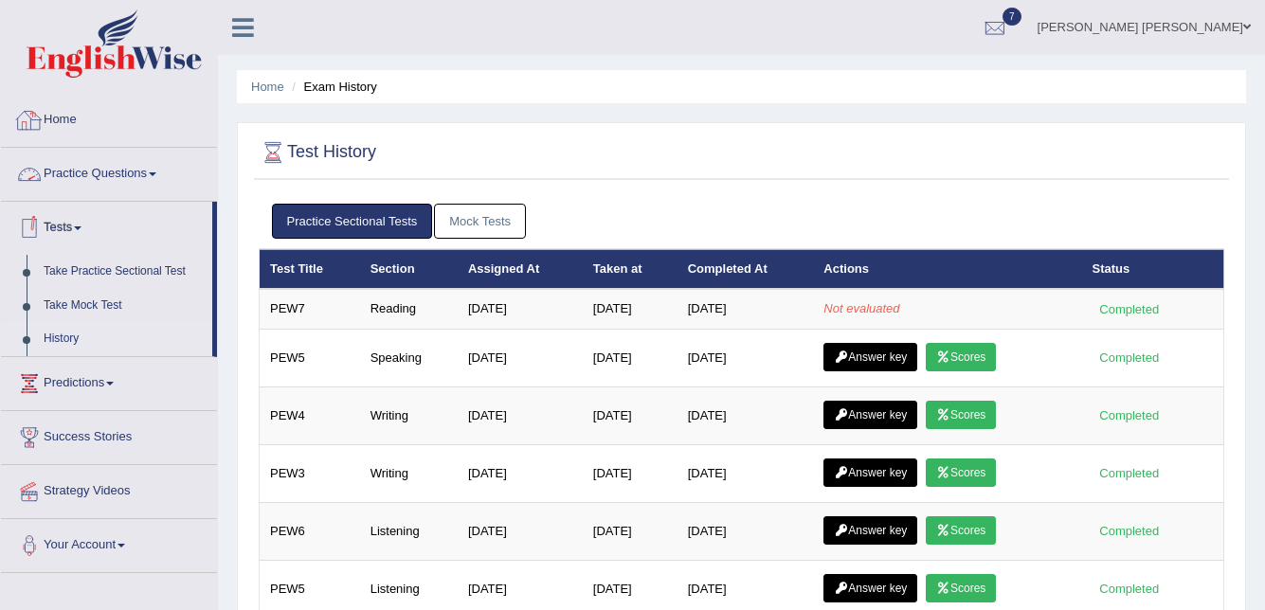
click at [75, 114] on link "Home" at bounding box center [109, 117] width 216 height 47
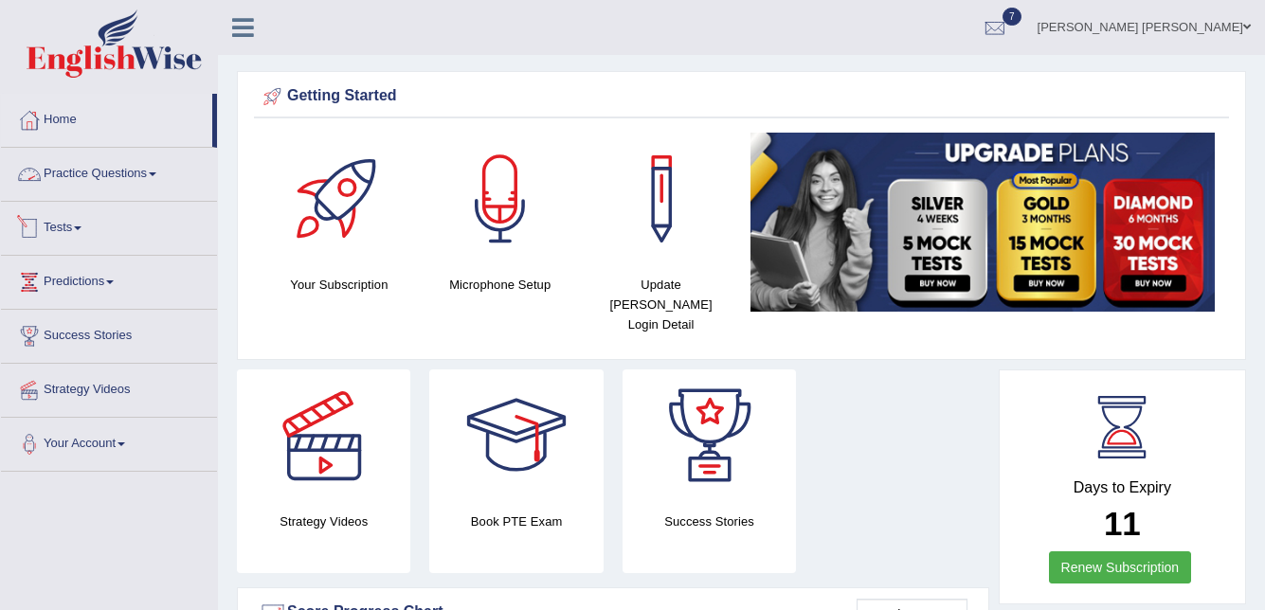
click at [48, 227] on link "Tests" at bounding box center [109, 225] width 216 height 47
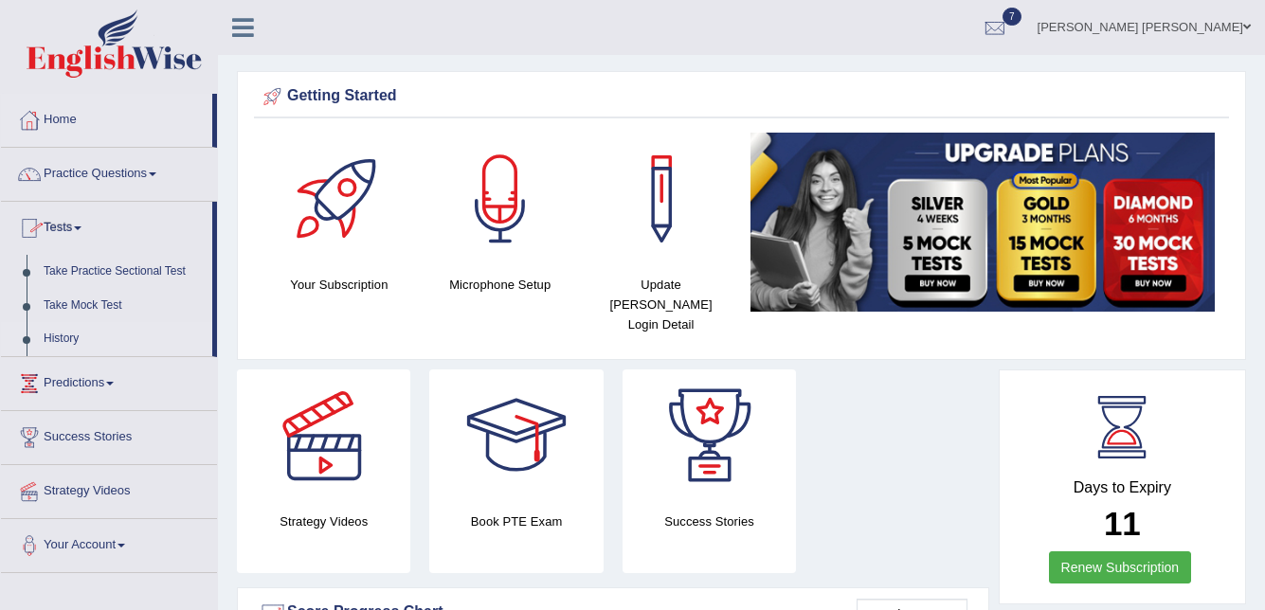
click at [70, 337] on link "History" at bounding box center [123, 339] width 177 height 34
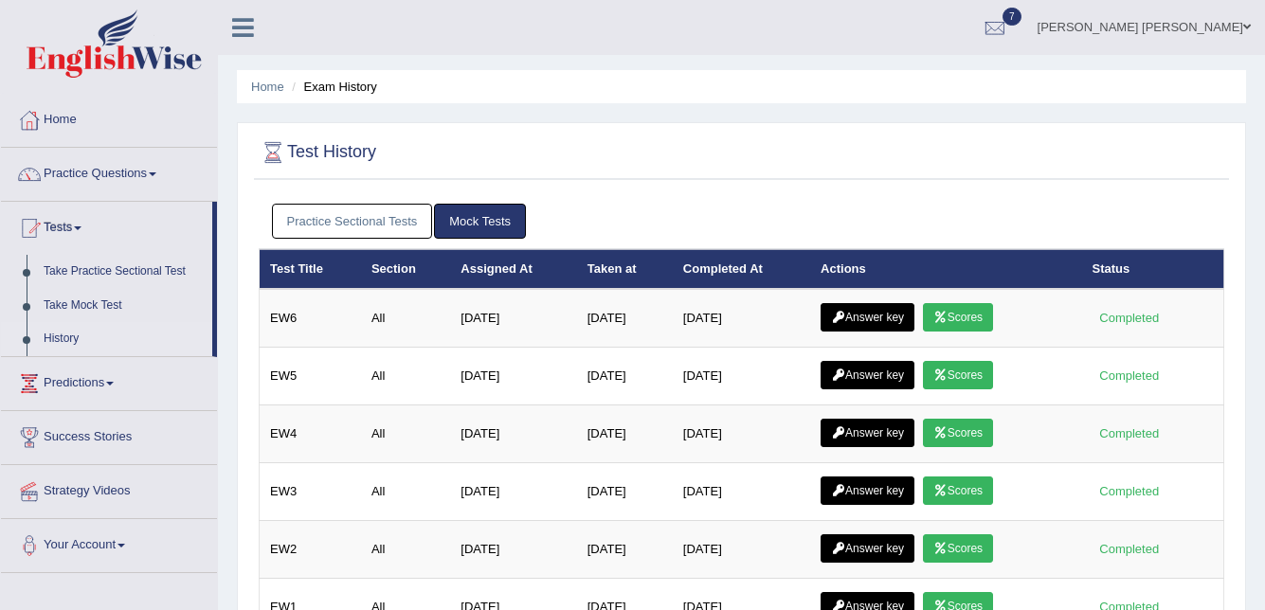
click at [356, 220] on link "Practice Sectional Tests" at bounding box center [352, 221] width 161 height 35
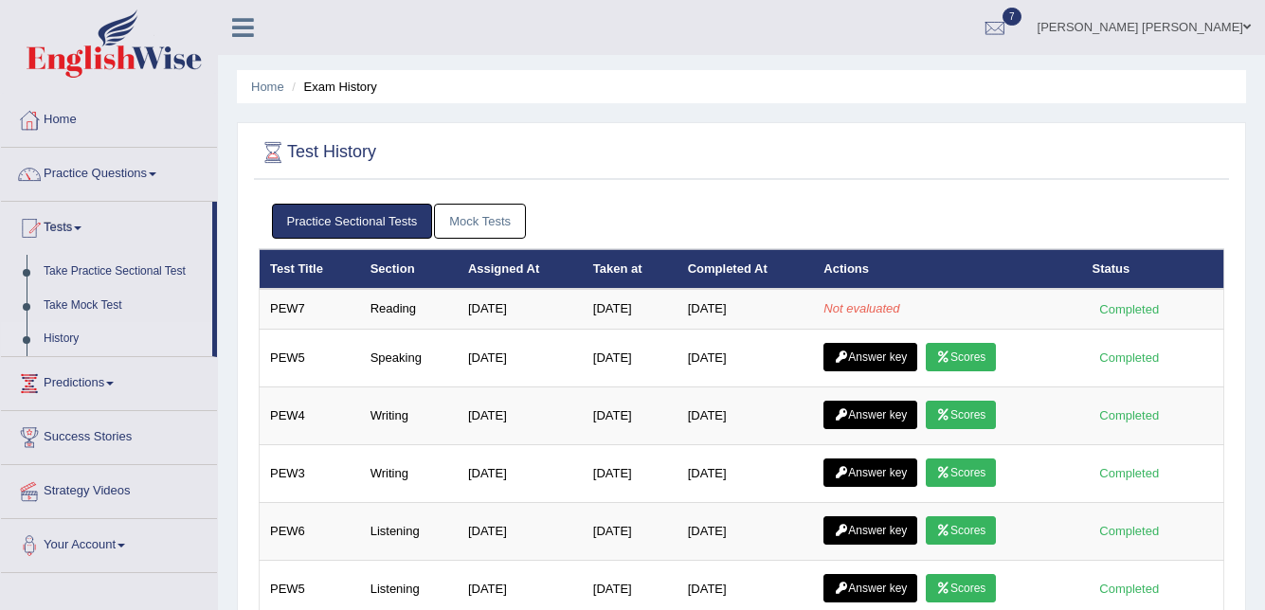
click at [496, 230] on link "Mock Tests" at bounding box center [480, 221] width 92 height 35
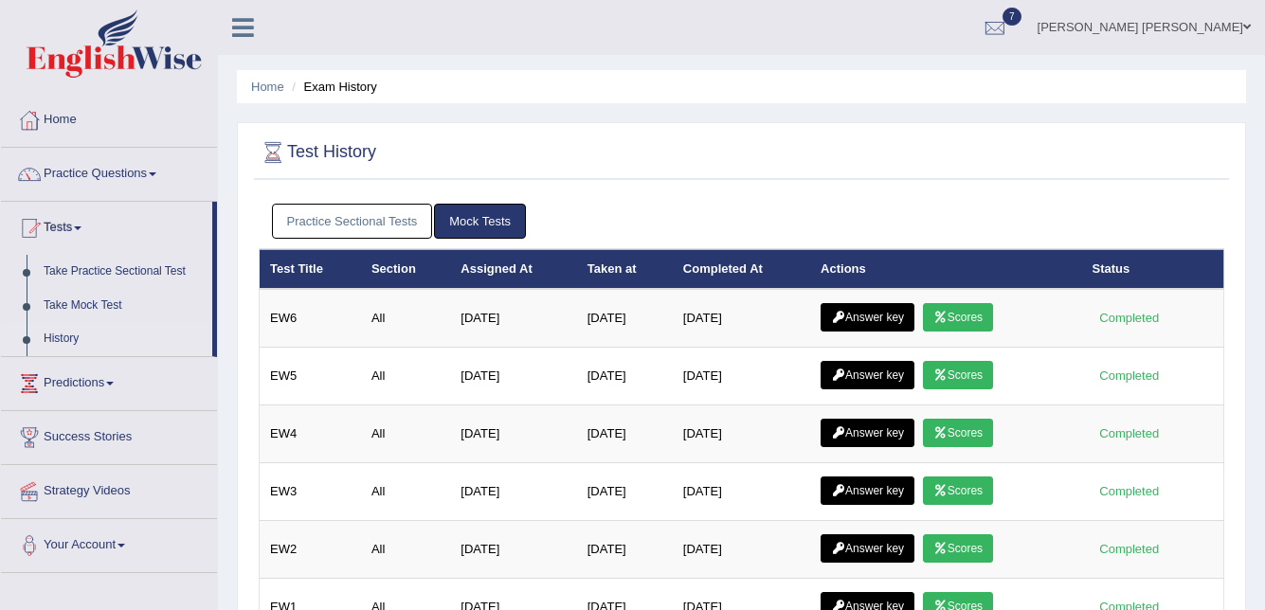
click at [319, 224] on link "Practice Sectional Tests" at bounding box center [352, 221] width 161 height 35
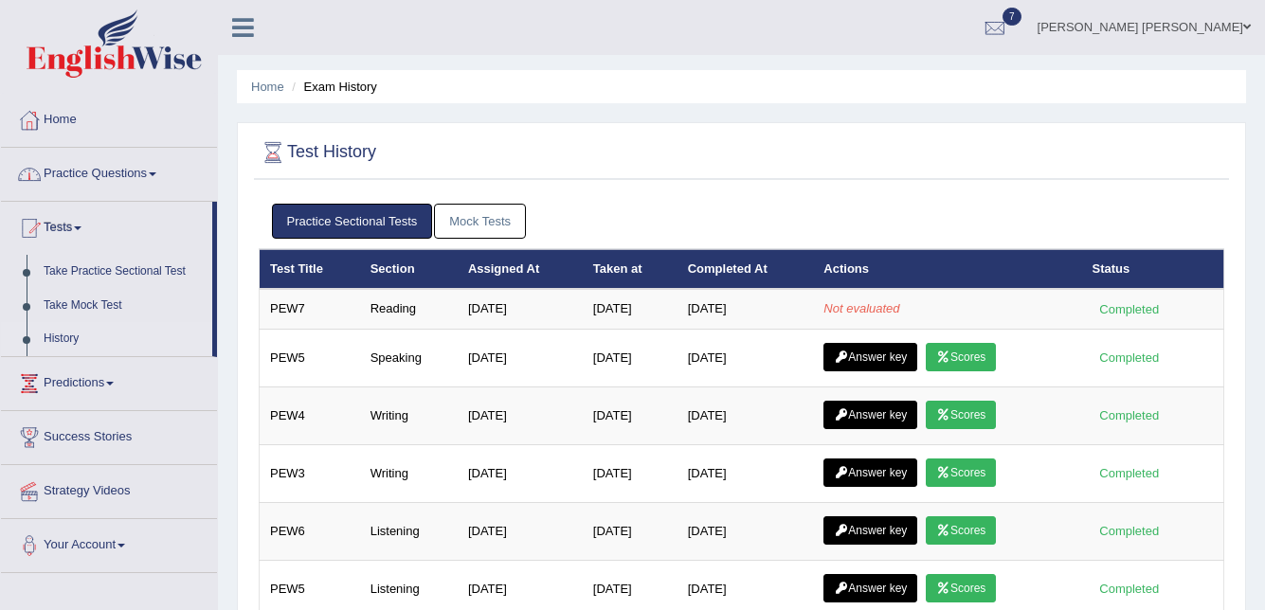
click at [476, 225] on link "Mock Tests" at bounding box center [480, 221] width 92 height 35
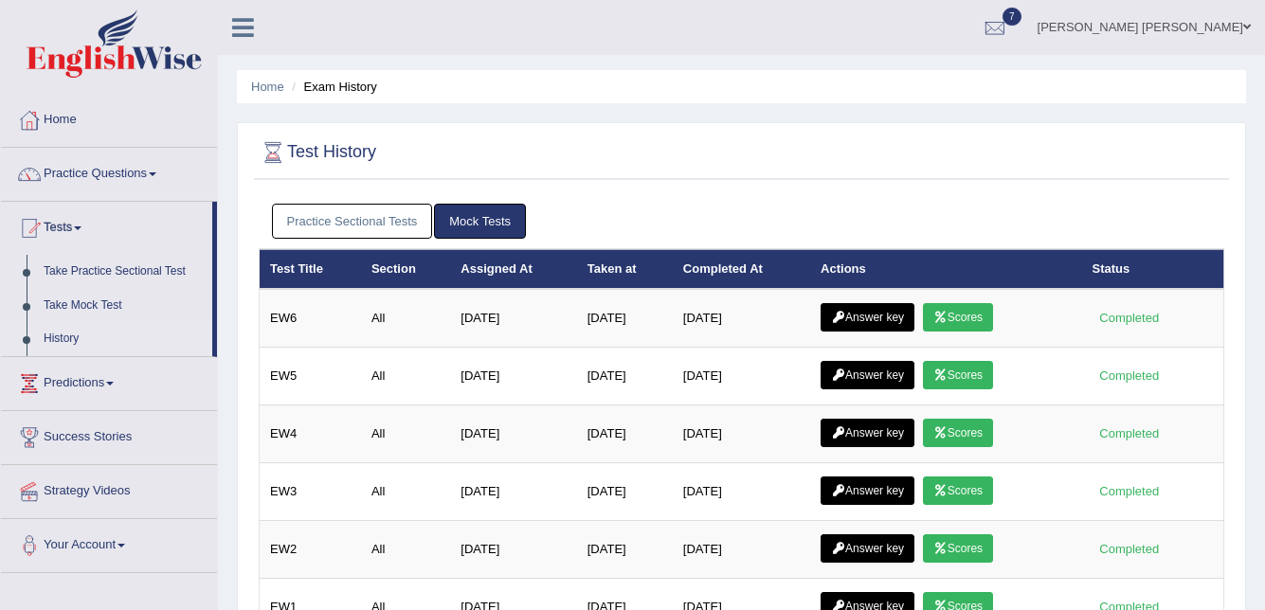
click at [383, 215] on link "Practice Sectional Tests" at bounding box center [352, 221] width 161 height 35
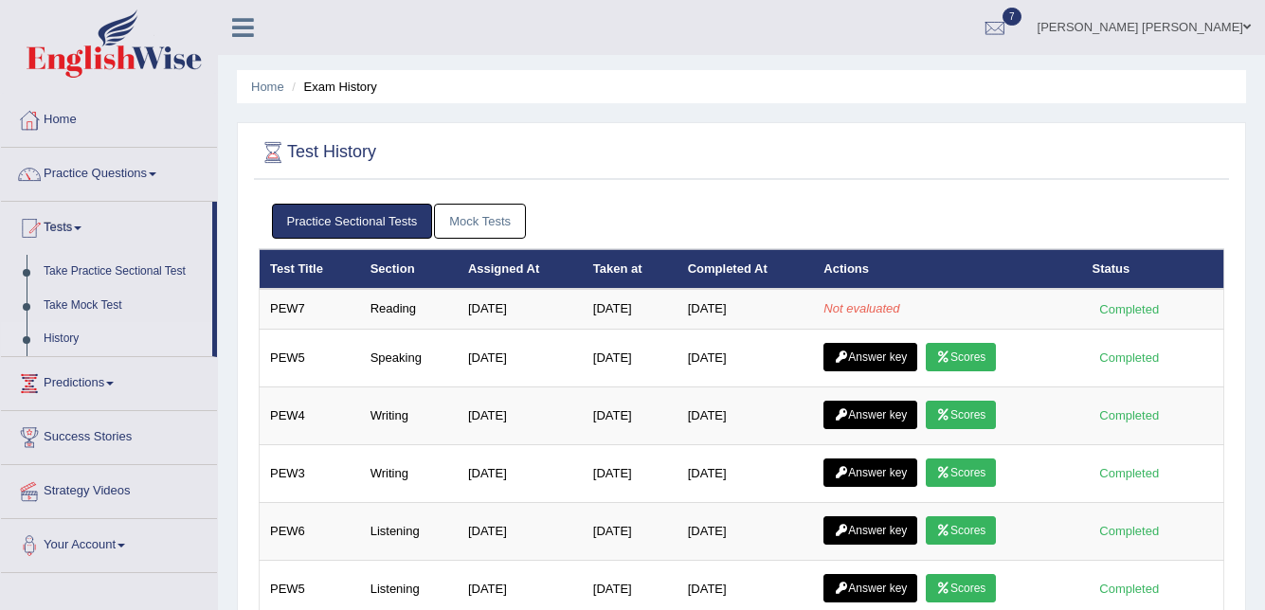
click at [470, 204] on link "Mock Tests" at bounding box center [480, 221] width 92 height 35
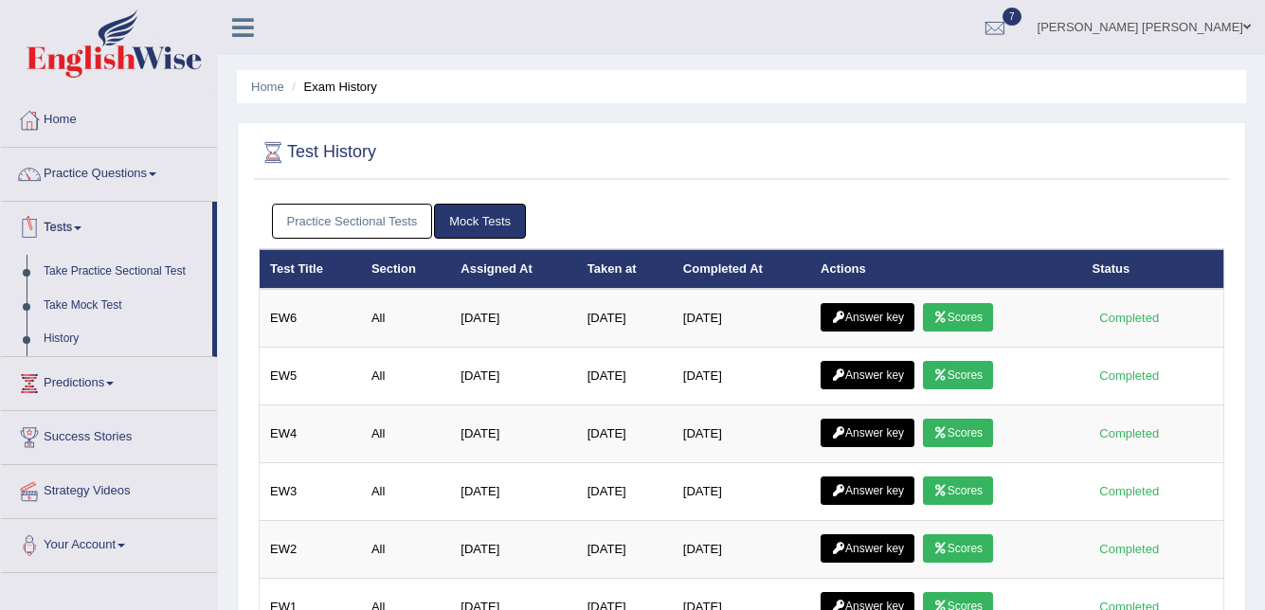
click at [51, 335] on link "History" at bounding box center [123, 339] width 177 height 34
click at [321, 221] on link "Practice Sectional Tests" at bounding box center [352, 221] width 161 height 35
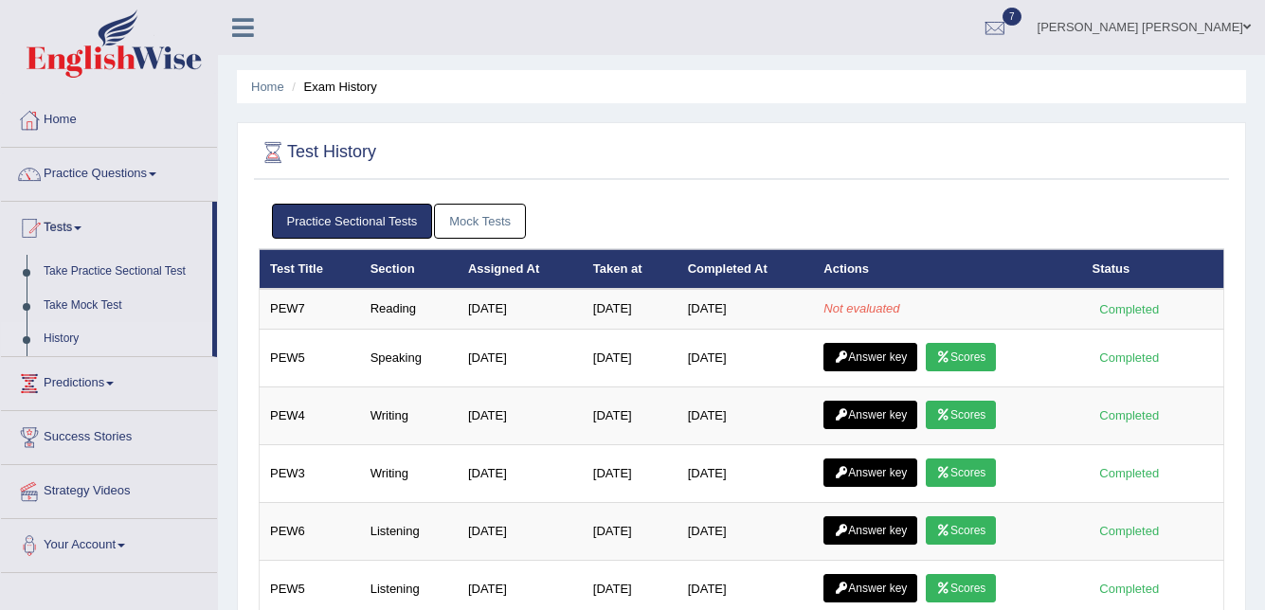
click at [472, 221] on link "Mock Tests" at bounding box center [480, 221] width 92 height 35
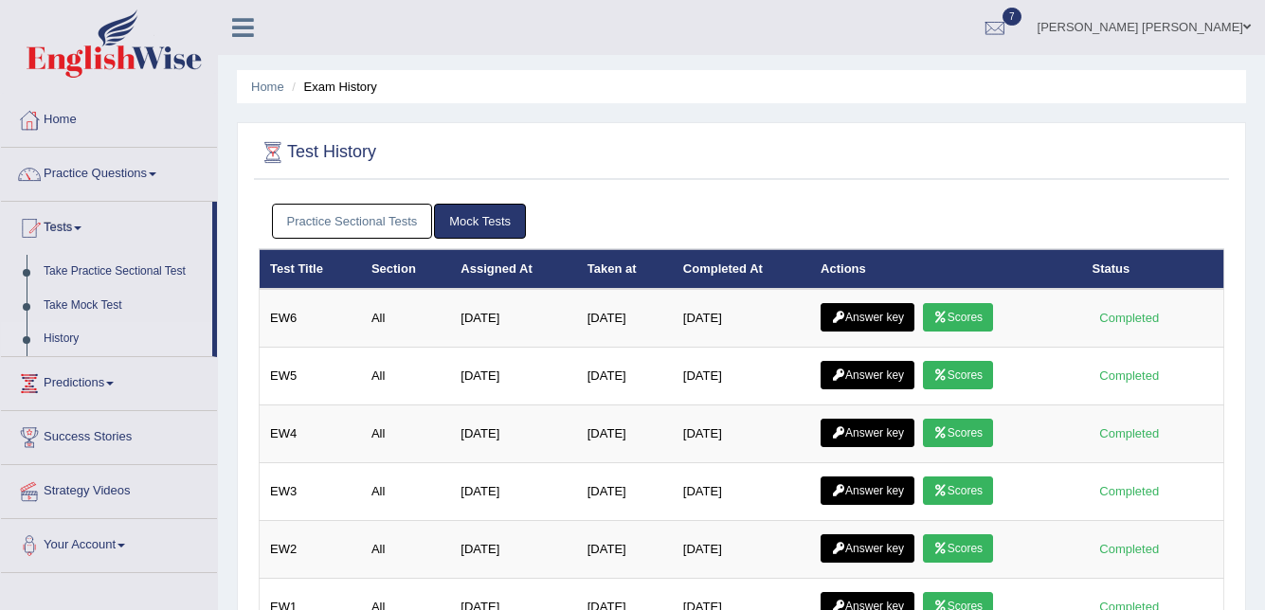
click at [367, 222] on link "Practice Sectional Tests" at bounding box center [352, 221] width 161 height 35
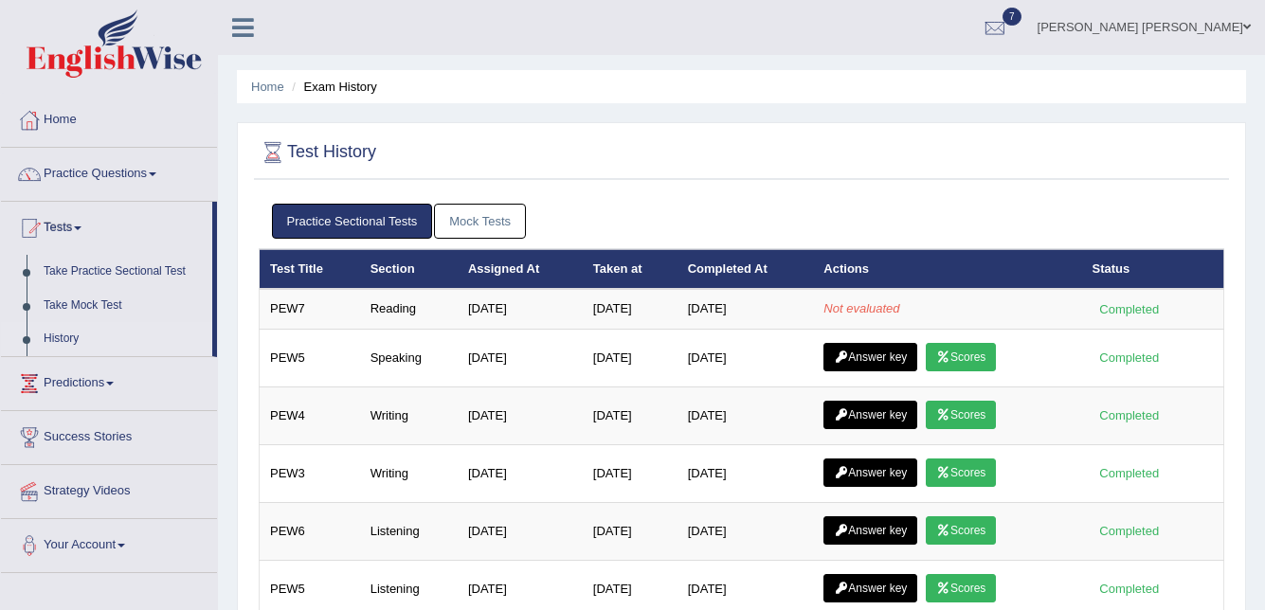
click at [519, 224] on link "Mock Tests" at bounding box center [480, 221] width 92 height 35
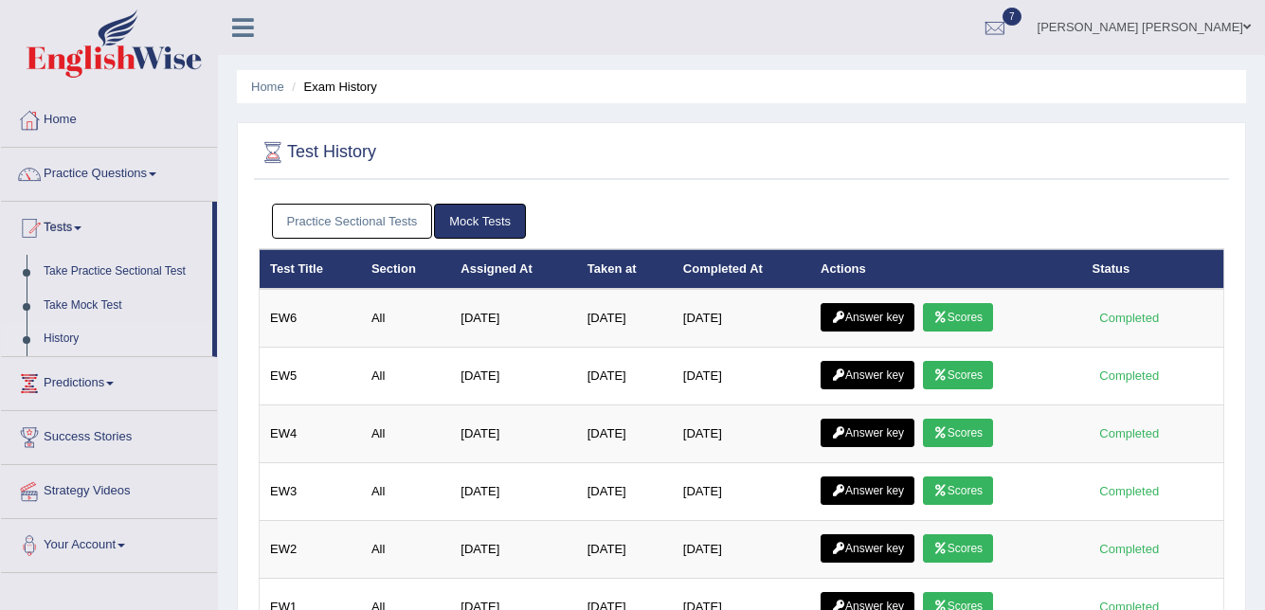
click at [381, 217] on link "Practice Sectional Tests" at bounding box center [352, 221] width 161 height 35
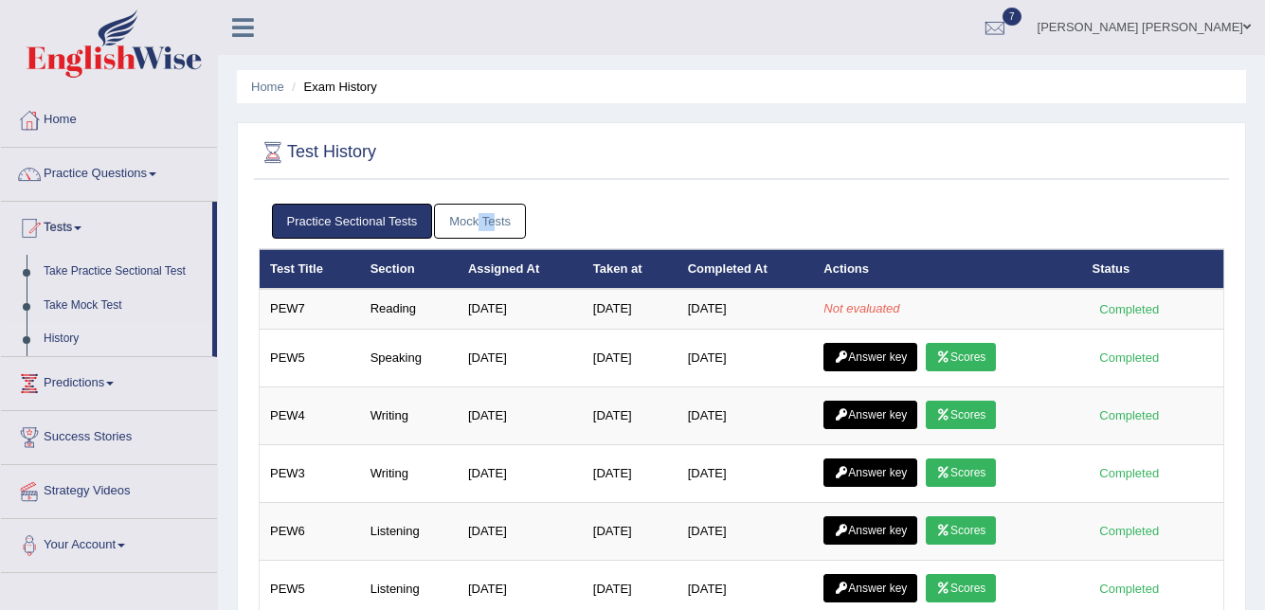
drag, startPoint x: 492, startPoint y: 201, endPoint x: 474, endPoint y: 228, distance: 32.8
click at [474, 228] on div "Practice Sectional Tests Mock Tests" at bounding box center [741, 221] width 965 height 55
click at [474, 228] on link "Mock Tests" at bounding box center [480, 221] width 92 height 35
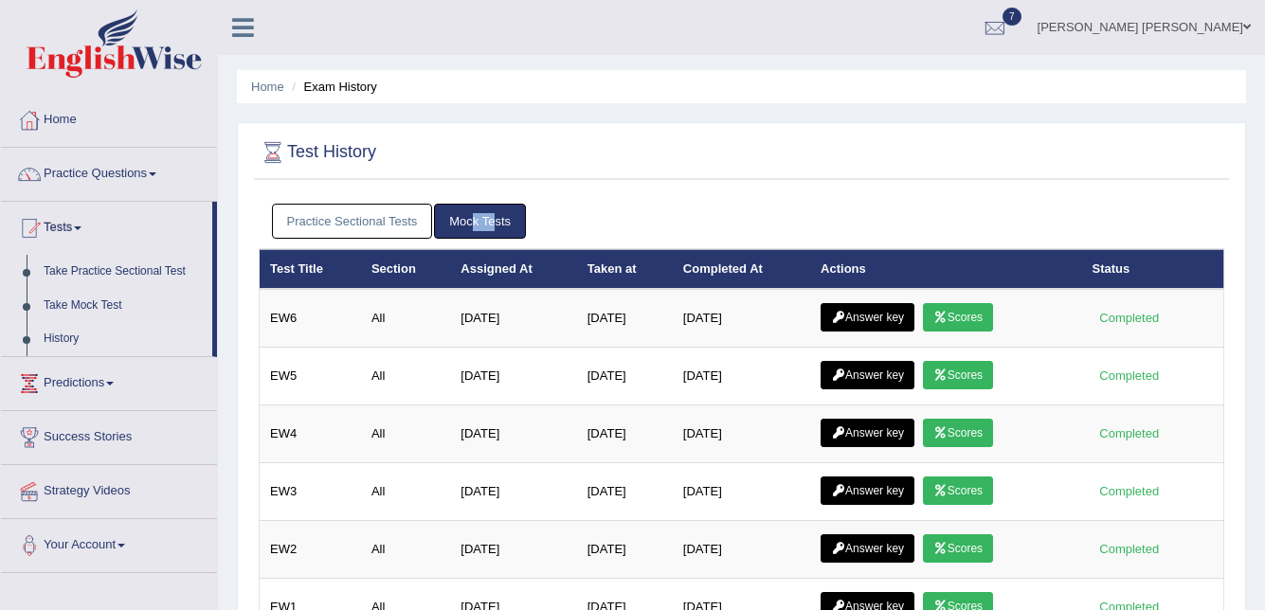
click at [376, 204] on link "Practice Sectional Tests" at bounding box center [352, 221] width 161 height 35
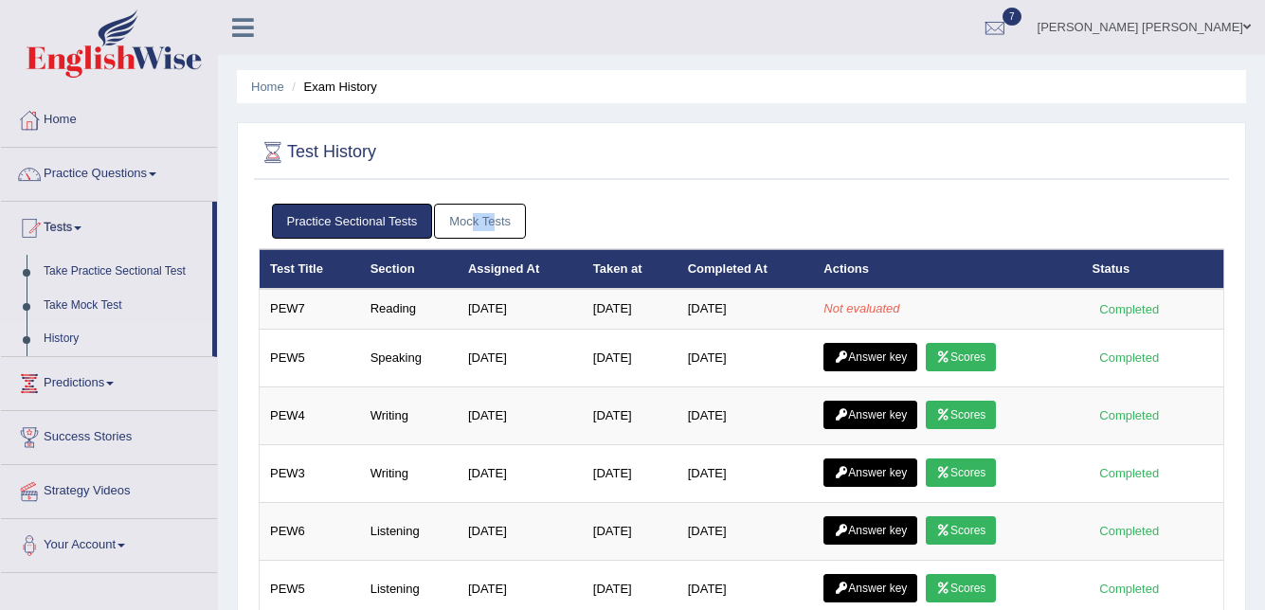
click at [489, 208] on link "Mock Tests" at bounding box center [480, 221] width 92 height 35
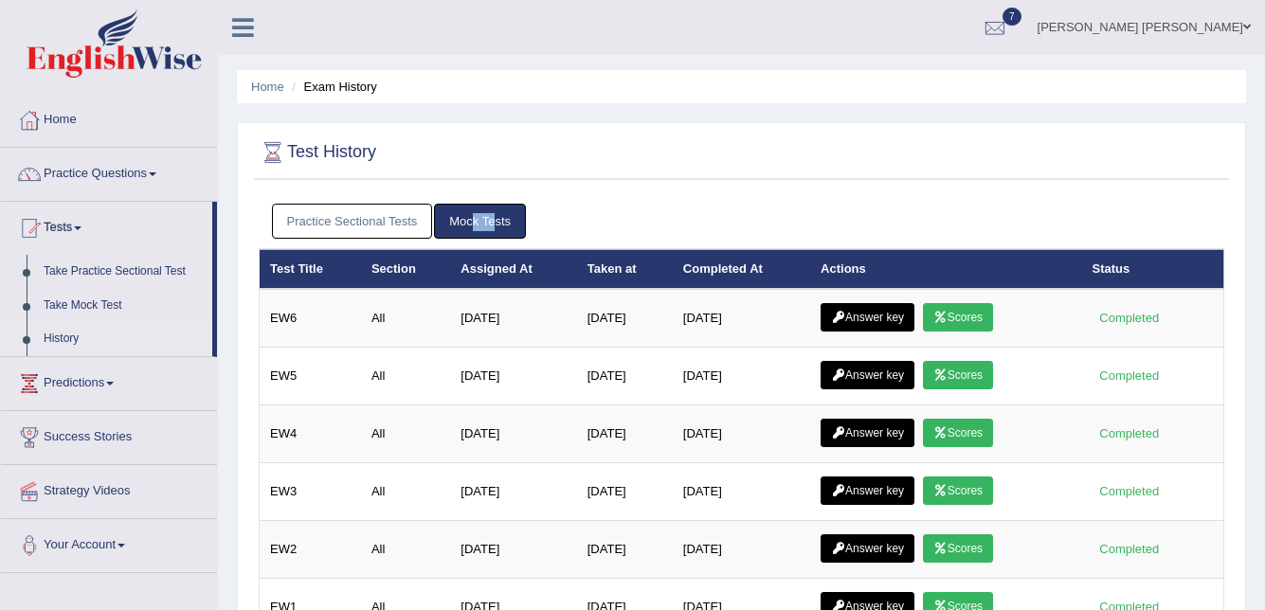
click at [65, 342] on link "History" at bounding box center [123, 339] width 177 height 34
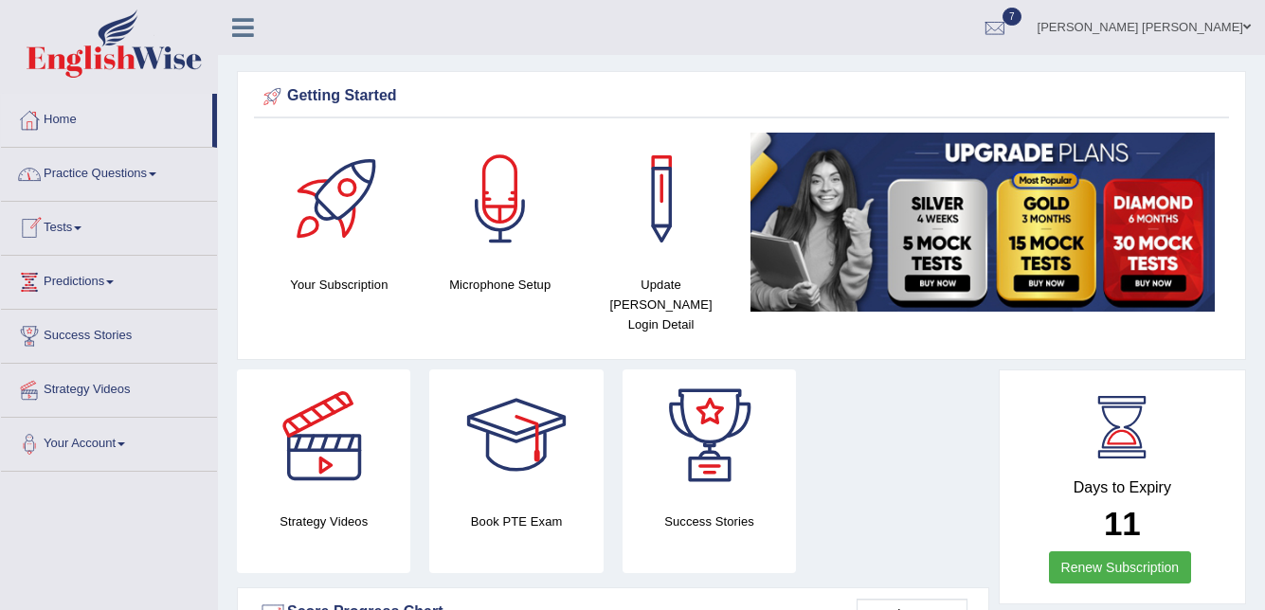
click at [59, 231] on link "Tests" at bounding box center [109, 225] width 216 height 47
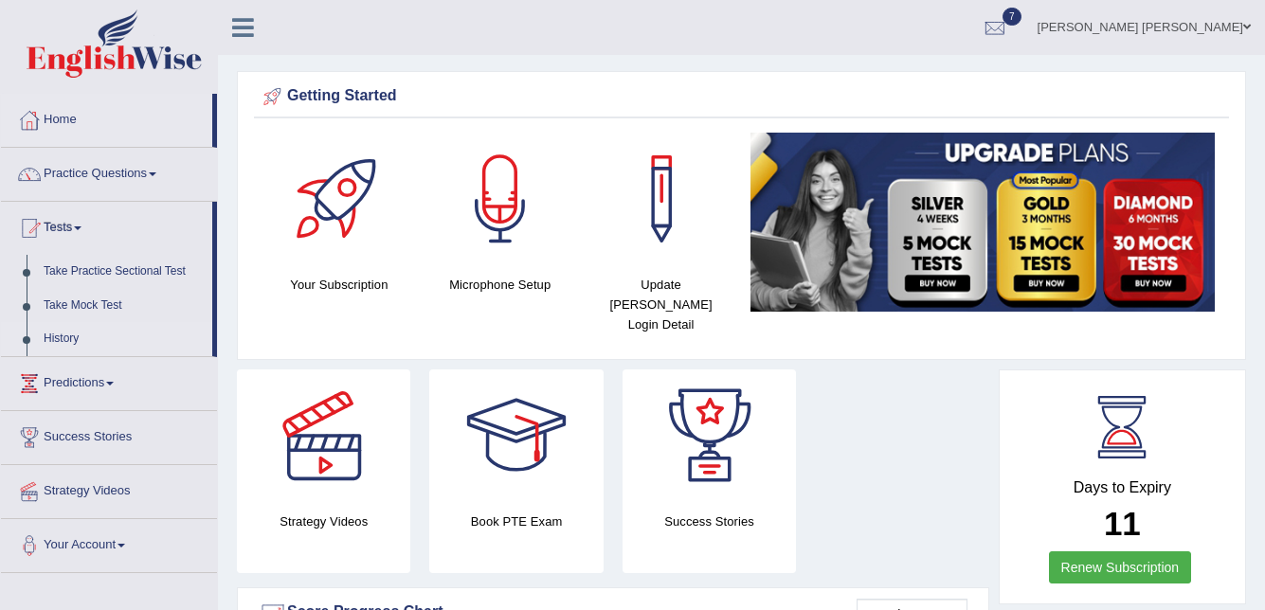
click at [51, 335] on link "History" at bounding box center [123, 339] width 177 height 34
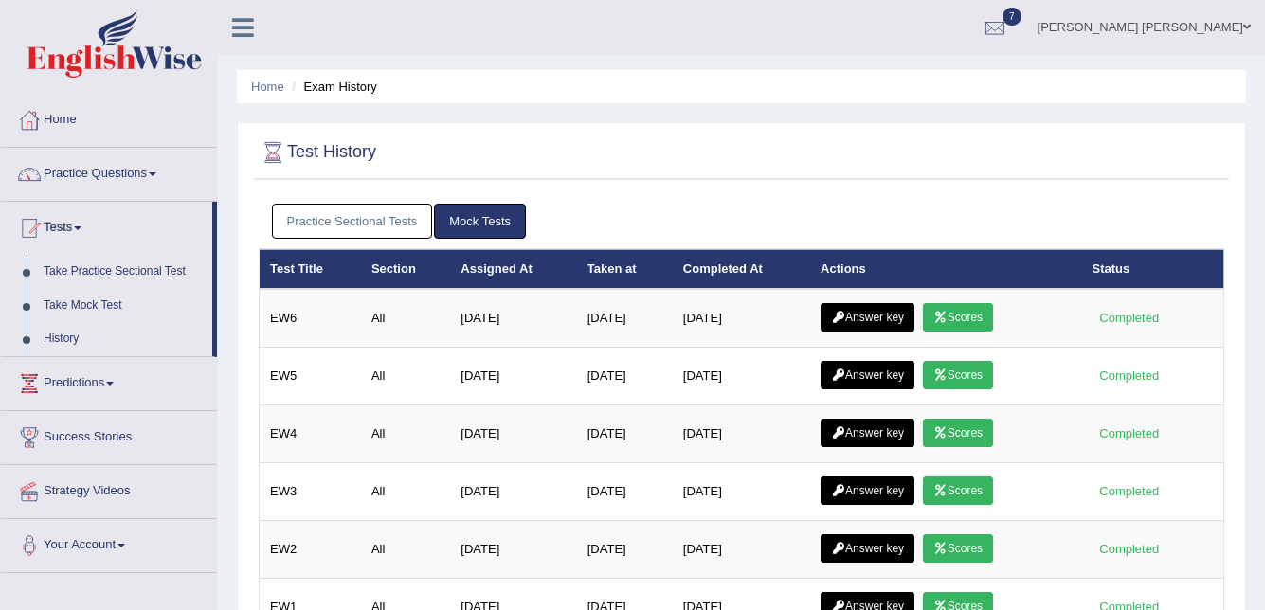
click at [377, 214] on link "Practice Sectional Tests" at bounding box center [352, 221] width 161 height 35
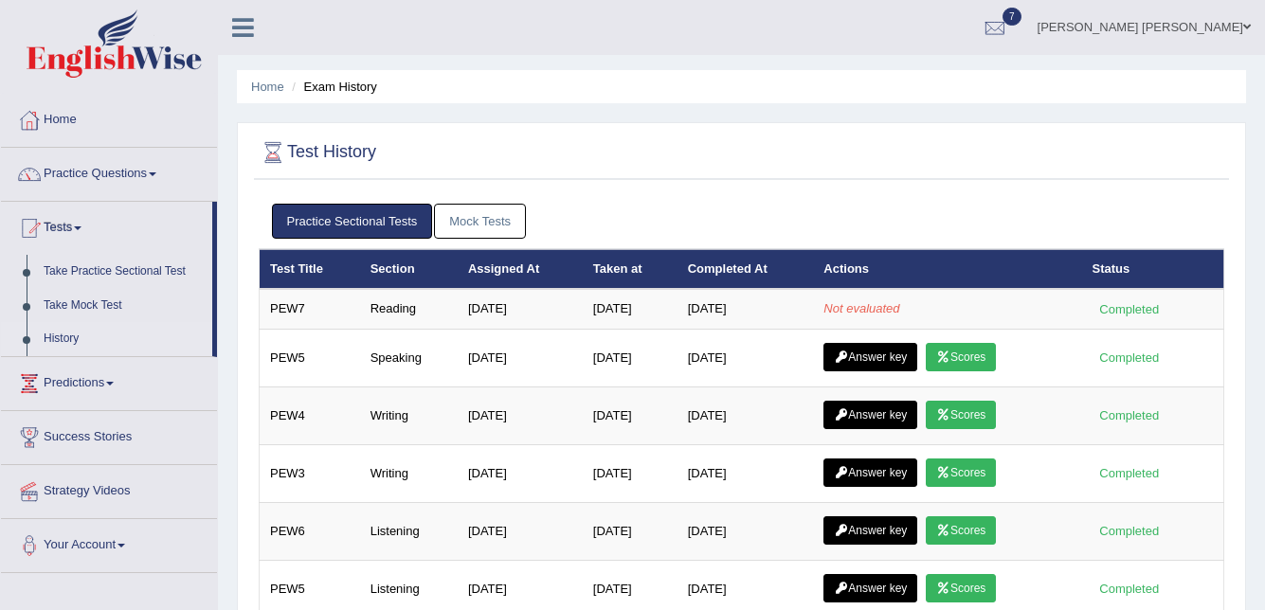
click at [493, 221] on link "Mock Tests" at bounding box center [480, 221] width 92 height 35
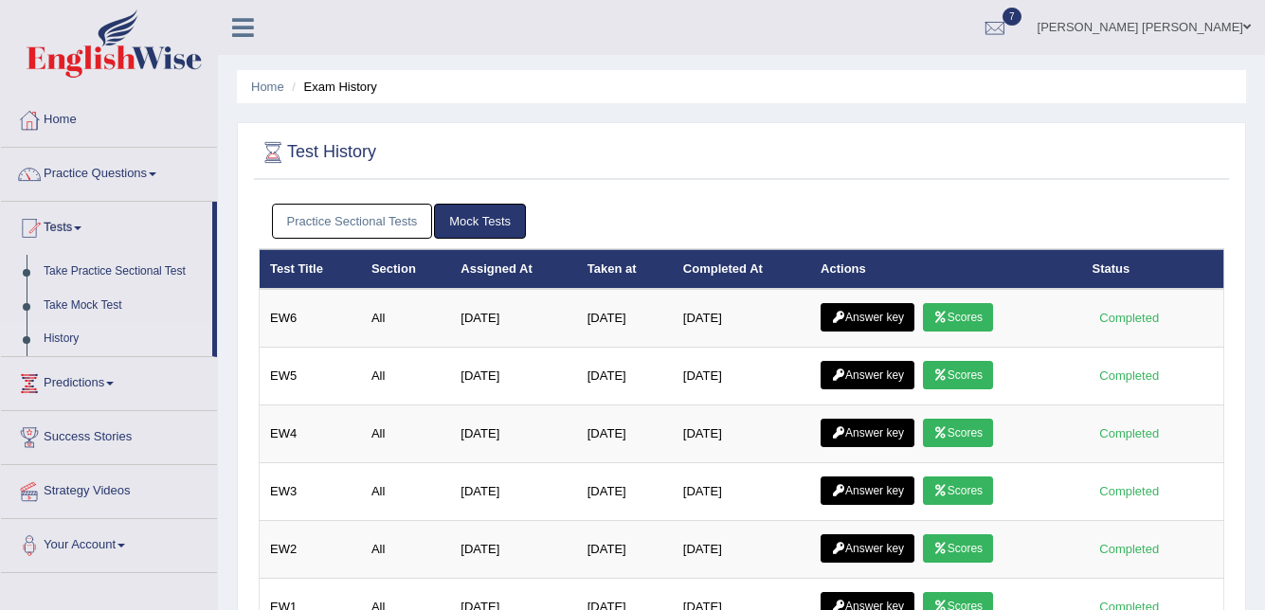
click at [401, 217] on link "Practice Sectional Tests" at bounding box center [352, 221] width 161 height 35
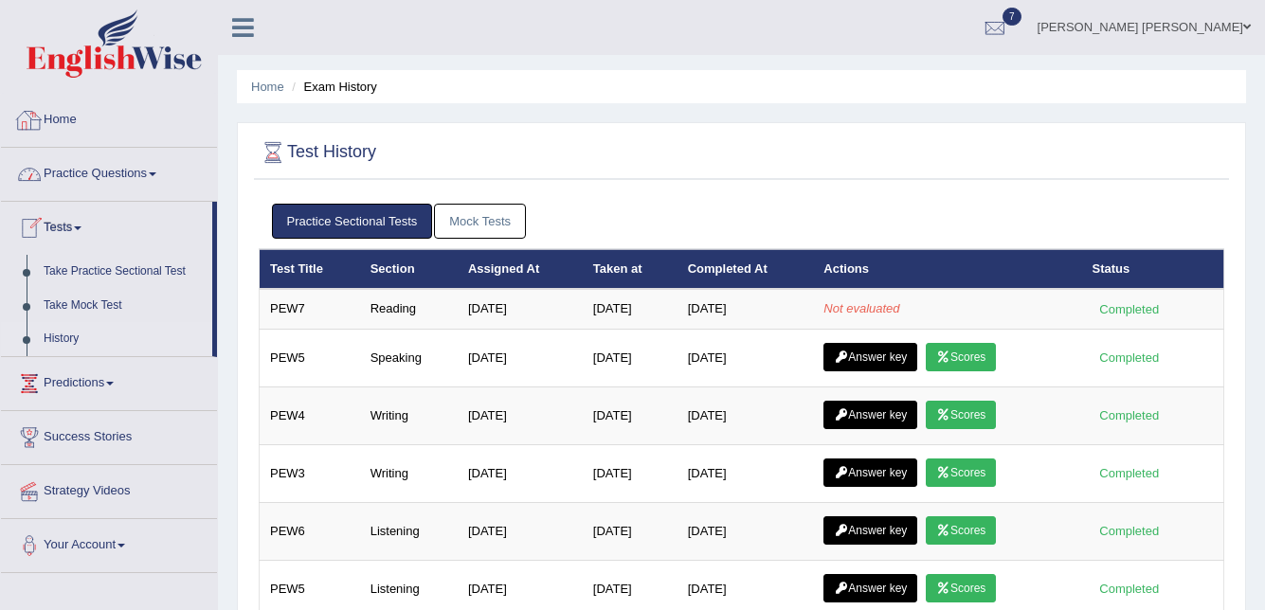
click at [60, 122] on link "Home" at bounding box center [109, 117] width 216 height 47
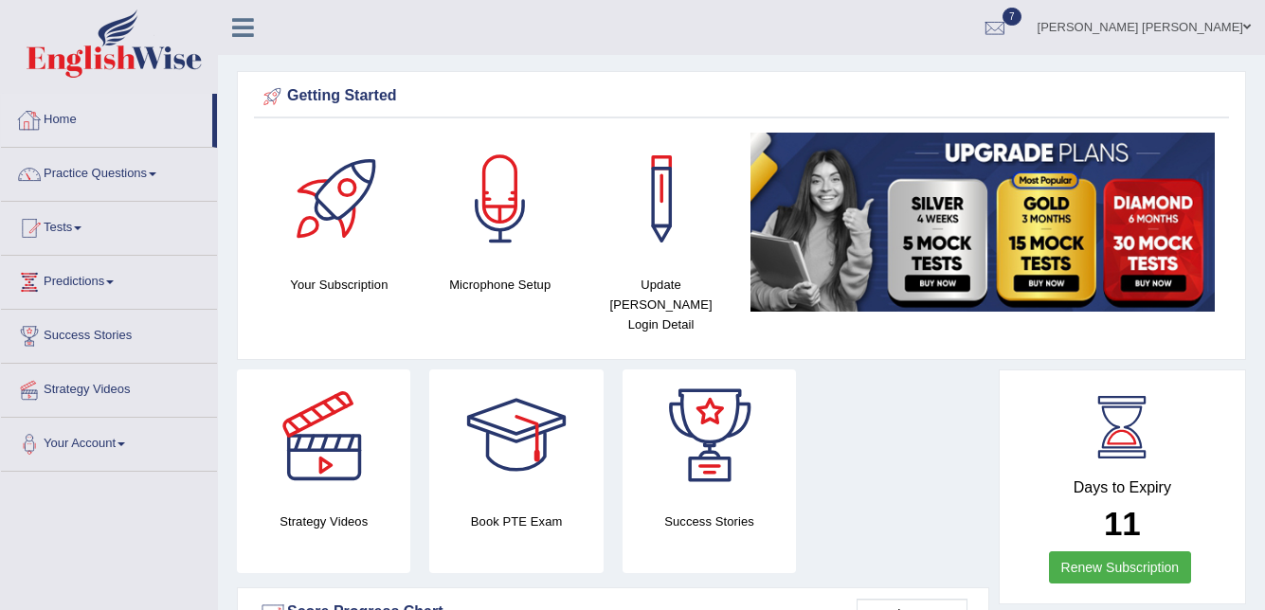
click at [62, 118] on link "Home" at bounding box center [106, 117] width 211 height 47
click at [59, 226] on link "Tests" at bounding box center [109, 225] width 216 height 47
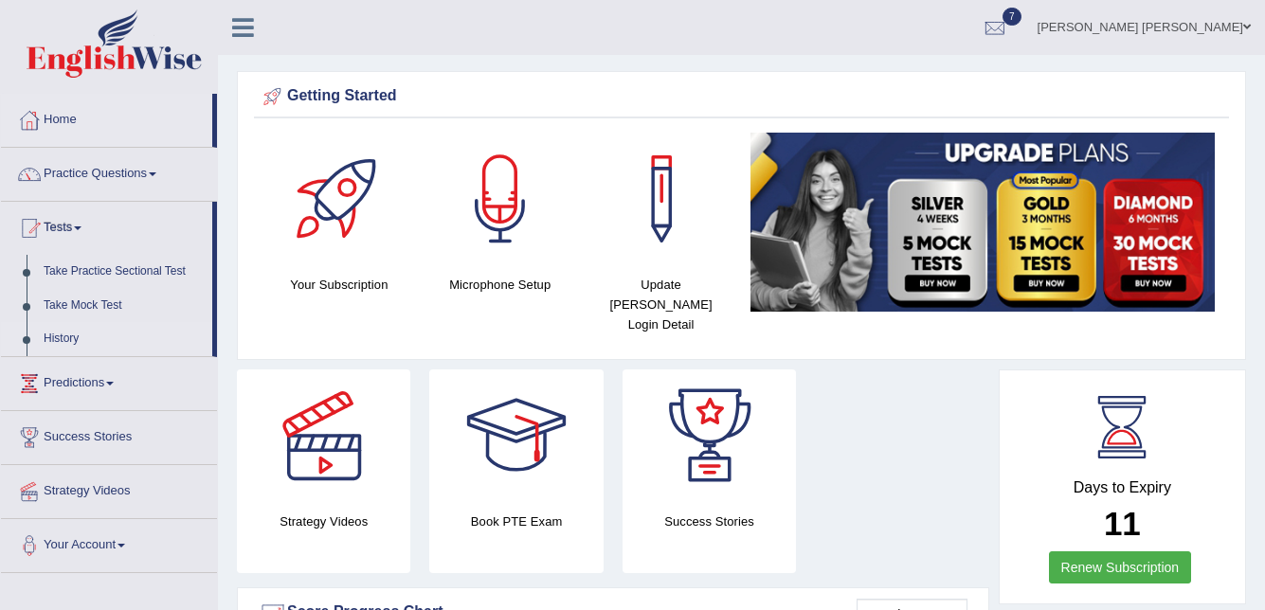
click at [61, 339] on link "History" at bounding box center [123, 339] width 177 height 34
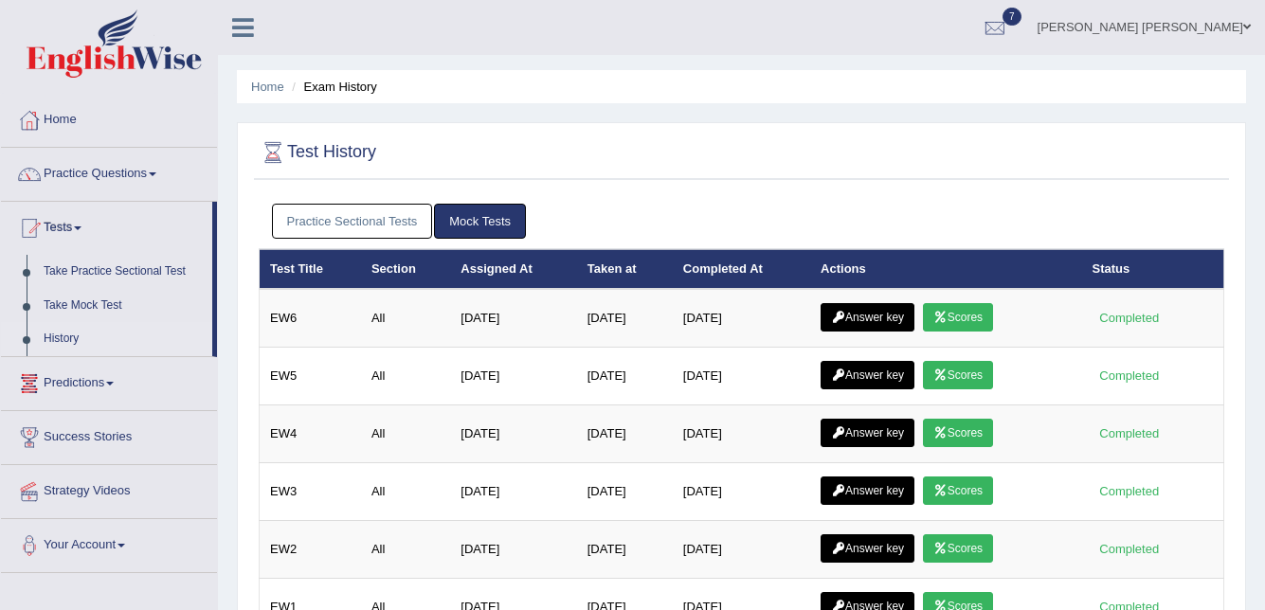
click at [368, 218] on link "Practice Sectional Tests" at bounding box center [352, 221] width 161 height 35
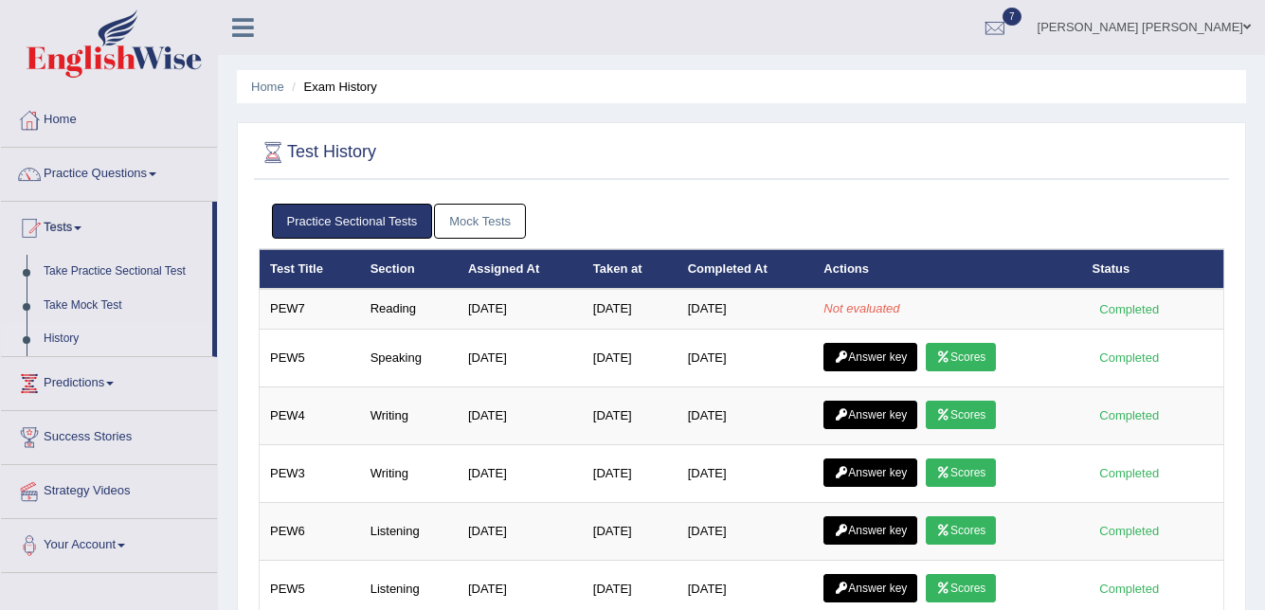
click at [485, 208] on link "Mock Tests" at bounding box center [480, 221] width 92 height 35
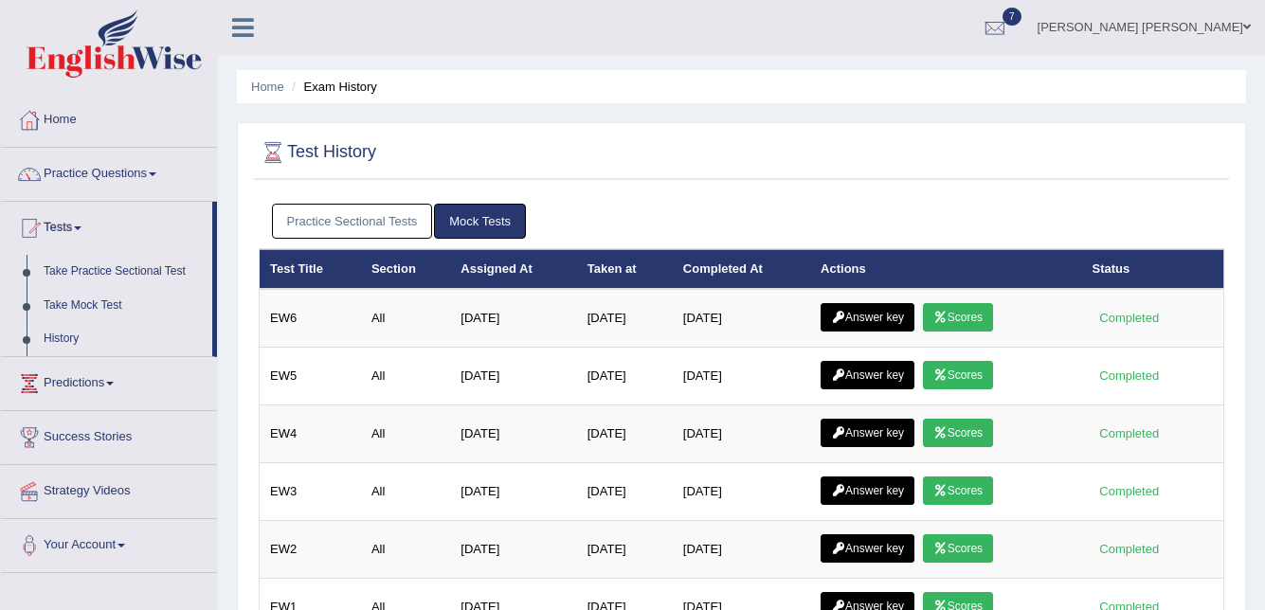
click at [405, 229] on link "Practice Sectional Tests" at bounding box center [352, 221] width 161 height 35
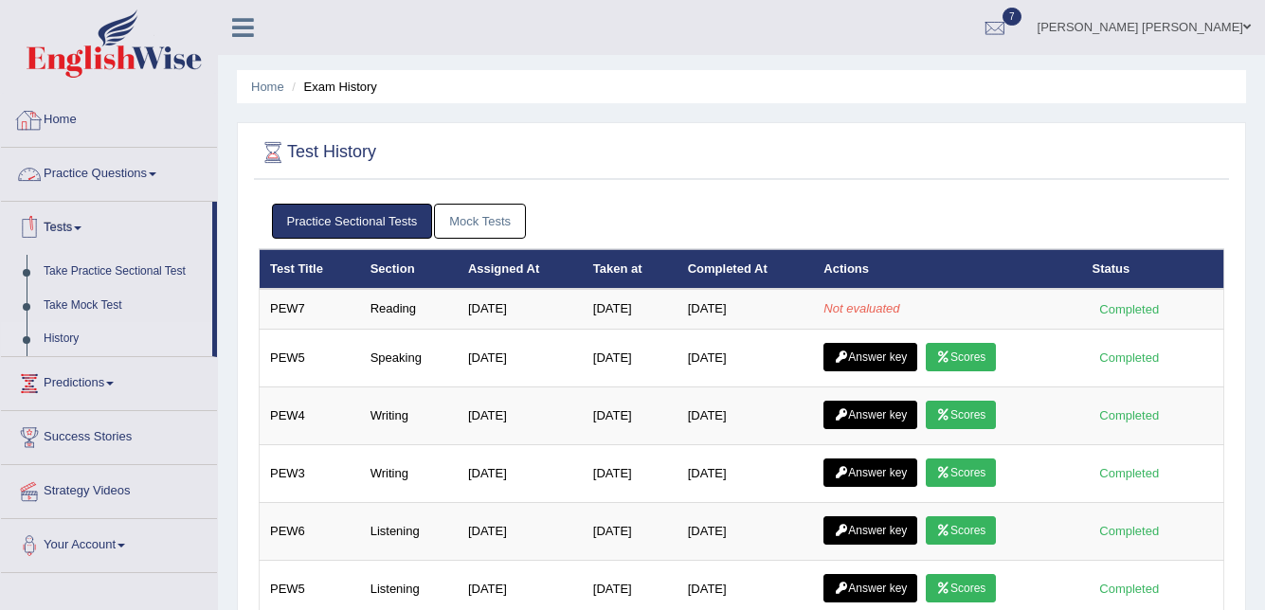
click at [63, 117] on link "Home" at bounding box center [109, 117] width 216 height 47
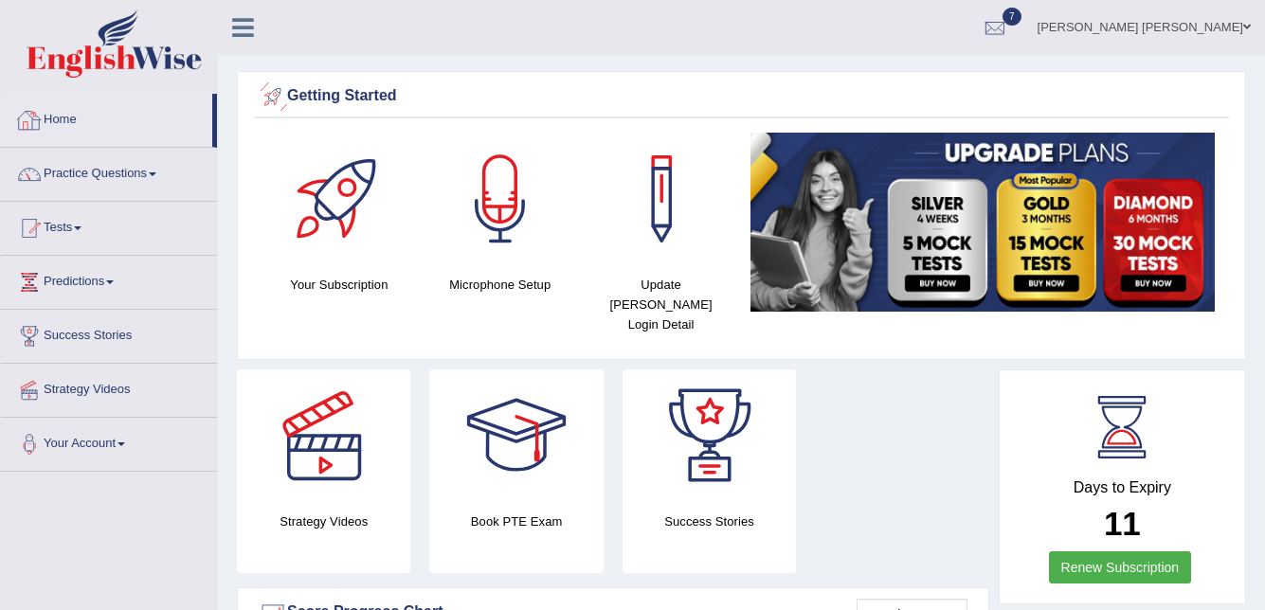
click at [65, 127] on link "Home" at bounding box center [106, 117] width 211 height 47
click at [63, 235] on link "Tests" at bounding box center [109, 225] width 216 height 47
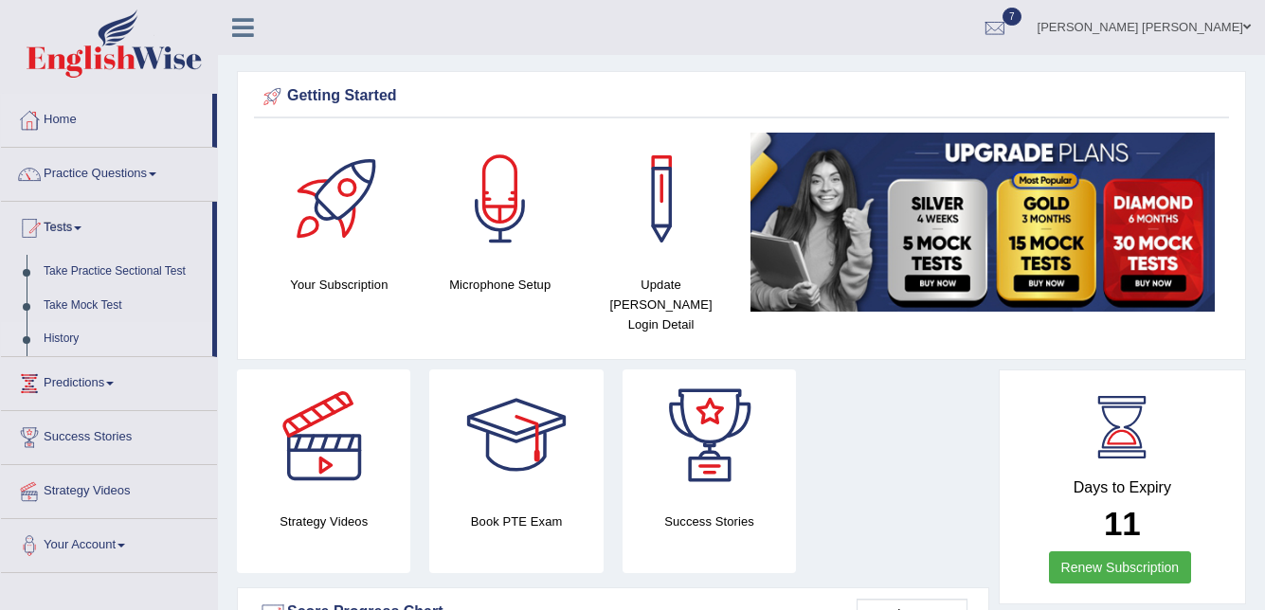
click at [71, 342] on link "History" at bounding box center [123, 339] width 177 height 34
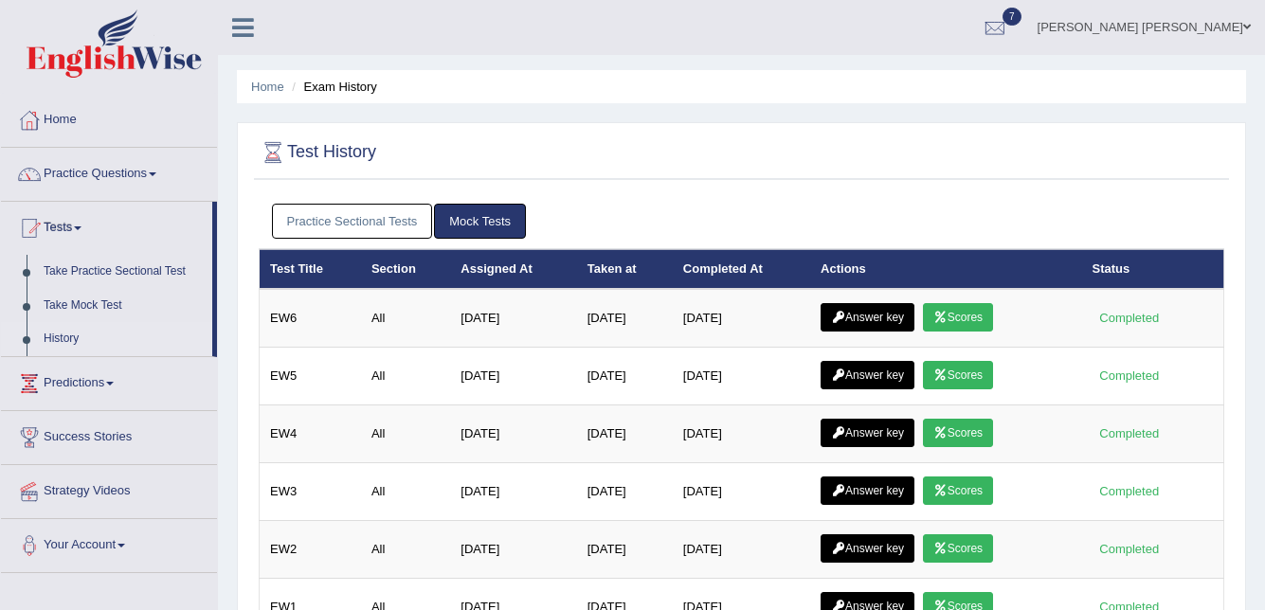
click at [341, 216] on link "Practice Sectional Tests" at bounding box center [352, 221] width 161 height 35
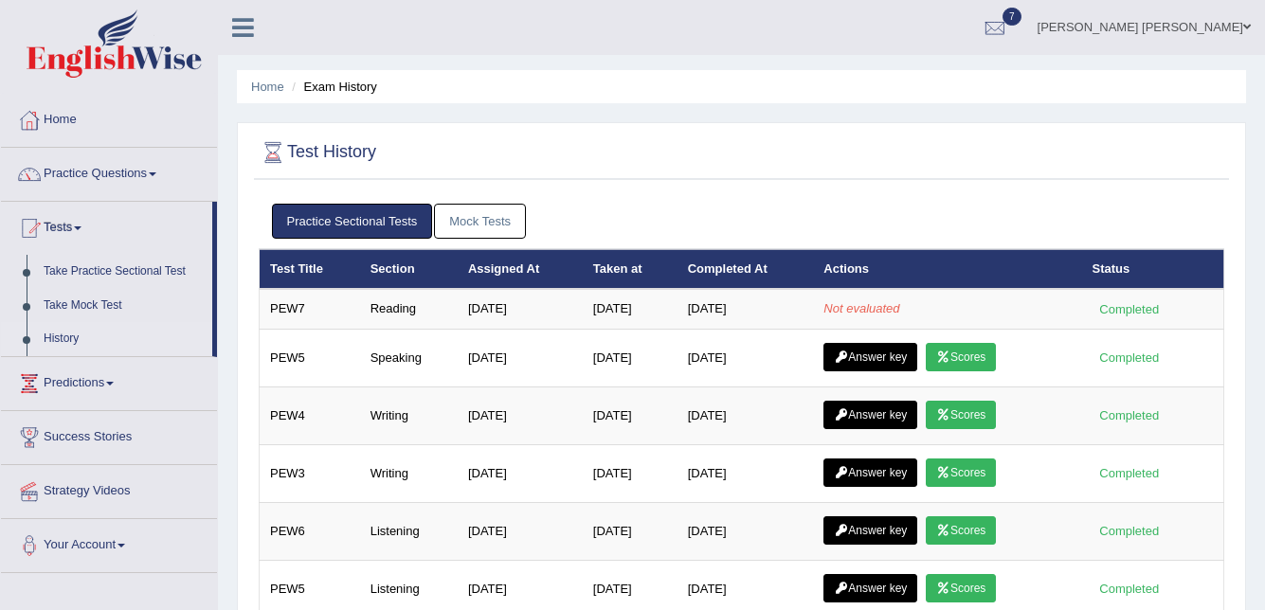
click at [468, 221] on link "Mock Tests" at bounding box center [480, 221] width 92 height 35
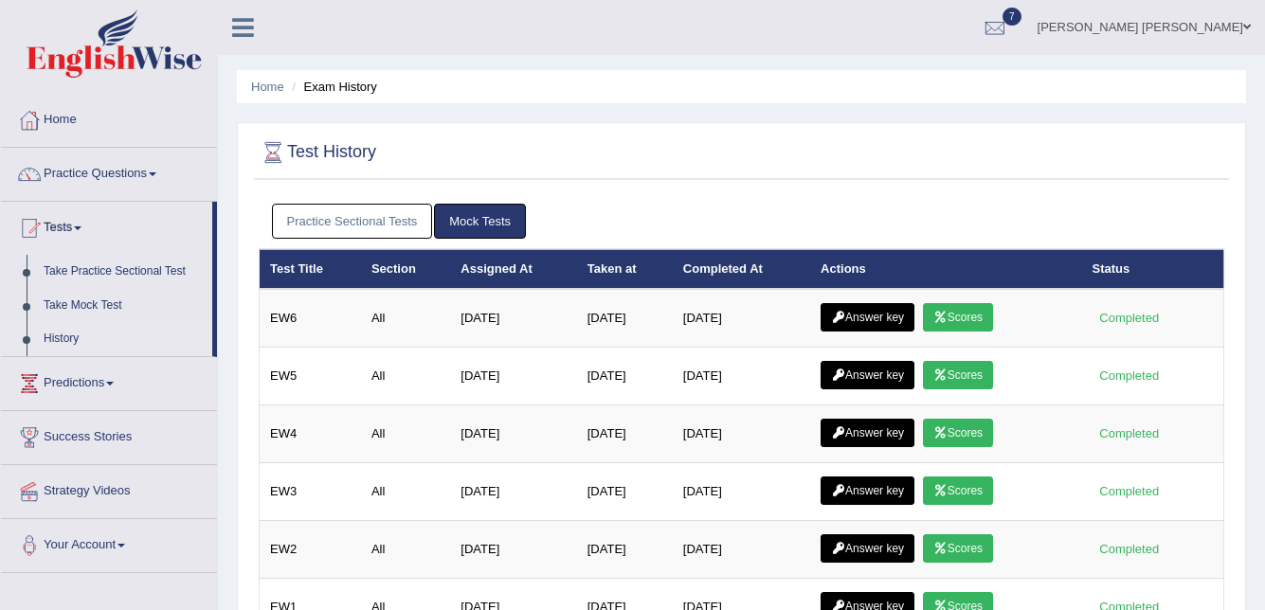
click at [353, 224] on link "Practice Sectional Tests" at bounding box center [352, 221] width 161 height 35
